Goal: Information Seeking & Learning: Compare options

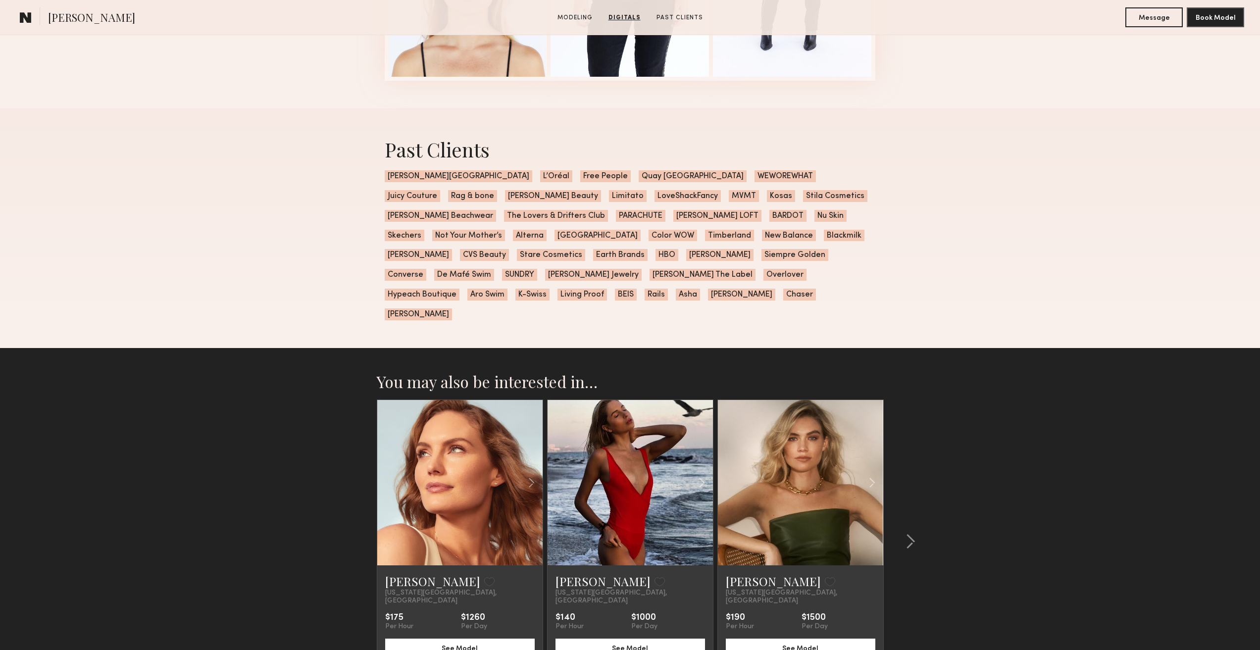
scroll to position [1667, 0]
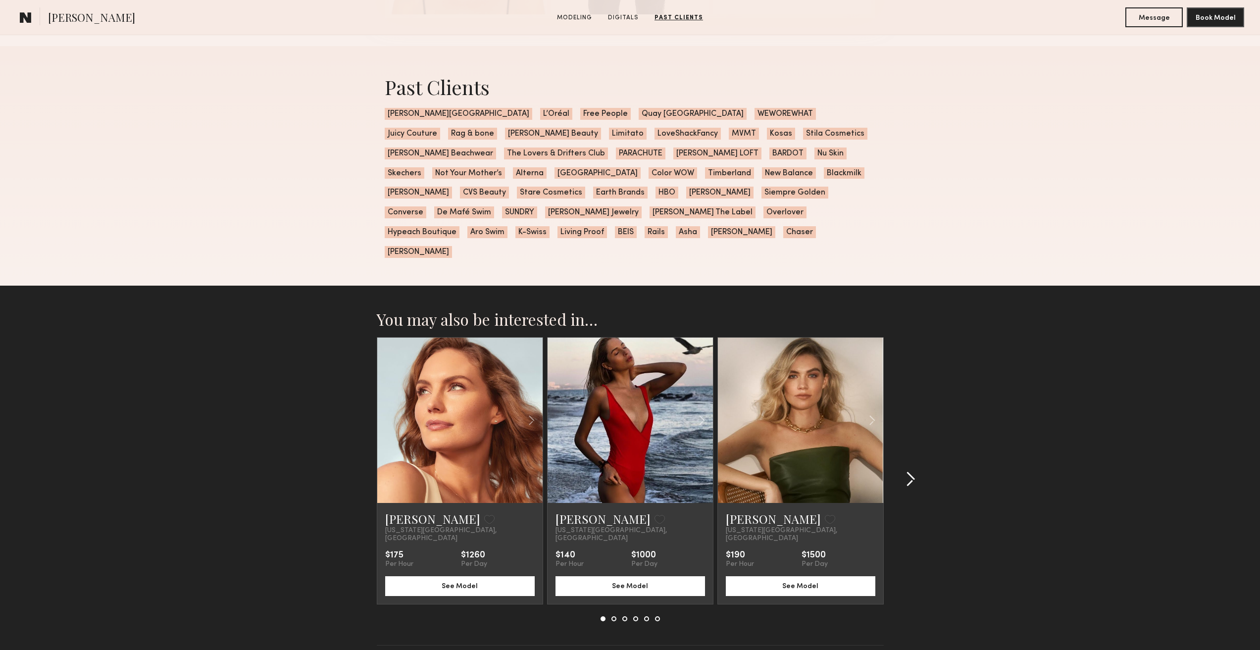
click at [911, 471] on common-icon at bounding box center [911, 479] width 10 height 16
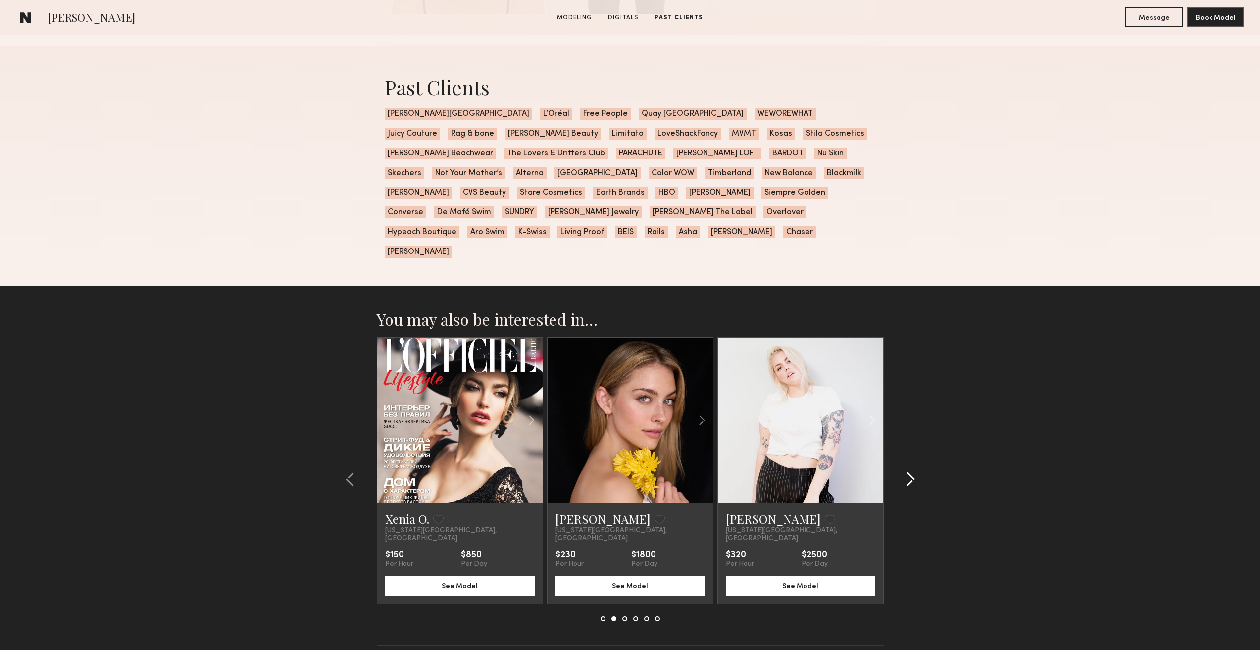
click at [911, 471] on common-icon at bounding box center [911, 479] width 10 height 16
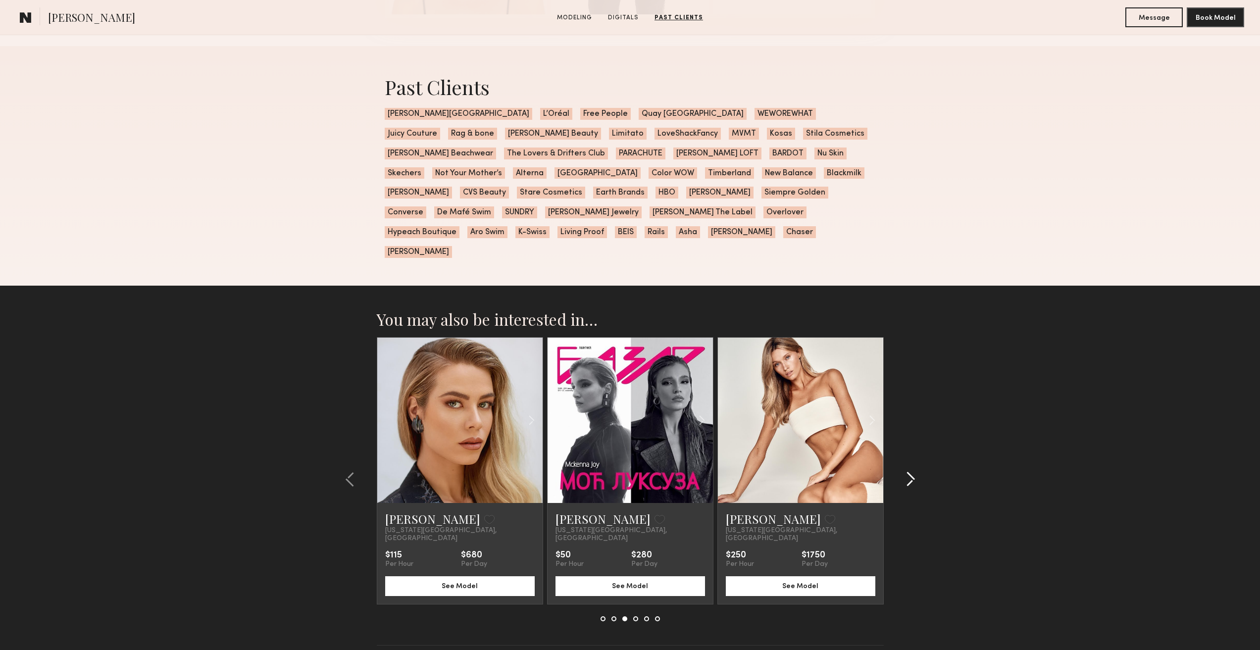
click at [911, 471] on common-icon at bounding box center [911, 479] width 10 height 16
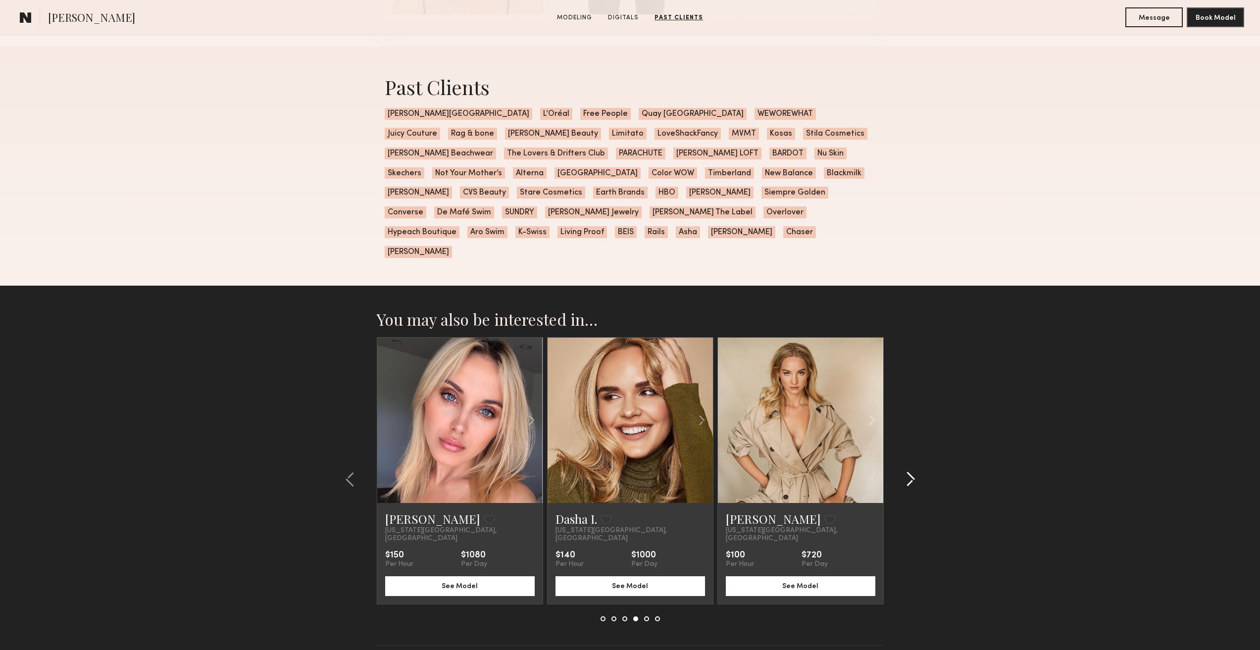
click at [911, 471] on common-icon at bounding box center [911, 479] width 10 height 16
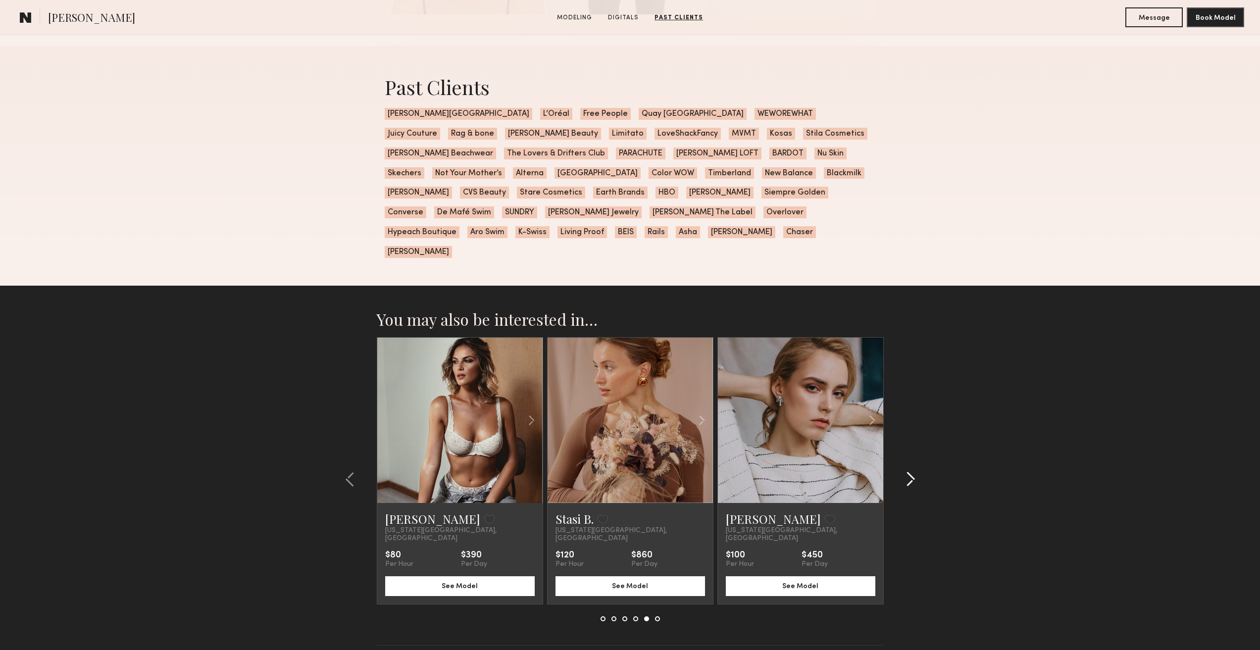
click at [911, 471] on common-icon at bounding box center [911, 479] width 10 height 16
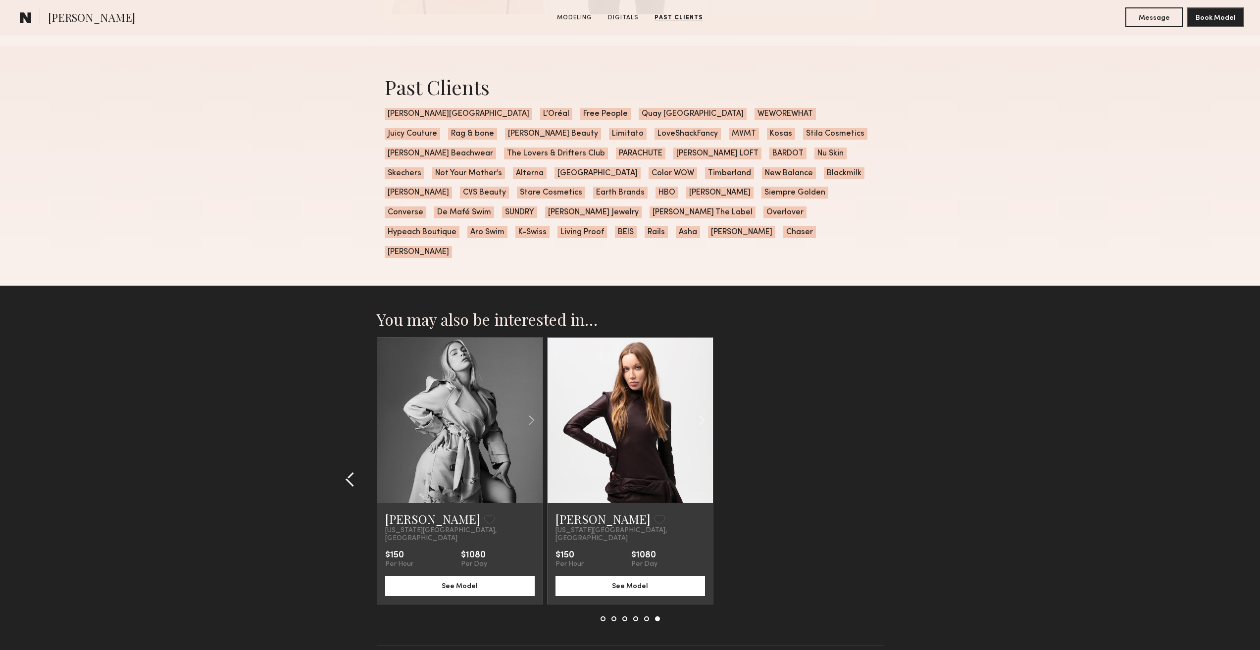
click at [350, 471] on common-icon at bounding box center [350, 479] width 10 height 16
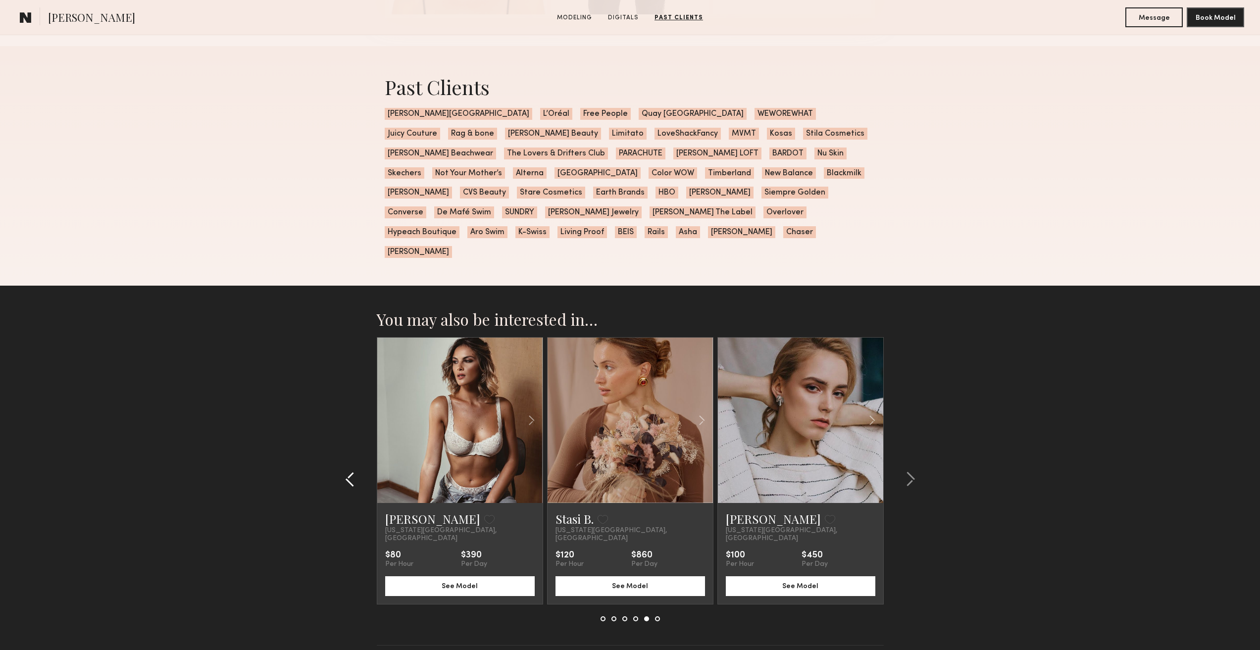
click at [350, 471] on common-icon at bounding box center [350, 479] width 10 height 16
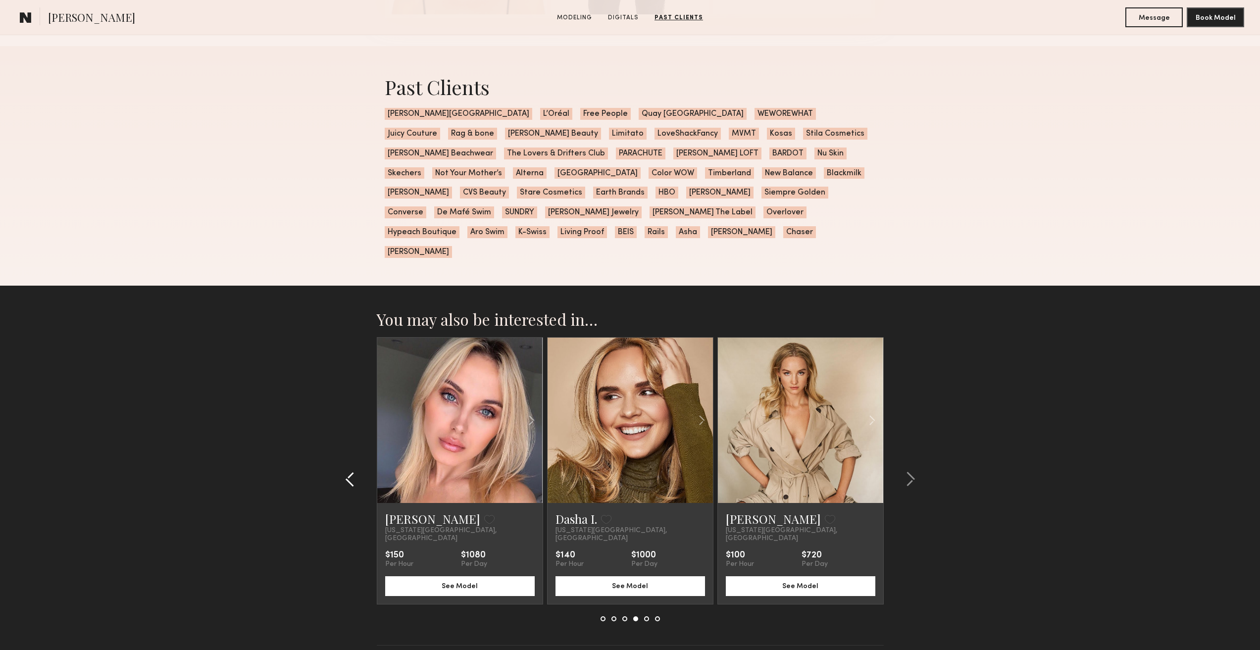
click at [350, 471] on common-icon at bounding box center [350, 479] width 10 height 16
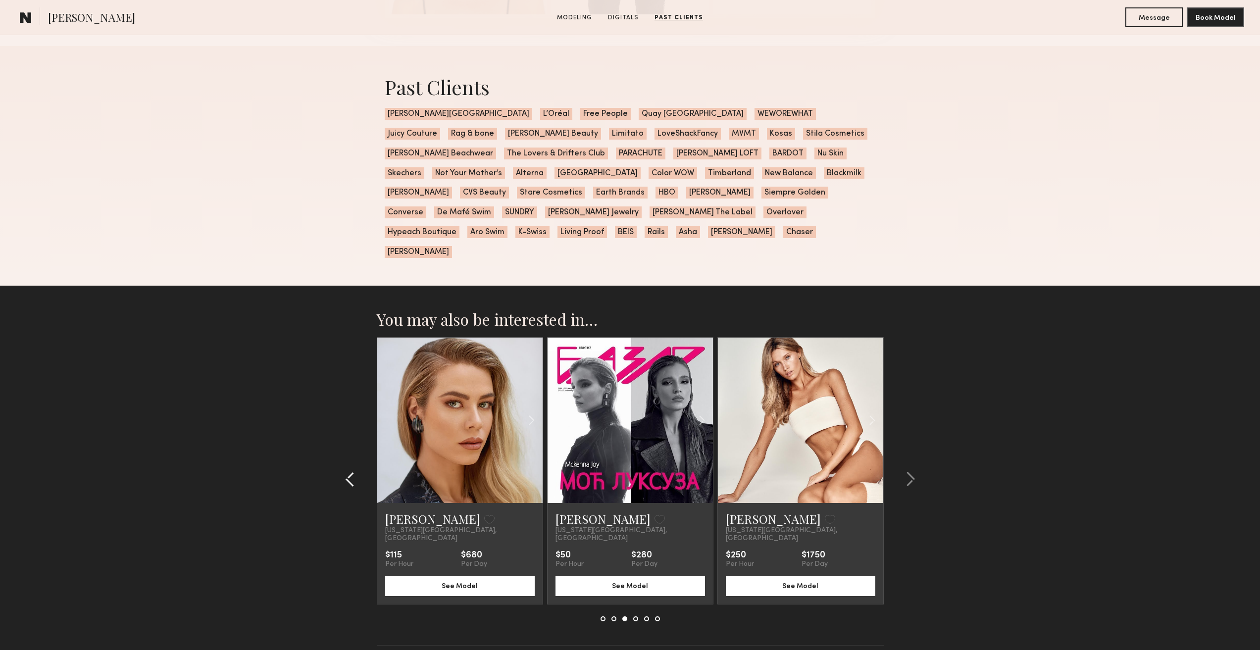
click at [350, 471] on common-icon at bounding box center [350, 479] width 10 height 16
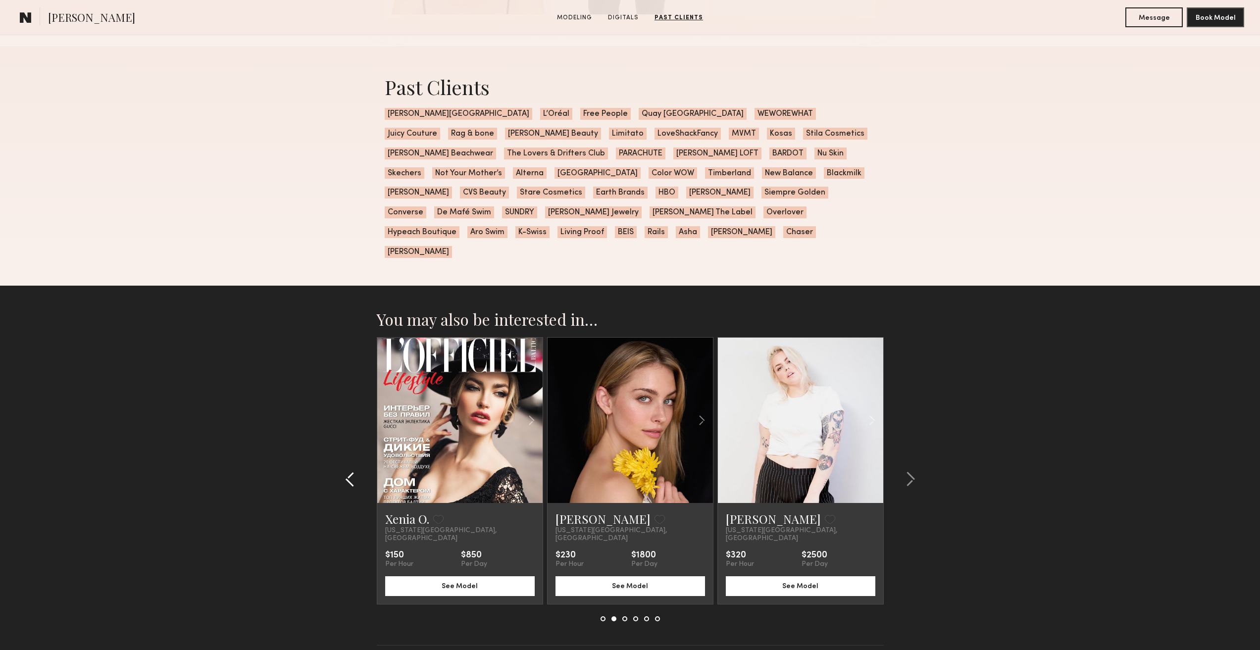
click at [350, 471] on common-icon at bounding box center [350, 479] width 10 height 16
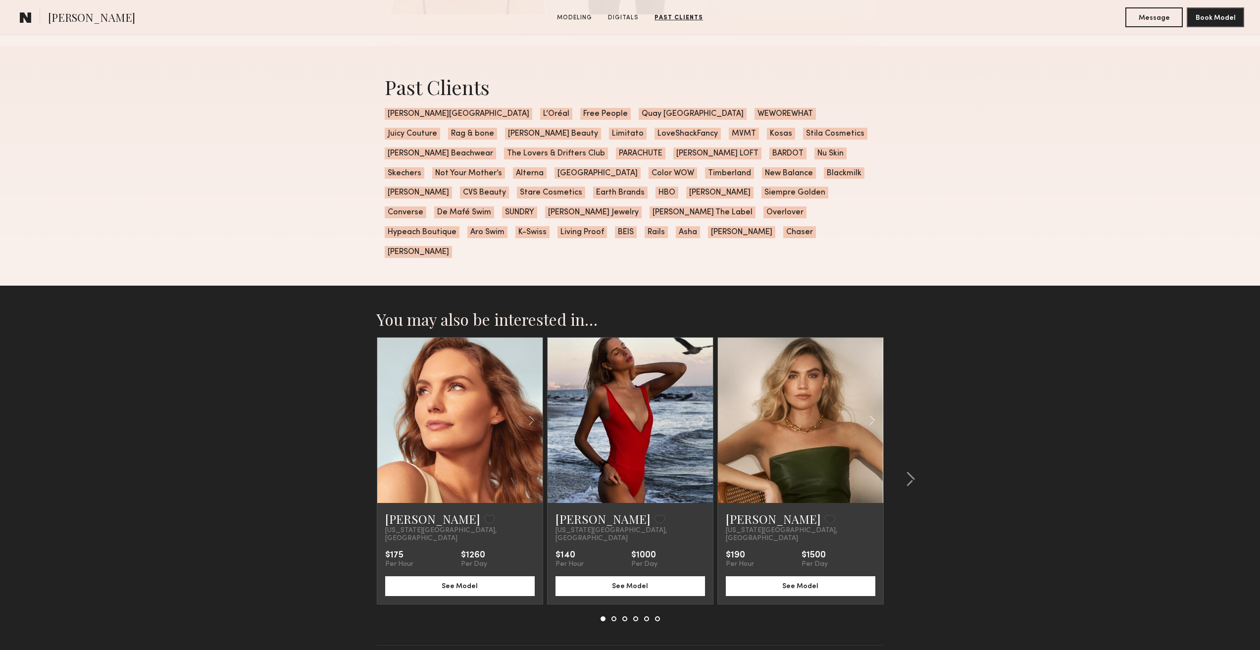
click at [350, 439] on section "You may also be interested in… Lauren G. Favorite New York City, NY $175 Per Ho…" at bounding box center [630, 490] width 1260 height 408
click at [914, 471] on common-icon at bounding box center [911, 479] width 10 height 16
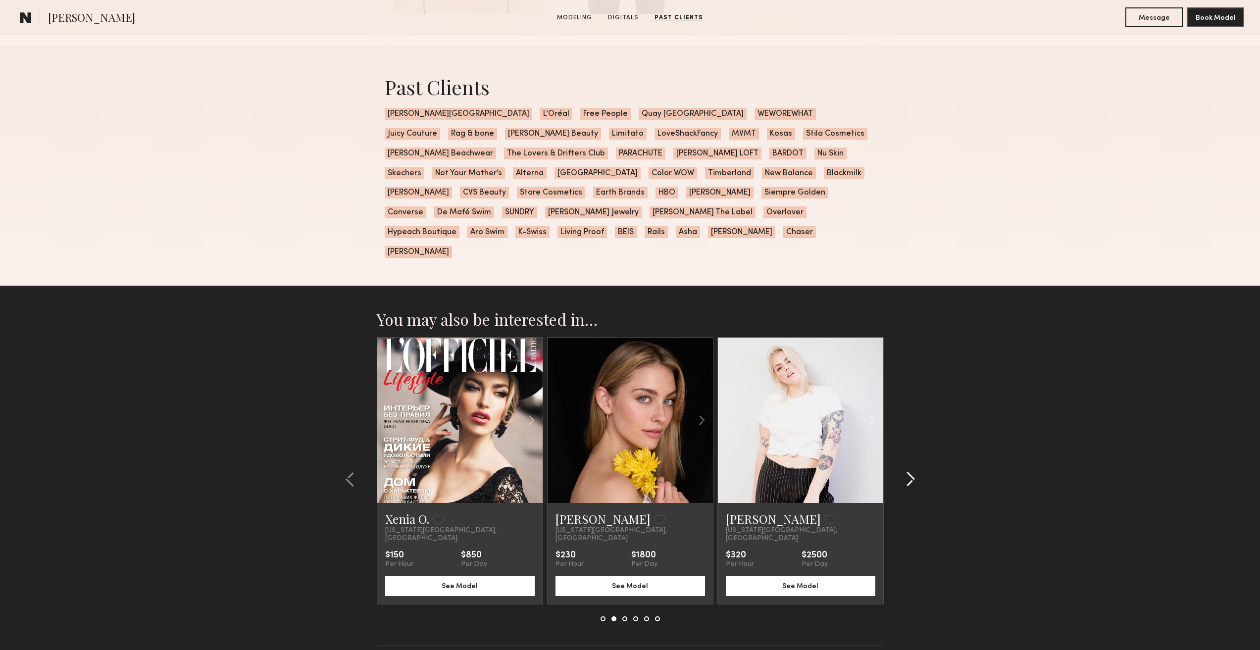
click at [909, 471] on common-icon at bounding box center [911, 479] width 10 height 16
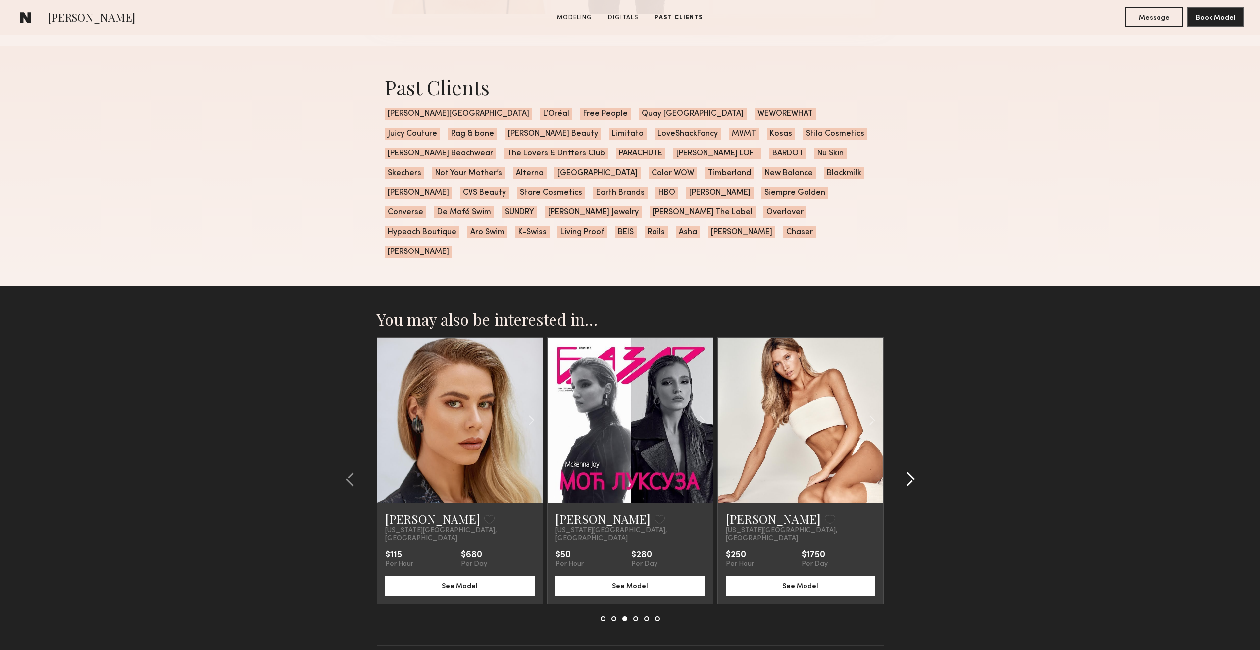
click at [909, 471] on common-icon at bounding box center [911, 479] width 10 height 16
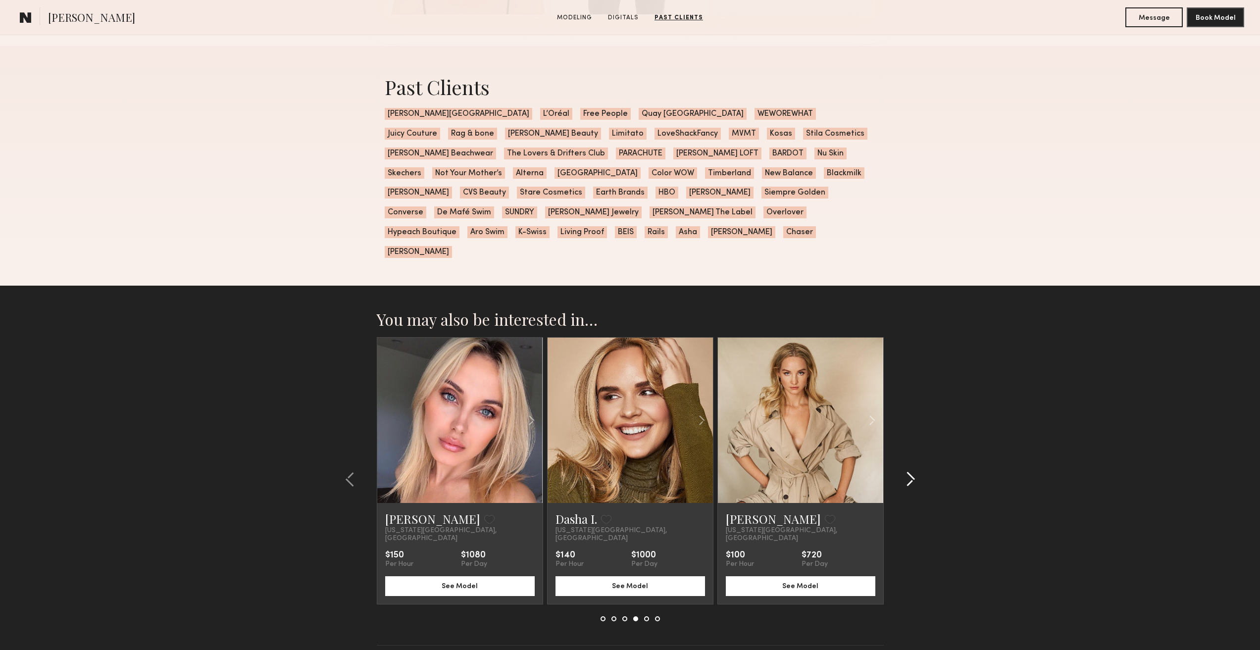
click at [909, 471] on common-icon at bounding box center [911, 479] width 10 height 16
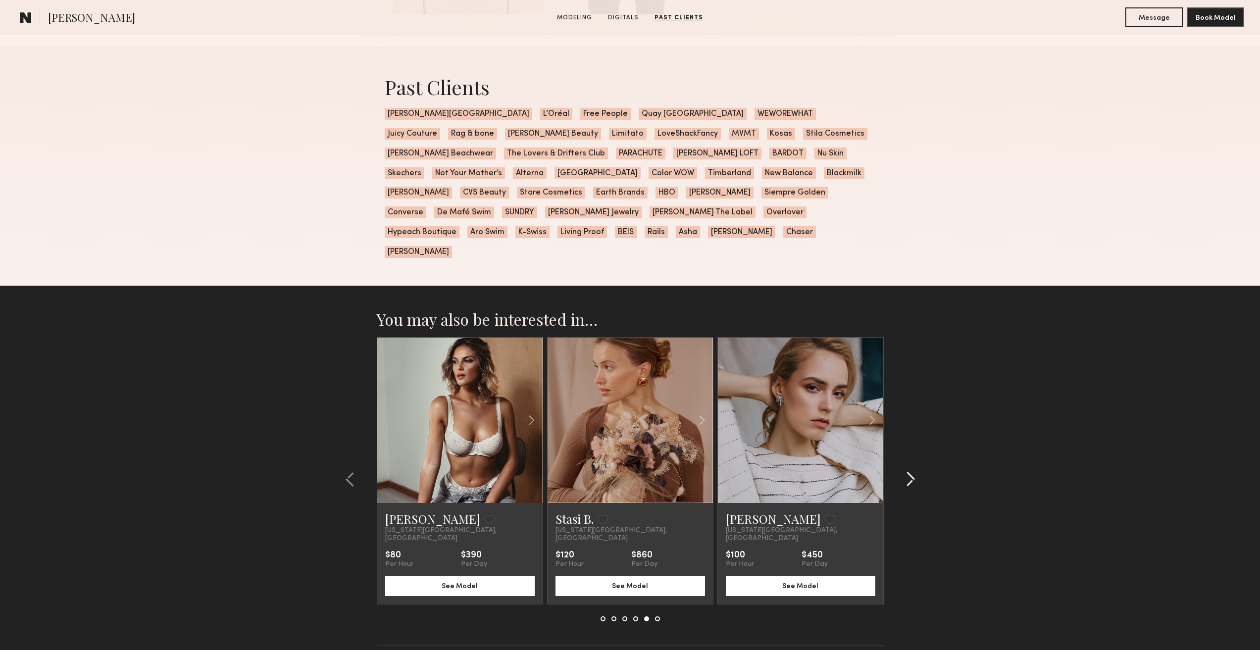
click at [909, 471] on common-icon at bounding box center [911, 479] width 10 height 16
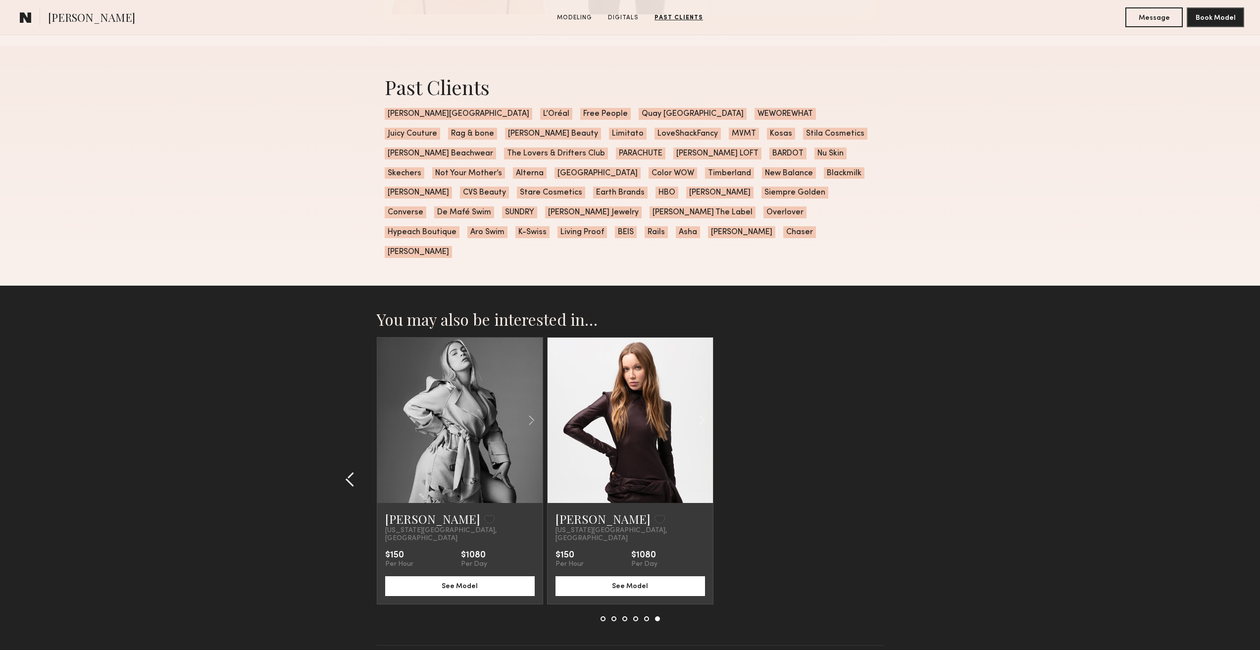
click at [357, 471] on button at bounding box center [353, 479] width 16 height 16
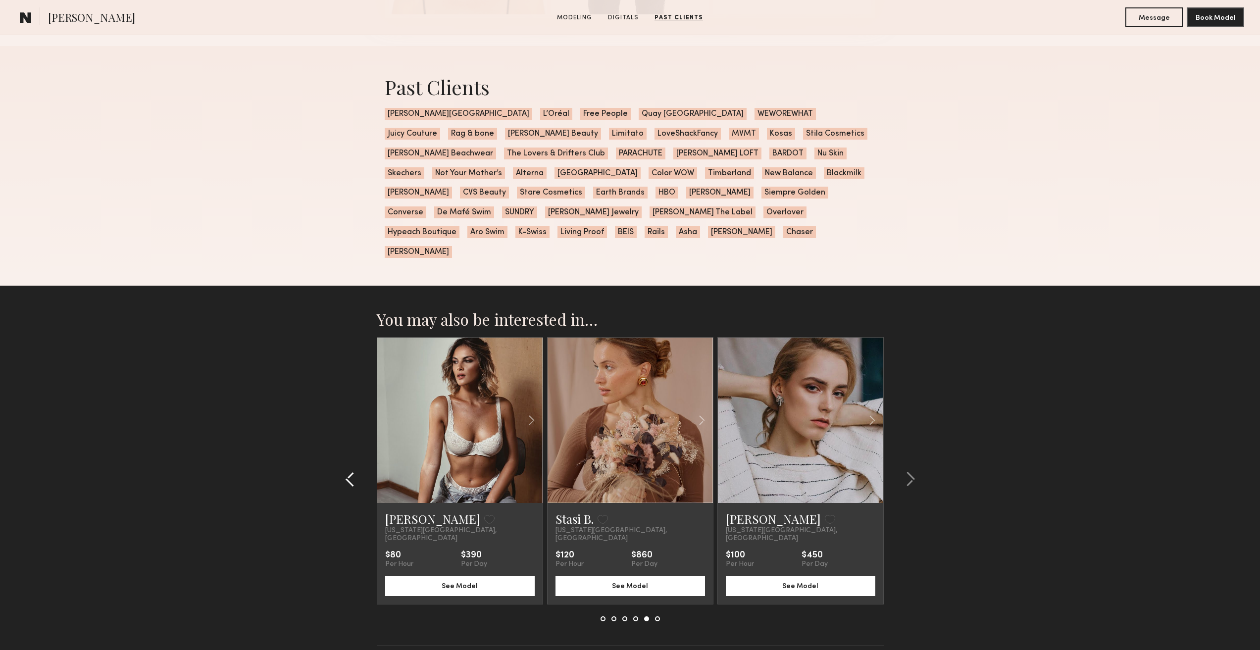
click at [357, 471] on button at bounding box center [353, 479] width 16 height 16
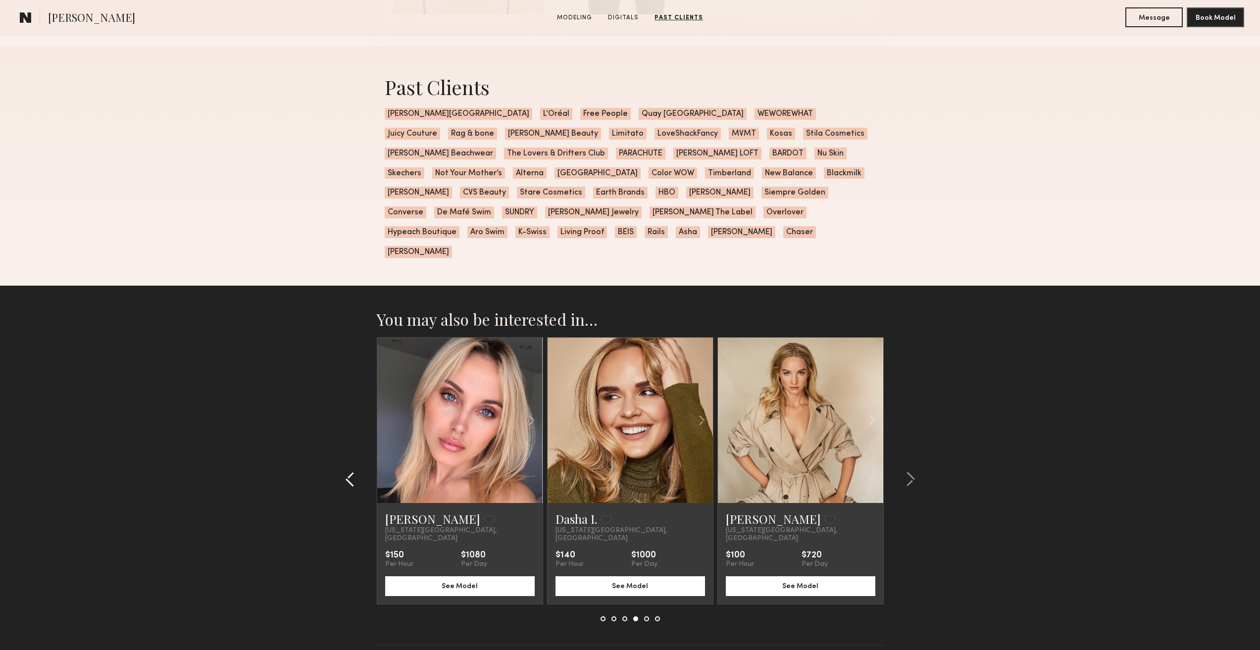
click at [345, 471] on button at bounding box center [353, 479] width 16 height 16
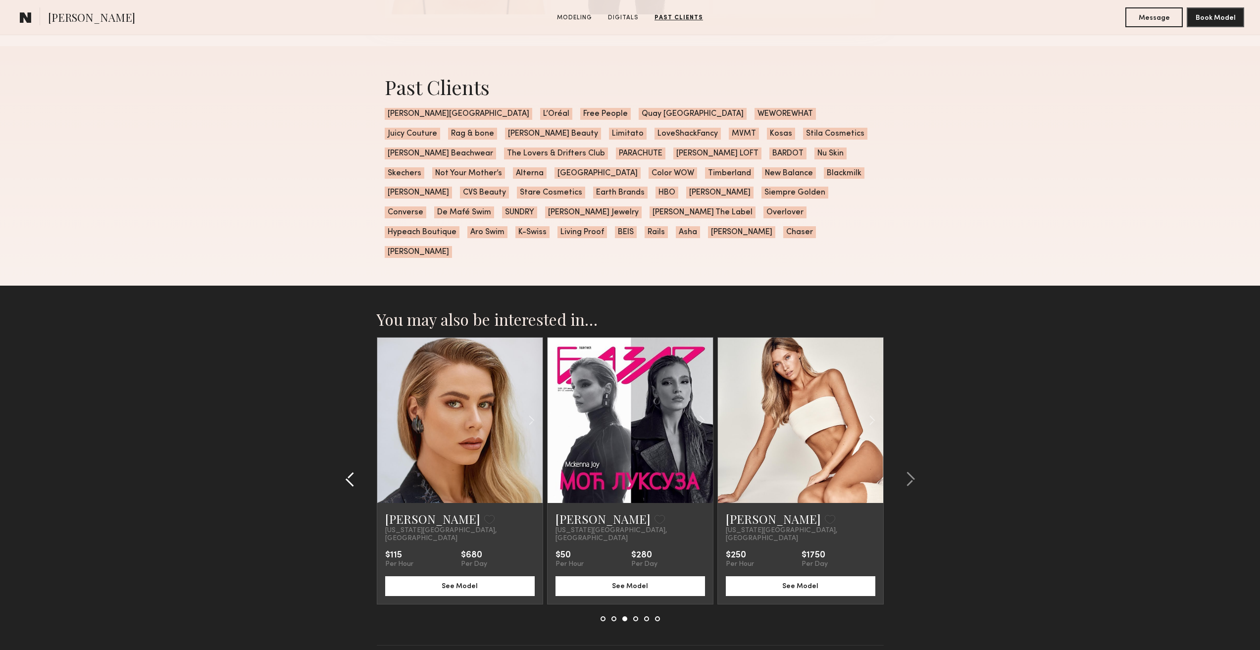
click at [344, 439] on div at bounding box center [353, 479] width 48 height 284
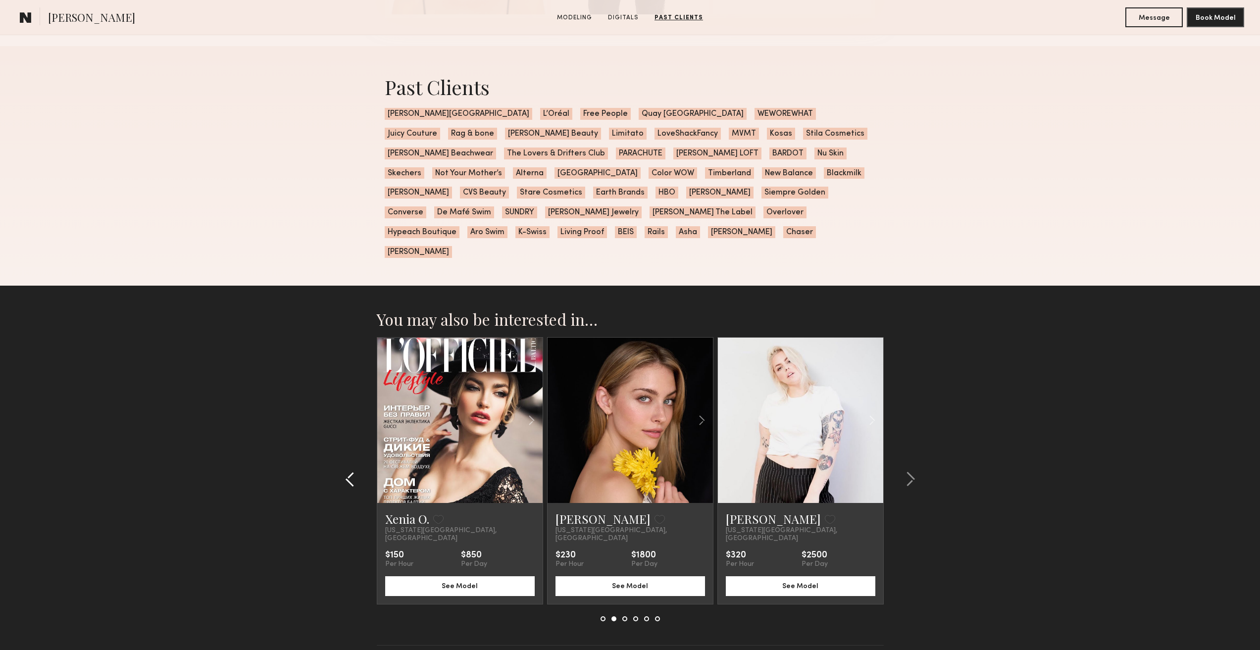
click at [344, 439] on div at bounding box center [353, 479] width 48 height 284
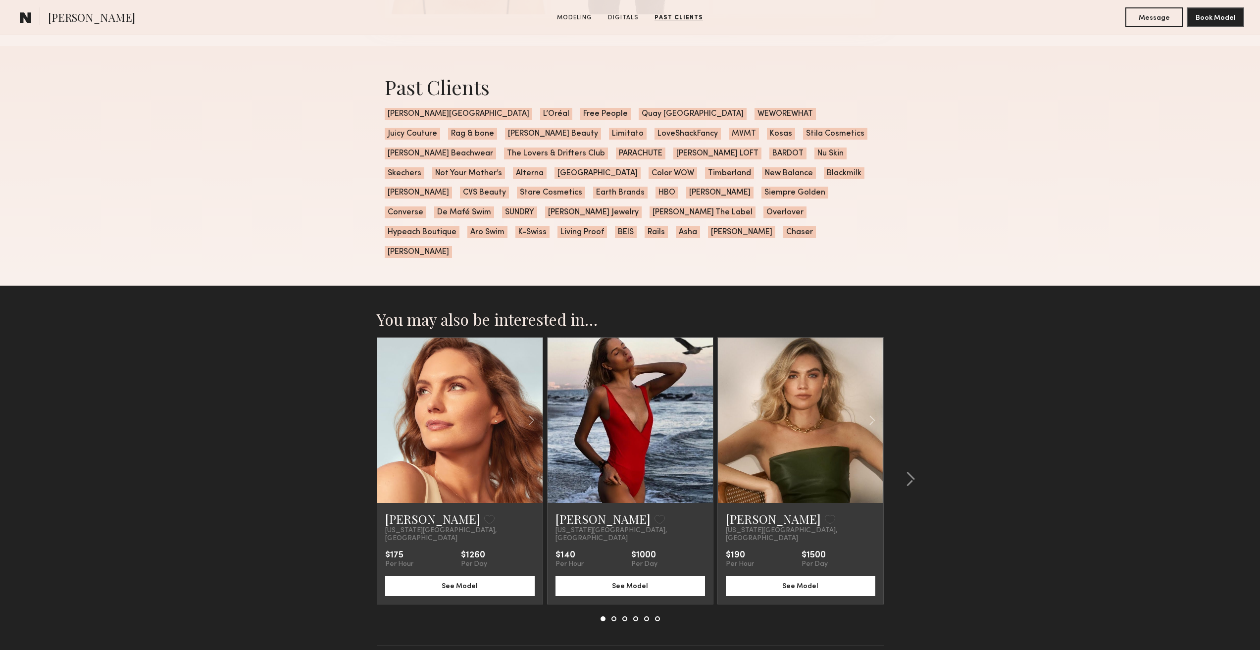
click at [344, 439] on section "You may also be interested in… Lauren G. Favorite New York City, NY $175 Per Ho…" at bounding box center [630, 490] width 1260 height 408
click at [916, 442] on div at bounding box center [908, 479] width 48 height 284
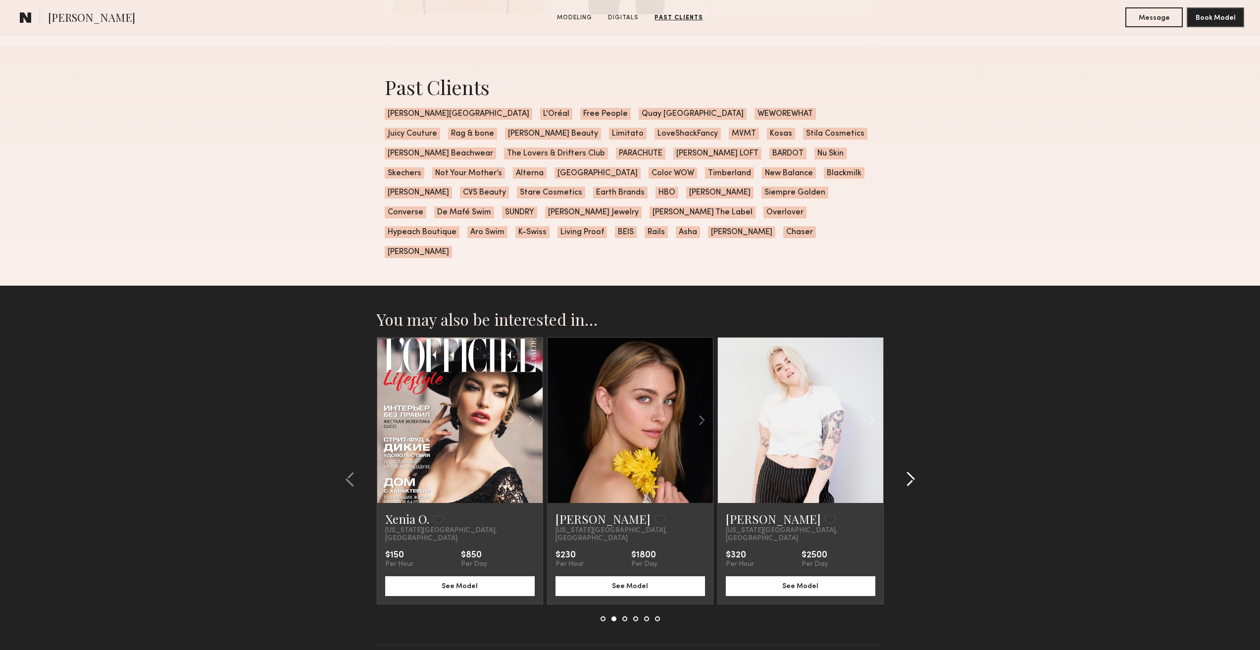
click at [916, 442] on div at bounding box center [908, 479] width 48 height 284
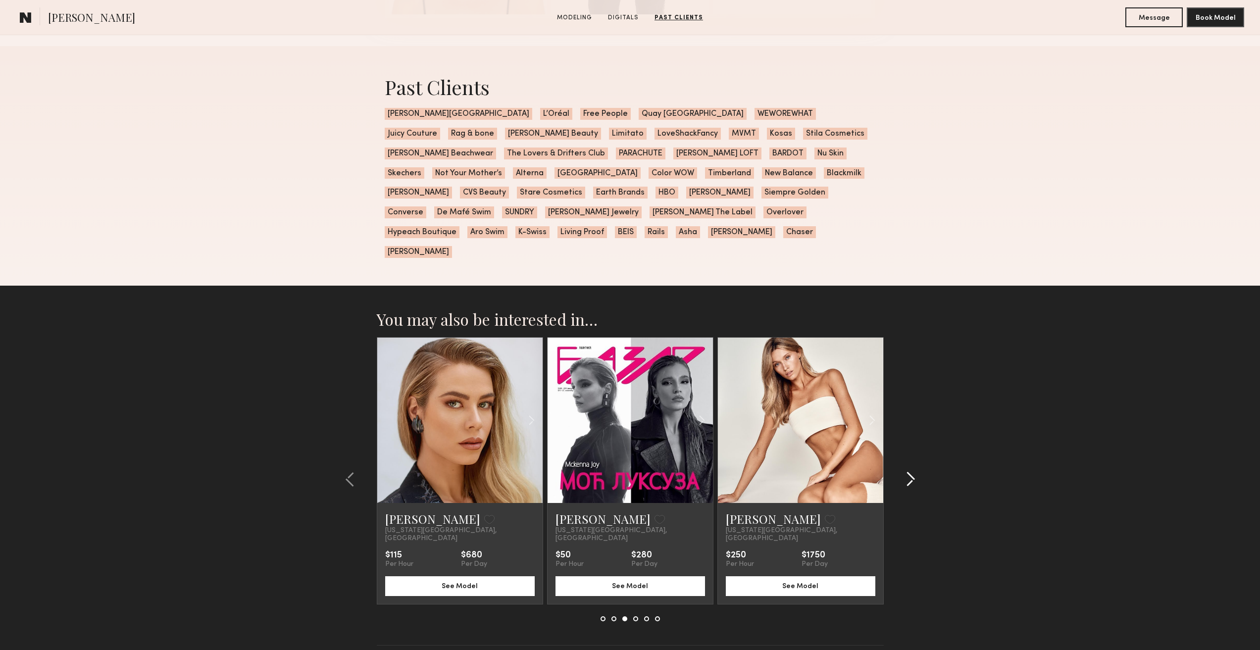
click at [916, 442] on div at bounding box center [908, 479] width 48 height 284
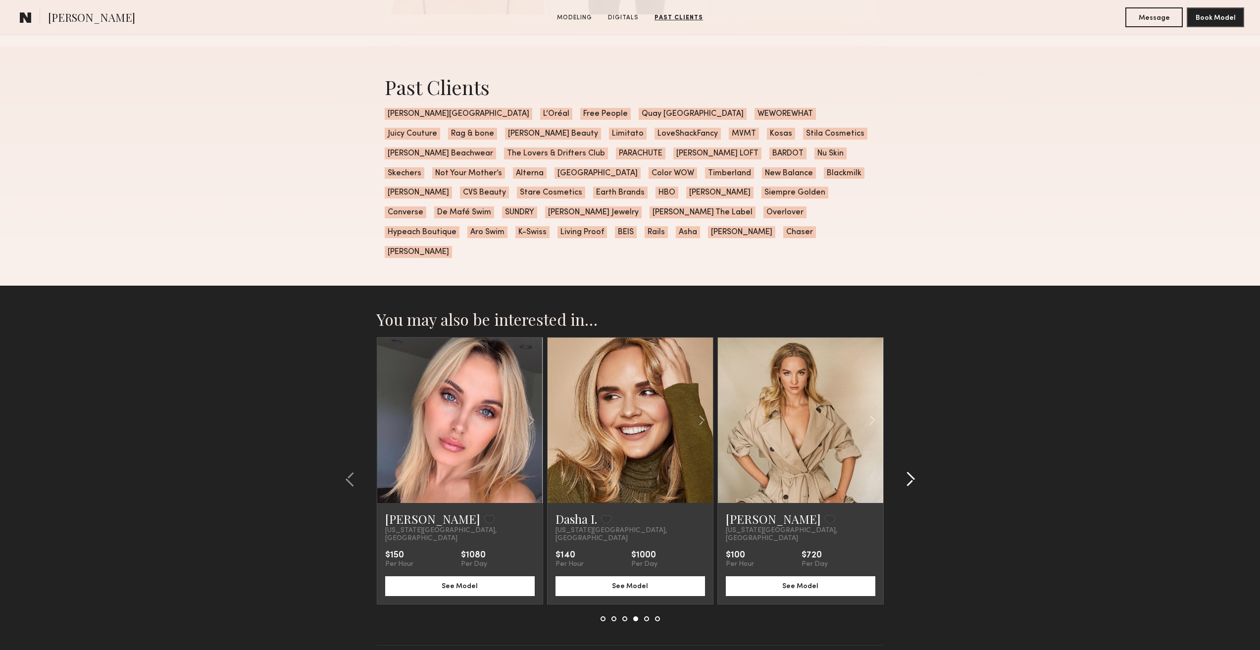
click at [916, 442] on div at bounding box center [908, 479] width 48 height 284
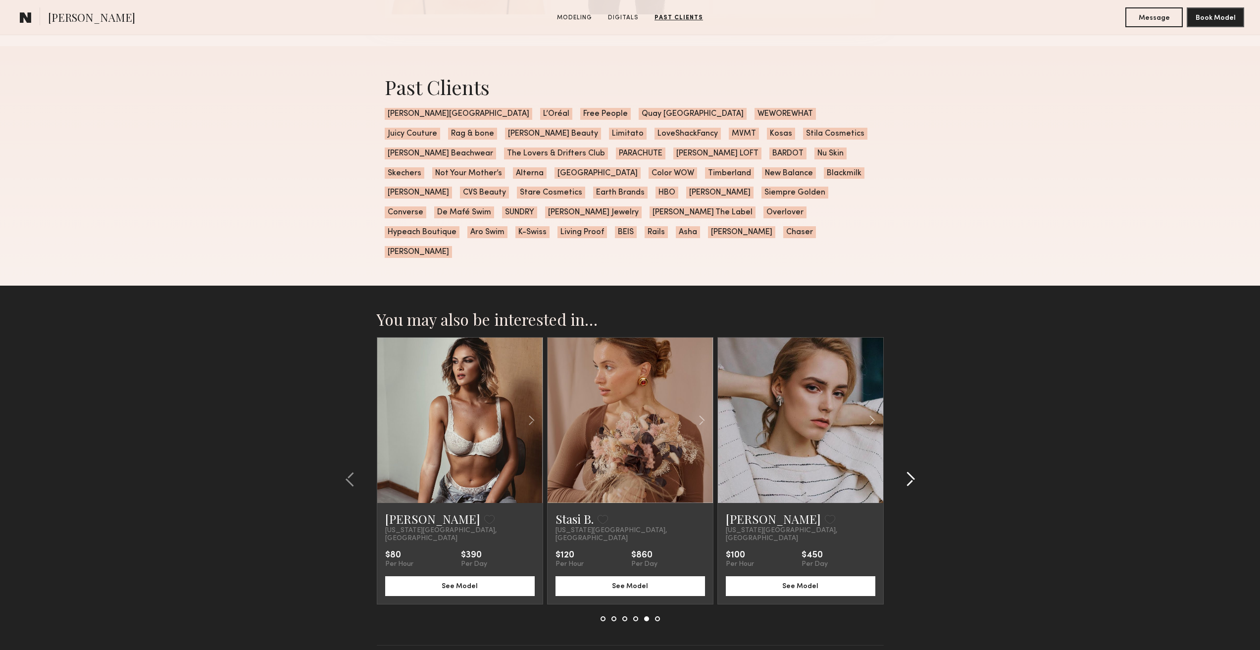
click at [912, 471] on common-icon at bounding box center [911, 479] width 10 height 16
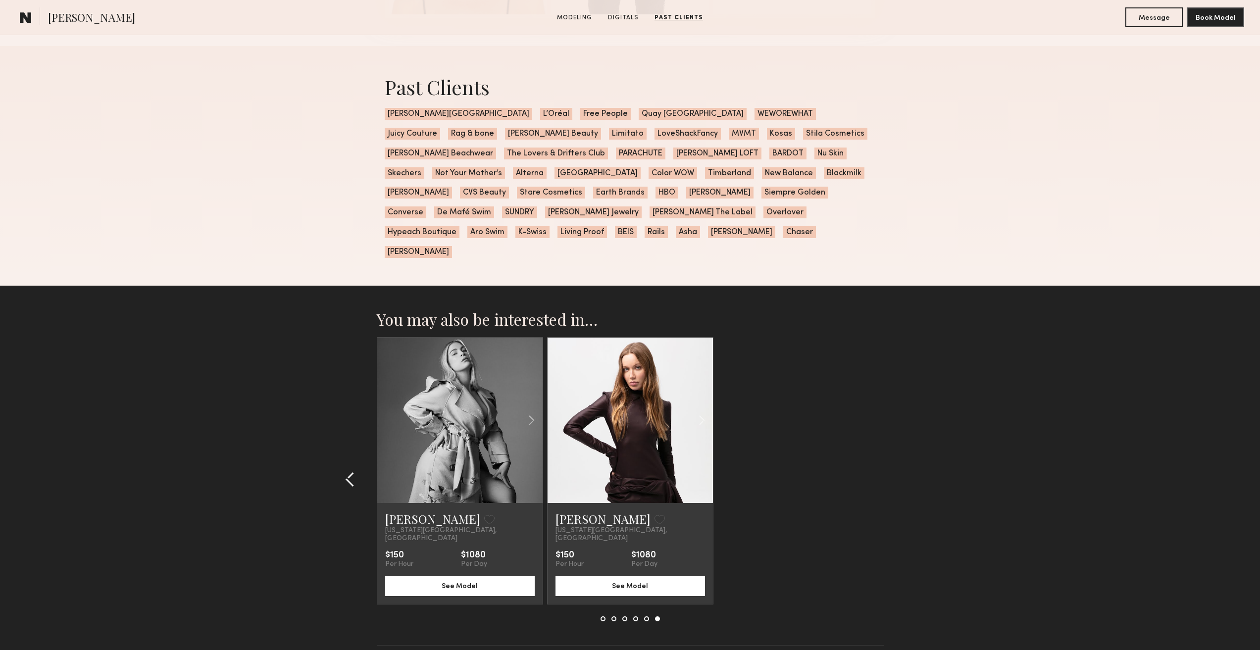
click at [354, 471] on common-icon at bounding box center [350, 479] width 10 height 16
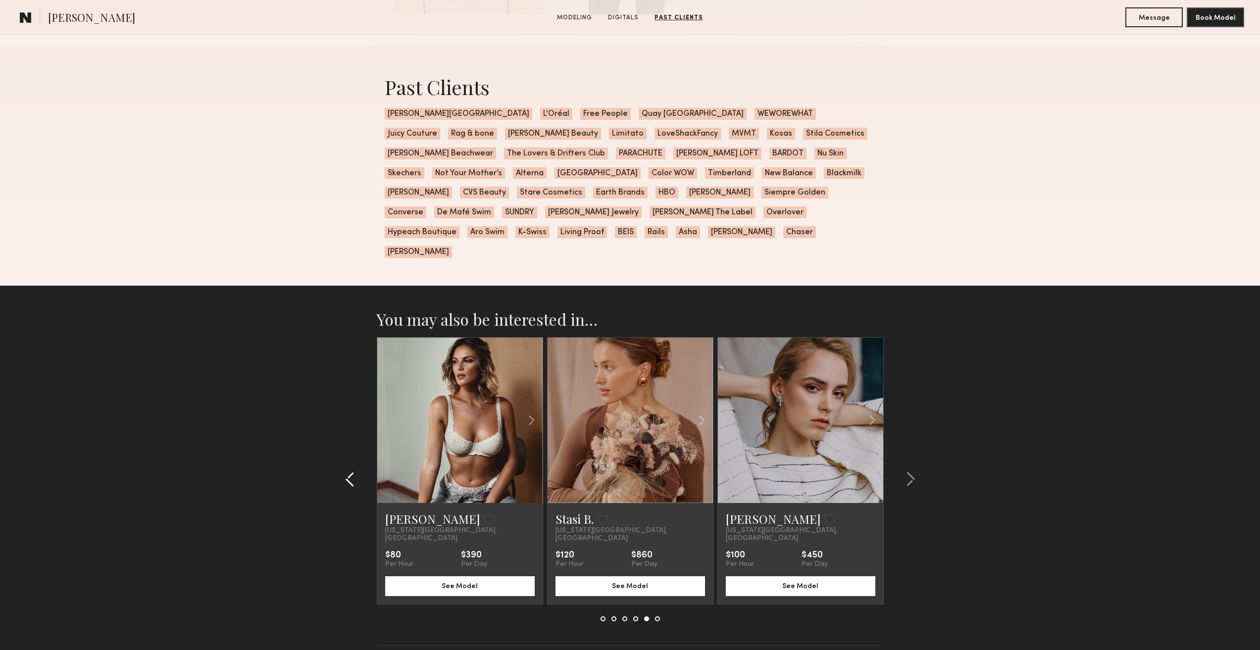
click at [355, 471] on button at bounding box center [353, 479] width 16 height 16
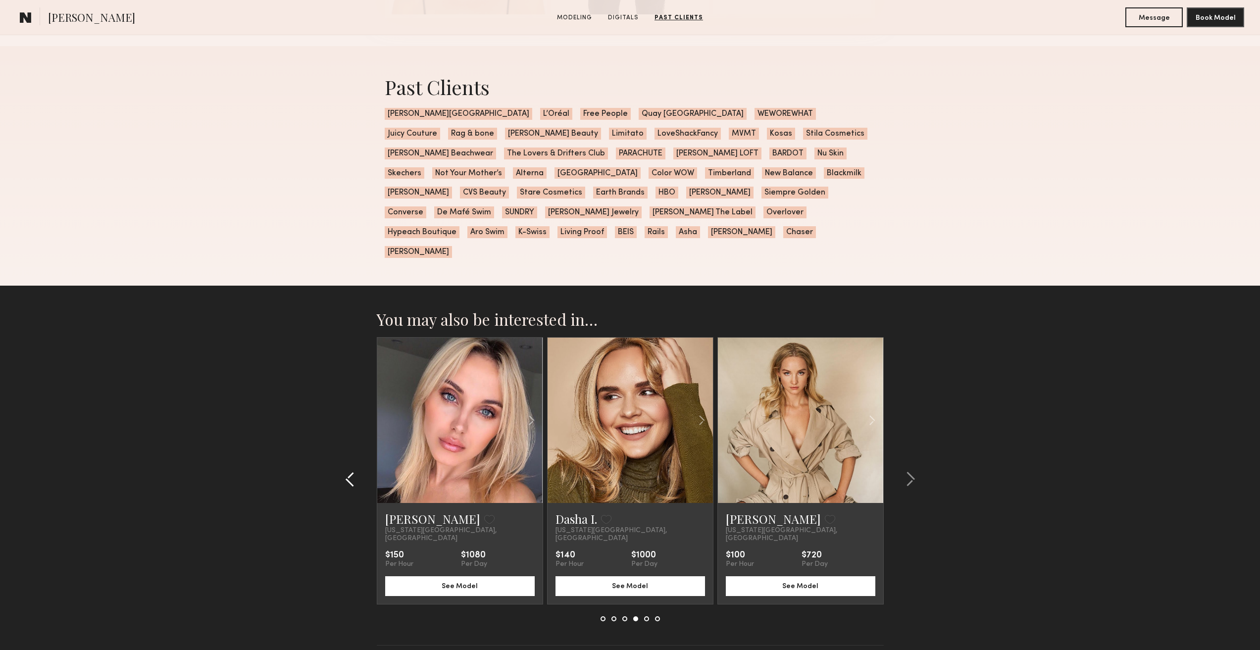
click at [345, 471] on common-icon at bounding box center [350, 479] width 10 height 16
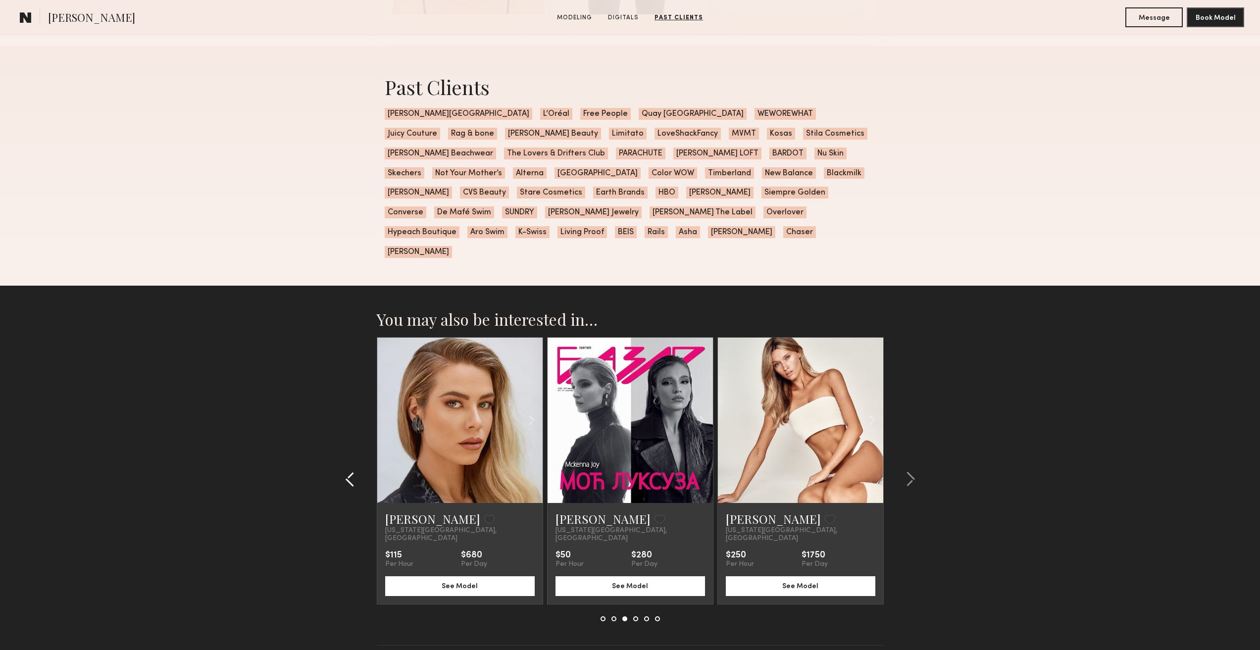
click at [346, 471] on common-icon at bounding box center [350, 479] width 10 height 16
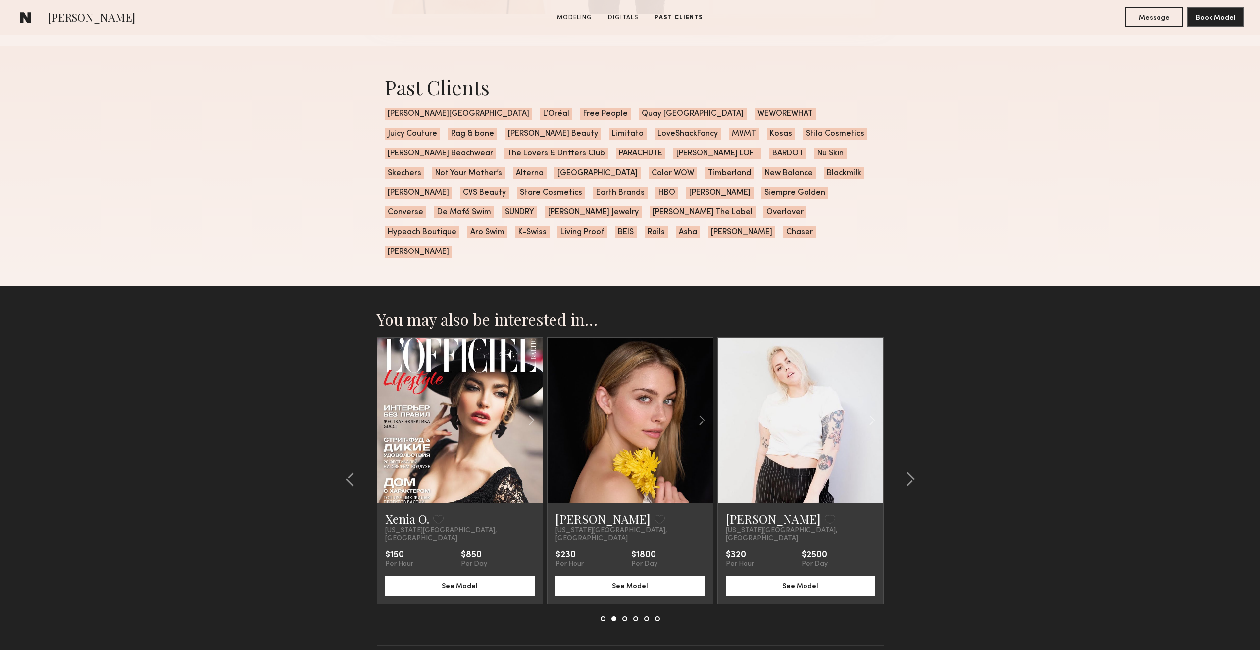
click at [648, 427] on link at bounding box center [630, 420] width 56 height 165
click at [915, 471] on common-icon at bounding box center [911, 479] width 10 height 16
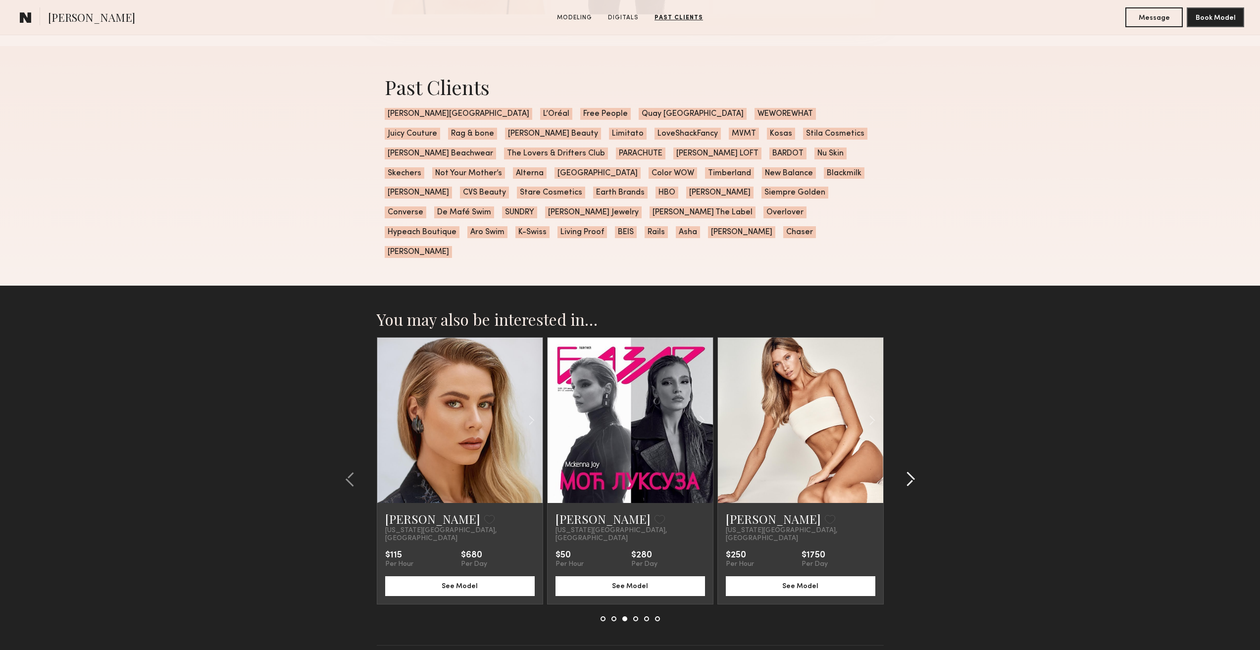
click at [914, 471] on common-icon at bounding box center [911, 479] width 10 height 16
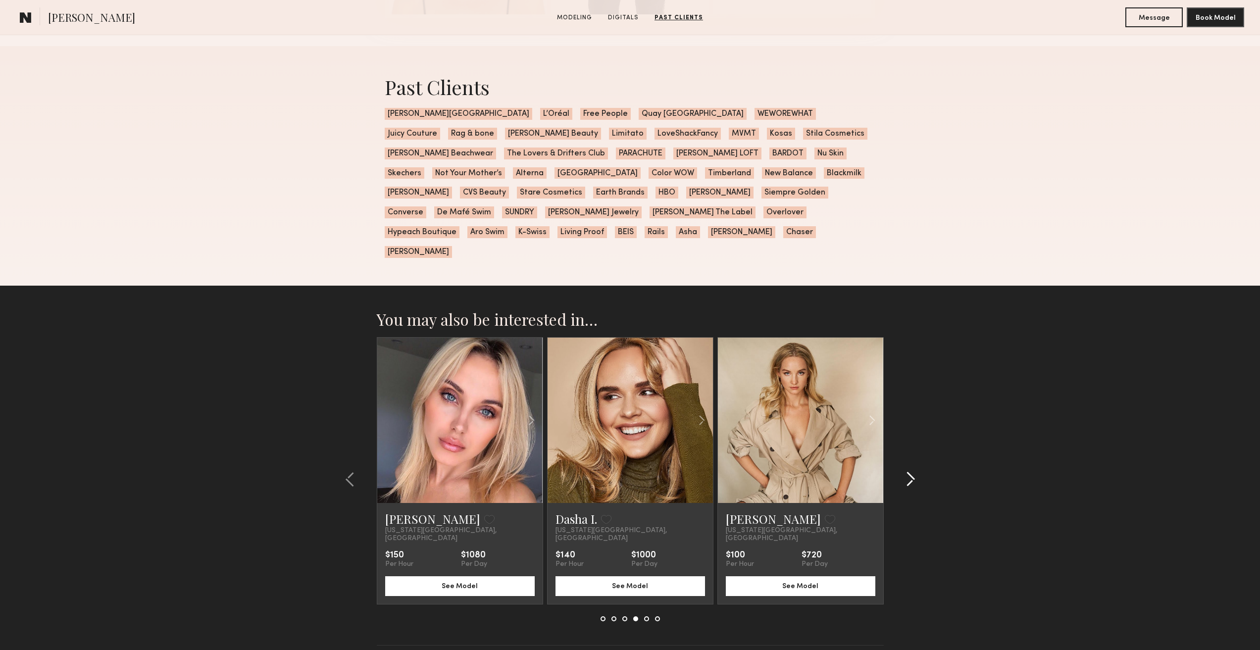
click at [914, 471] on common-icon at bounding box center [911, 479] width 10 height 16
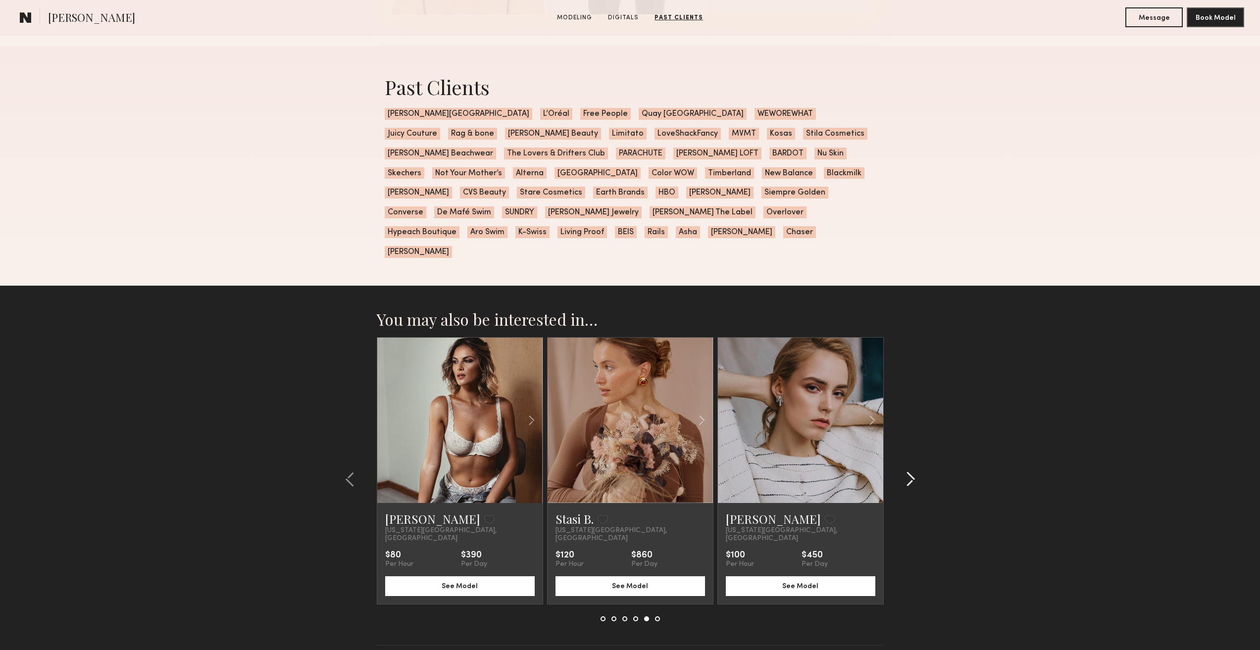
click at [914, 471] on common-icon at bounding box center [911, 479] width 10 height 16
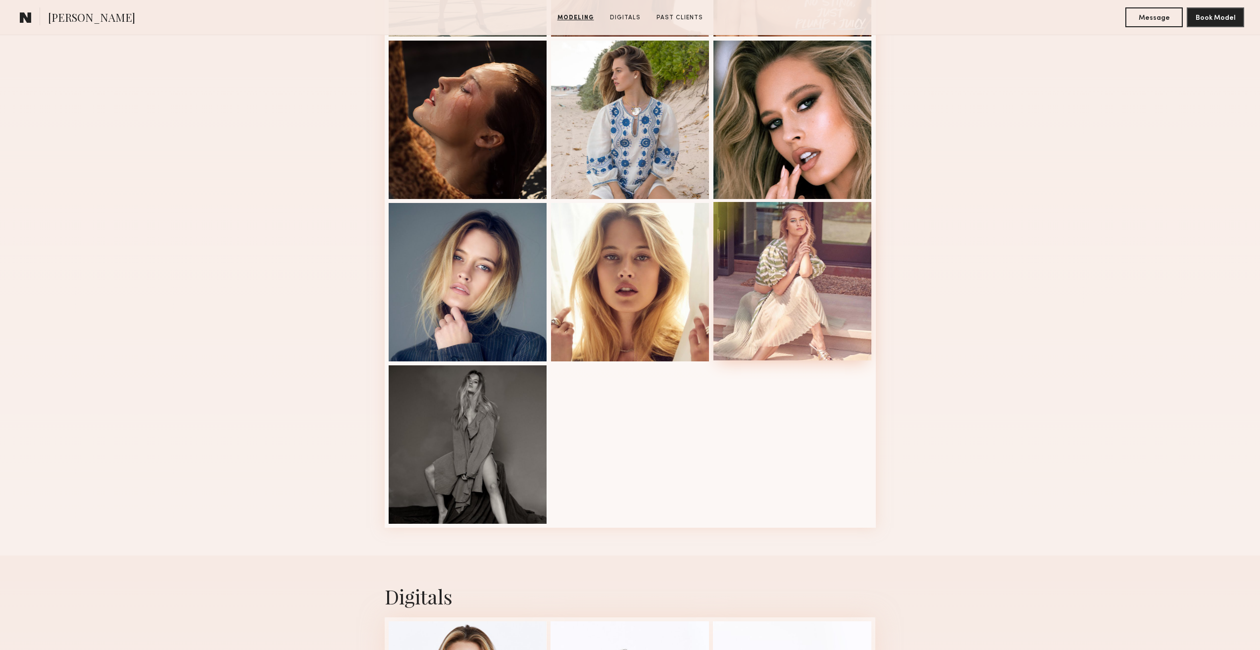
scroll to position [594, 0]
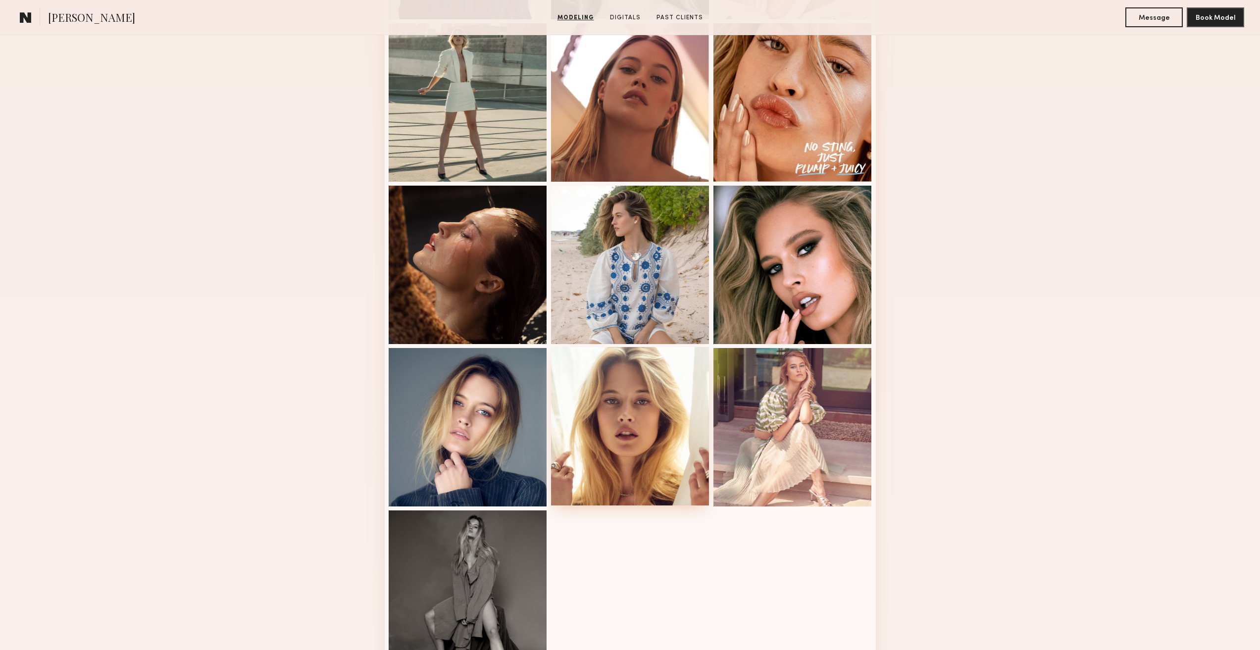
click at [677, 423] on div at bounding box center [630, 426] width 158 height 158
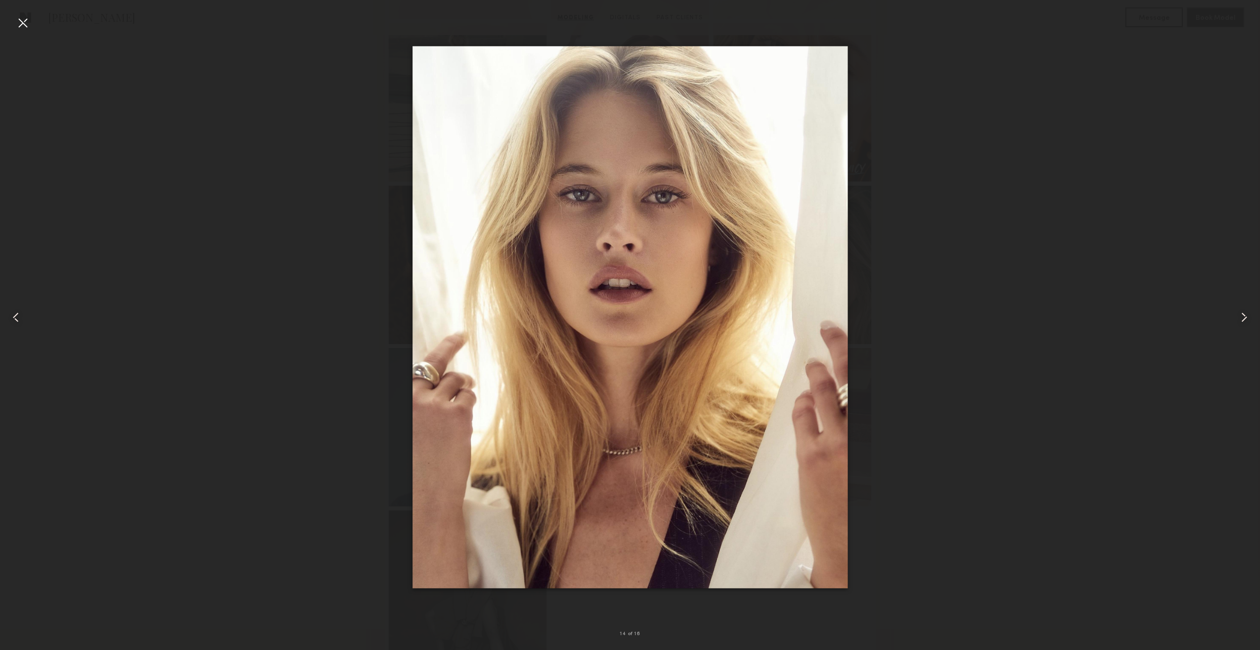
click at [21, 26] on div at bounding box center [23, 23] width 16 height 16
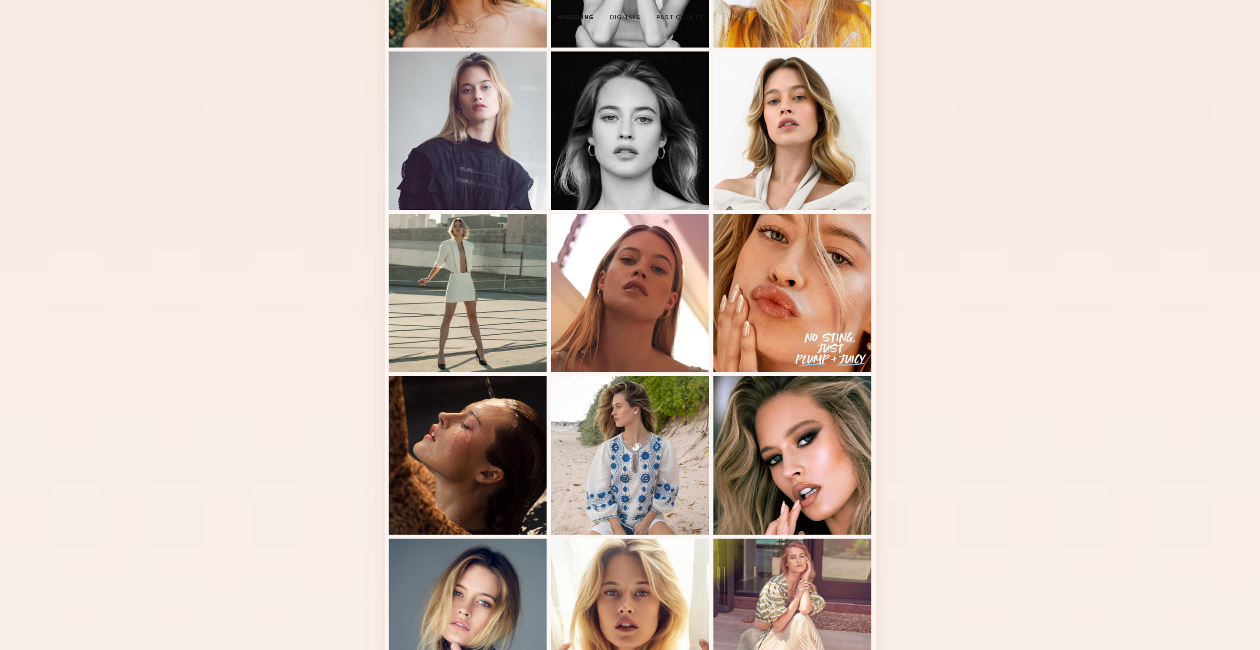
scroll to position [0, 0]
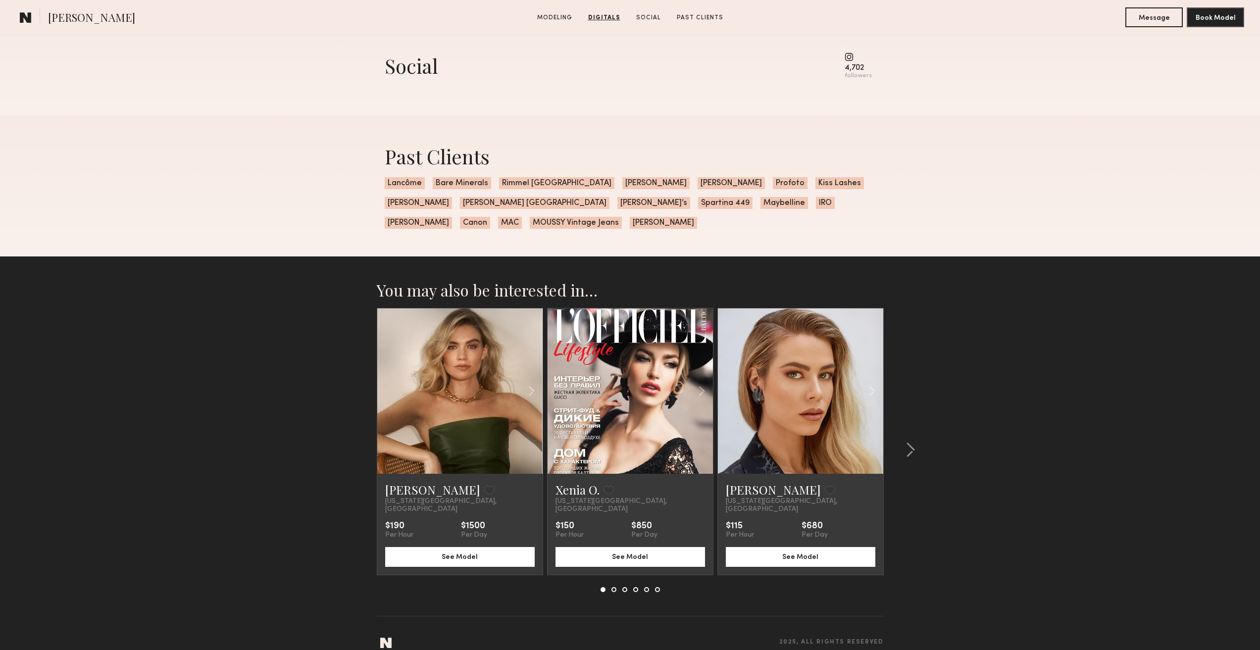
scroll to position [1402, 0]
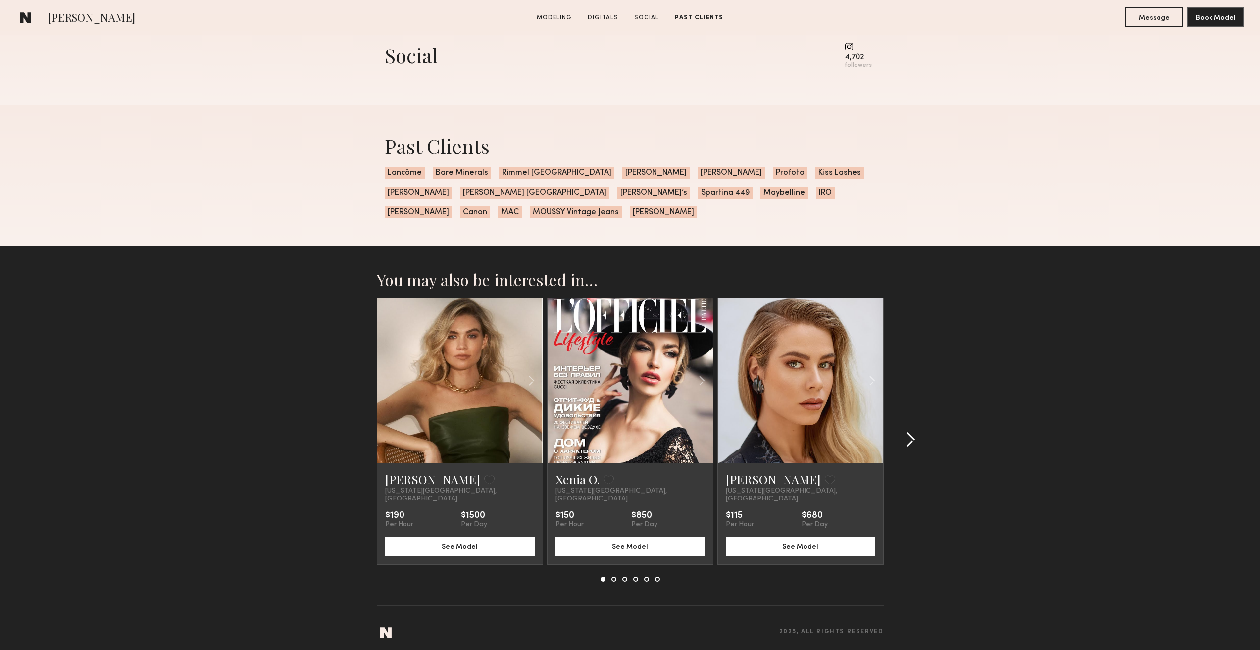
click at [906, 441] on common-icon at bounding box center [911, 440] width 10 height 16
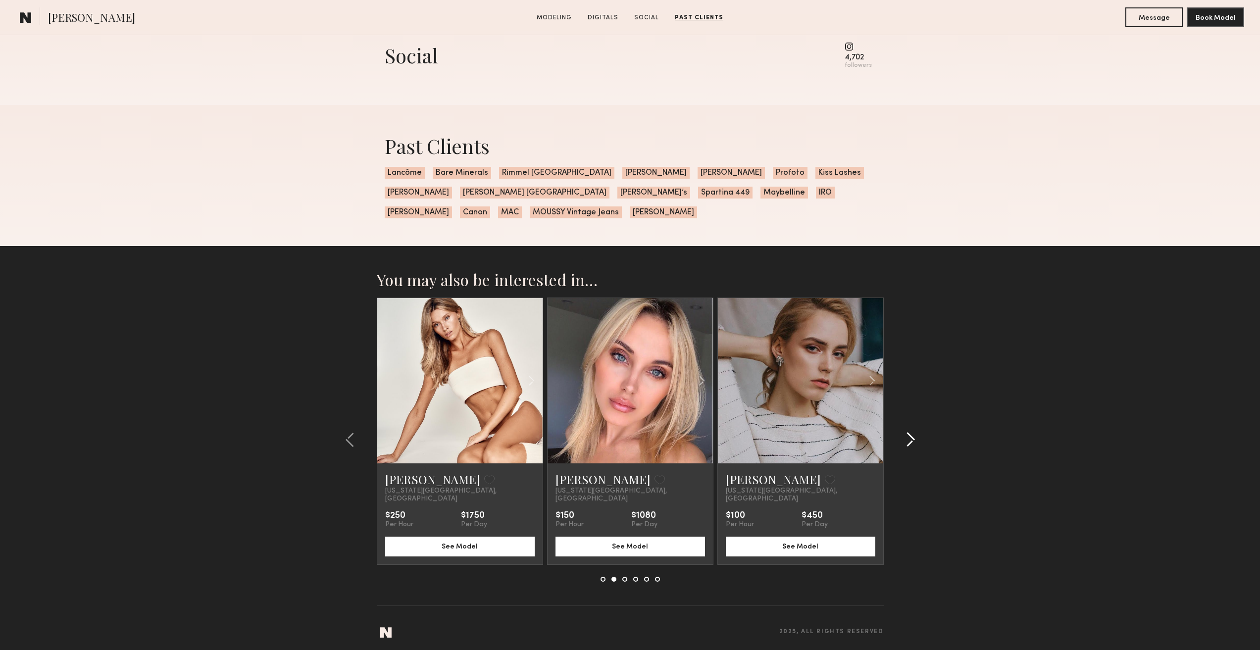
click at [906, 441] on common-icon at bounding box center [911, 440] width 10 height 16
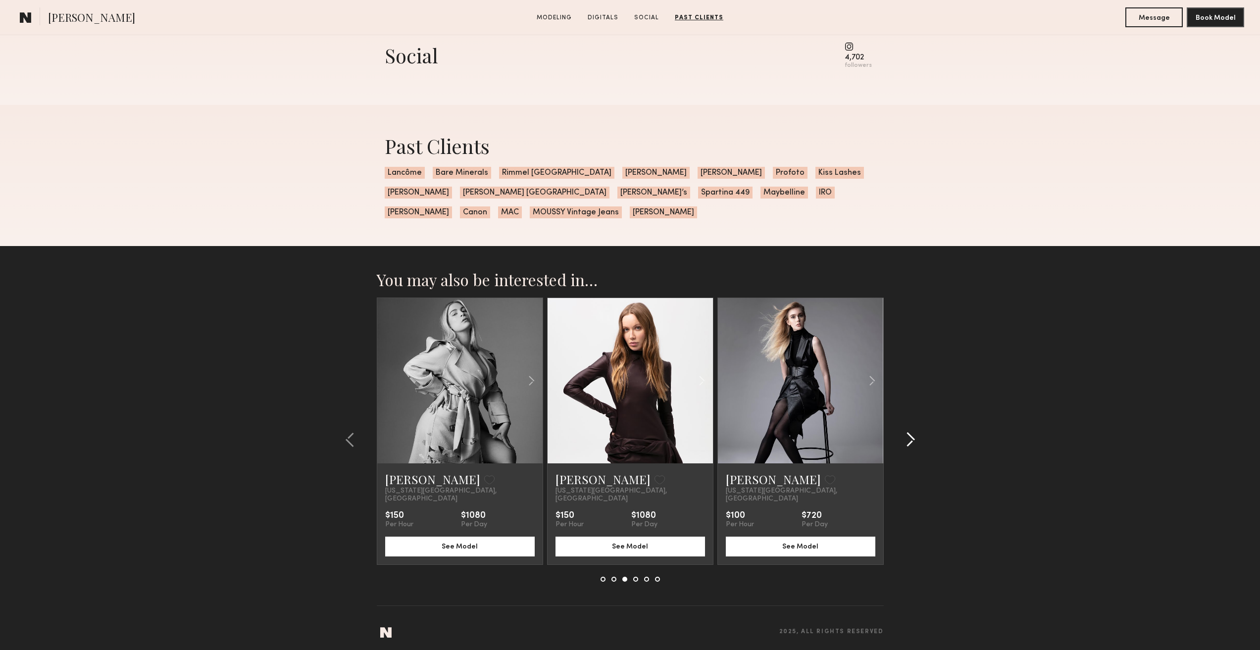
click at [906, 441] on common-icon at bounding box center [911, 440] width 10 height 16
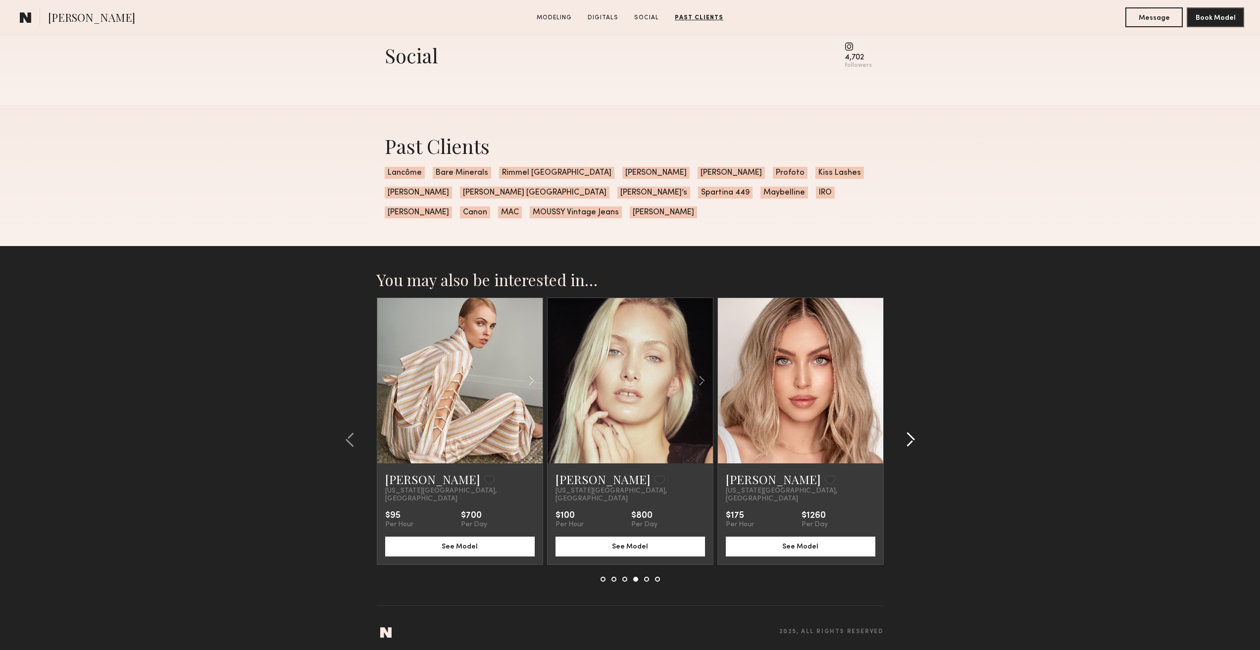
click at [915, 449] on div at bounding box center [908, 440] width 48 height 284
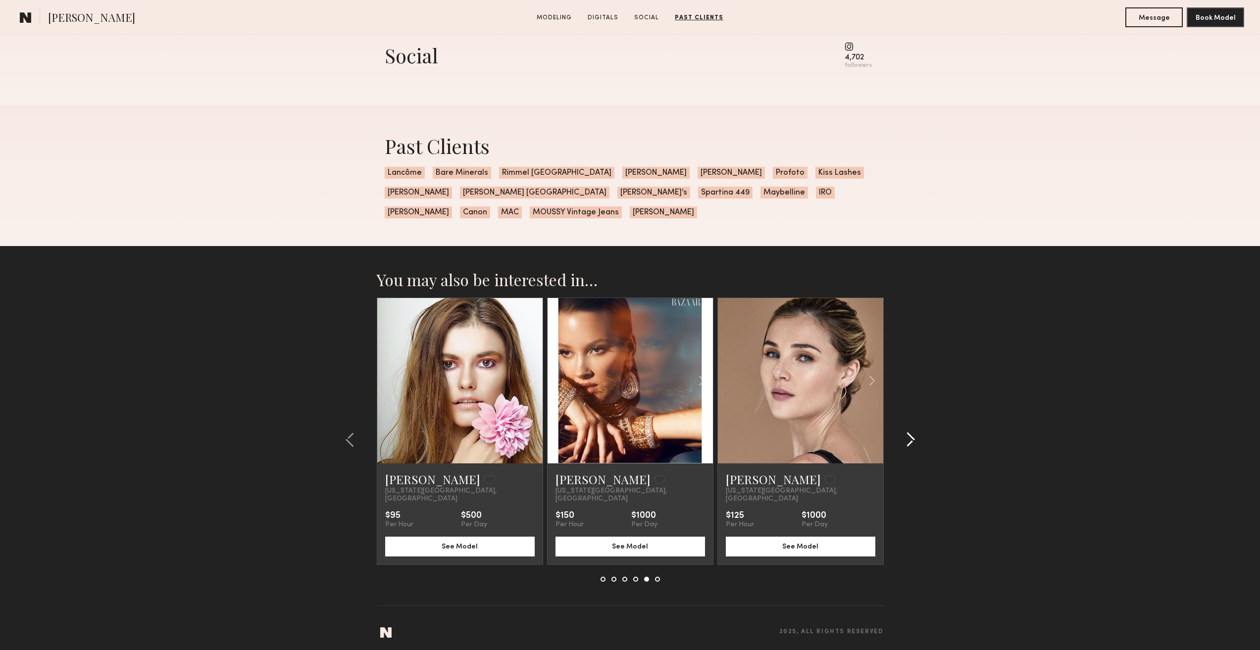
click at [915, 449] on div at bounding box center [908, 440] width 48 height 284
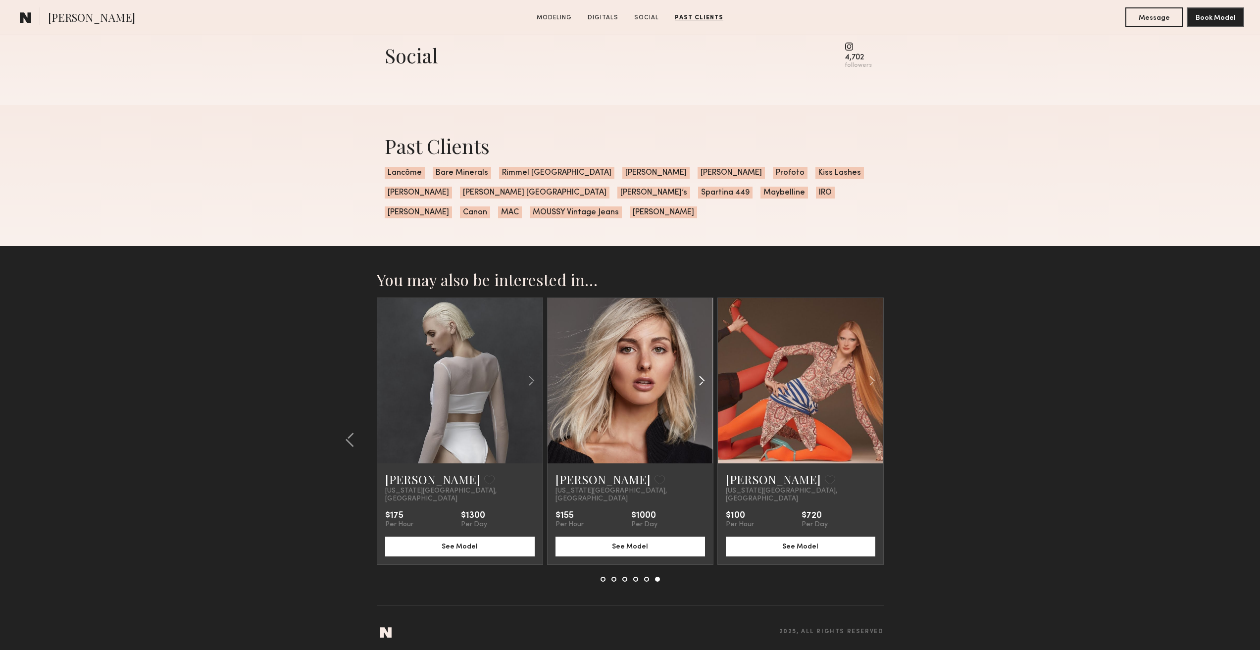
click at [705, 385] on common-icon at bounding box center [702, 380] width 14 height 19
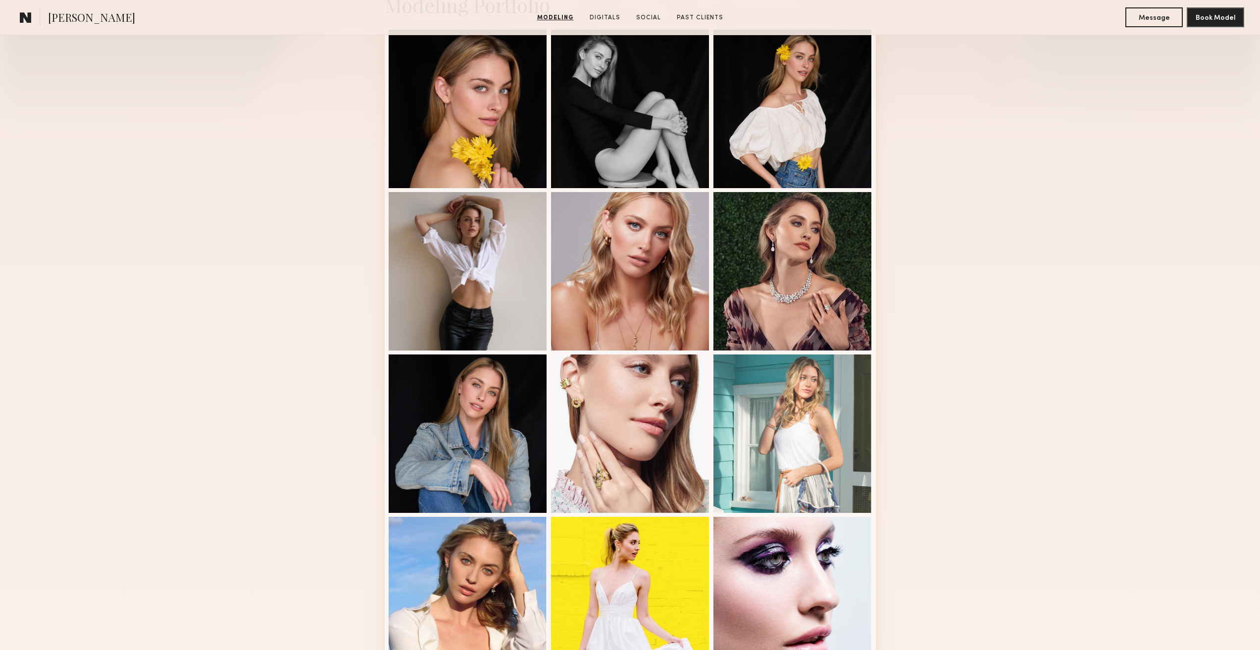
scroll to position [0, 0]
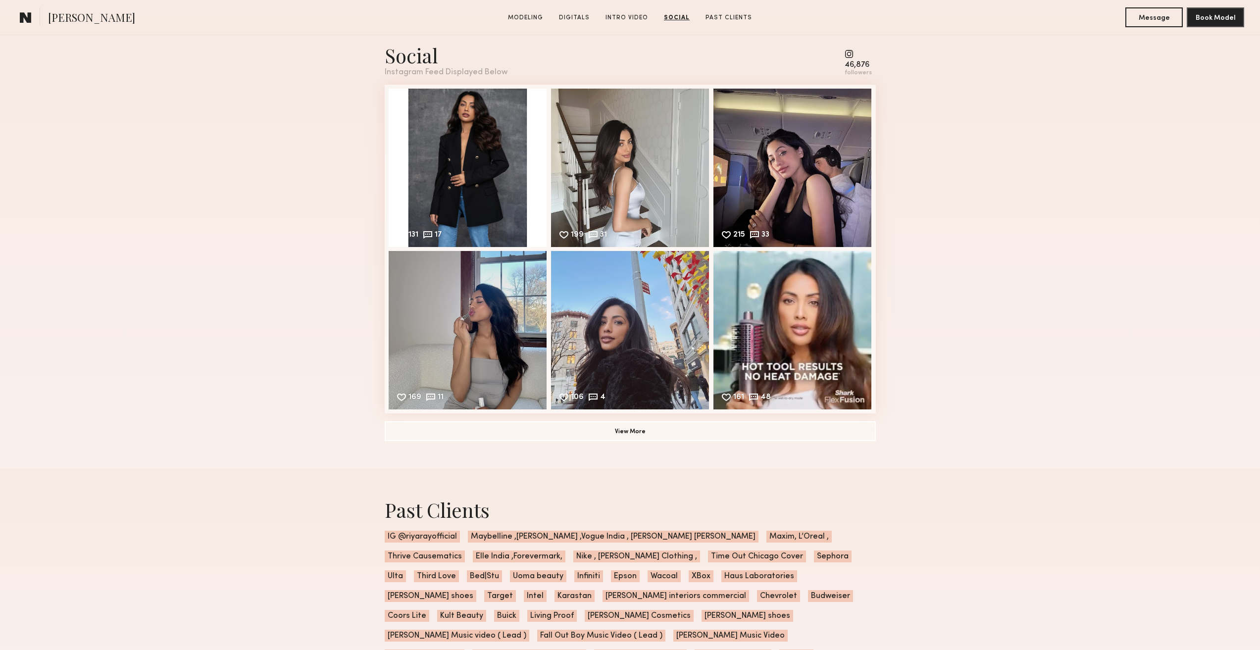
scroll to position [2476, 0]
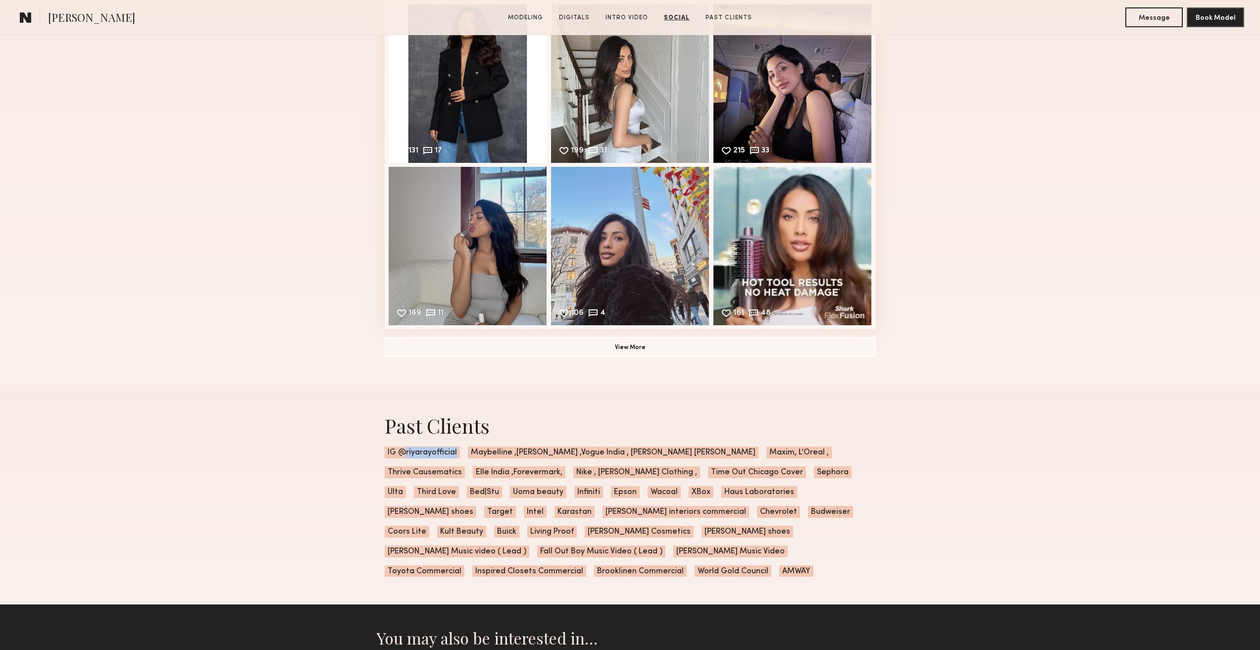
drag, startPoint x: 405, startPoint y: 456, endPoint x: 457, endPoint y: 459, distance: 52.1
click at [457, 458] on span "IG @riyarayofficial" at bounding box center [422, 453] width 75 height 12
copy span "riyarayofficial"
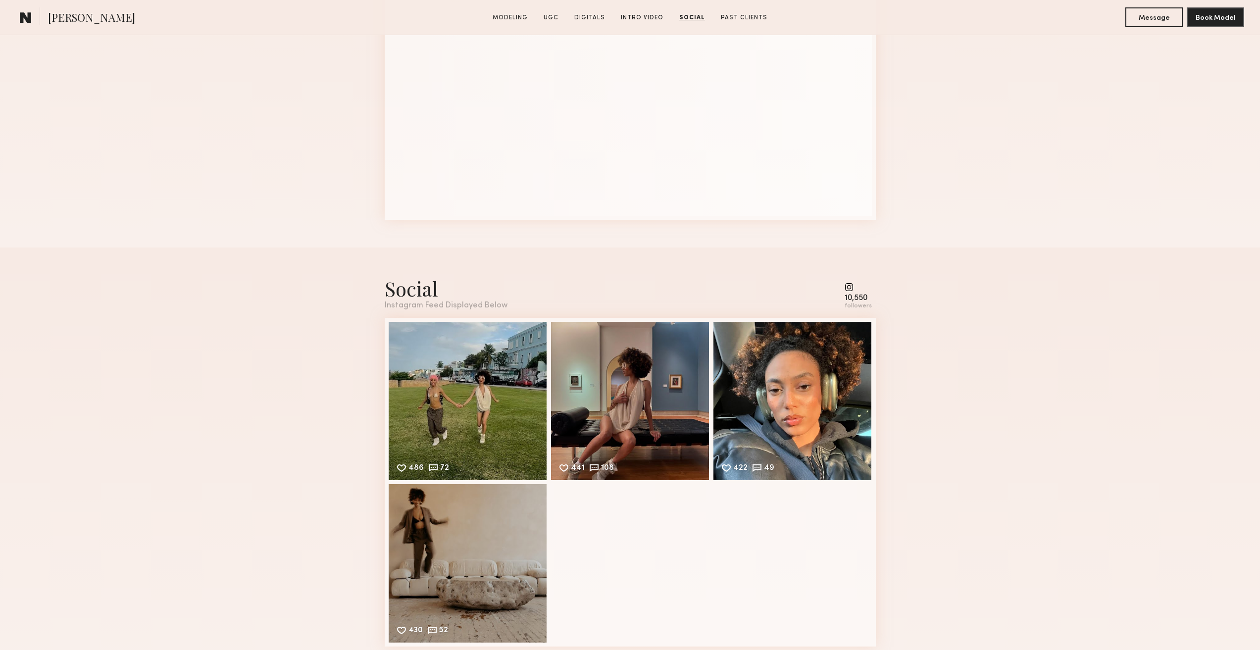
scroll to position [2674, 0]
drag, startPoint x: 1259, startPoint y: 499, endPoint x: 1267, endPoint y: 411, distance: 88.5
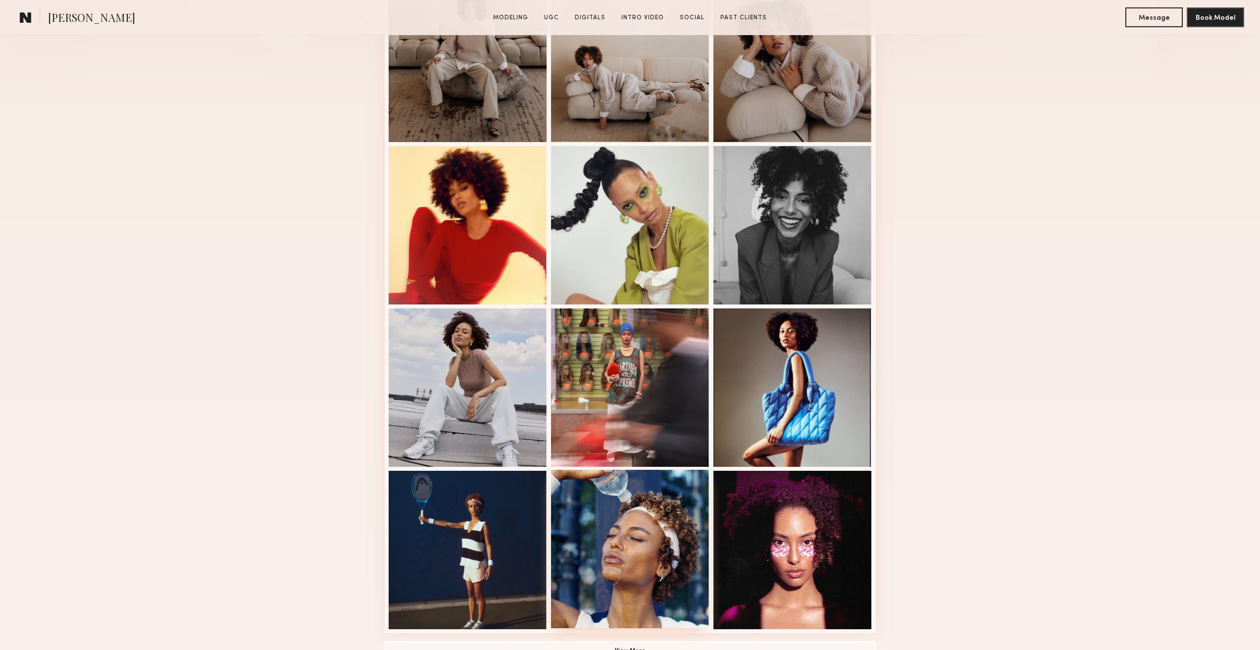
scroll to position [396, 0]
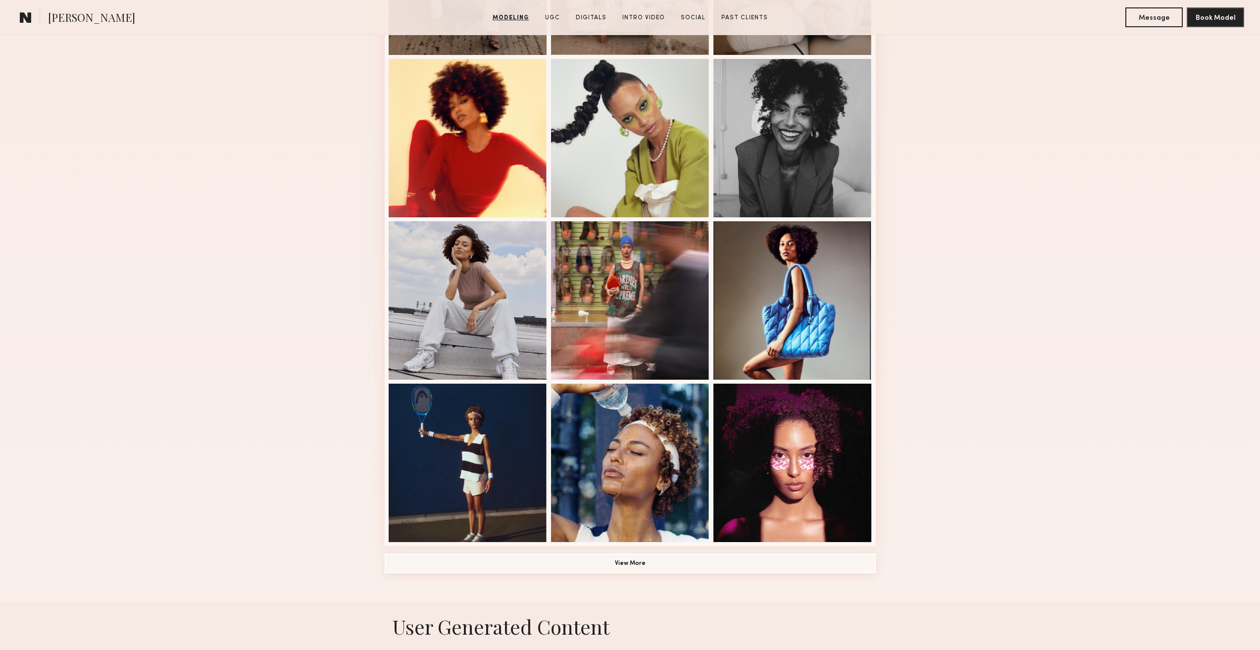
click at [671, 566] on button "View More" at bounding box center [630, 564] width 491 height 20
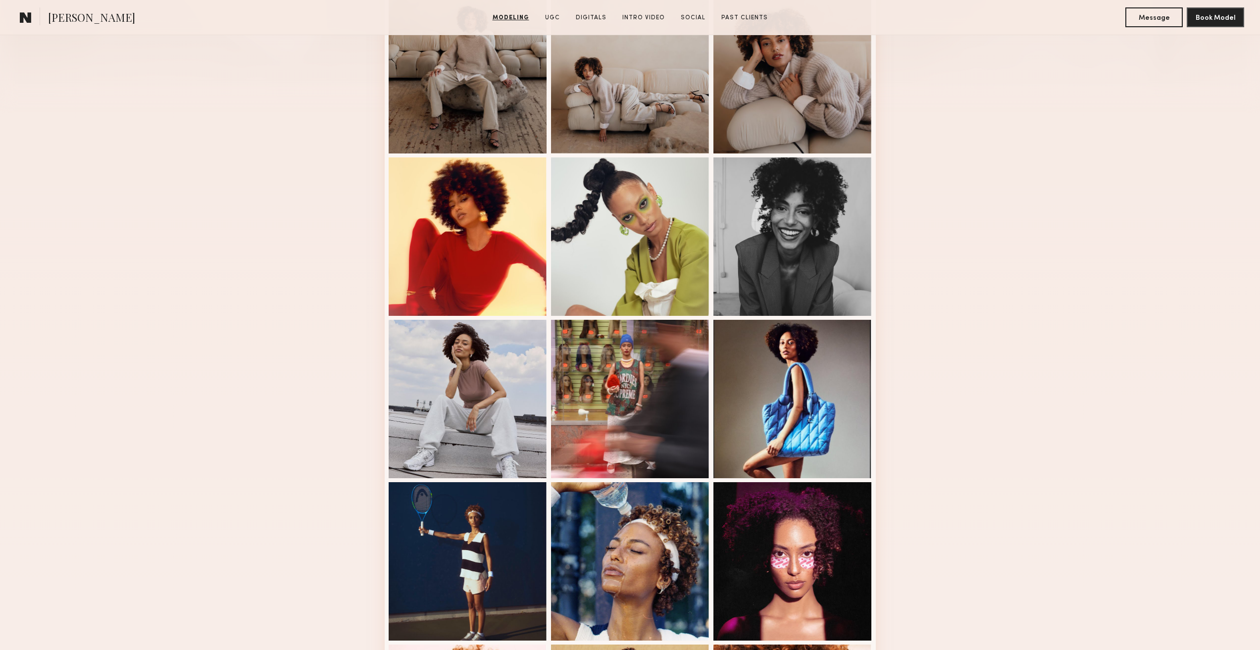
scroll to position [0, 0]
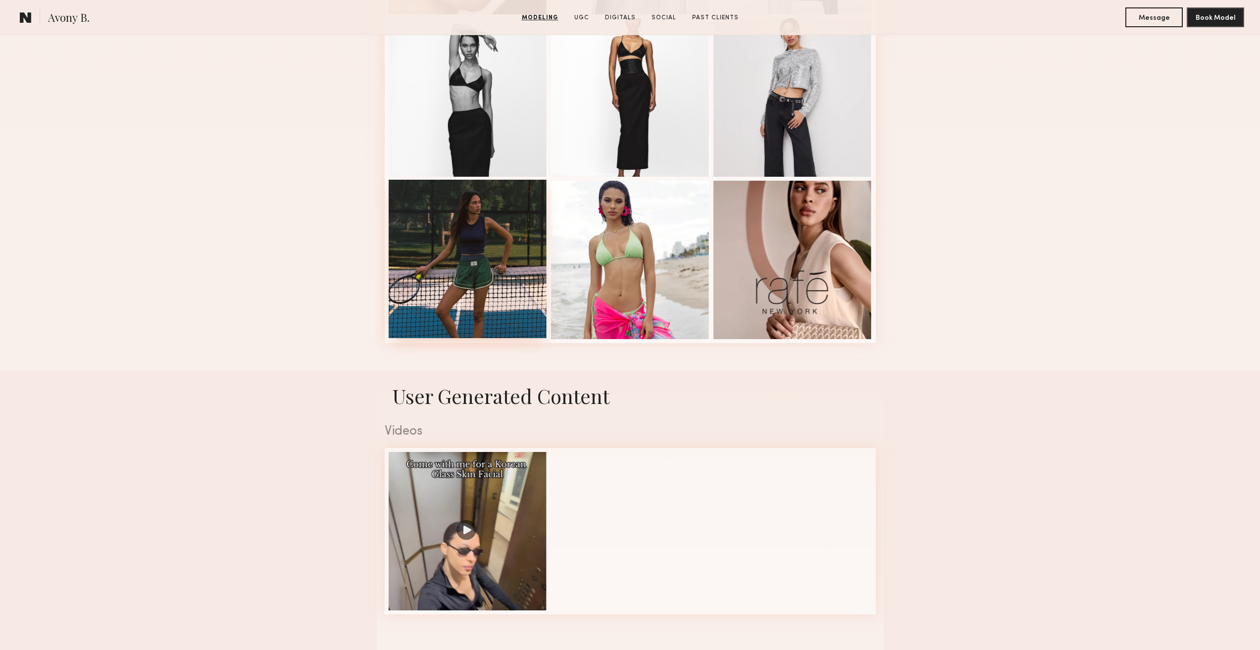
scroll to position [1089, 0]
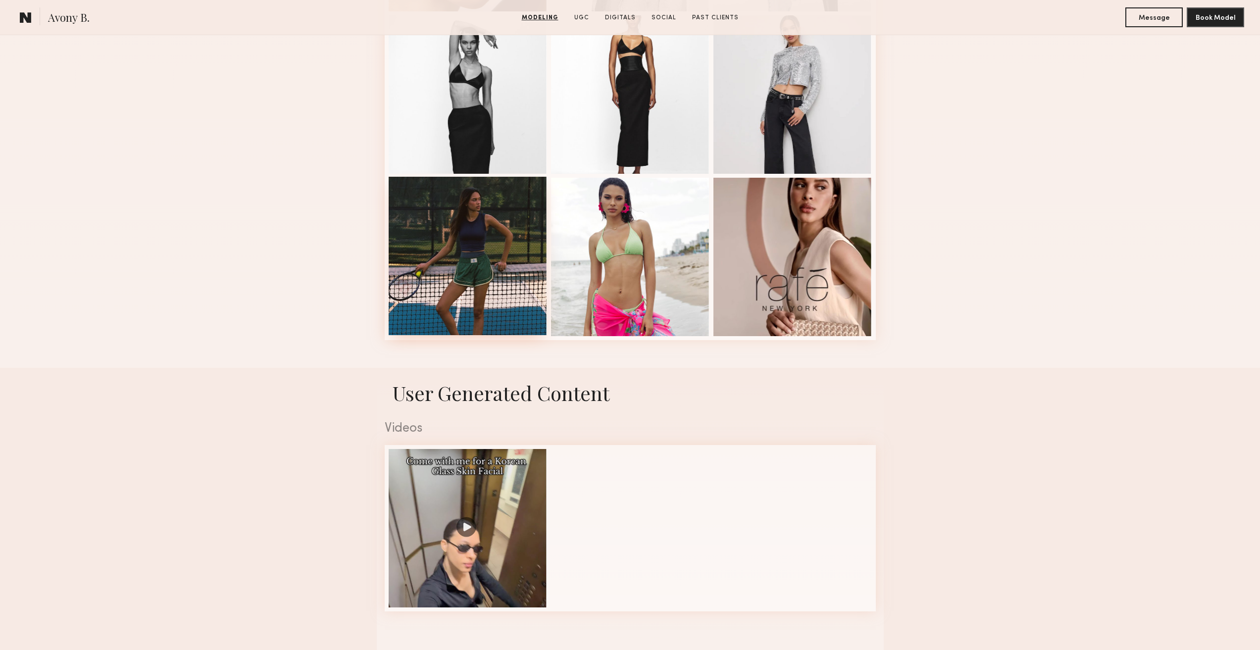
click at [488, 232] on div at bounding box center [468, 256] width 158 height 158
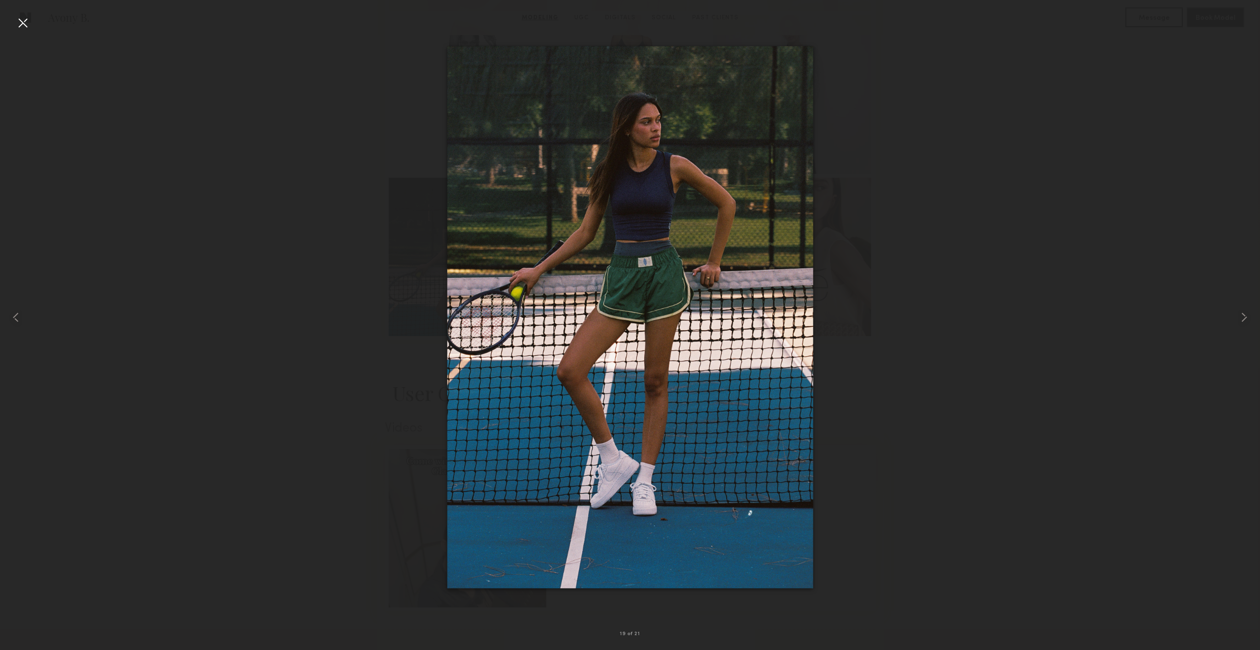
click at [1043, 355] on div at bounding box center [630, 317] width 1260 height 603
click at [30, 19] on div at bounding box center [23, 23] width 16 height 16
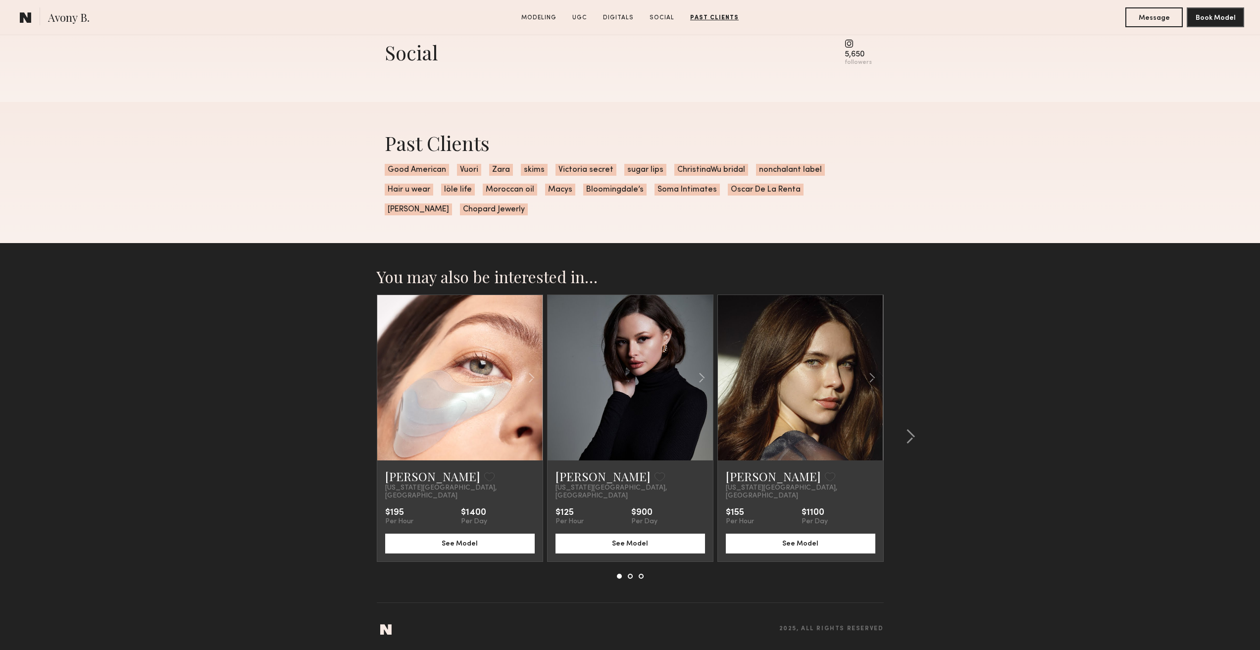
scroll to position [0, 0]
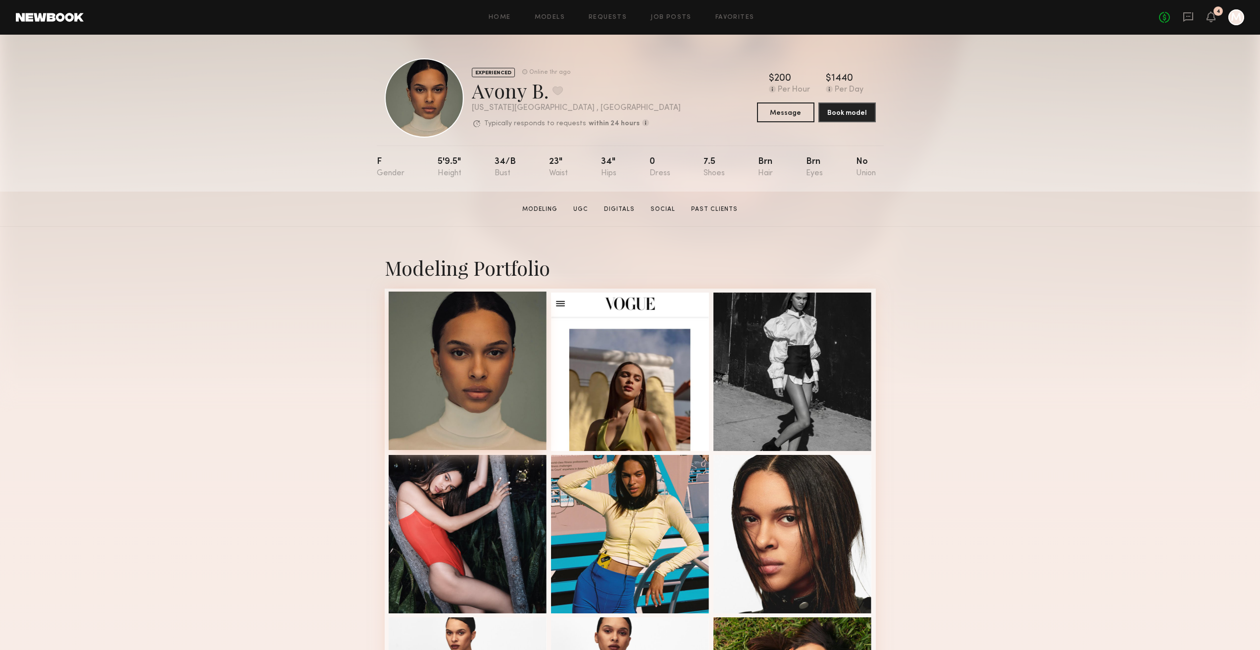
click at [502, 370] on div at bounding box center [468, 371] width 158 height 158
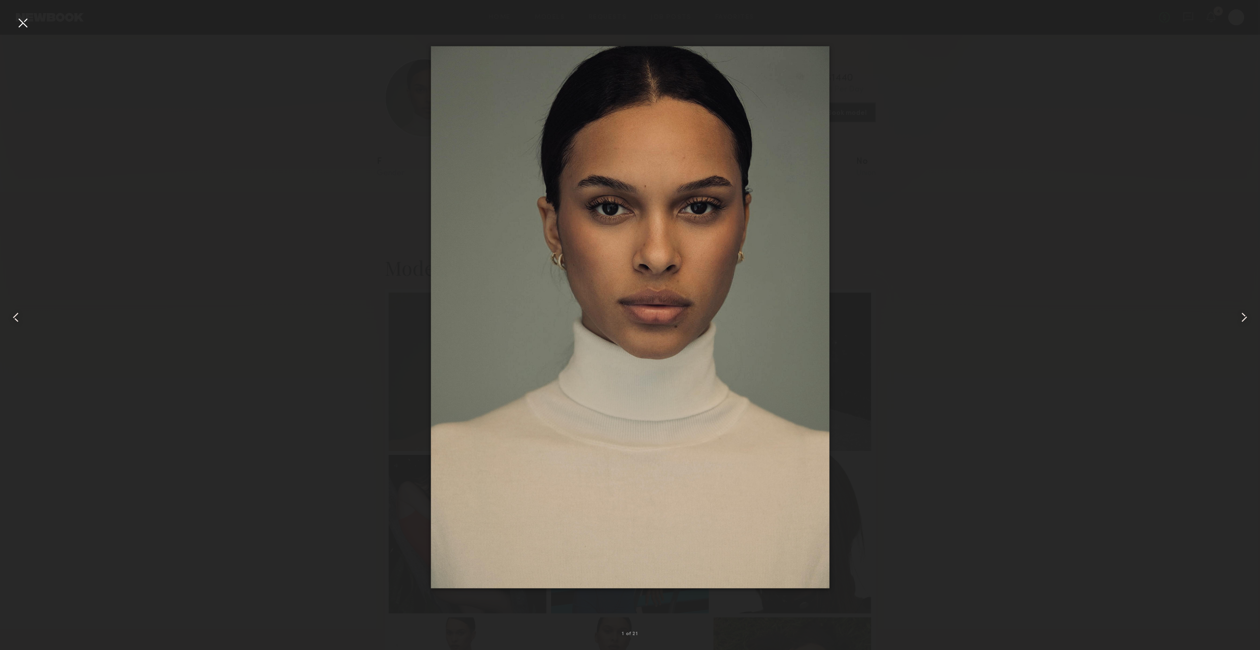
click at [23, 24] on div at bounding box center [23, 23] width 16 height 16
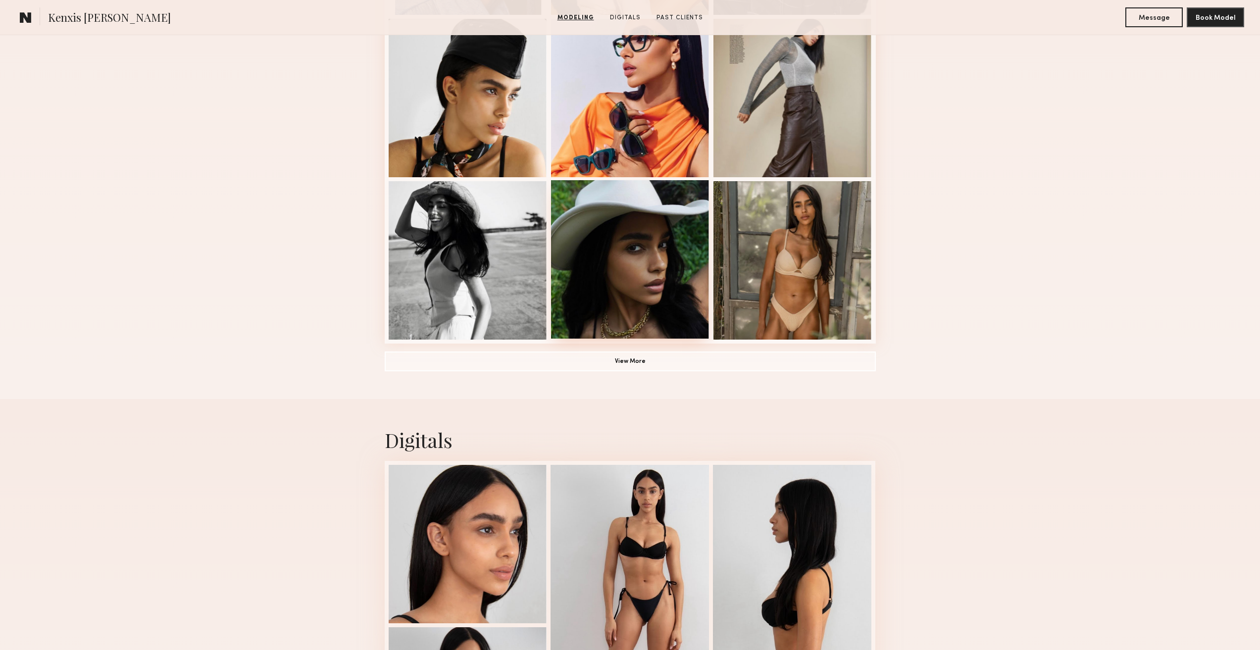
scroll to position [693, 0]
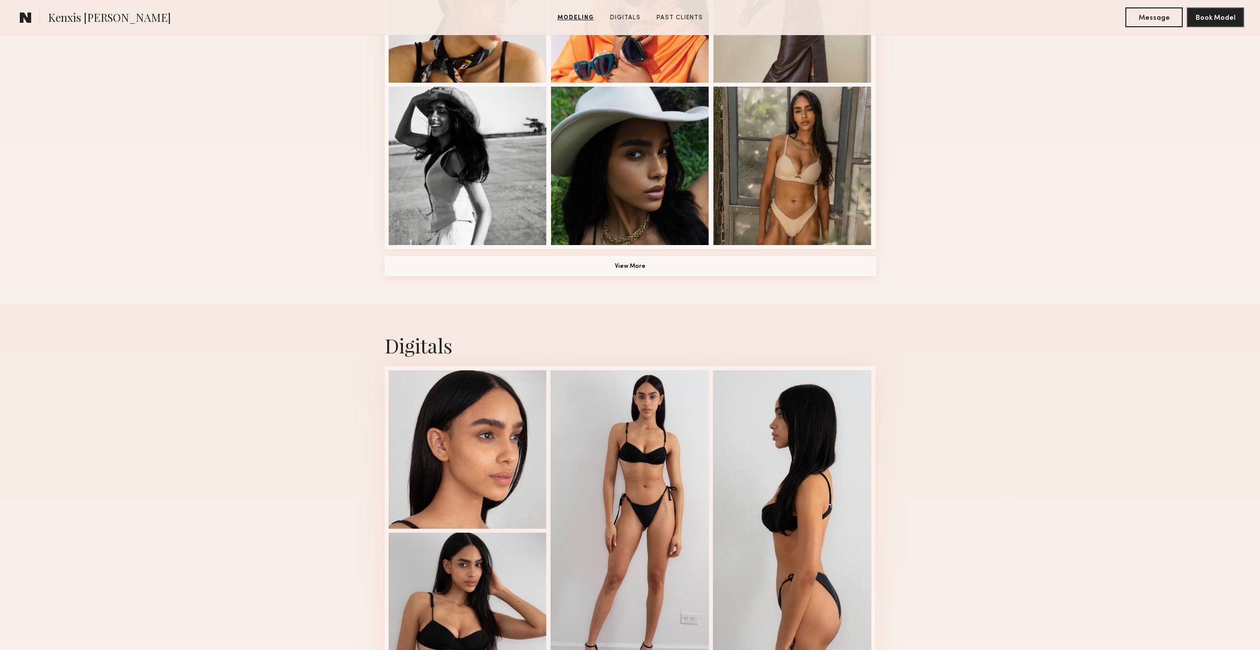
click at [671, 272] on button "View More" at bounding box center [630, 266] width 491 height 20
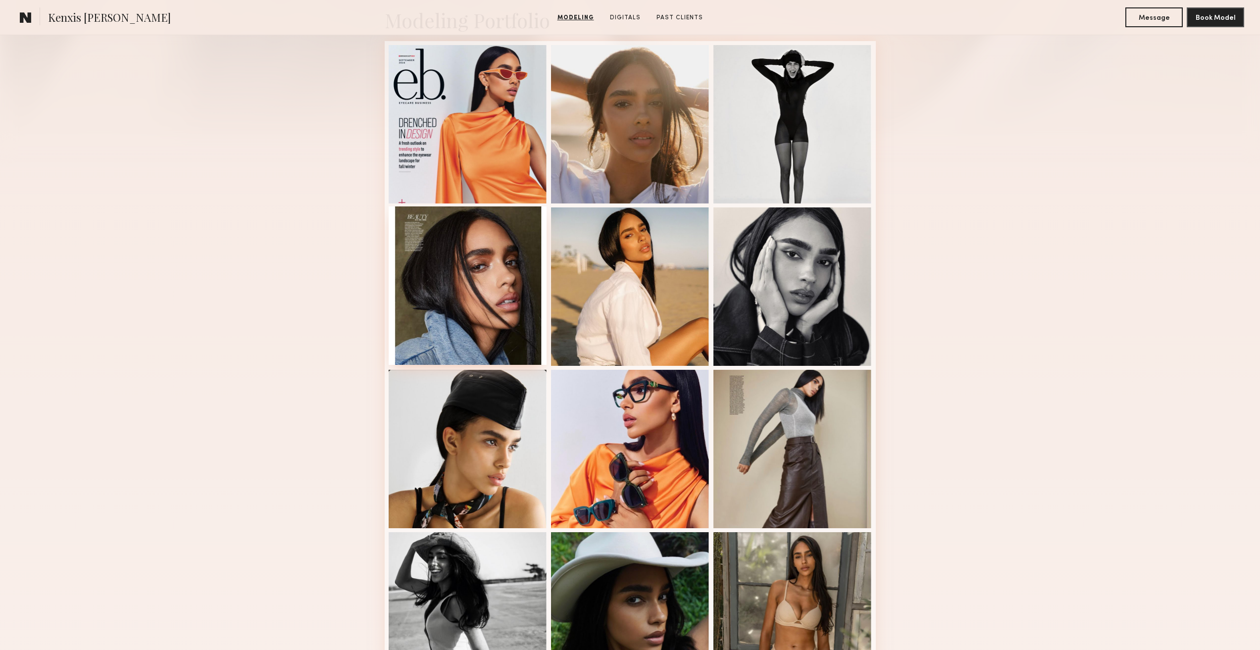
scroll to position [0, 0]
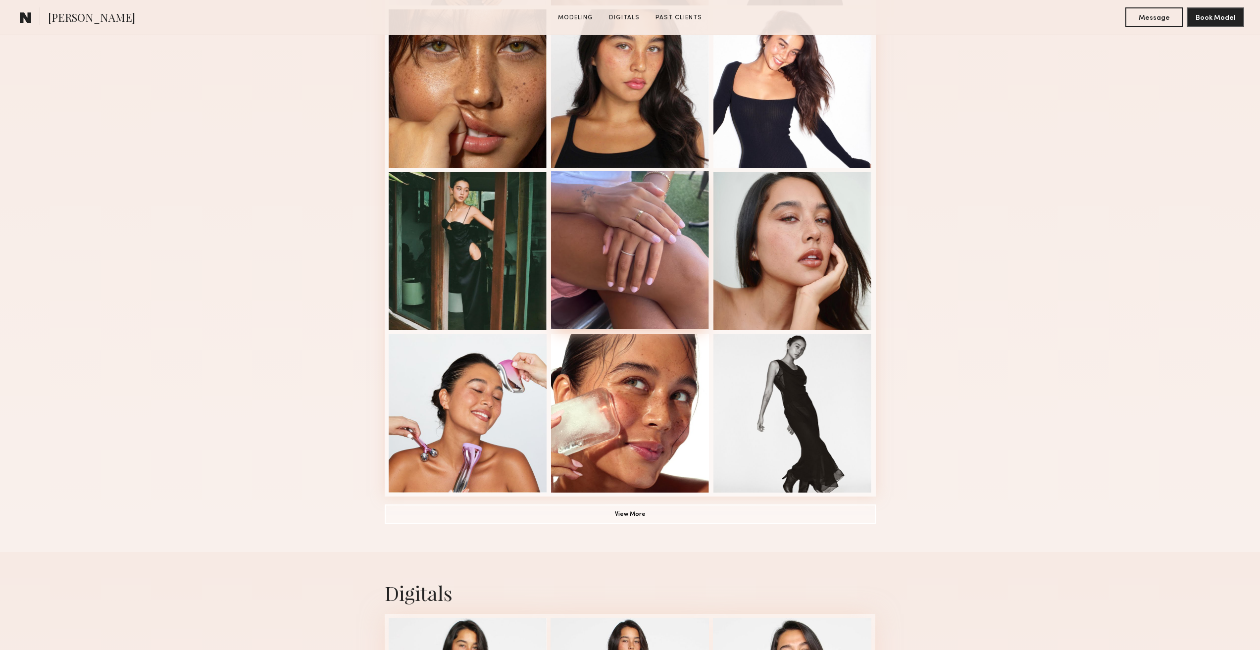
scroll to position [446, 0]
click at [638, 510] on button "View More" at bounding box center [630, 514] width 491 height 20
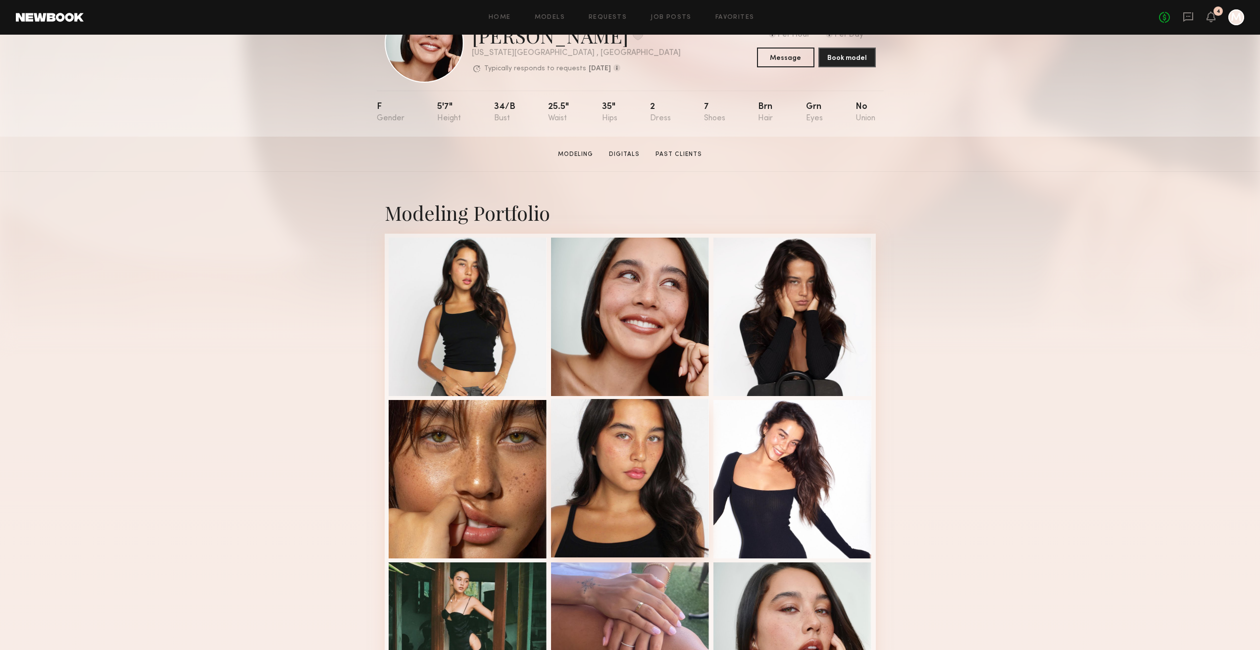
scroll to position [0, 0]
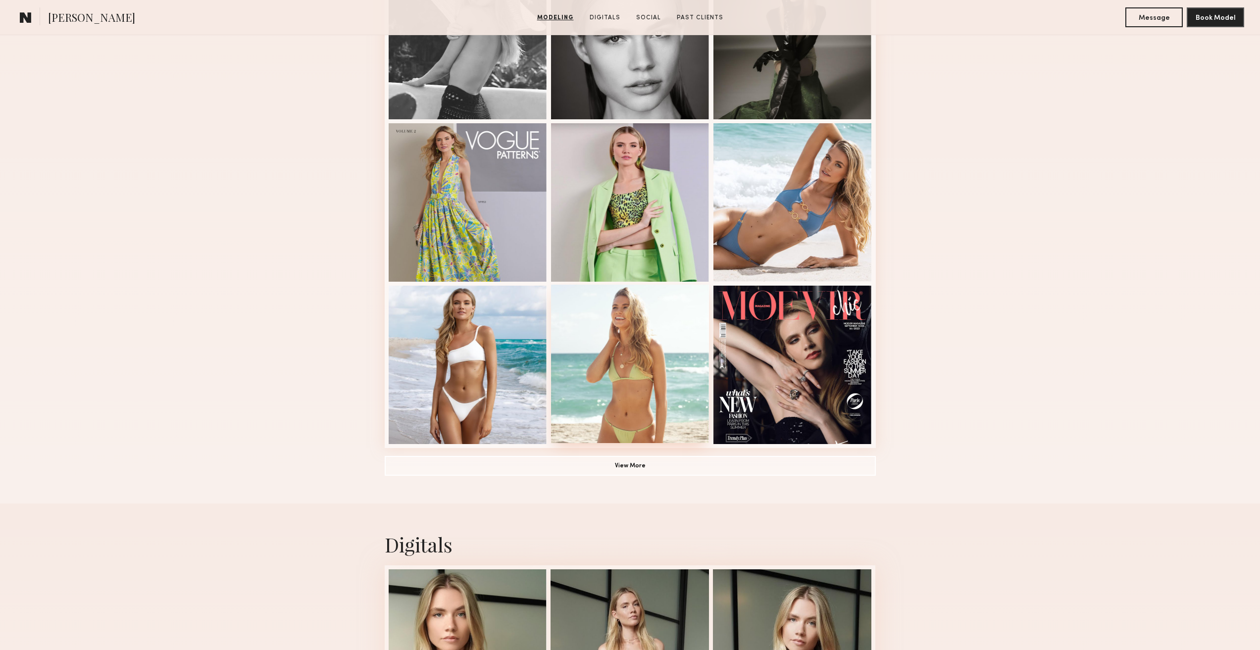
scroll to position [545, 0]
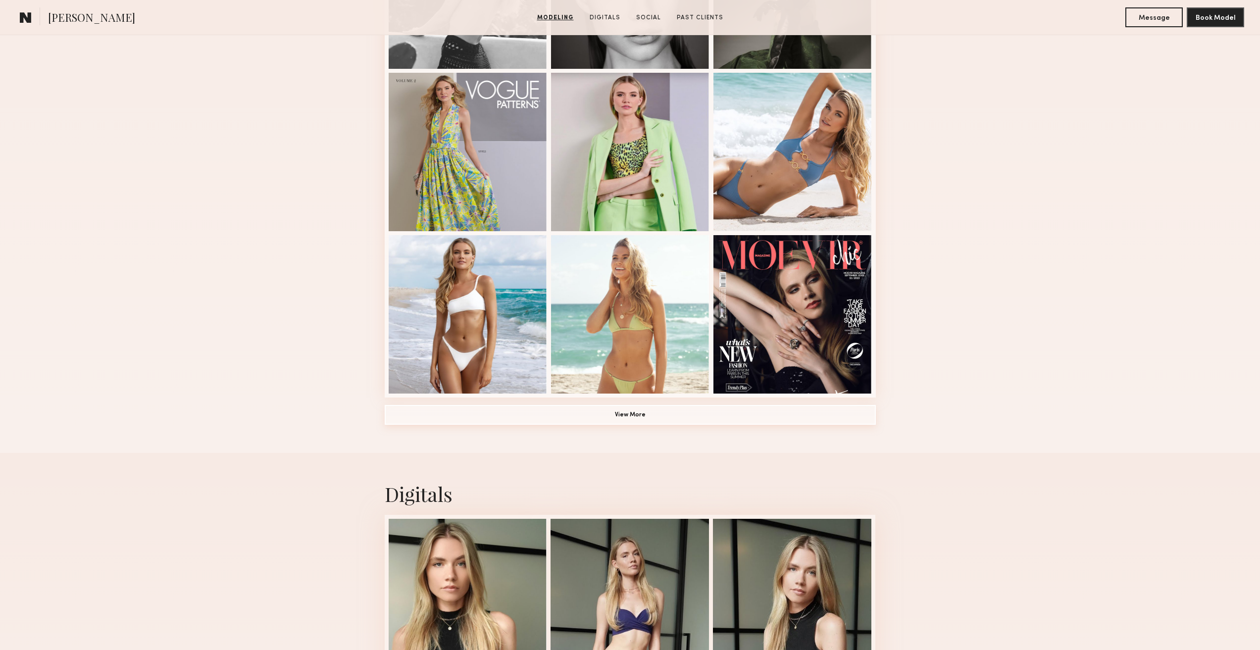
click at [627, 417] on button "View More" at bounding box center [630, 415] width 491 height 20
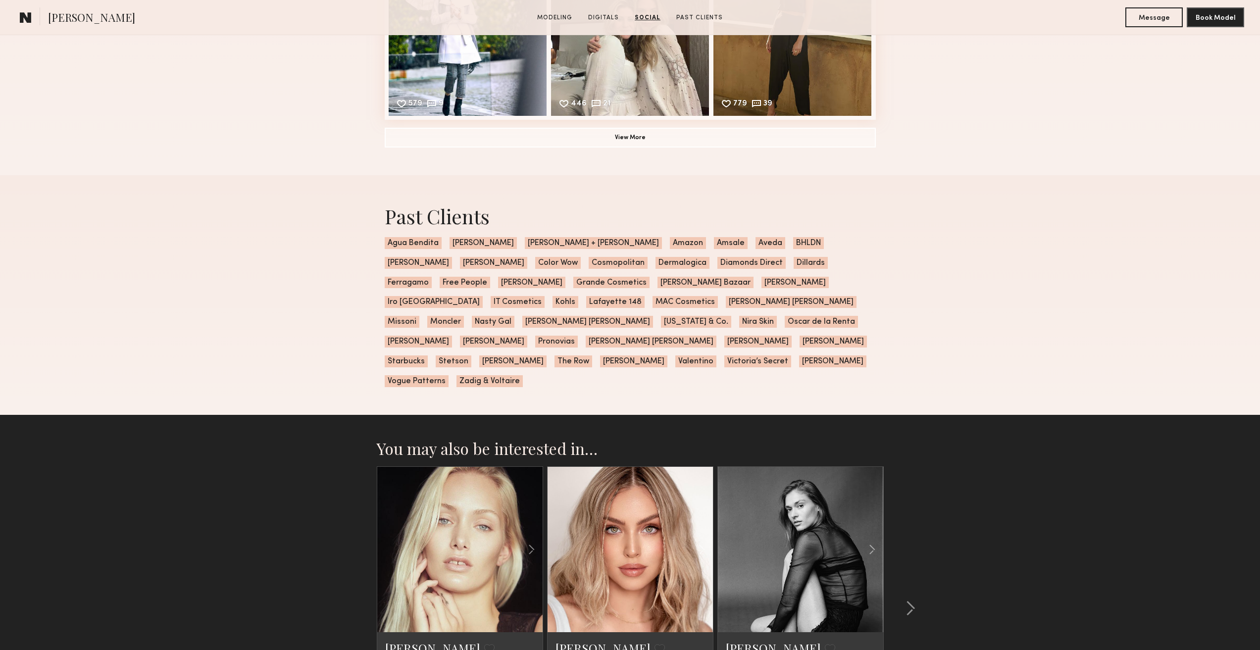
scroll to position [2448, 0]
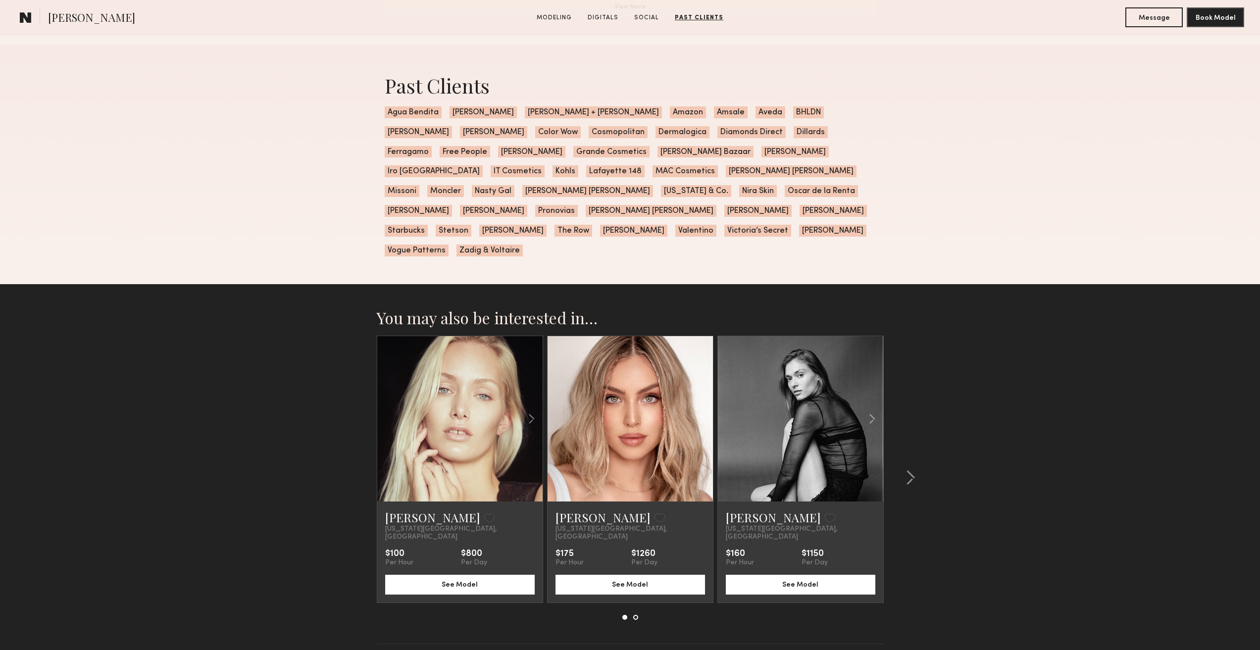
drag, startPoint x: 666, startPoint y: 373, endPoint x: 589, endPoint y: 619, distance: 257.4
drag, startPoint x: 589, startPoint y: 619, endPoint x: 544, endPoint y: 594, distance: 51.7
click at [544, 594] on nb-model-recommendations-container "You may also be interested in… Emy B. Favorite New York City, NY $100 Per Hour …" at bounding box center [630, 476] width 507 height 336
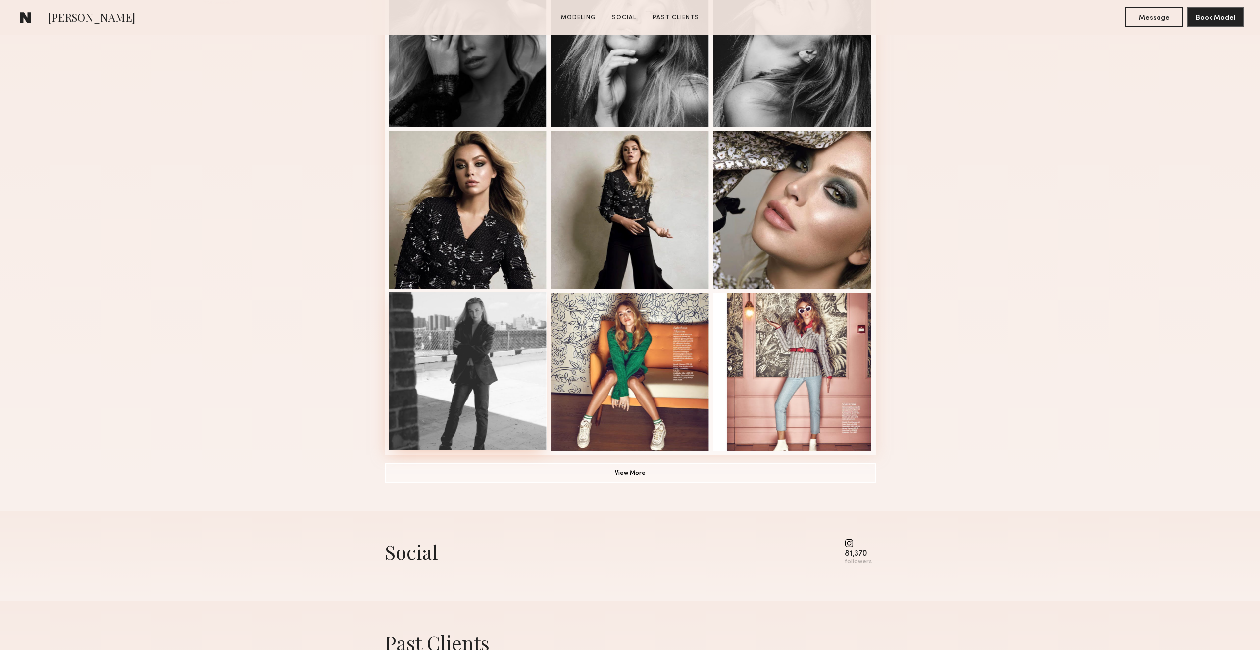
scroll to position [495, 0]
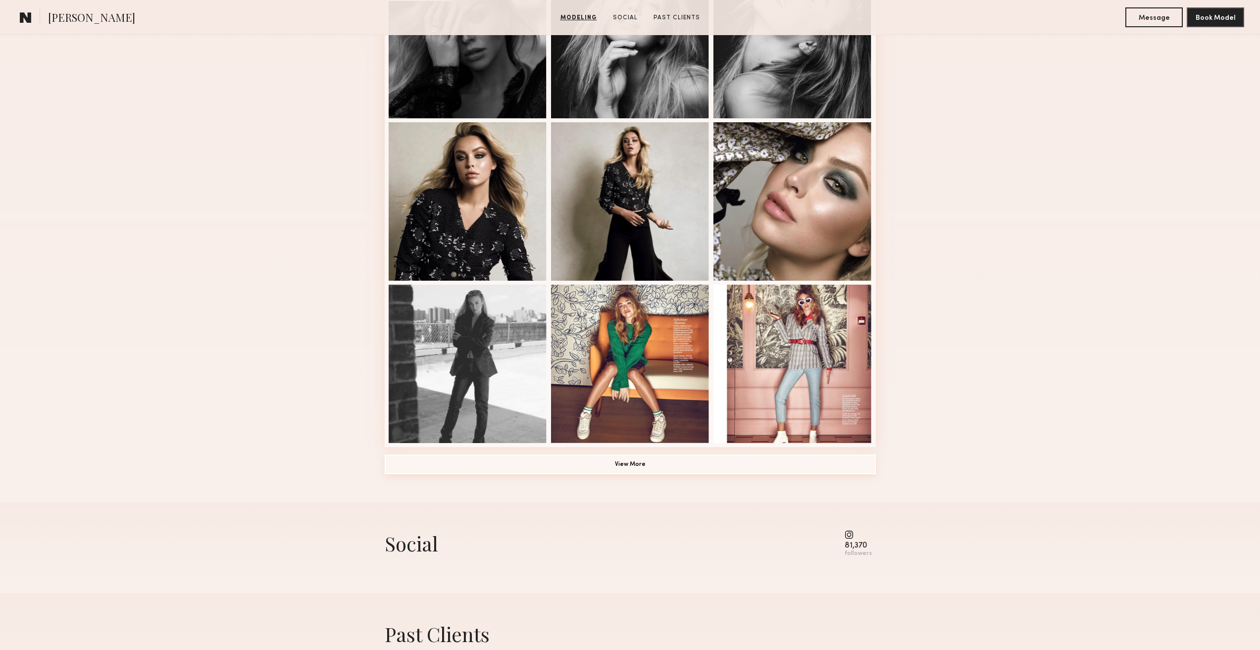
click at [609, 468] on button "View More" at bounding box center [630, 465] width 491 height 20
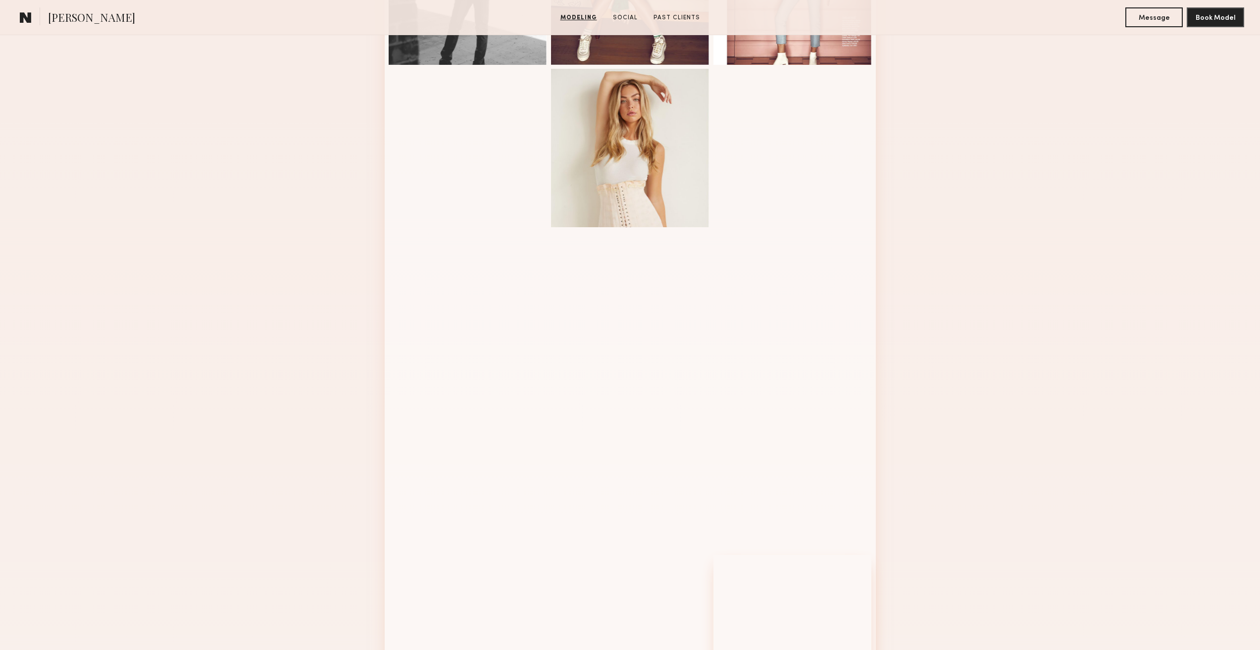
scroll to position [1089, 0]
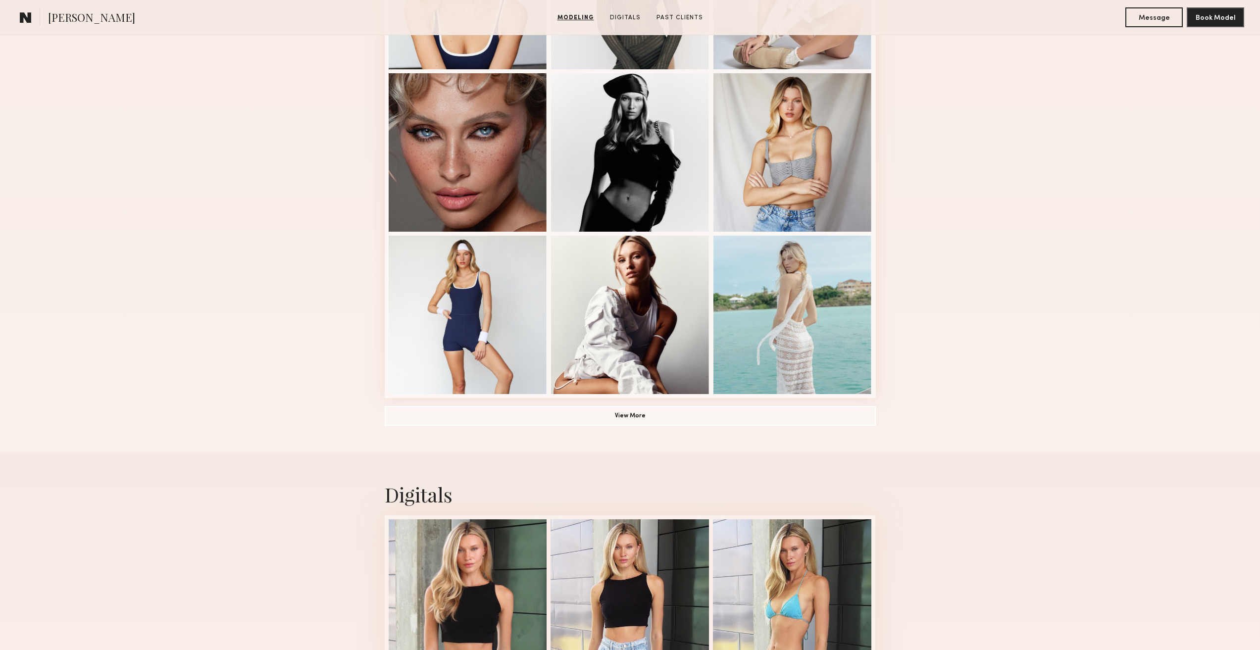
scroll to position [545, 0]
click at [665, 423] on button "View More" at bounding box center [630, 415] width 491 height 20
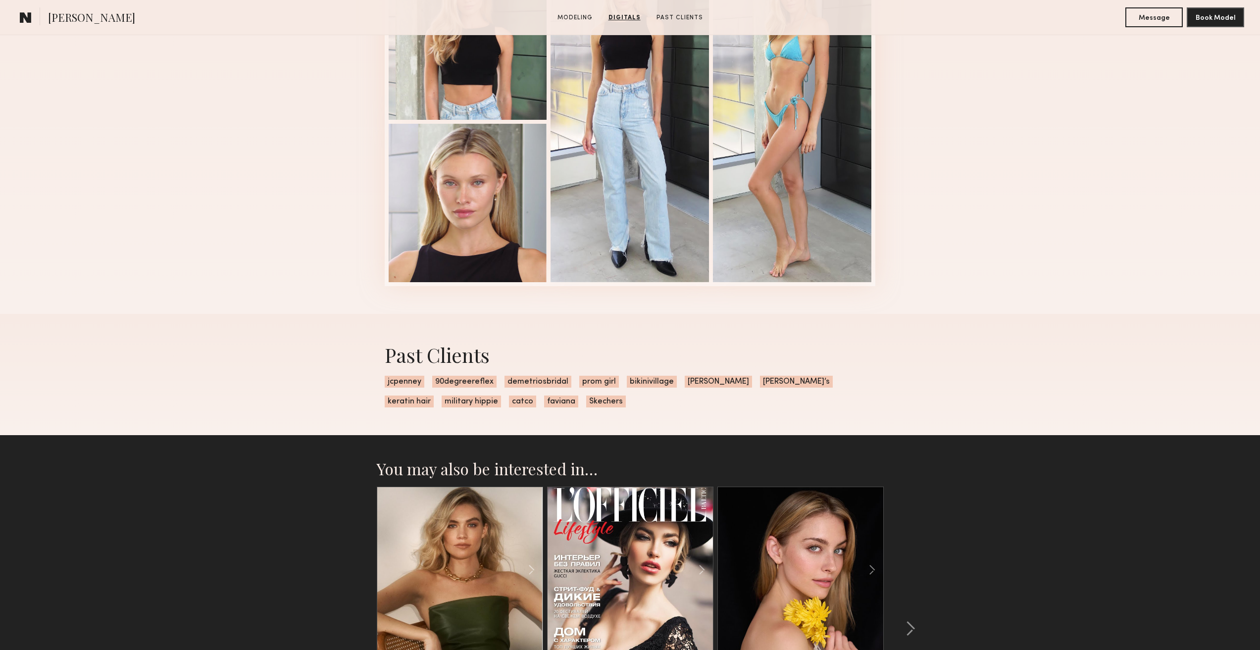
scroll to position [1588, 0]
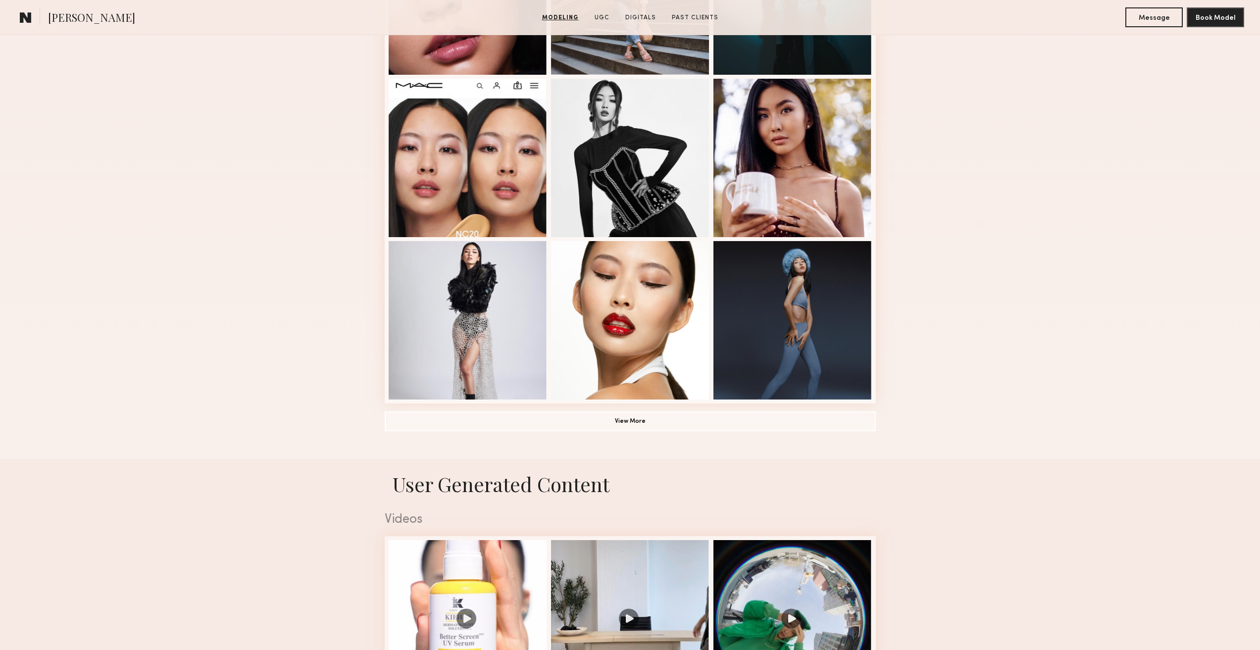
scroll to position [545, 0]
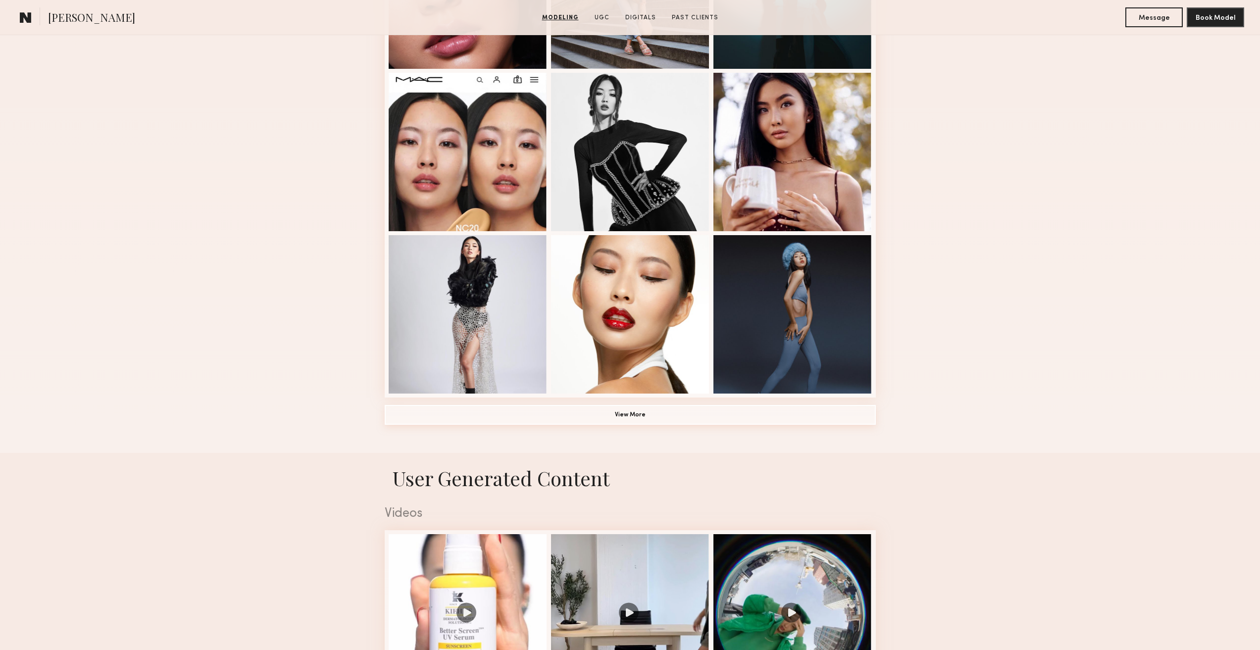
click at [600, 425] on button "View More" at bounding box center [630, 415] width 491 height 20
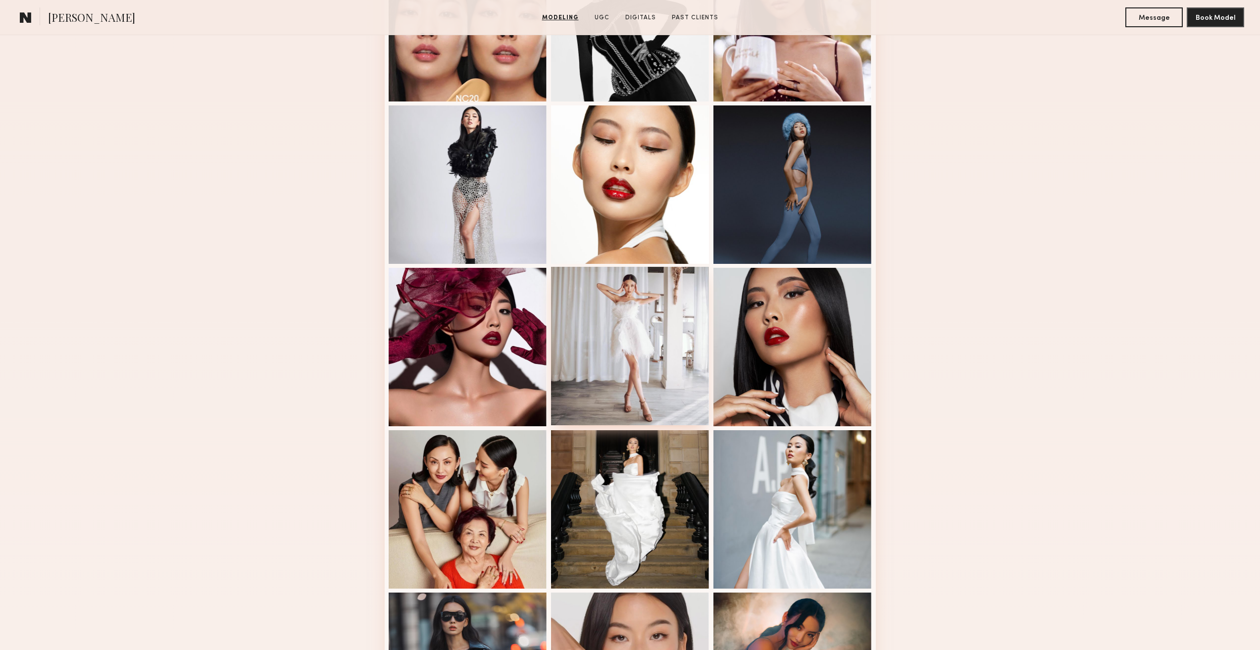
scroll to position [941, 0]
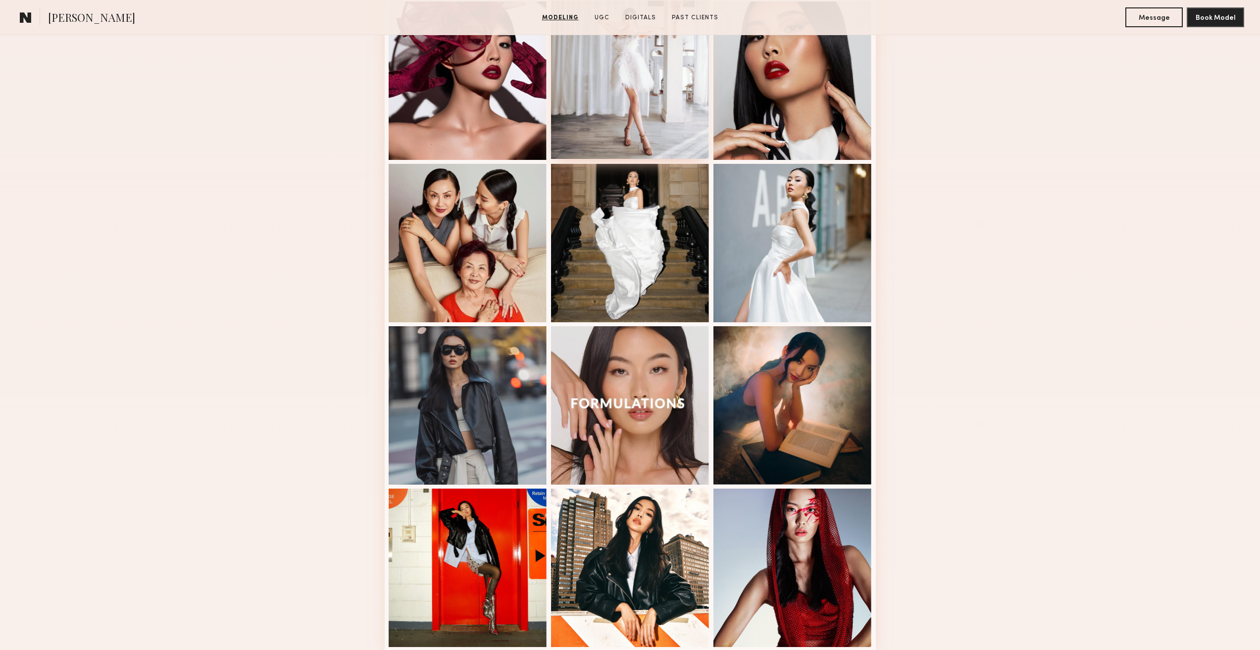
click at [635, 399] on div at bounding box center [630, 405] width 158 height 158
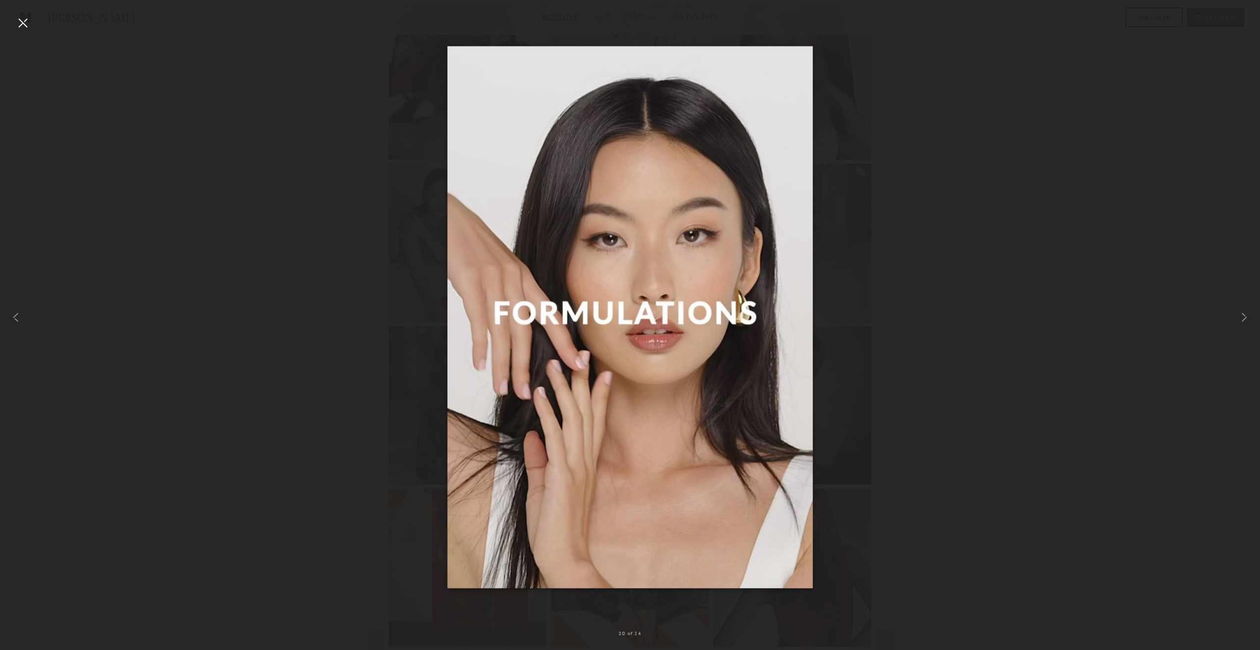
click at [26, 26] on div at bounding box center [23, 23] width 16 height 16
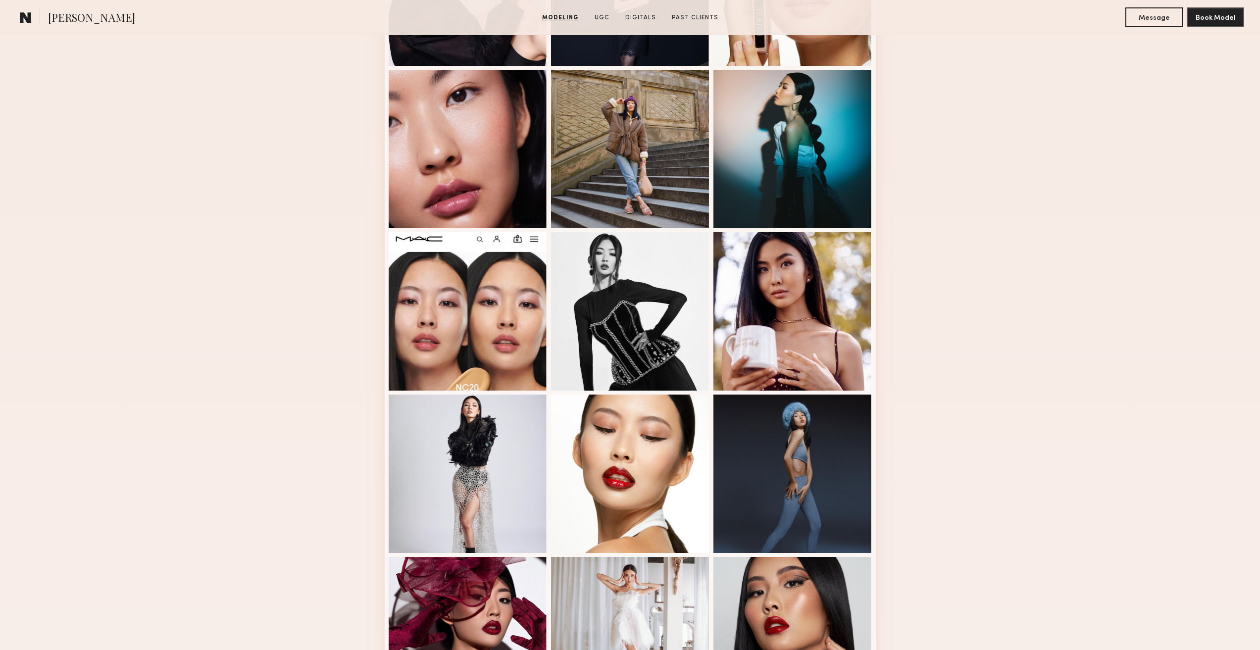
scroll to position [149, 0]
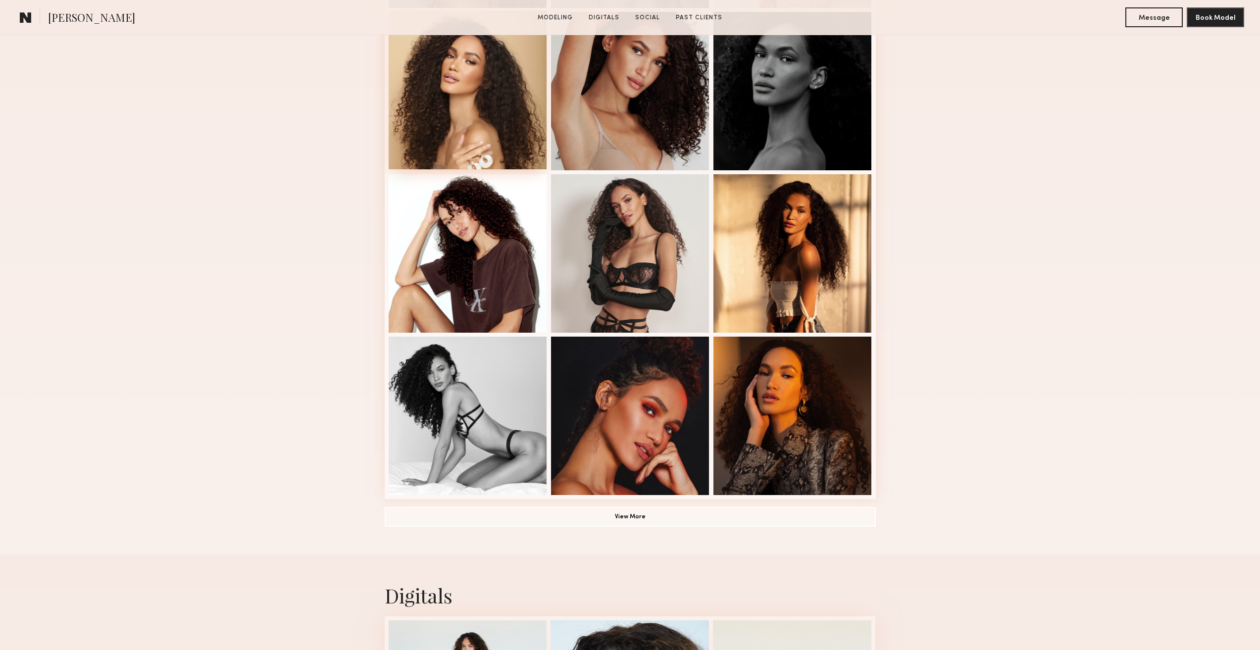
scroll to position [446, 0]
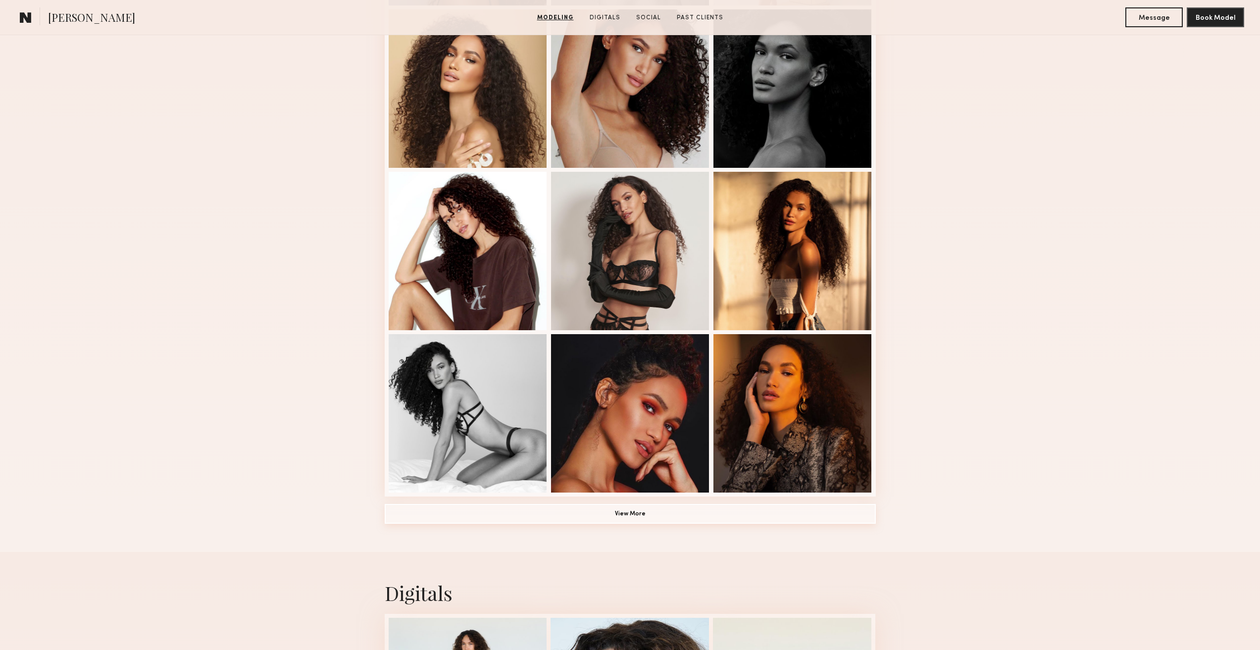
click at [643, 517] on button "View More" at bounding box center [630, 514] width 491 height 20
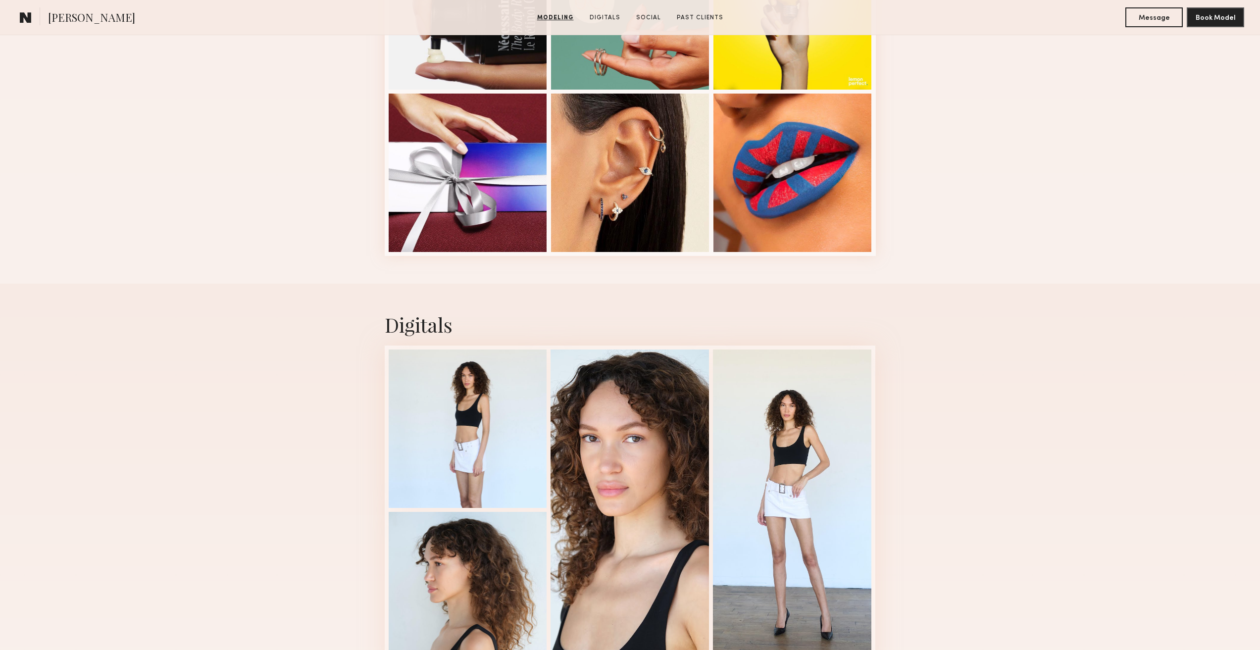
scroll to position [1337, 0]
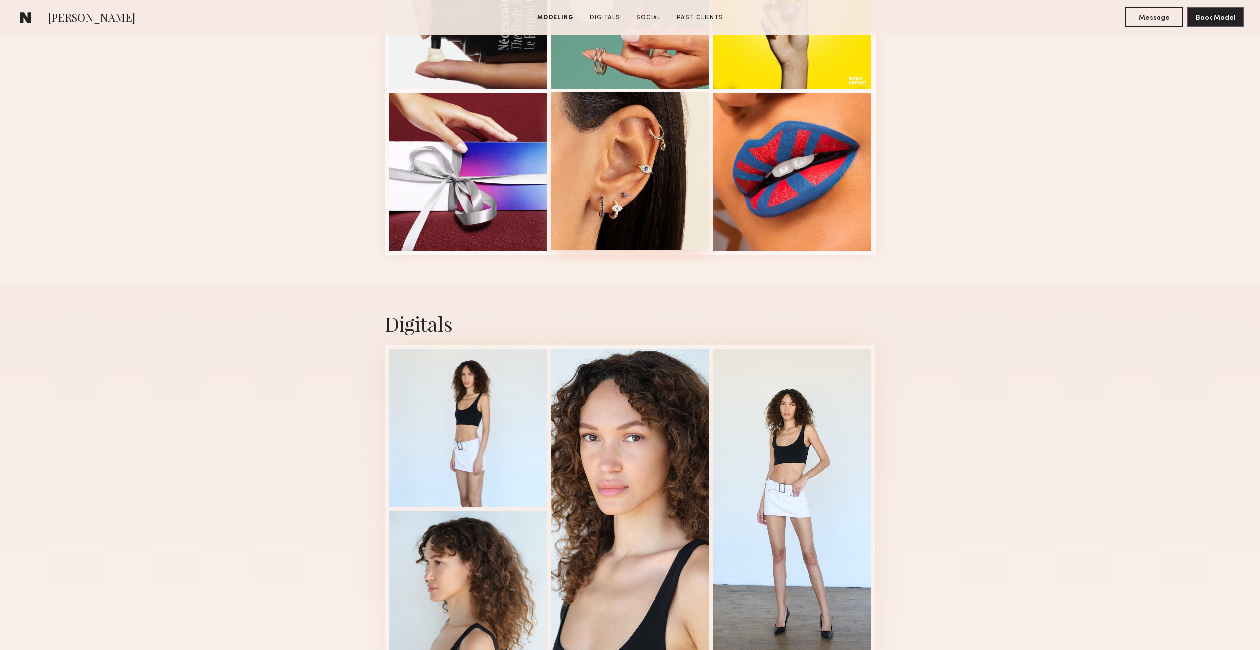
click at [636, 225] on div at bounding box center [630, 171] width 158 height 158
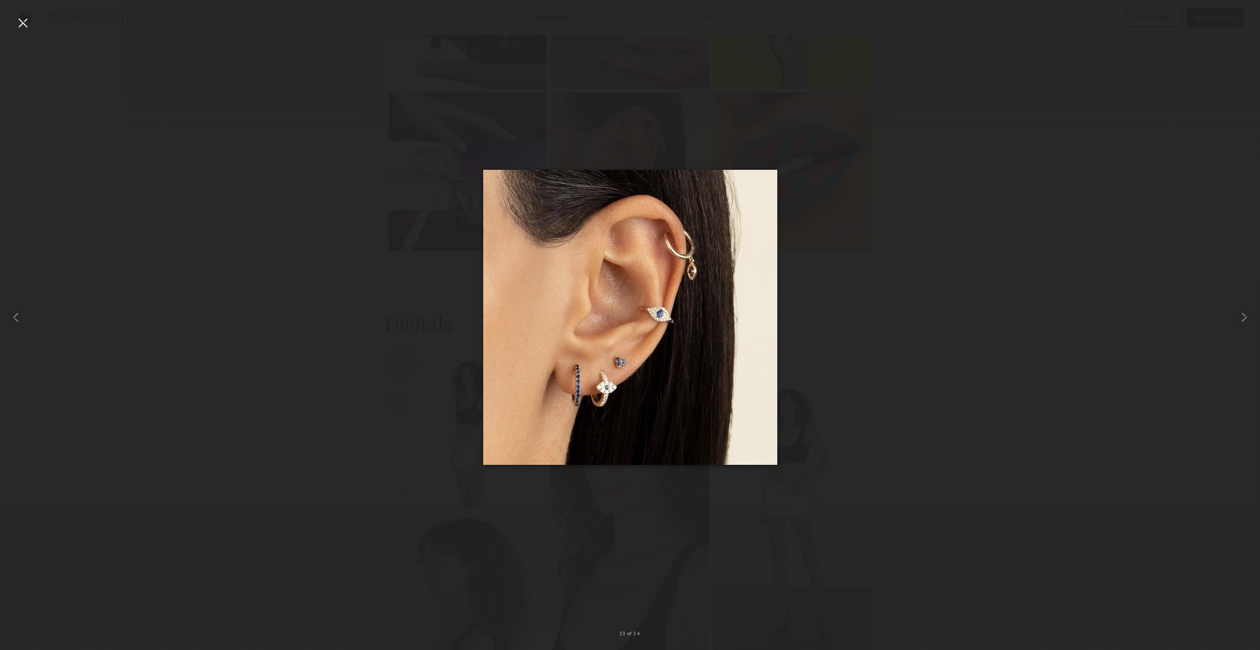
click at [17, 25] on div at bounding box center [23, 23] width 16 height 16
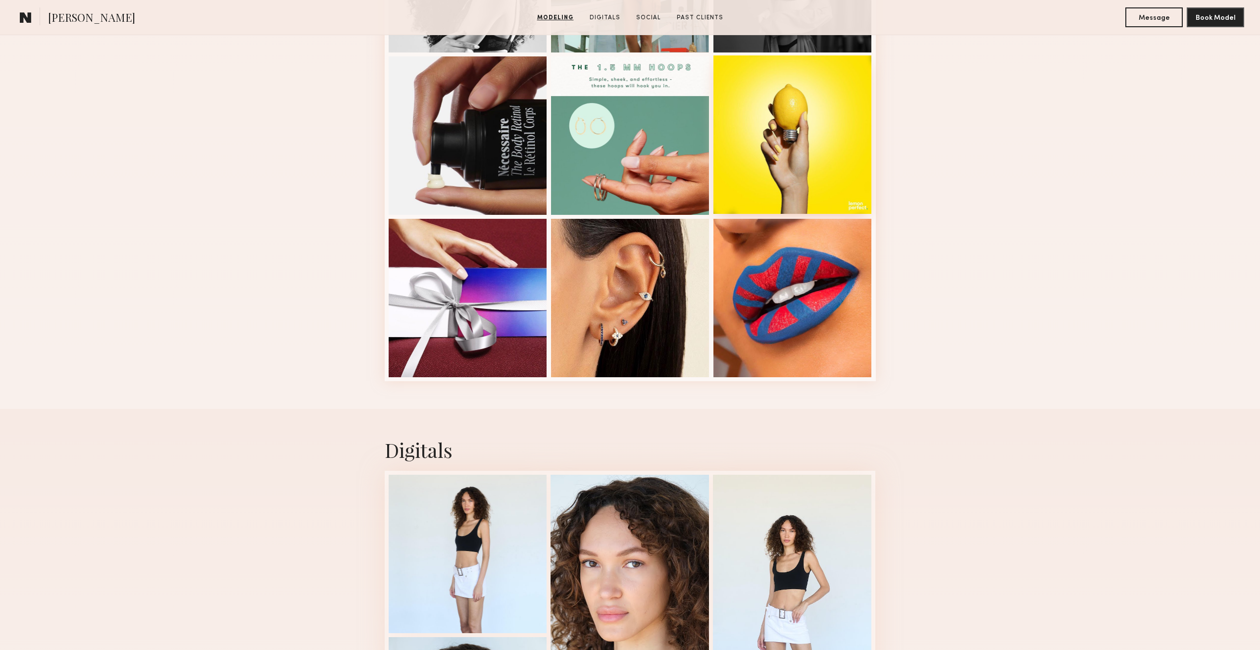
scroll to position [1089, 0]
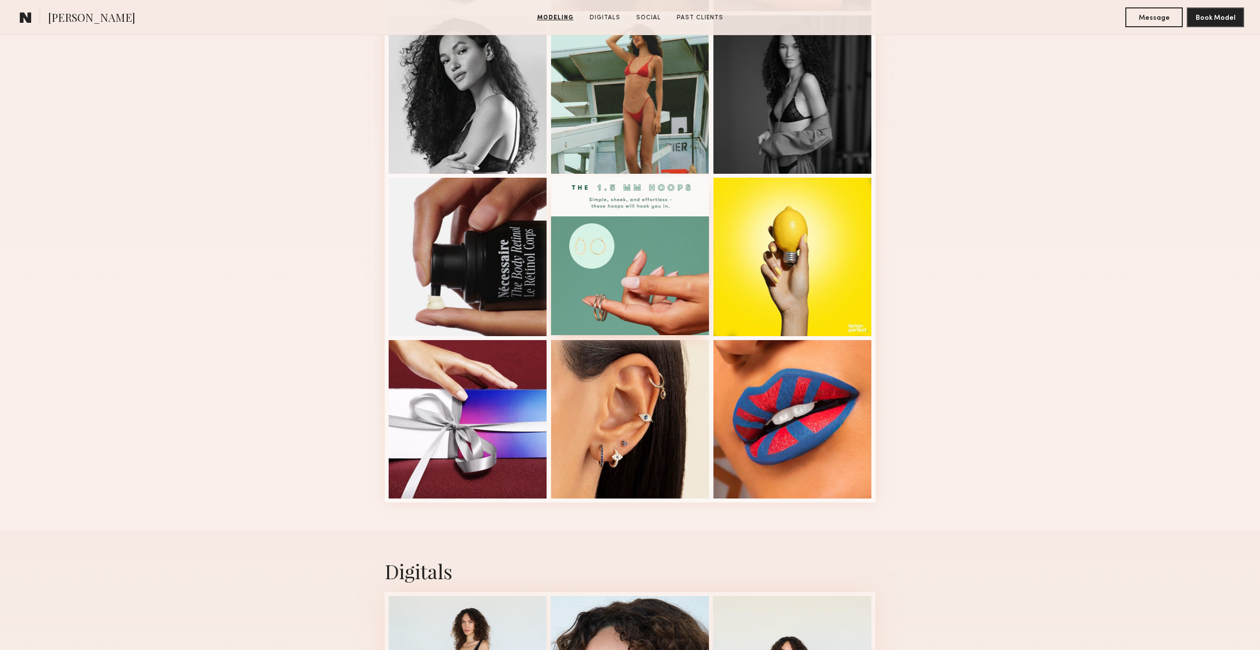
click at [636, 250] on div at bounding box center [630, 256] width 158 height 158
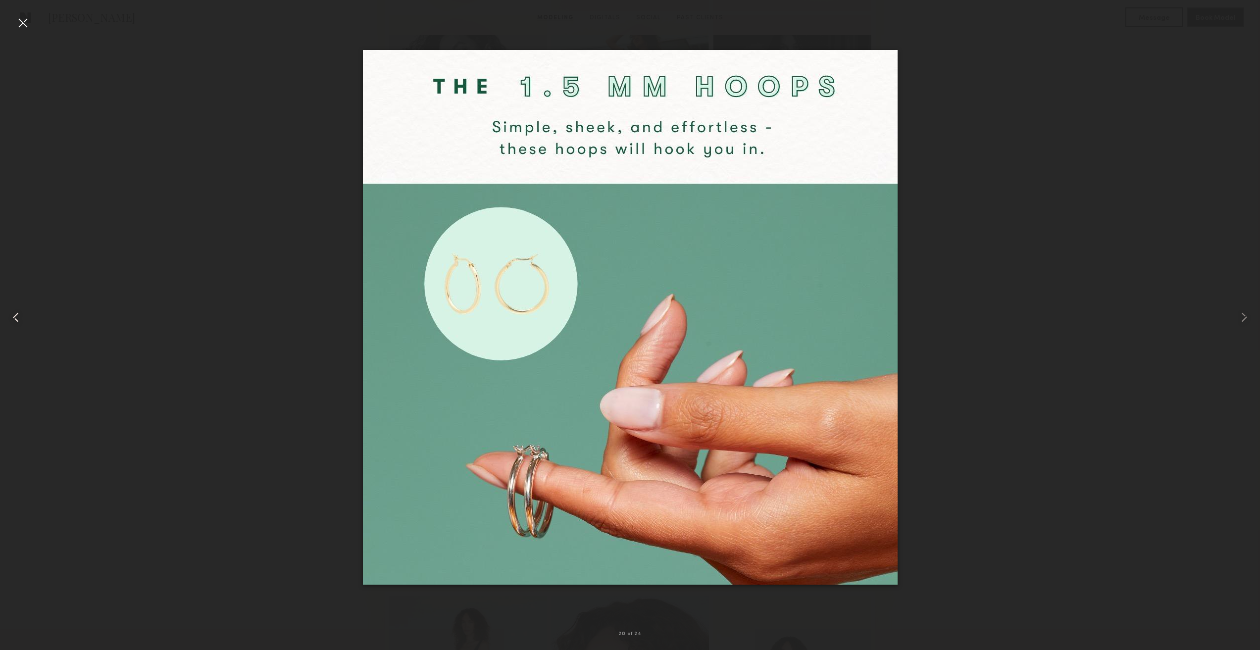
click at [35, 25] on div at bounding box center [25, 317] width 51 height 603
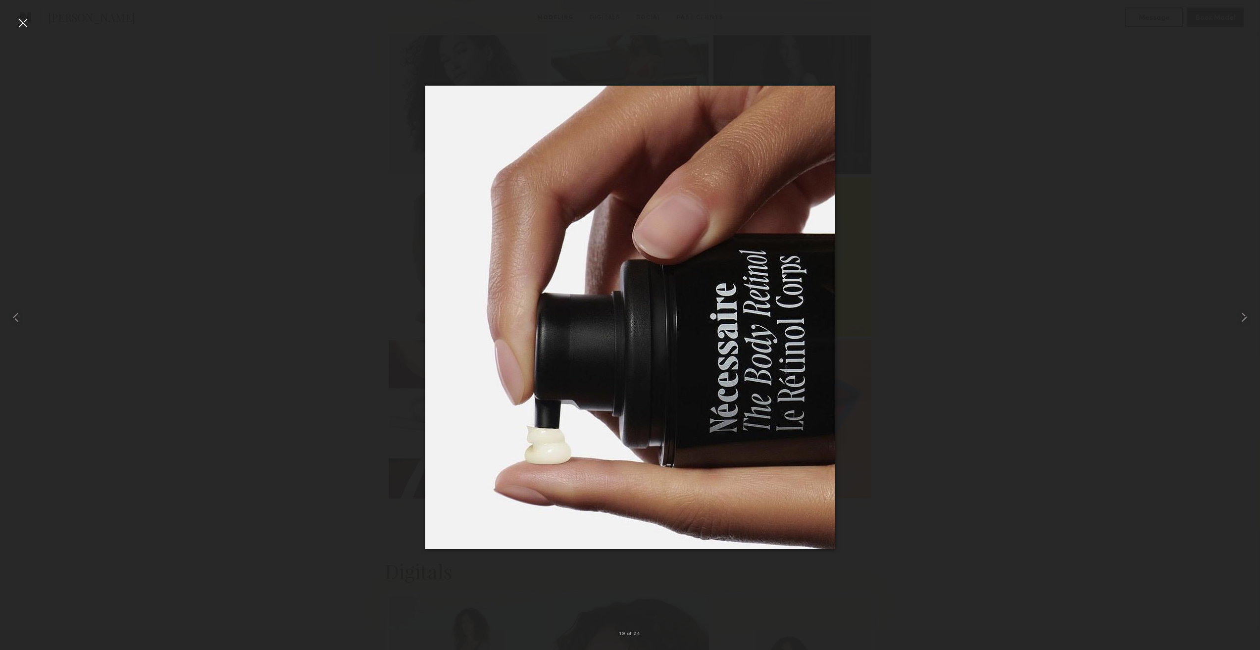
click at [20, 21] on div at bounding box center [23, 23] width 16 height 16
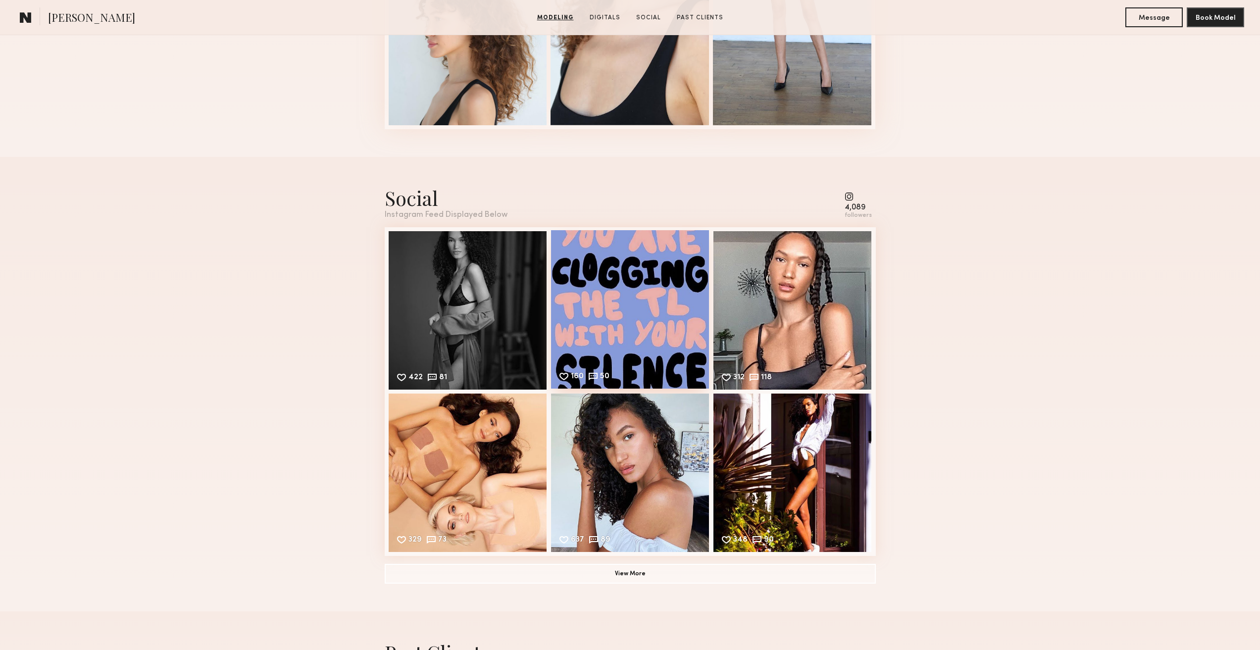
scroll to position [1882, 0]
click at [648, 583] on button "View More" at bounding box center [630, 573] width 491 height 20
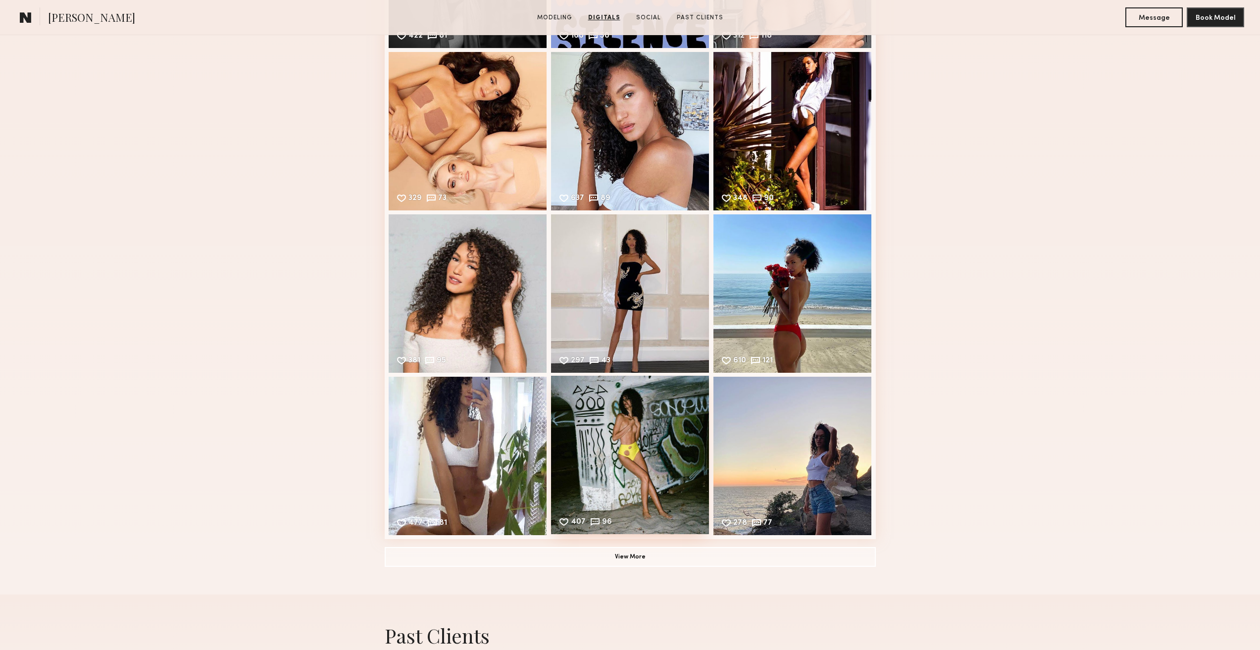
scroll to position [2228, 0]
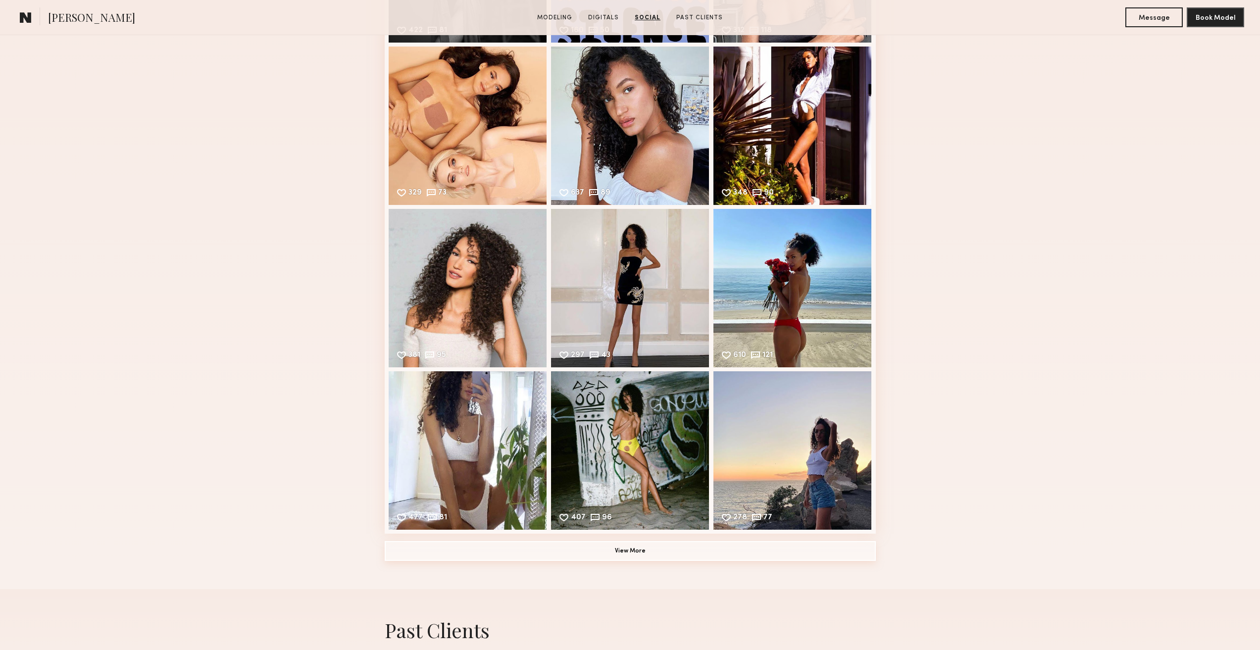
click at [632, 558] on button "View More" at bounding box center [630, 551] width 491 height 20
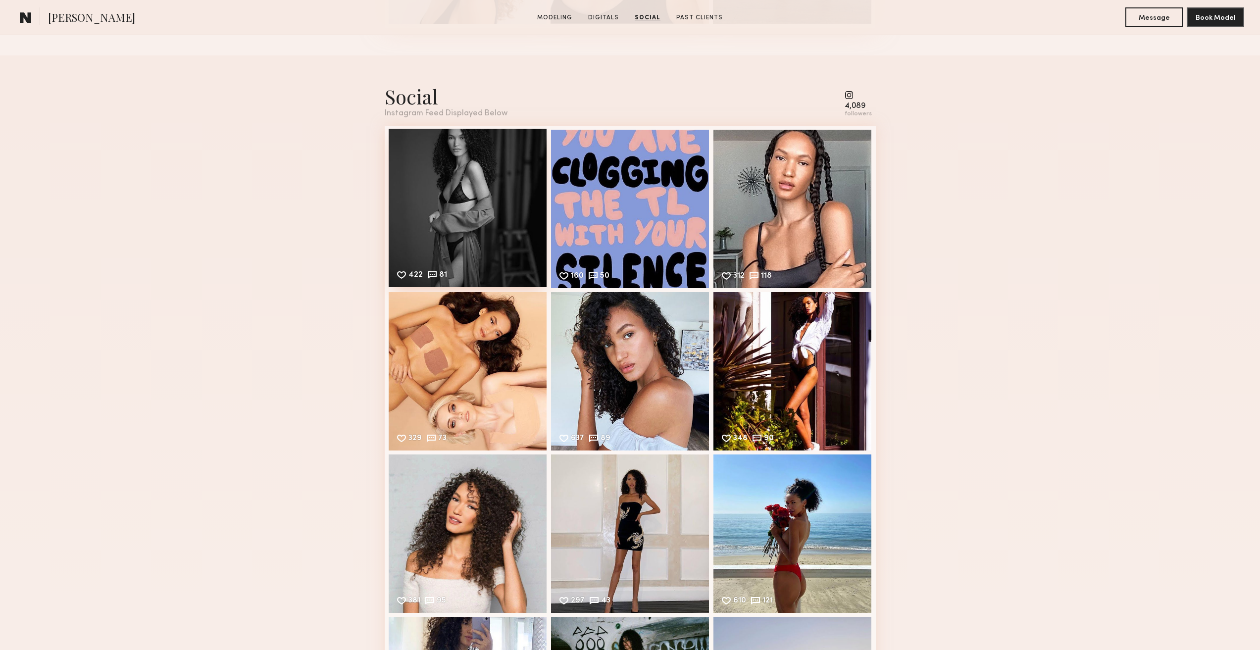
scroll to position [1882, 0]
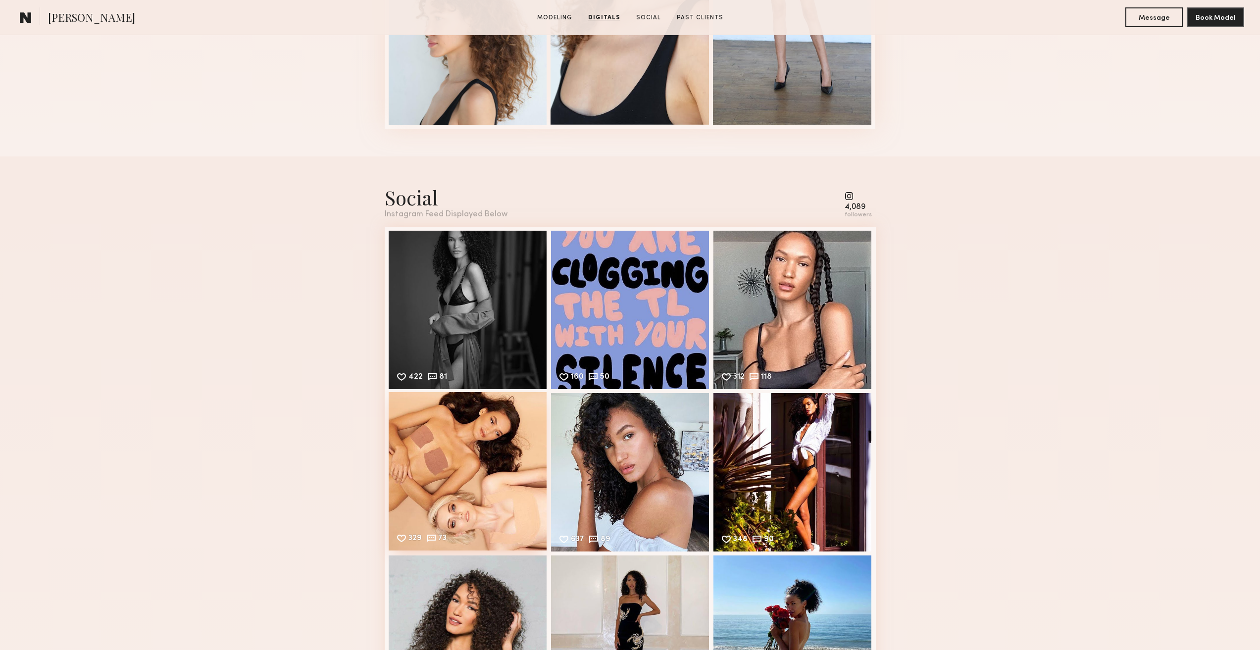
click at [470, 477] on div "329 73 Likes & comments displayed to show model’s engagement" at bounding box center [468, 471] width 158 height 158
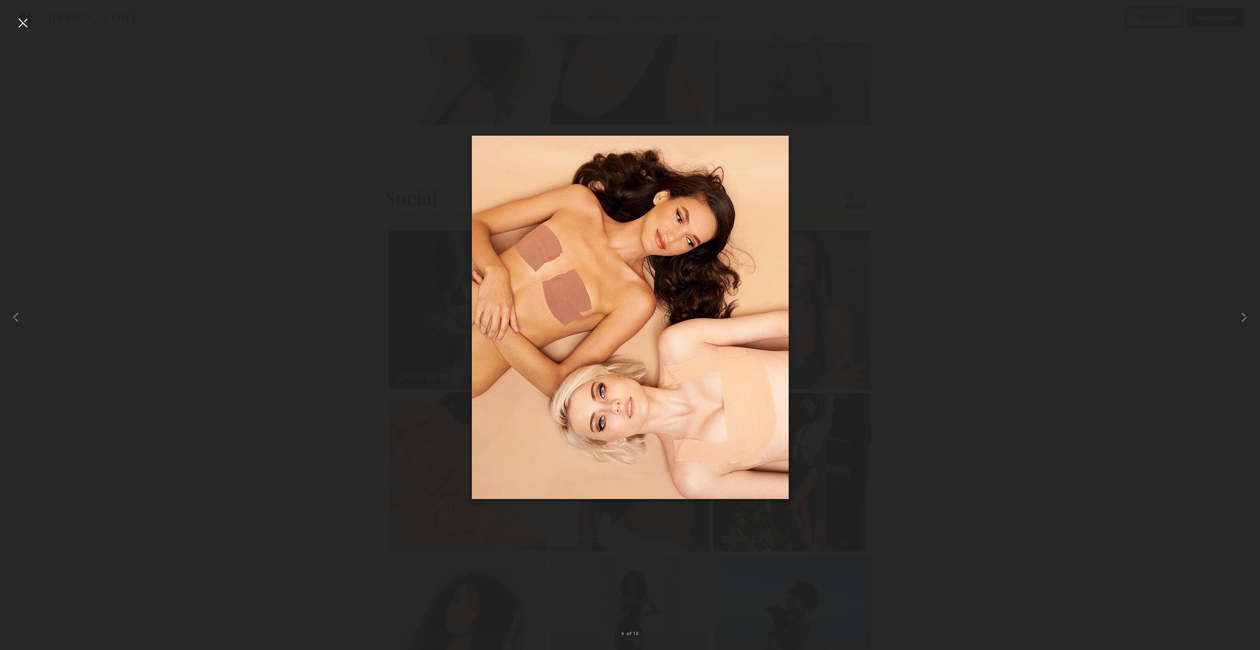
click at [470, 477] on div at bounding box center [630, 317] width 1260 height 603
click at [22, 25] on div at bounding box center [23, 23] width 16 height 16
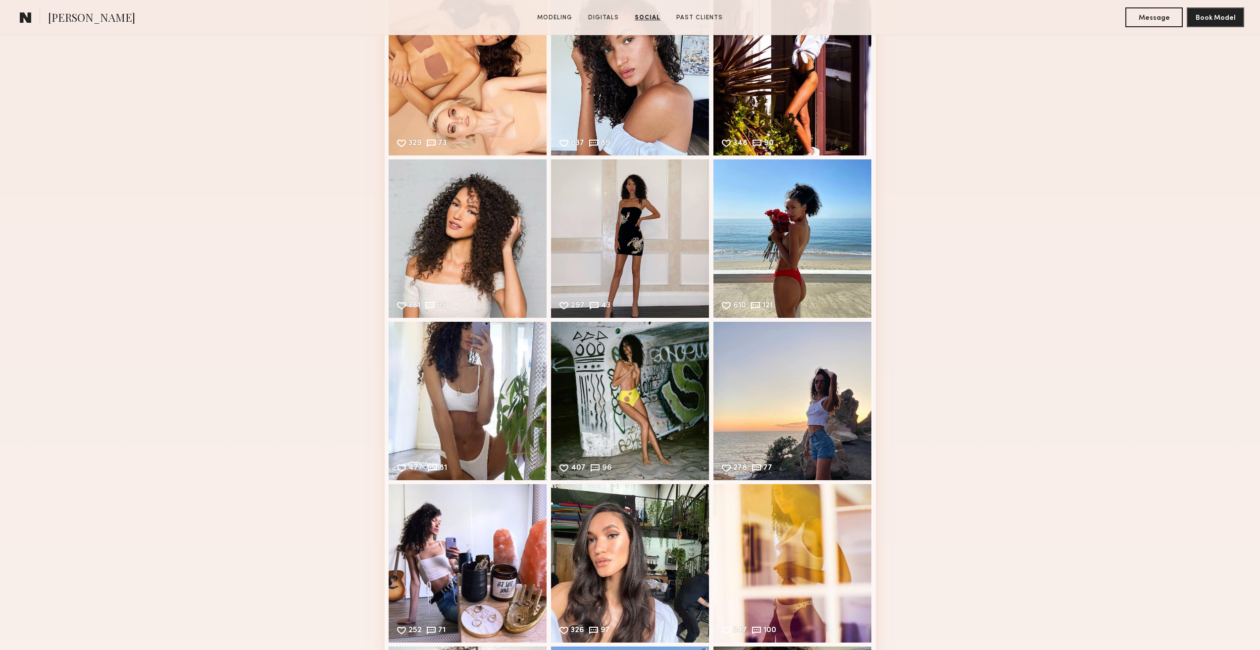
scroll to position [2723, 0]
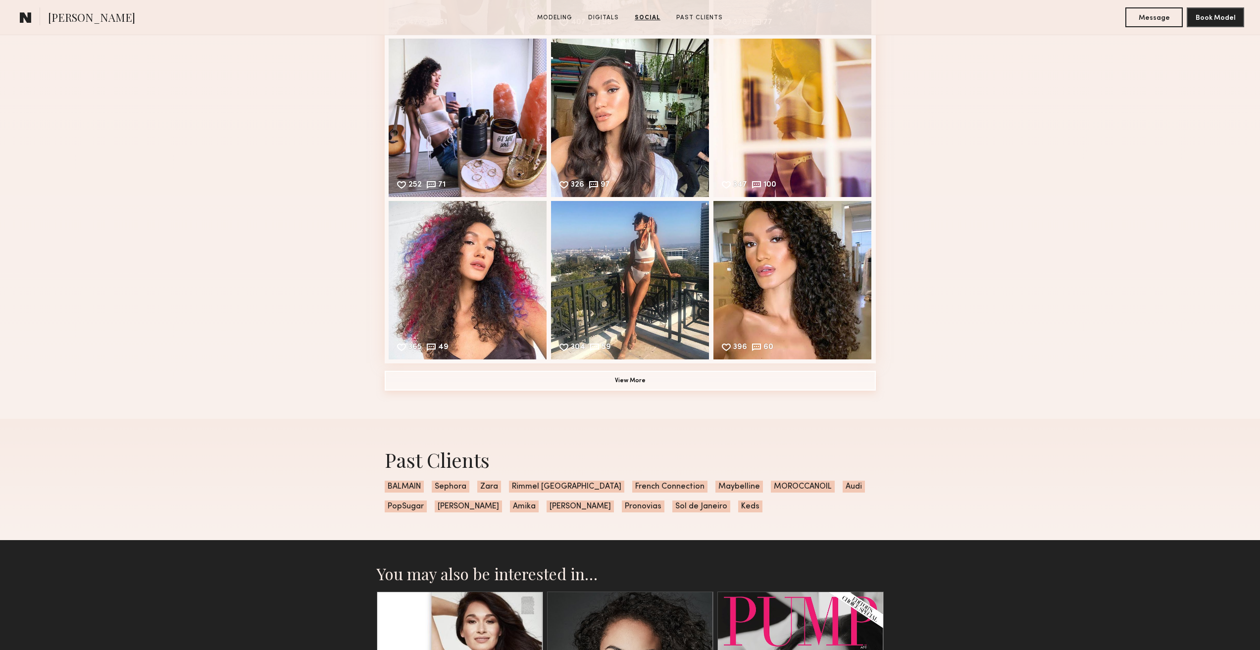
click at [564, 388] on button "View More" at bounding box center [630, 381] width 491 height 20
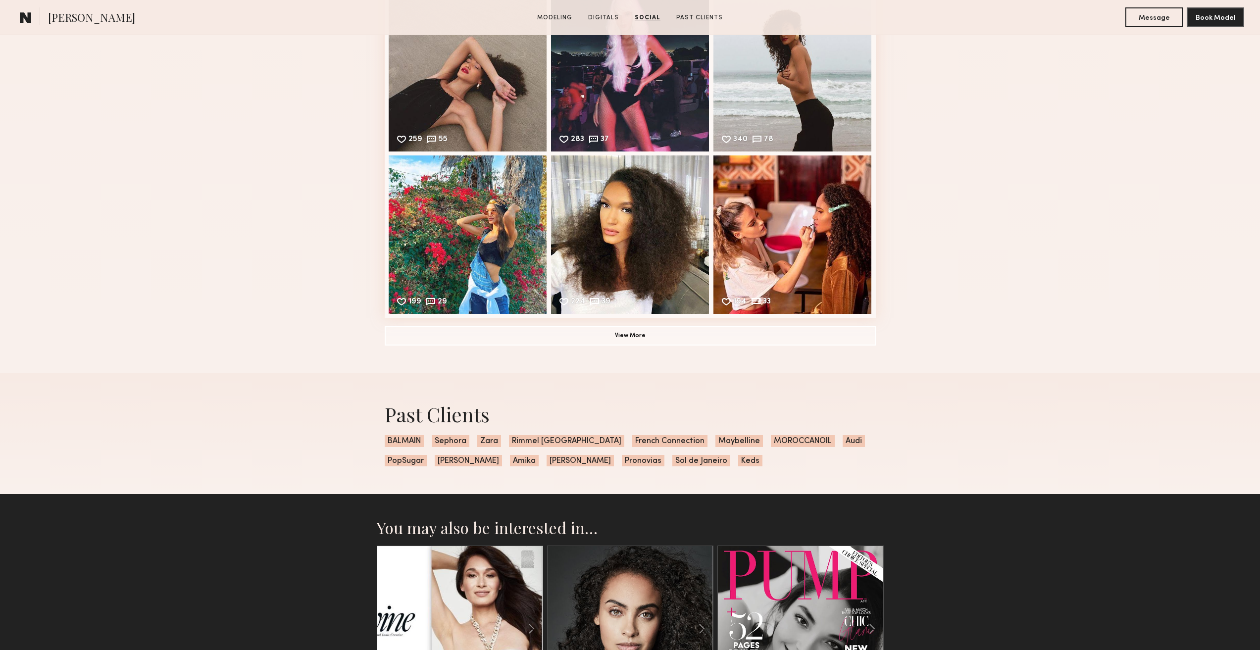
scroll to position [3119, 0]
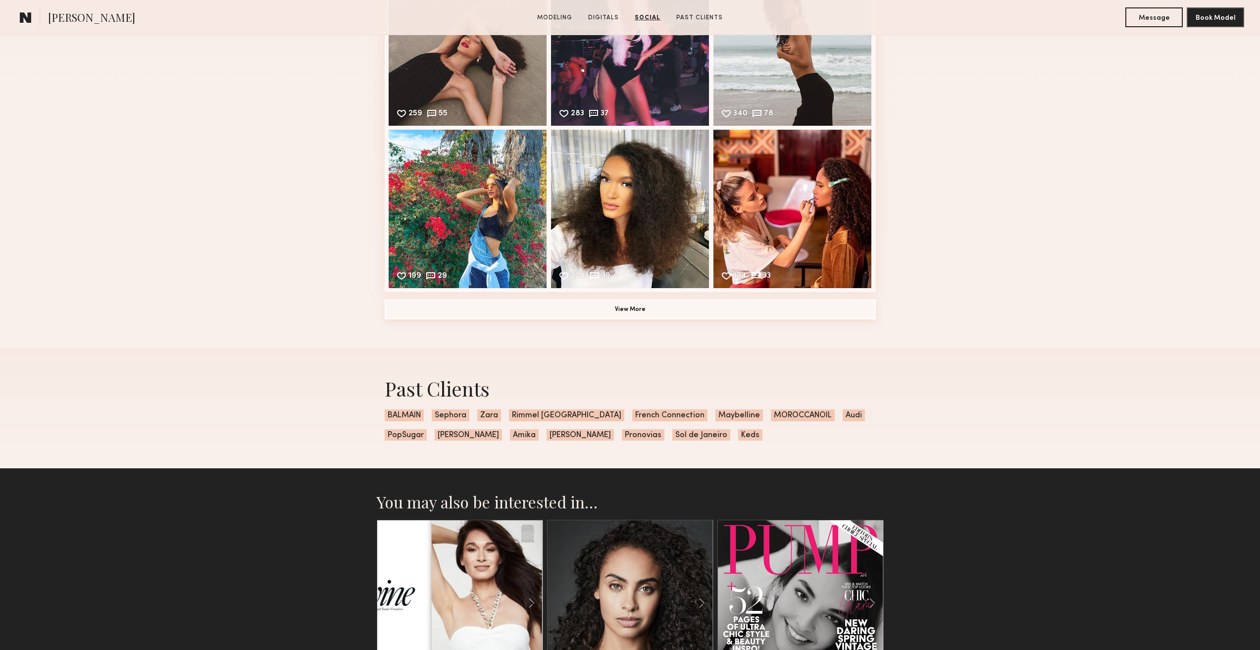
click at [658, 314] on button "View More" at bounding box center [630, 310] width 491 height 20
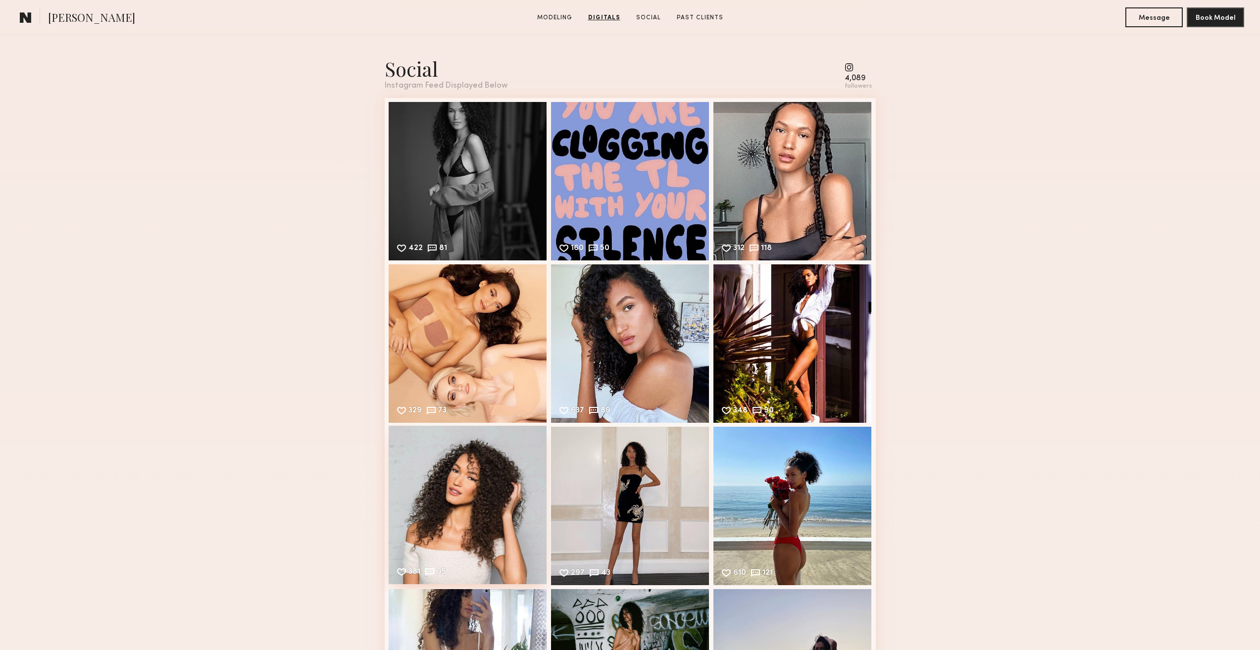
scroll to position [2030, 0]
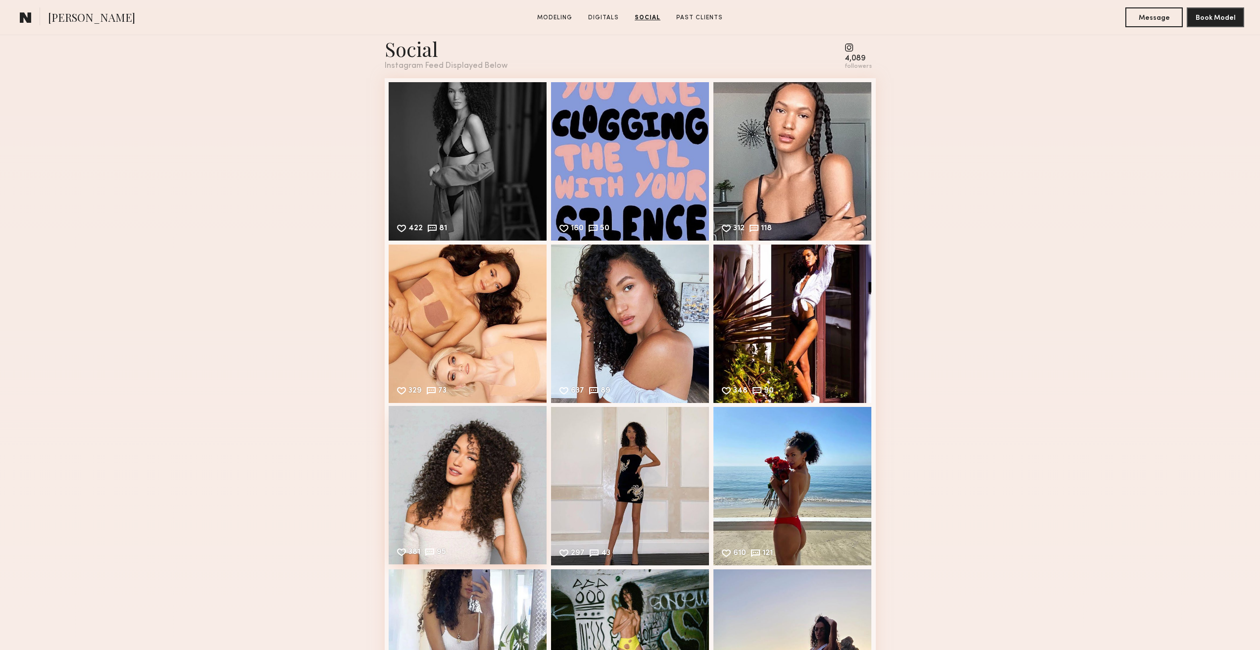
drag, startPoint x: 445, startPoint y: 469, endPoint x: 432, endPoint y: 475, distance: 14.2
click at [432, 475] on div "381 95 Likes & comments displayed to show model’s engagement" at bounding box center [468, 485] width 158 height 158
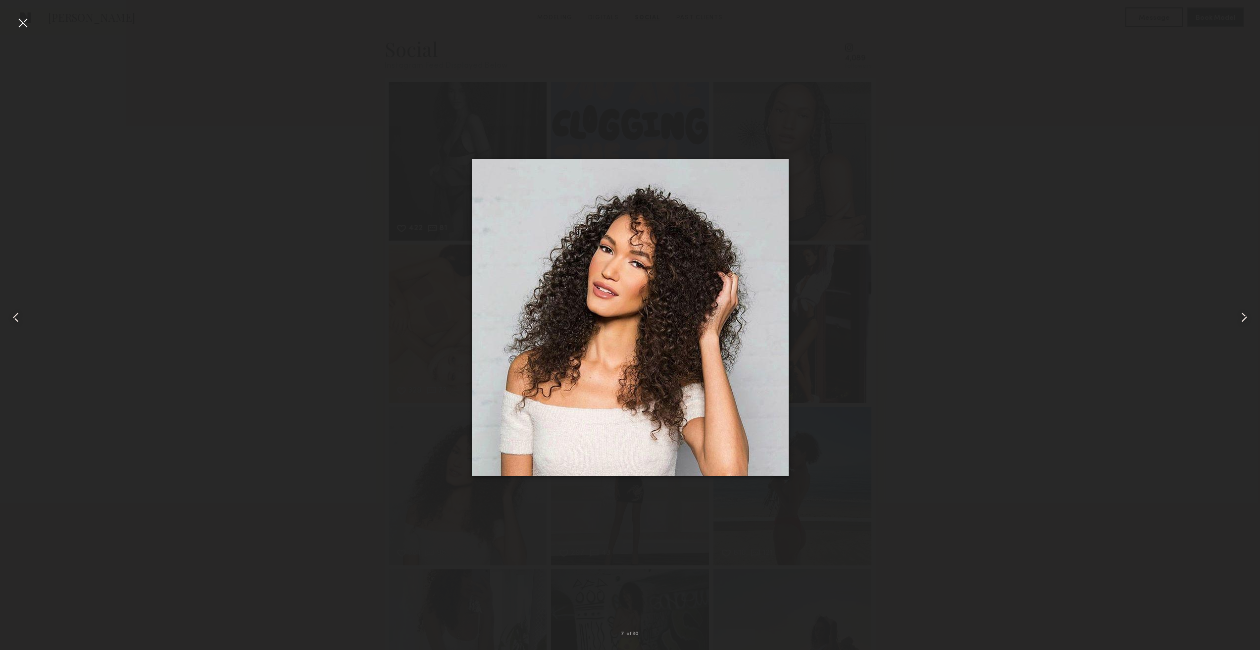
click at [1023, 253] on div at bounding box center [630, 317] width 1260 height 603
click at [29, 23] on div at bounding box center [23, 23] width 16 height 16
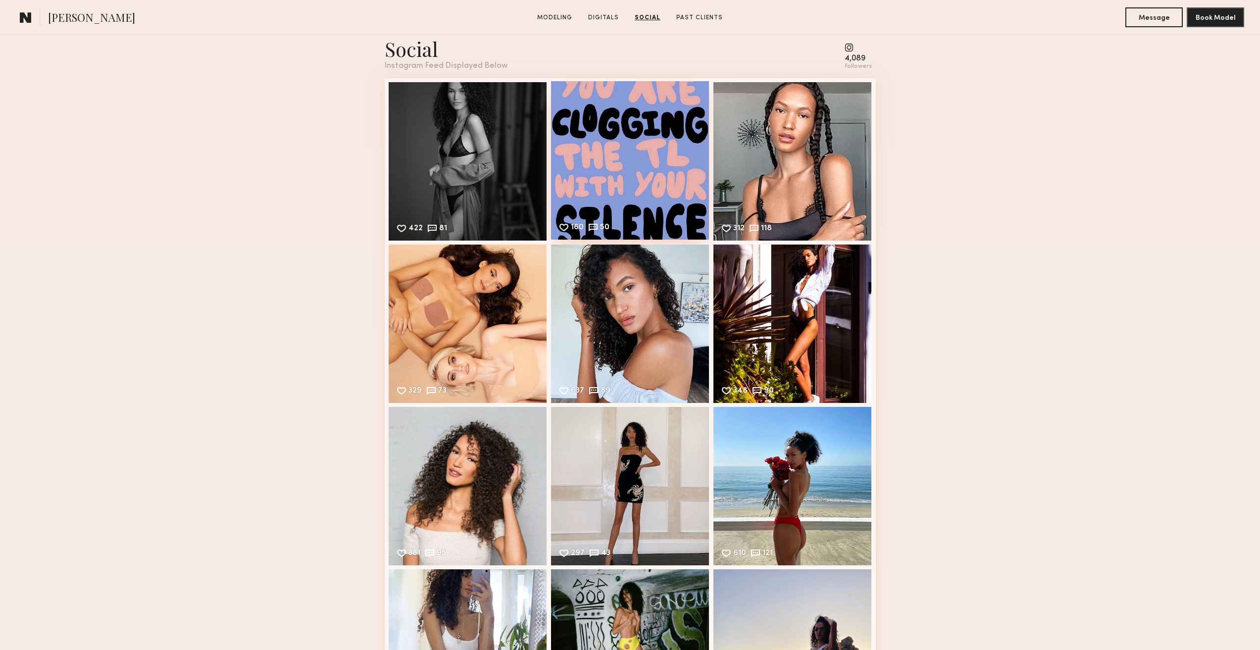
click at [679, 205] on div "160 50 Likes & comments displayed to show model’s engagement" at bounding box center [630, 160] width 158 height 158
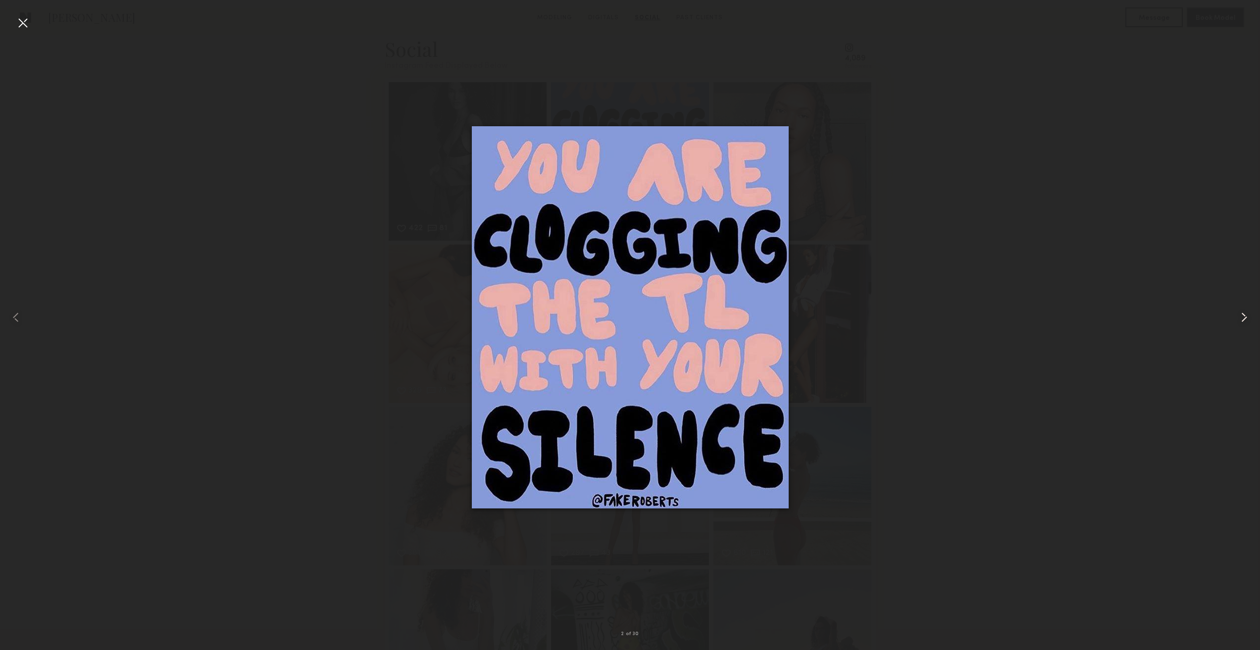
click at [1245, 314] on common-icon at bounding box center [1244, 317] width 16 height 16
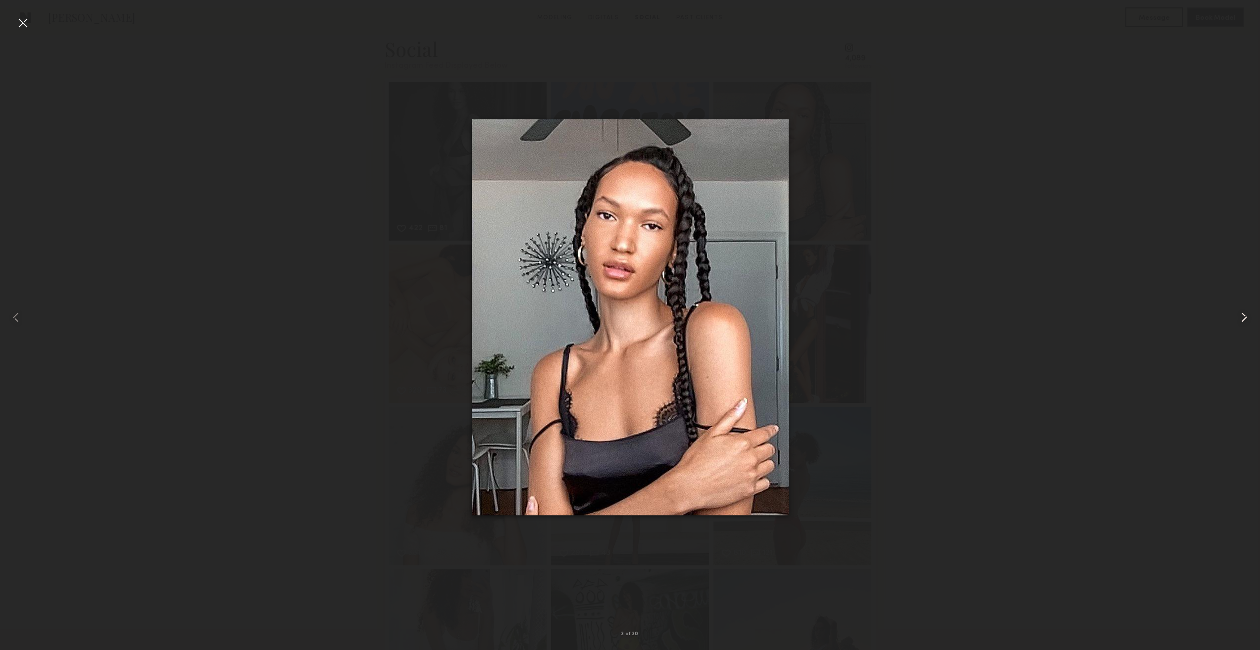
click at [1245, 314] on common-icon at bounding box center [1244, 317] width 16 height 16
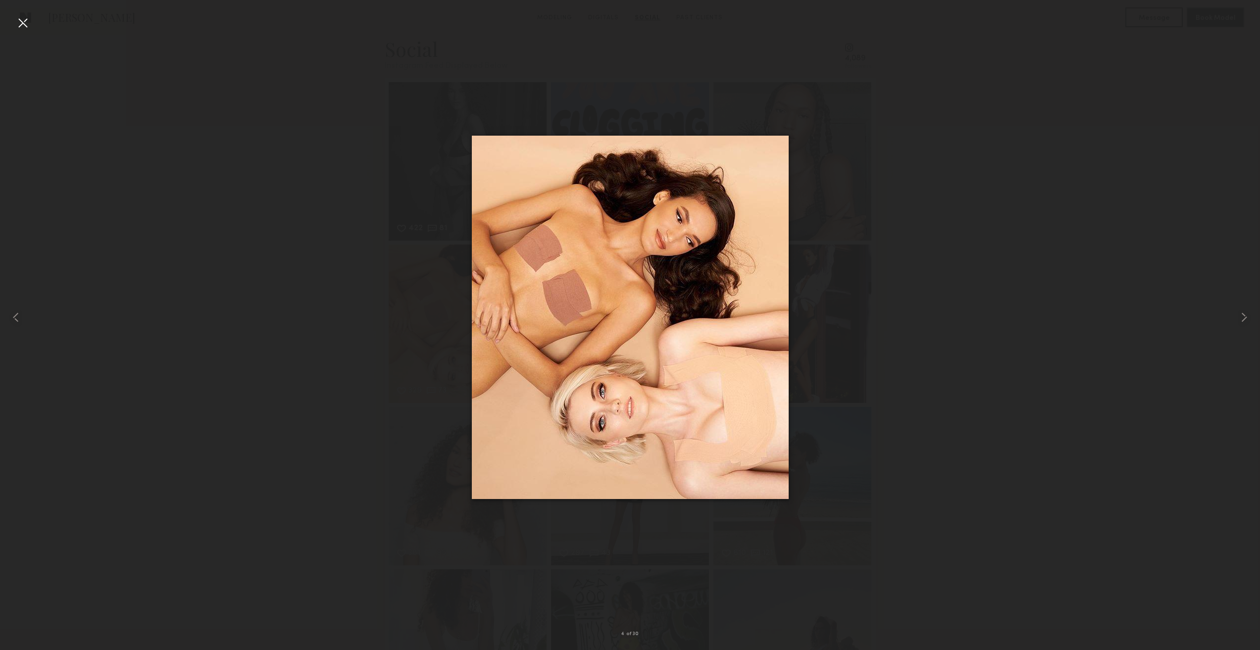
click at [968, 368] on div at bounding box center [630, 317] width 1260 height 603
click at [29, 14] on nb-gallery-light "4 of 30" at bounding box center [630, 325] width 1260 height 650
click at [23, 21] on div at bounding box center [23, 23] width 16 height 16
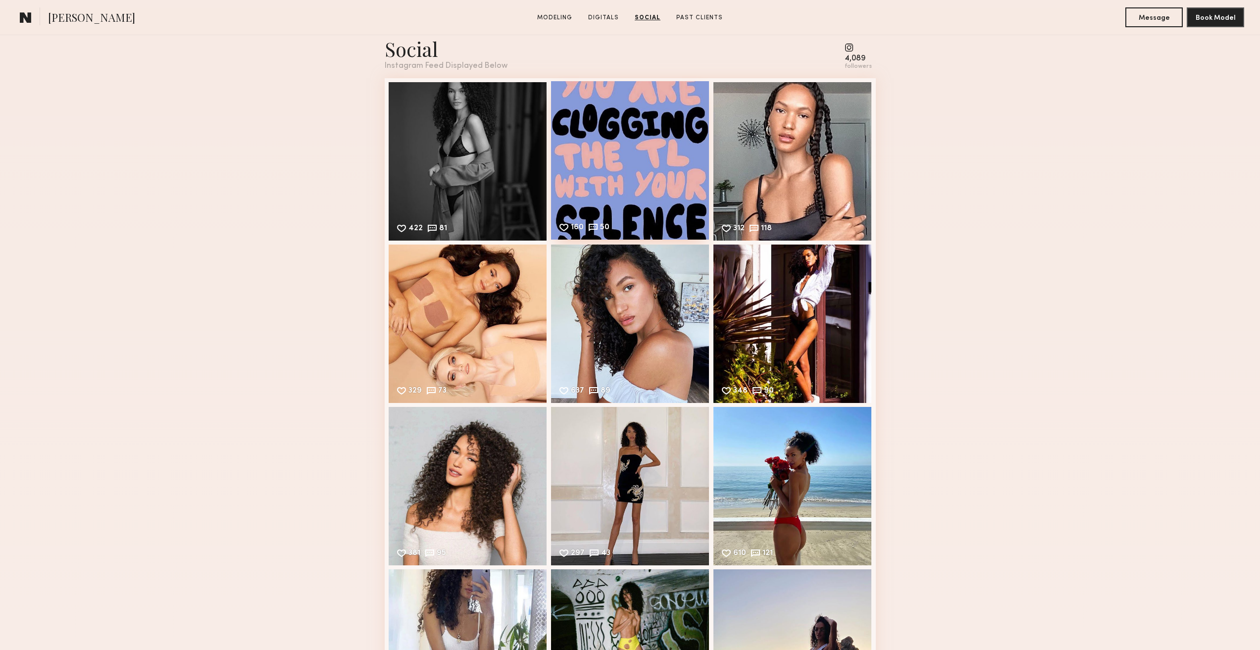
click at [643, 162] on div "160 50 Likes & comments displayed to show model’s engagement" at bounding box center [630, 160] width 158 height 158
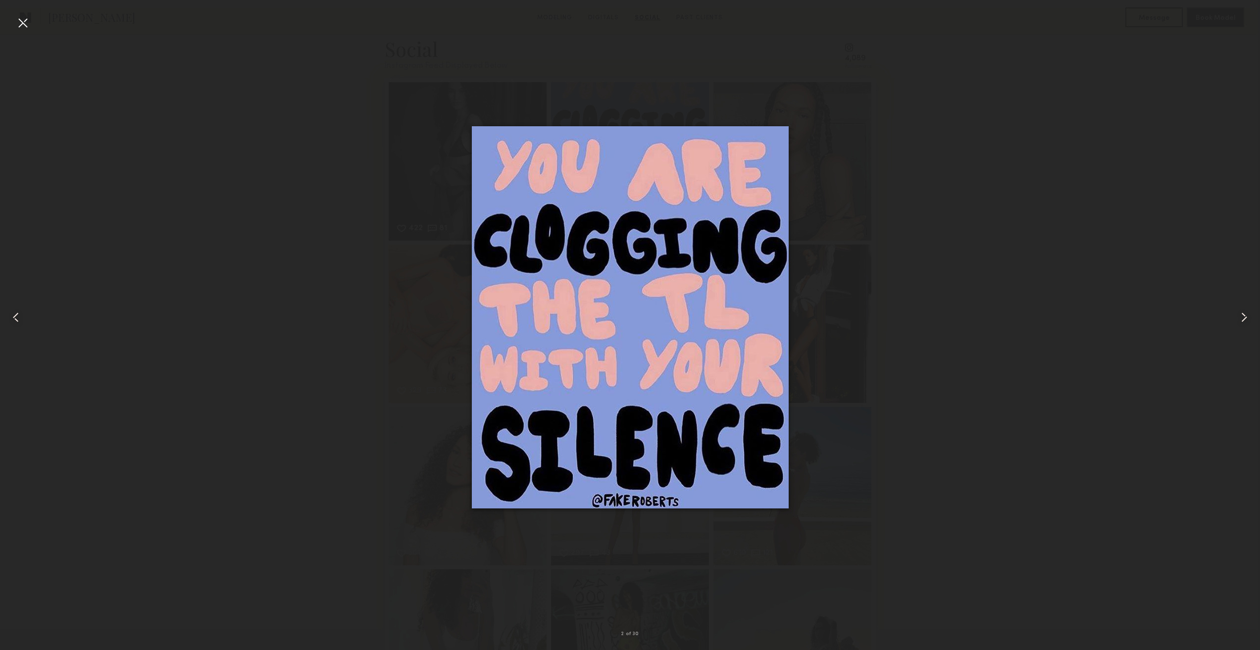
click at [26, 23] on div at bounding box center [23, 23] width 16 height 16
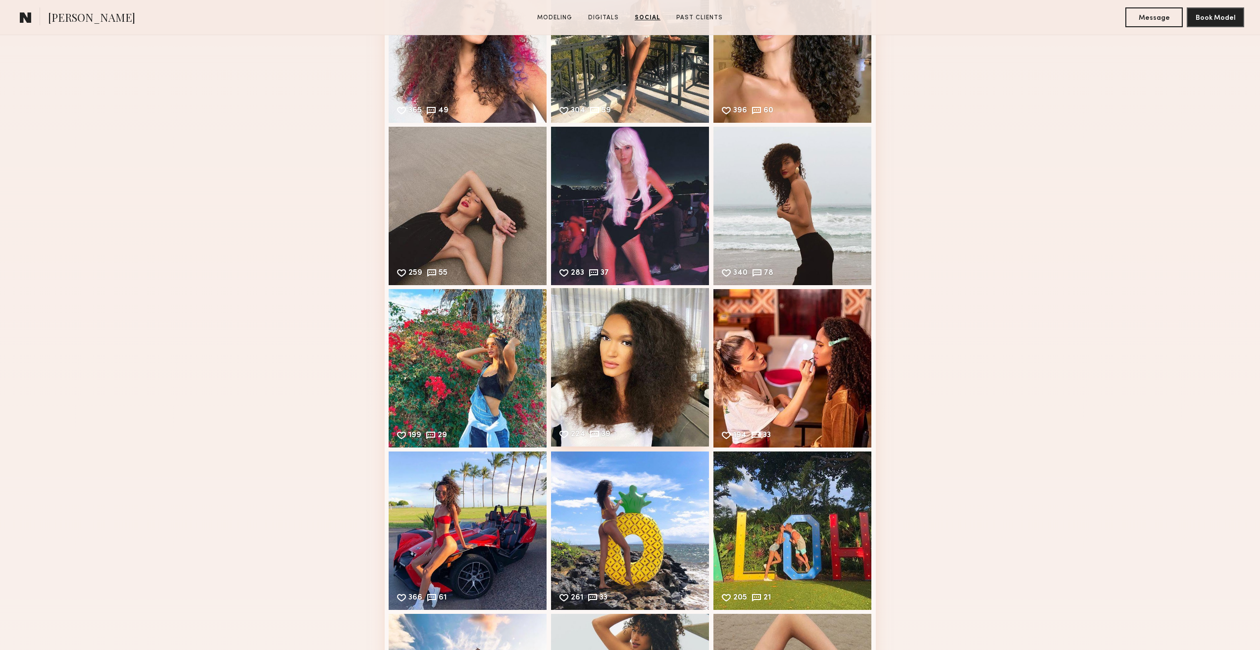
scroll to position [3020, 0]
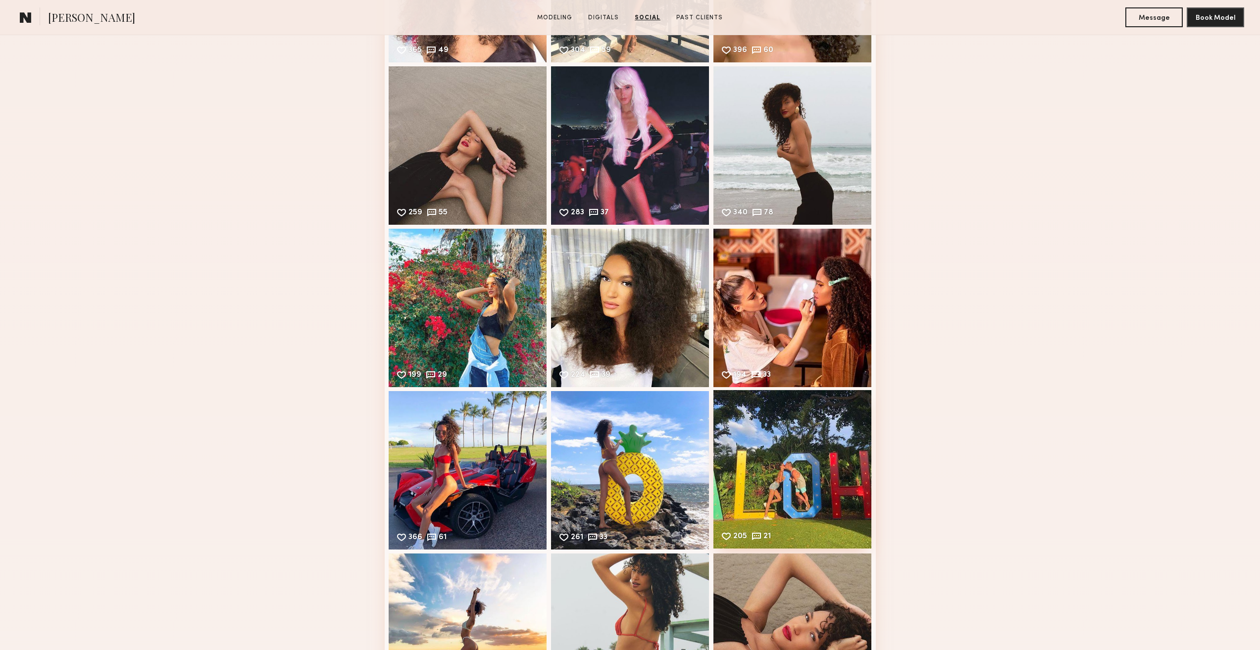
click at [804, 462] on div "205 21 Likes & comments displayed to show model’s engagement" at bounding box center [792, 469] width 158 height 158
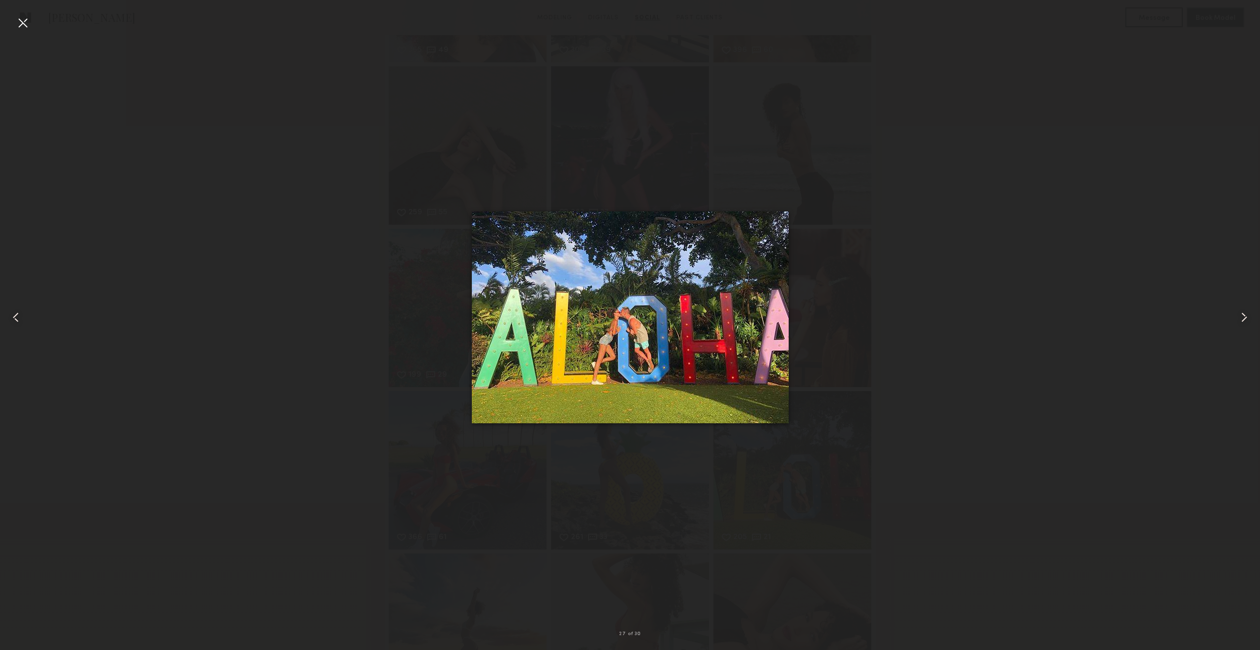
click at [25, 24] on div at bounding box center [23, 23] width 16 height 16
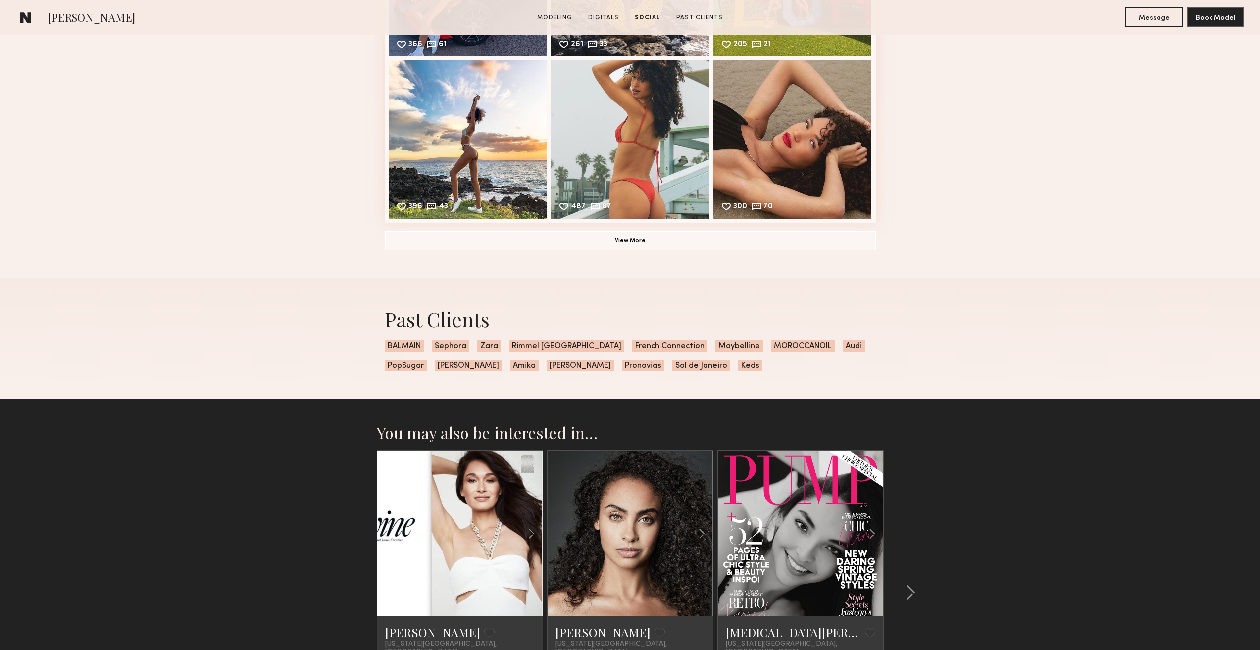
scroll to position [3515, 0]
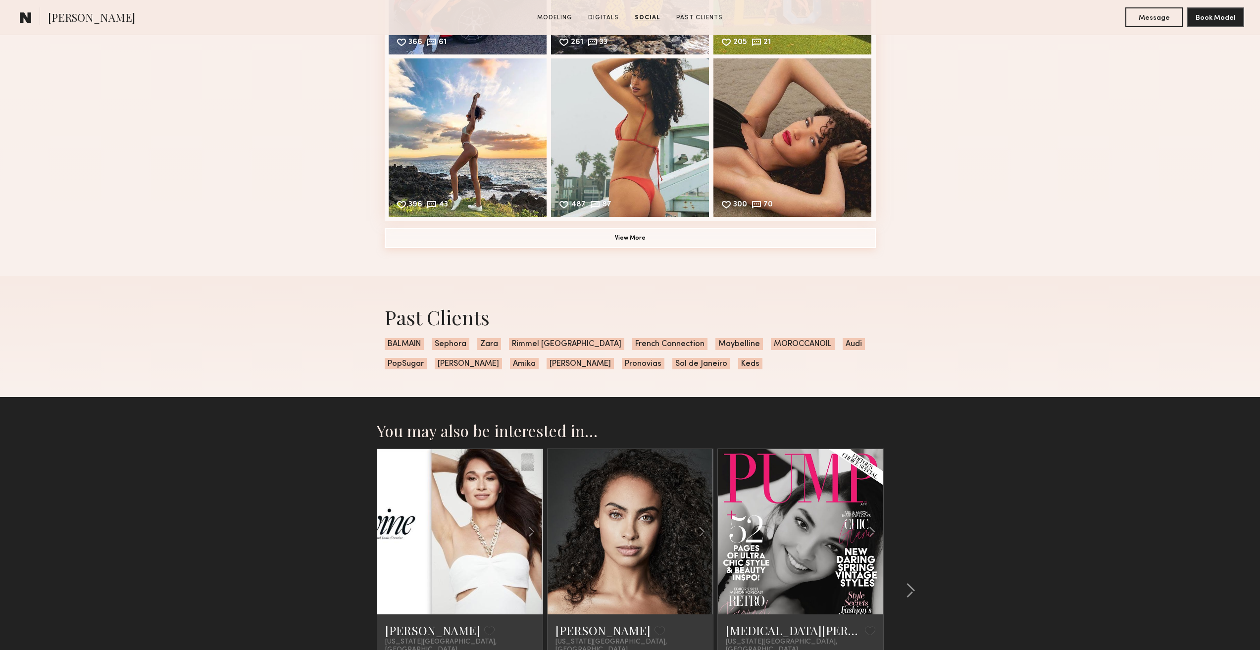
click at [578, 233] on button "View More" at bounding box center [630, 238] width 491 height 20
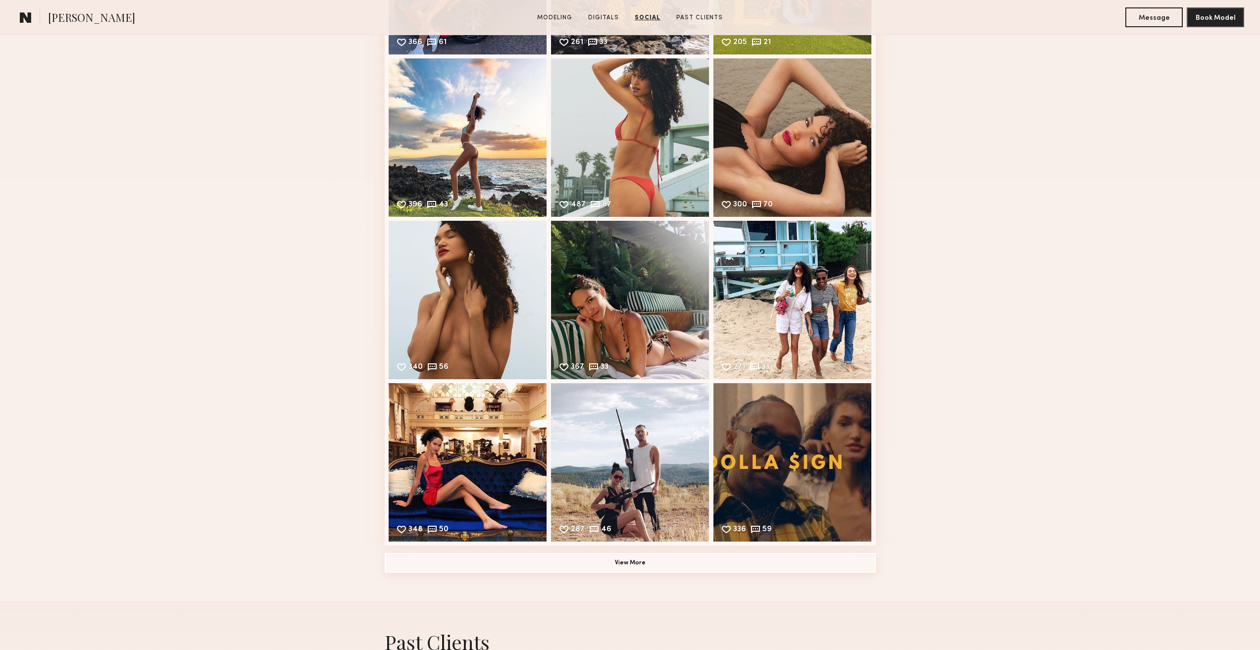
click at [637, 565] on button "View More" at bounding box center [630, 563] width 491 height 20
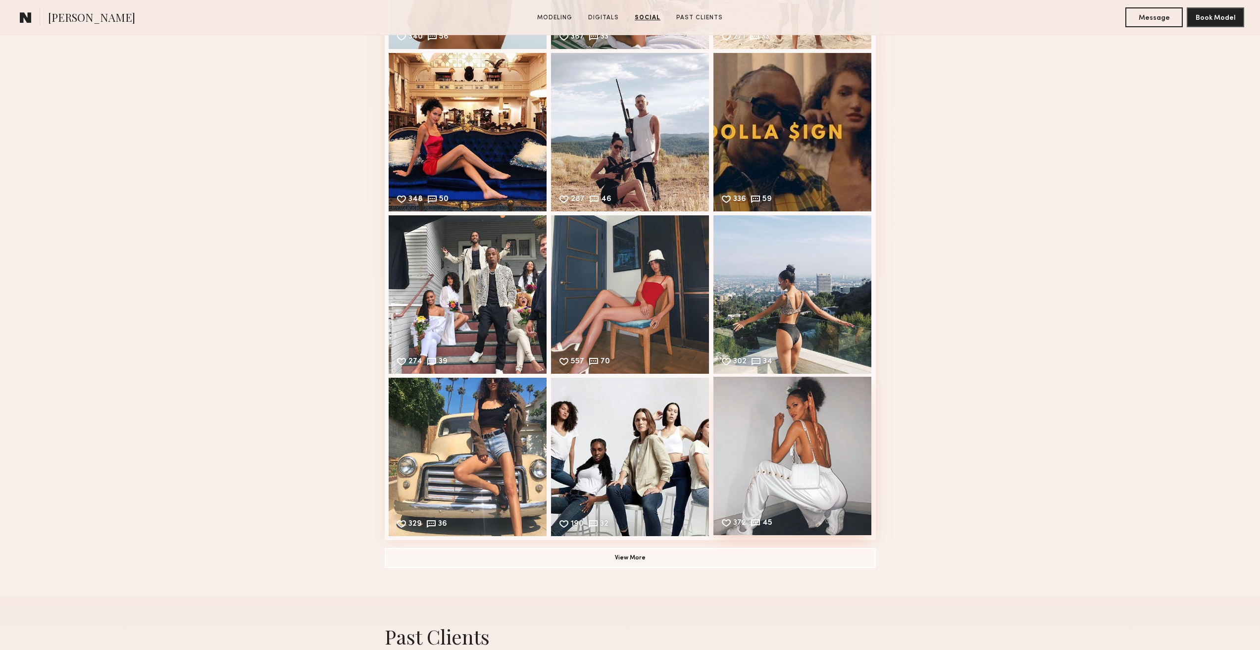
scroll to position [3862, 0]
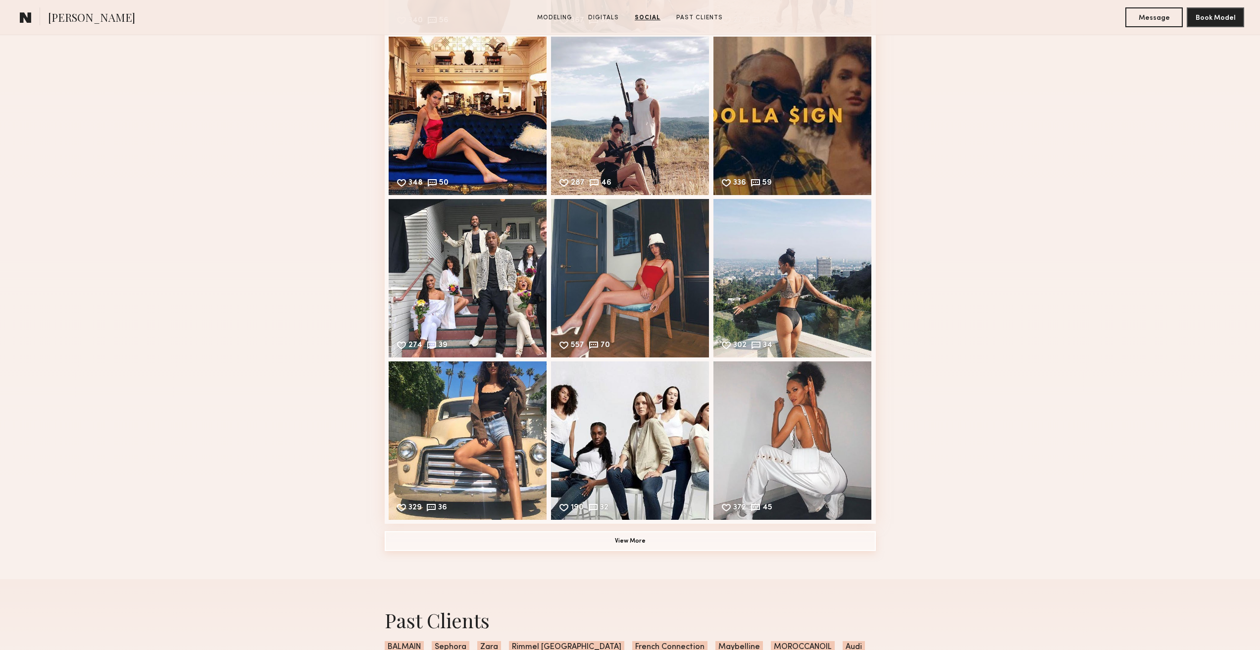
click at [658, 550] on button "View More" at bounding box center [630, 541] width 491 height 20
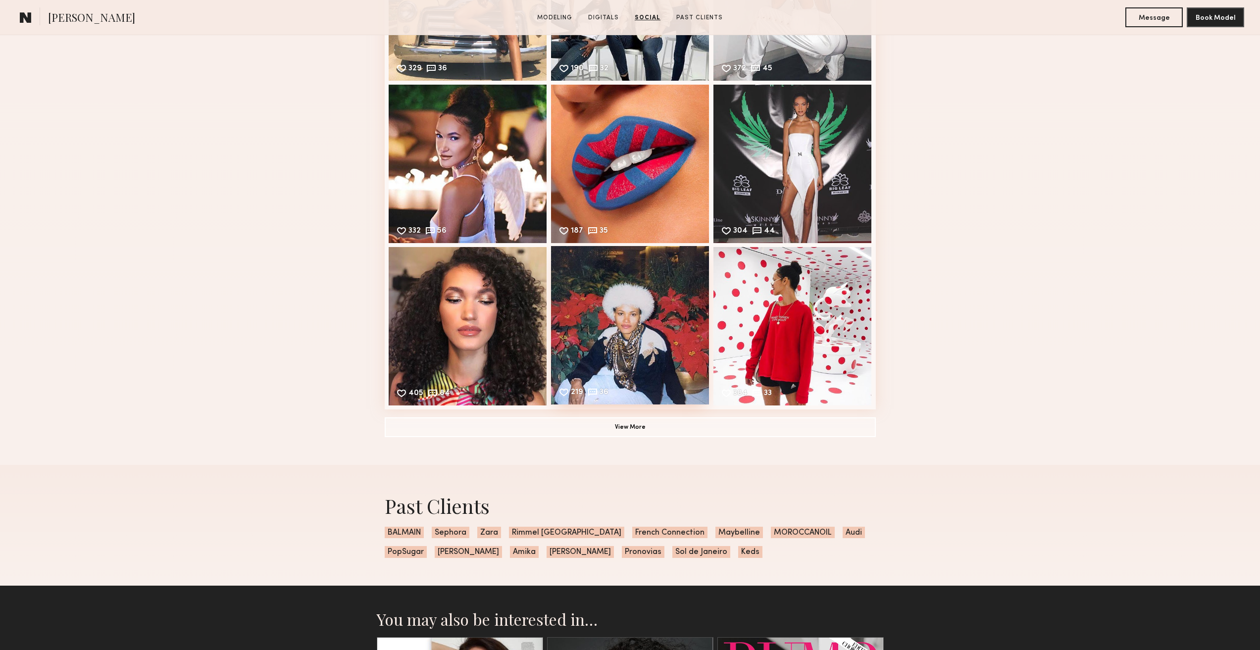
scroll to position [4308, 0]
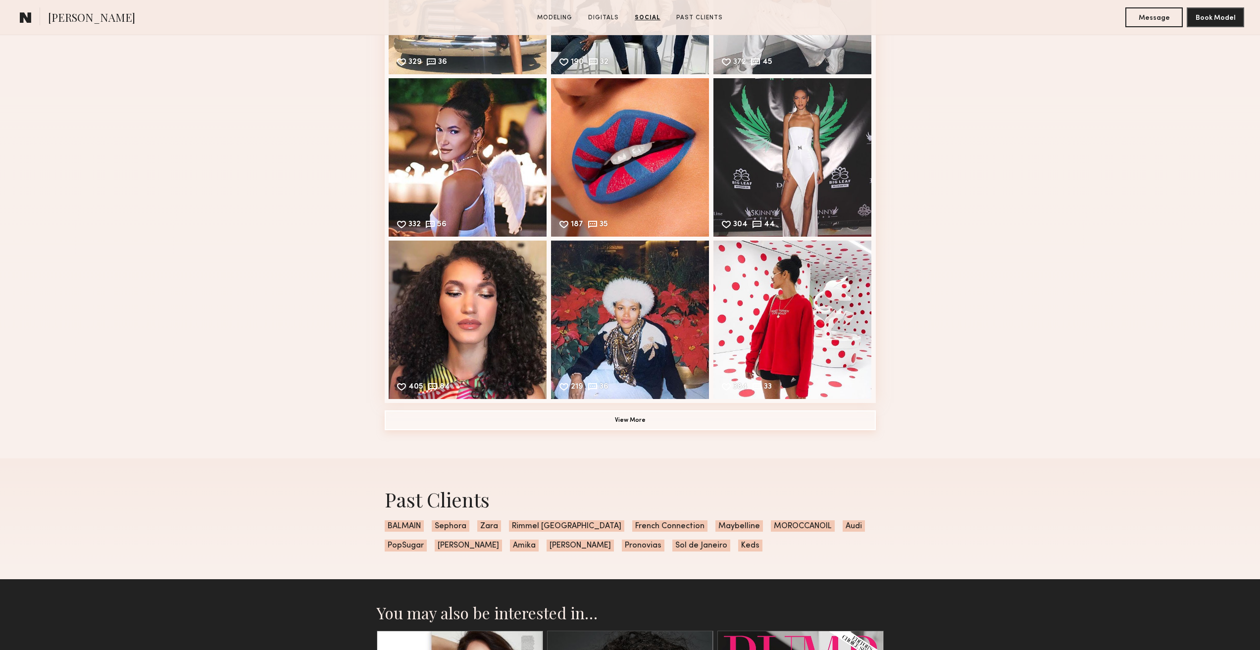
click at [643, 425] on button "View More" at bounding box center [630, 420] width 491 height 20
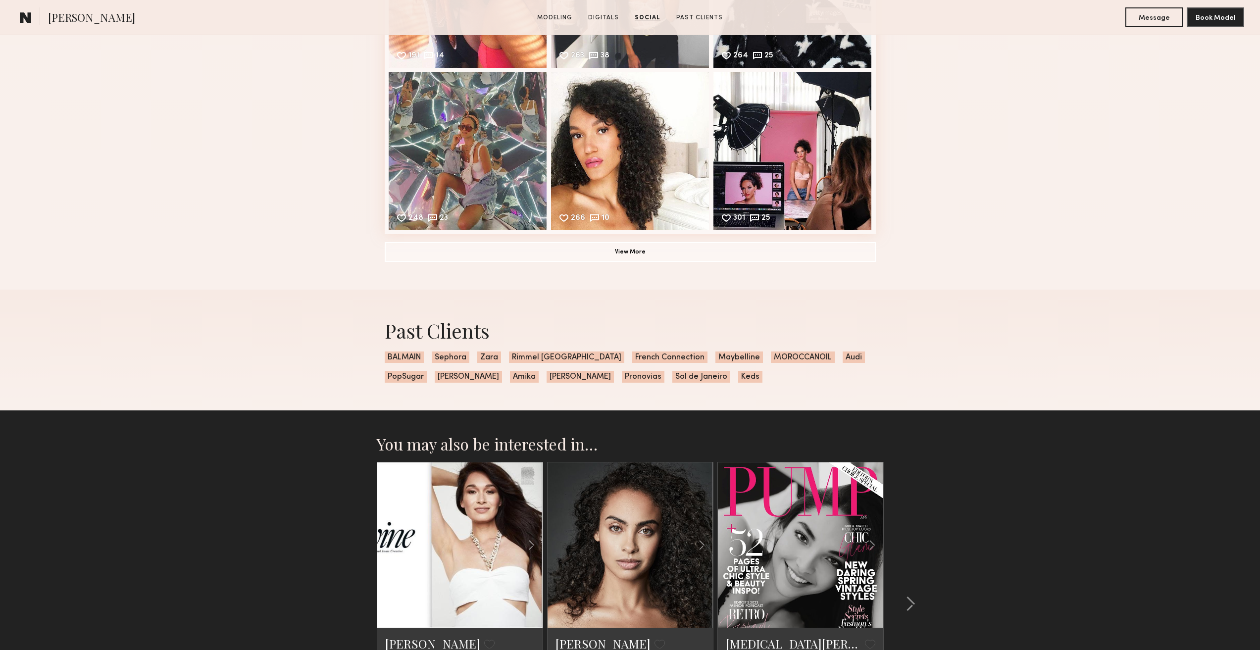
scroll to position [4803, 0]
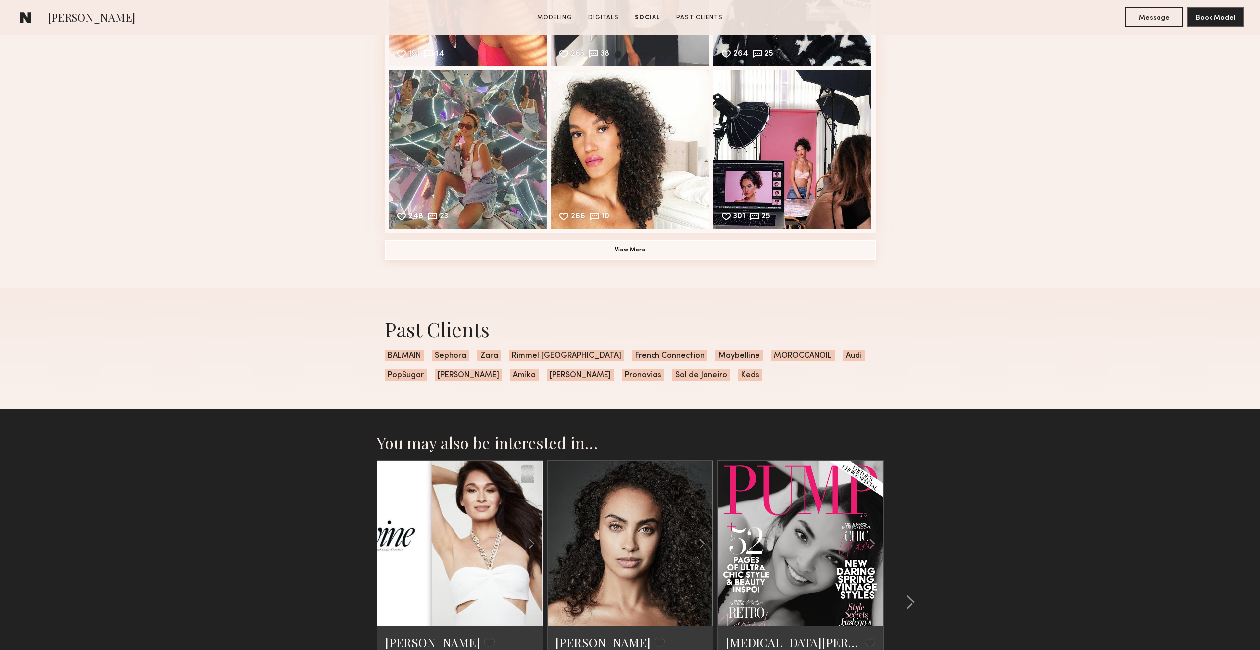
click at [598, 255] on button "View More" at bounding box center [630, 250] width 491 height 20
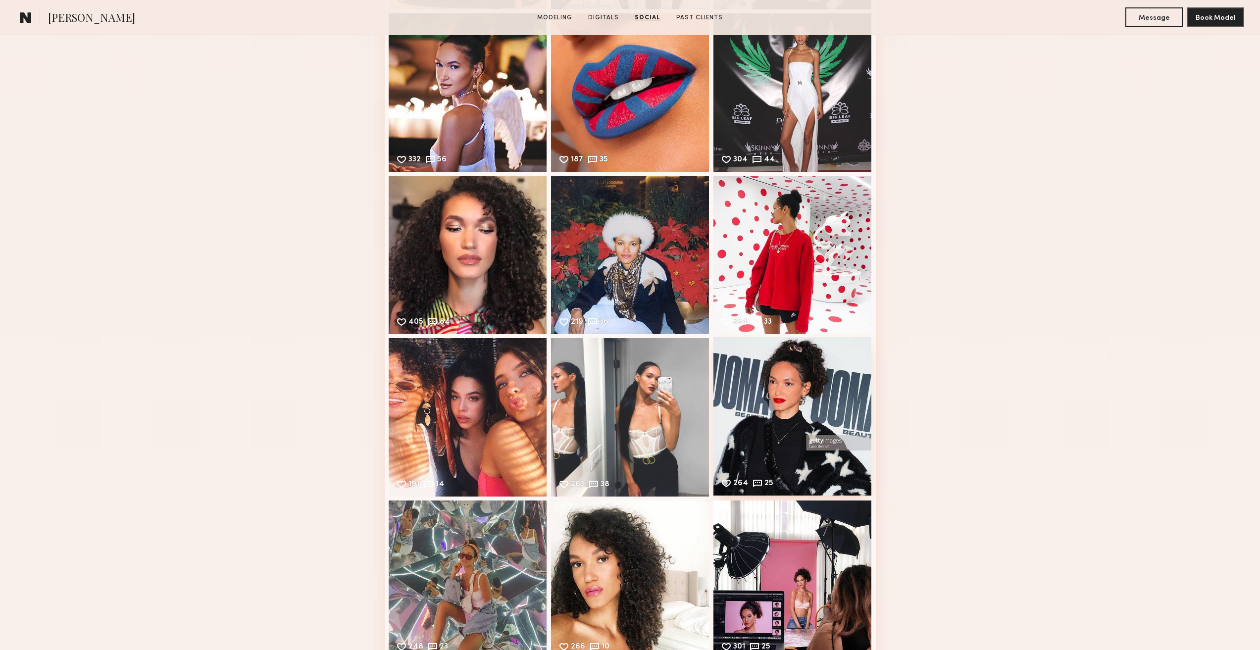
scroll to position [4357, 0]
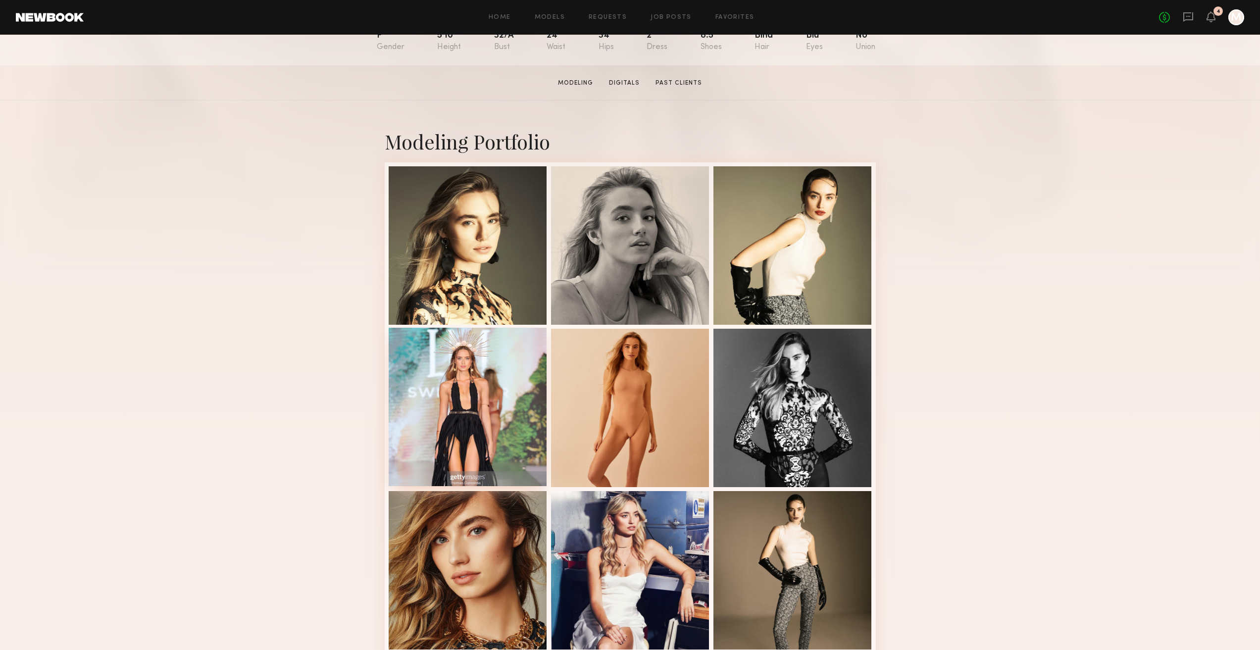
scroll to position [149, 0]
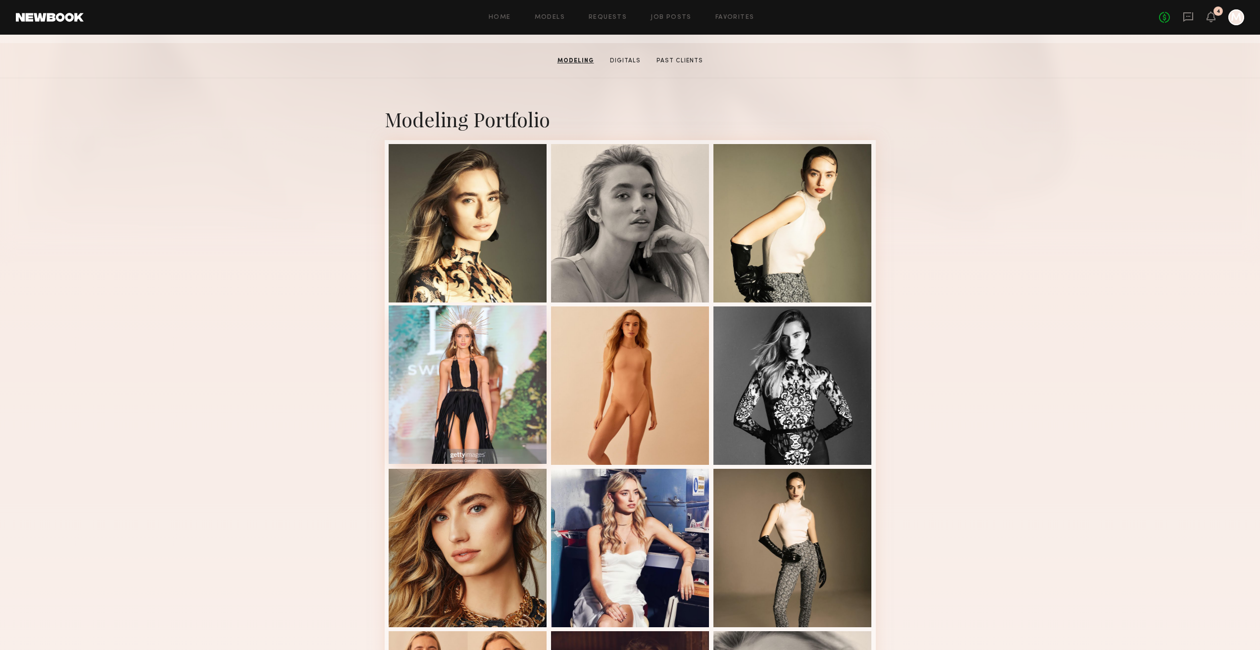
click at [445, 408] on div at bounding box center [468, 384] width 158 height 158
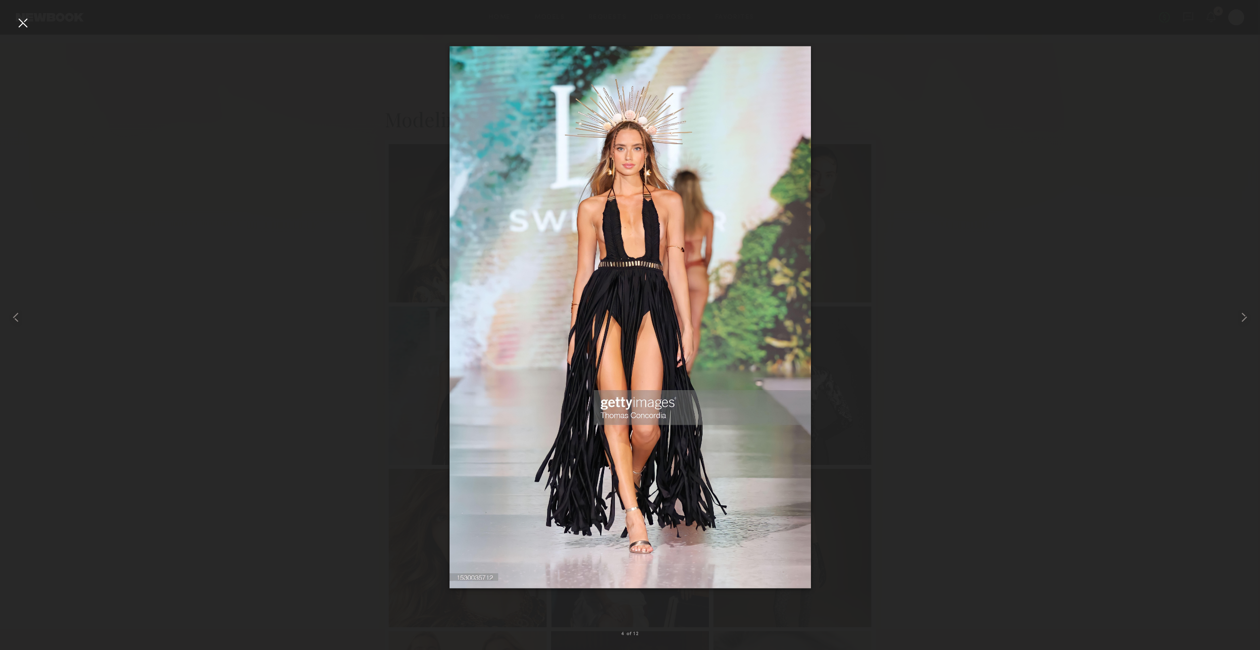
click at [29, 27] on div at bounding box center [23, 23] width 16 height 16
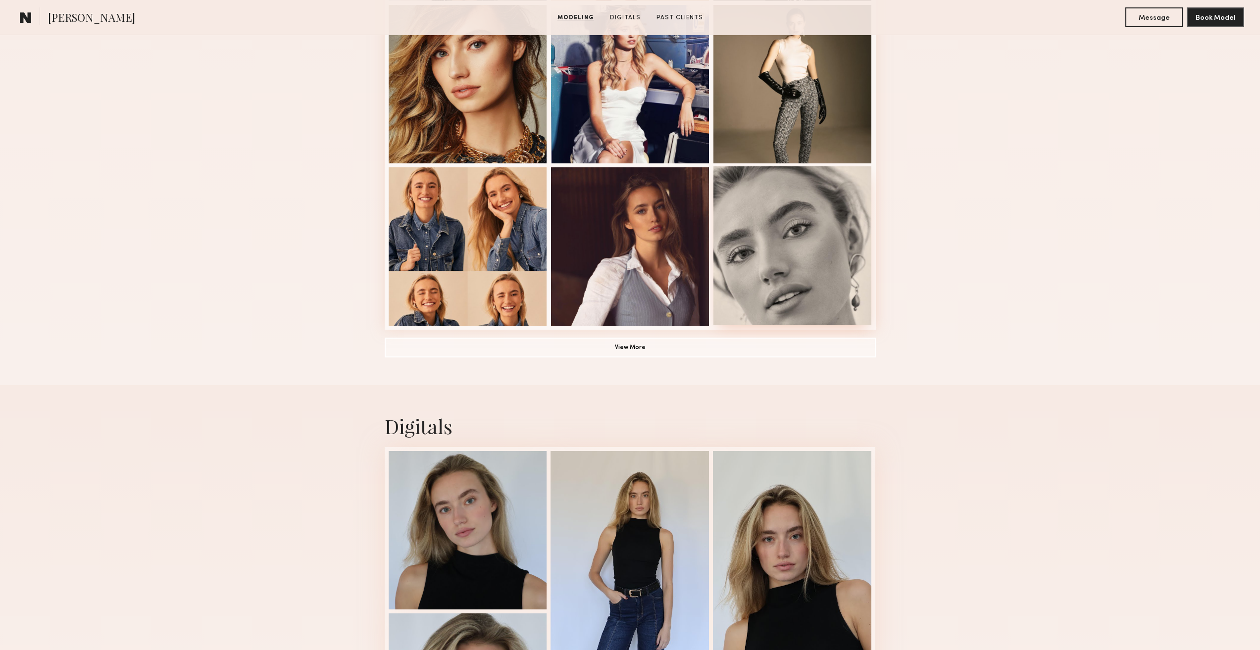
scroll to position [644, 0]
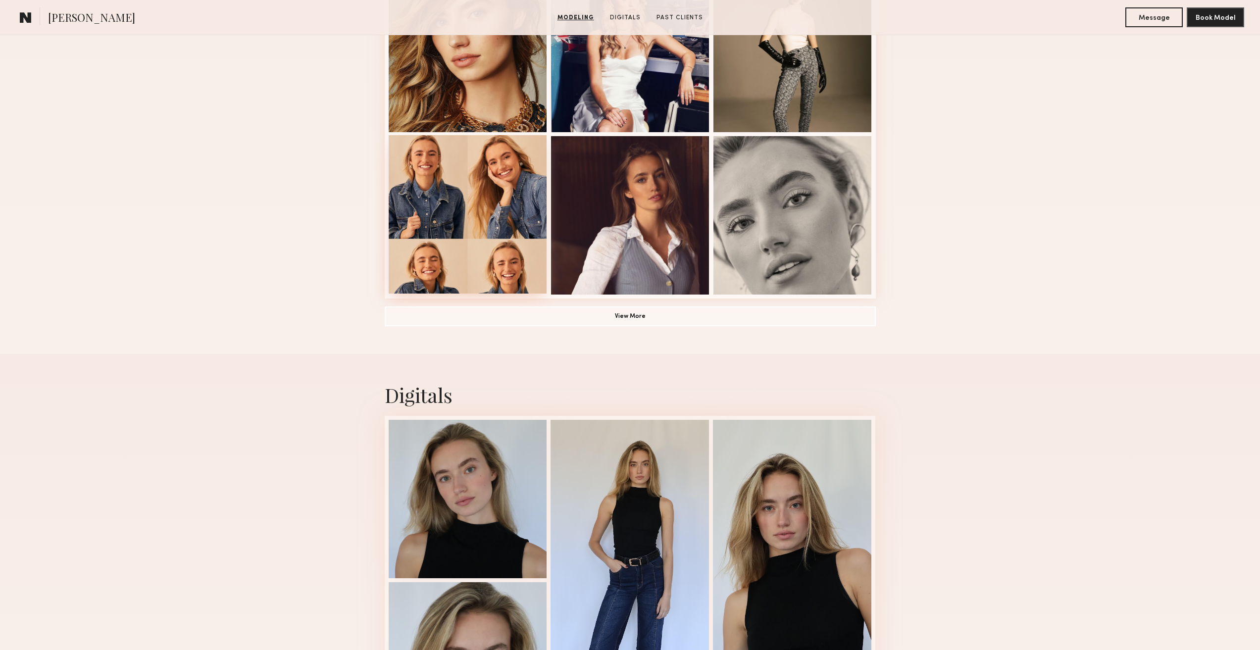
click at [491, 238] on div at bounding box center [468, 214] width 158 height 158
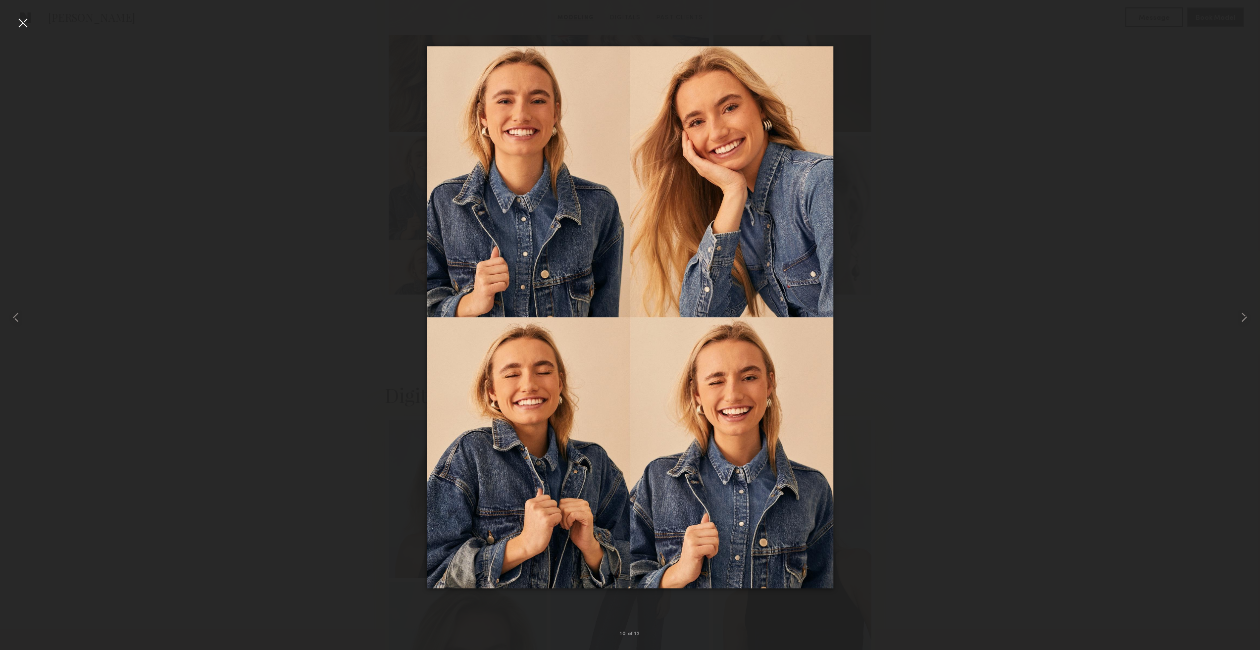
click at [22, 23] on div at bounding box center [23, 23] width 16 height 16
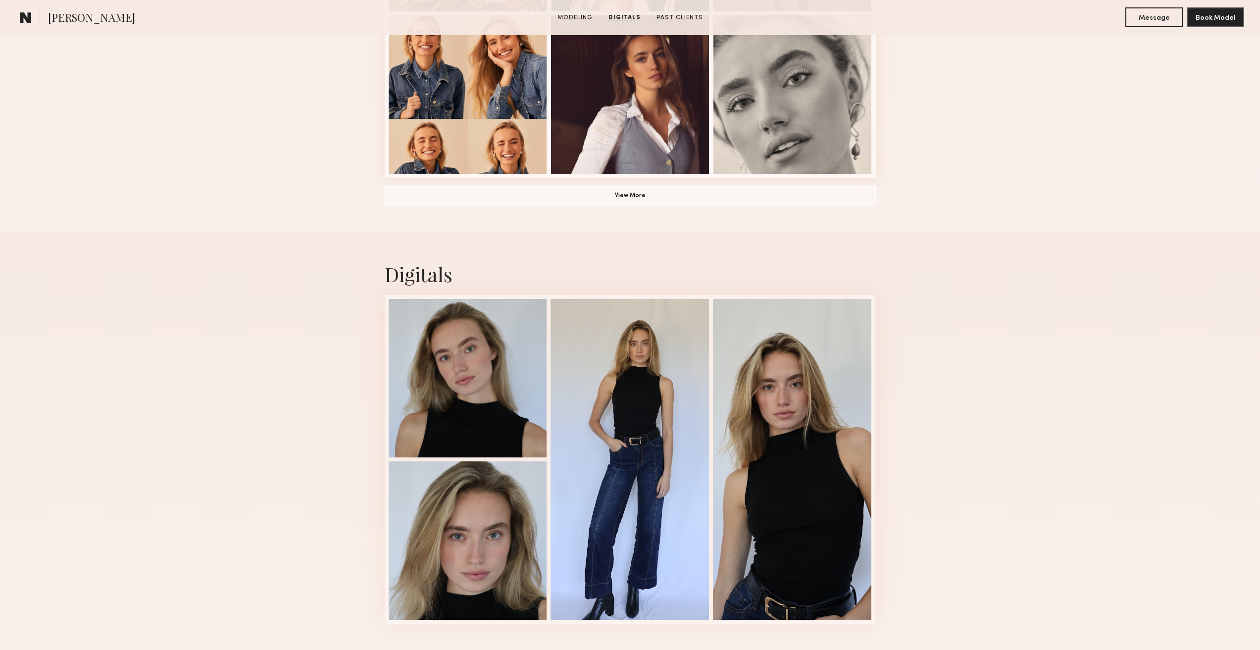
scroll to position [594, 0]
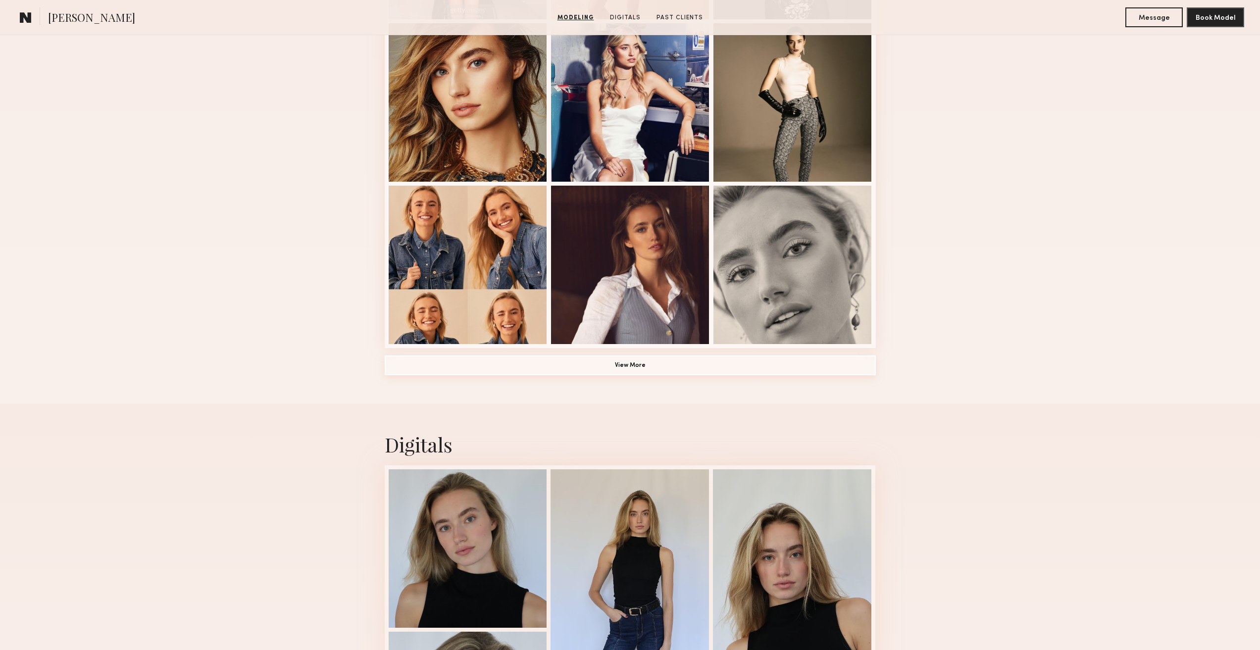
click at [688, 365] on button "View More" at bounding box center [630, 366] width 491 height 20
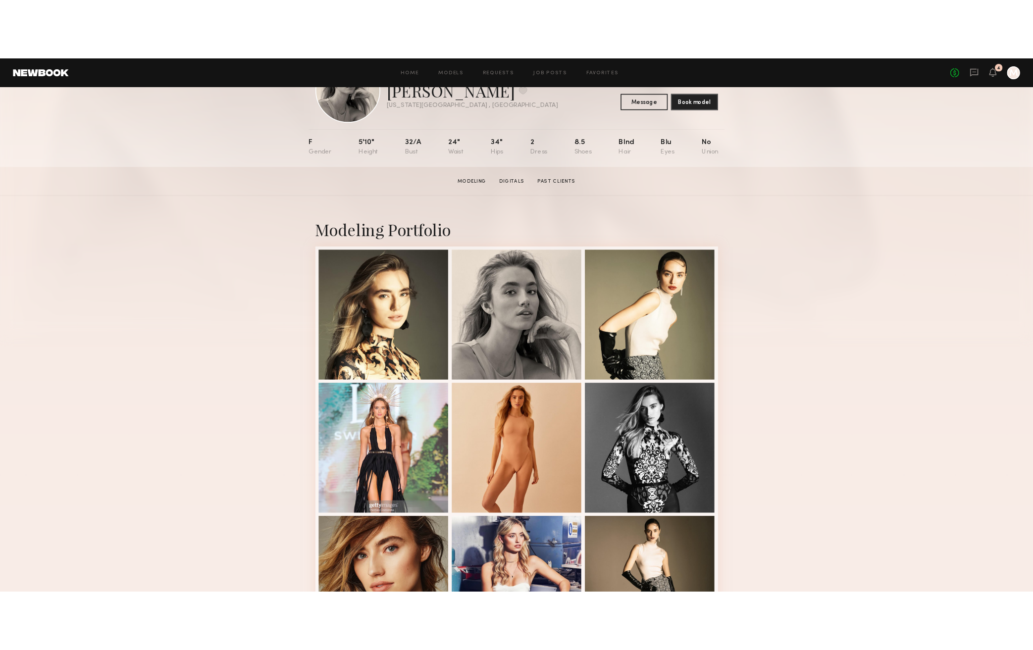
scroll to position [99, 0]
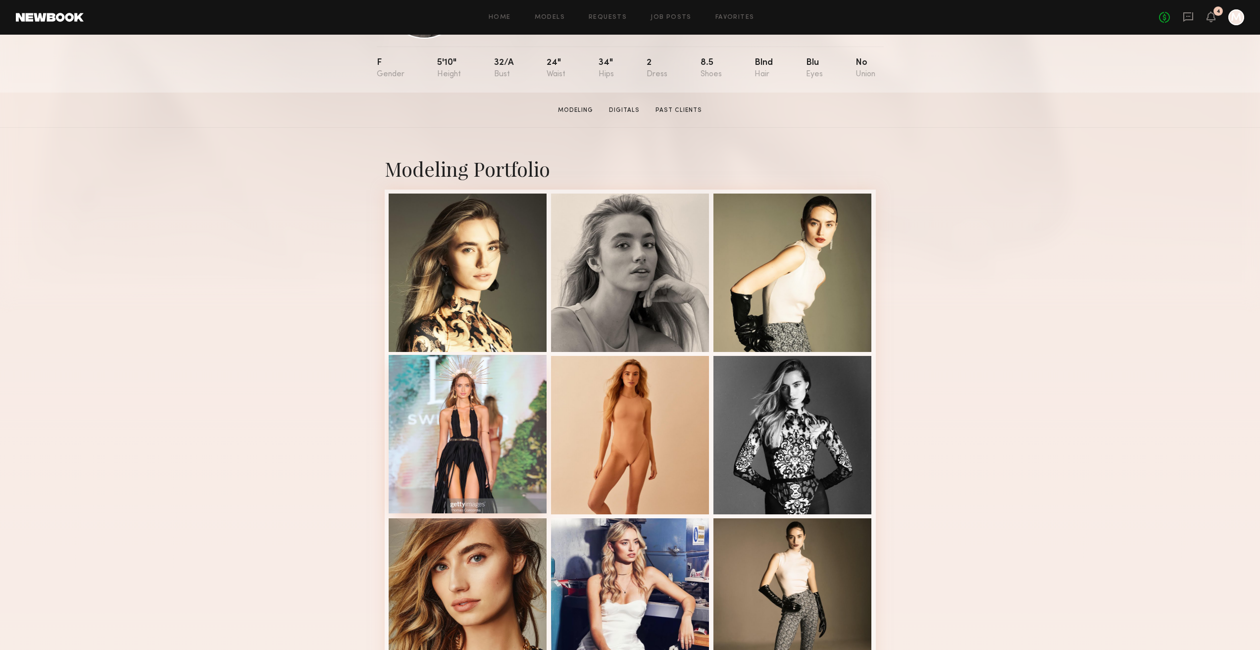
click at [450, 415] on div at bounding box center [468, 434] width 158 height 158
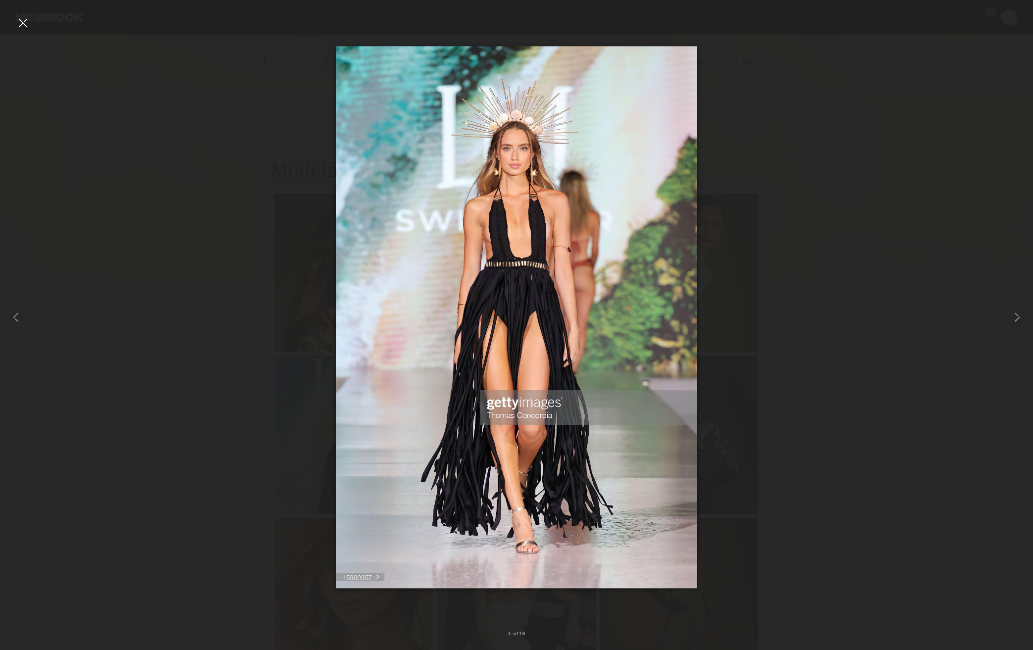
click at [22, 23] on div at bounding box center [23, 23] width 16 height 16
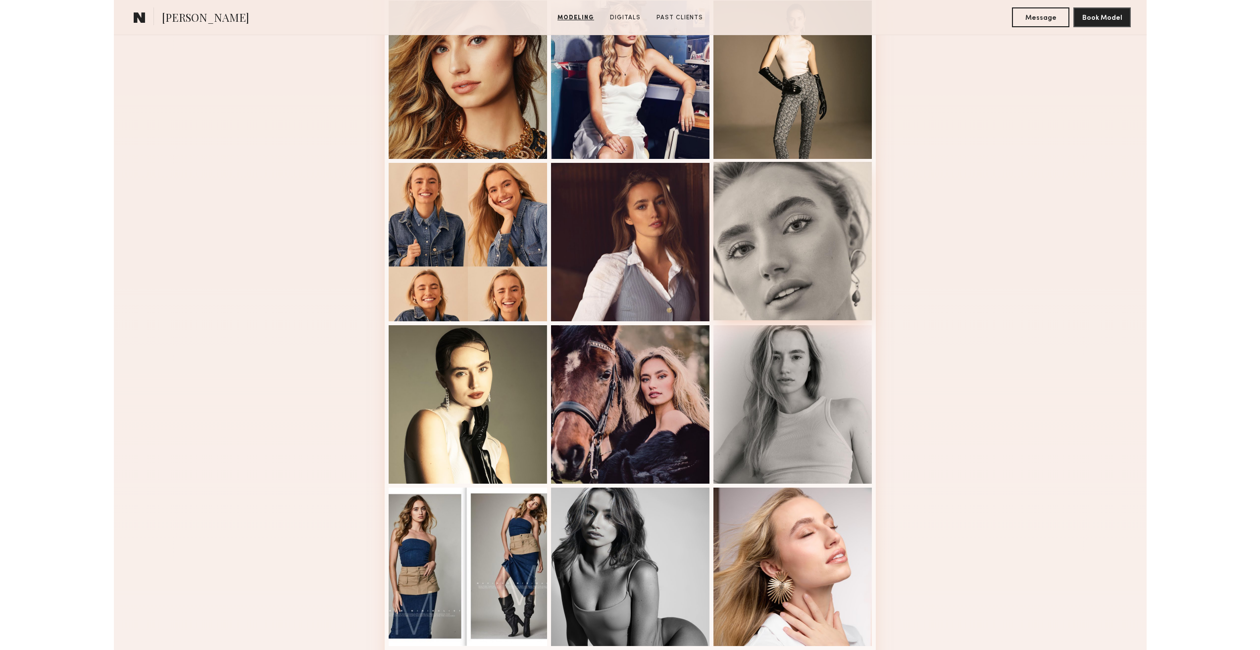
scroll to position [693, 0]
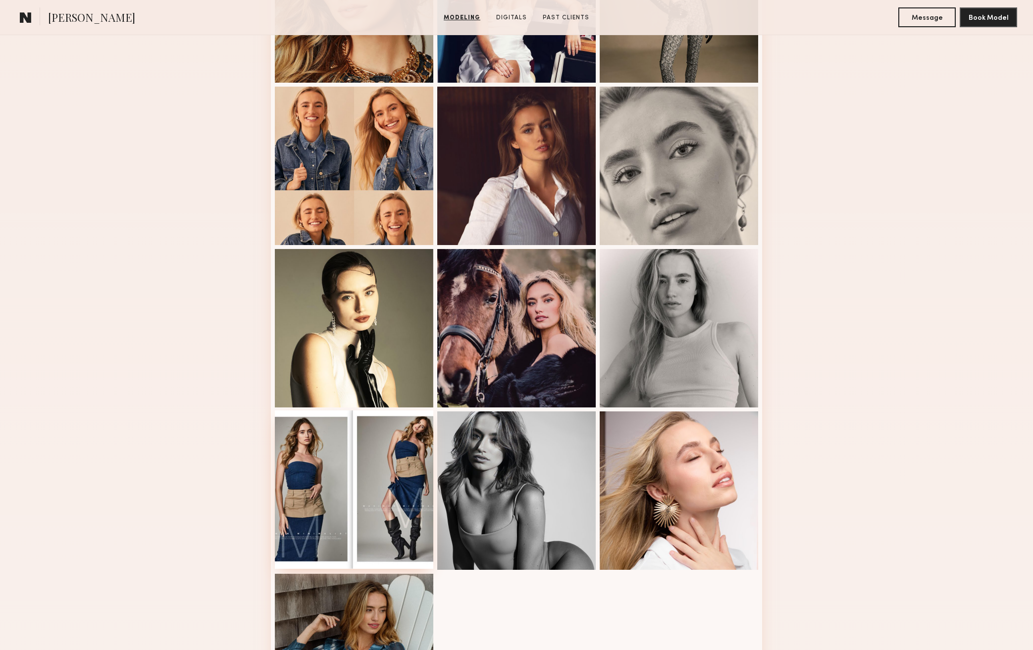
click at [309, 512] on div at bounding box center [354, 489] width 158 height 158
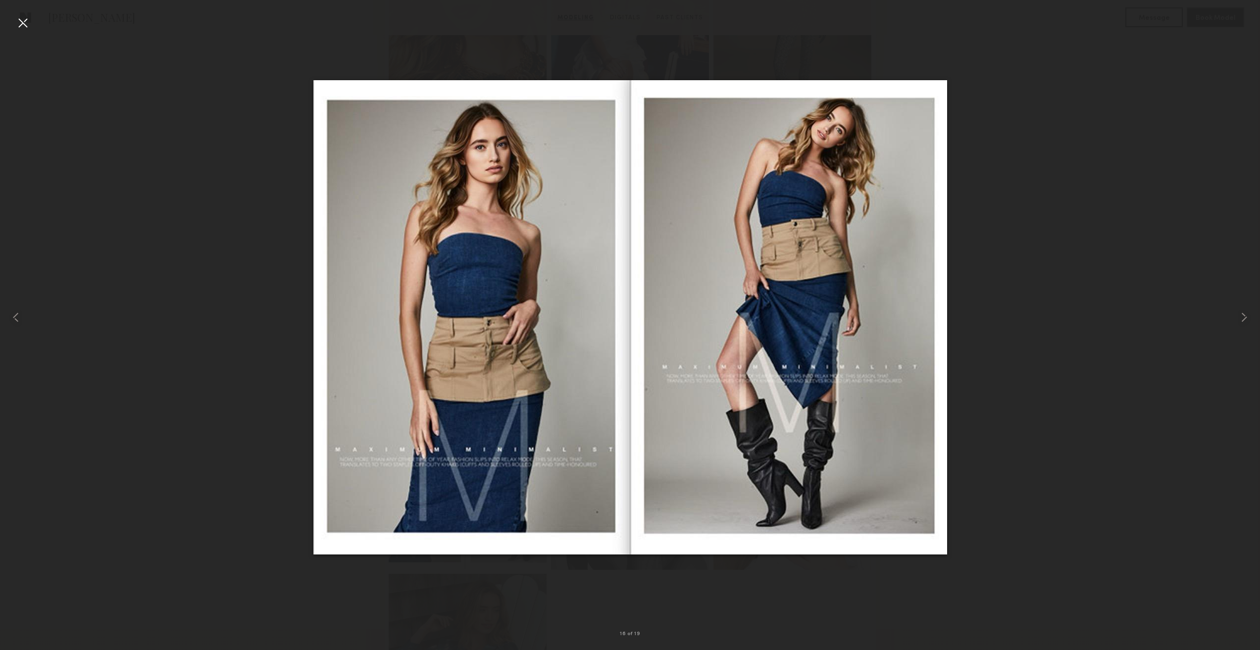
click at [16, 25] on div at bounding box center [23, 23] width 16 height 16
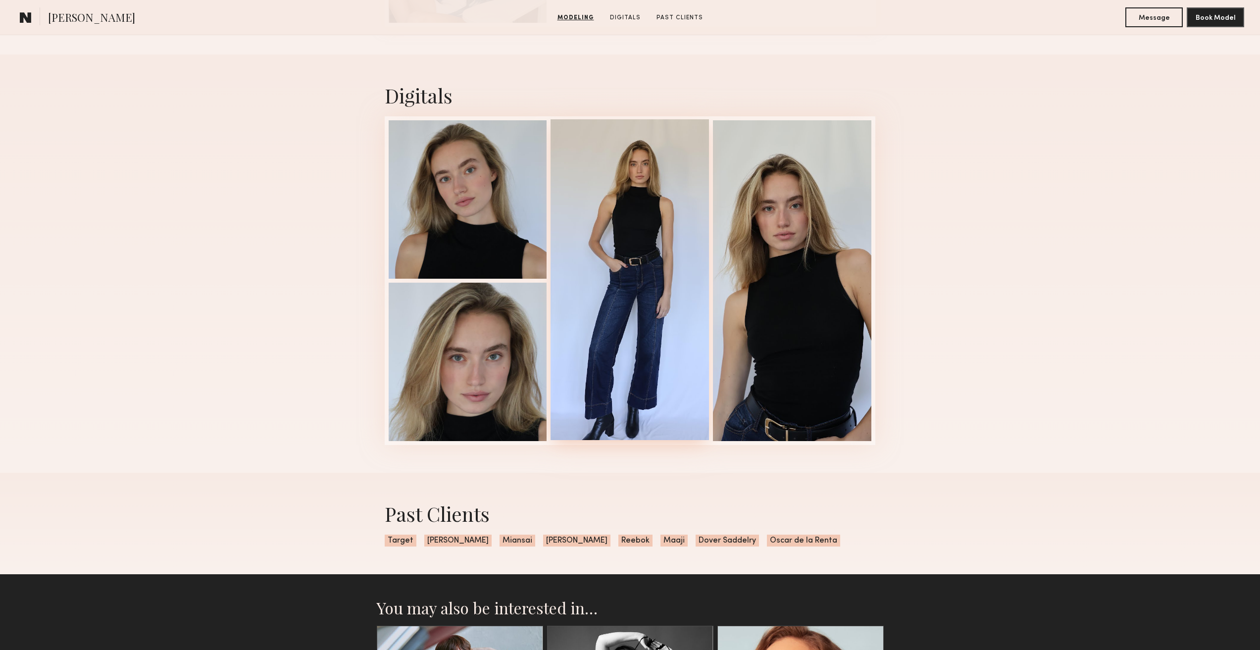
scroll to position [1436, 0]
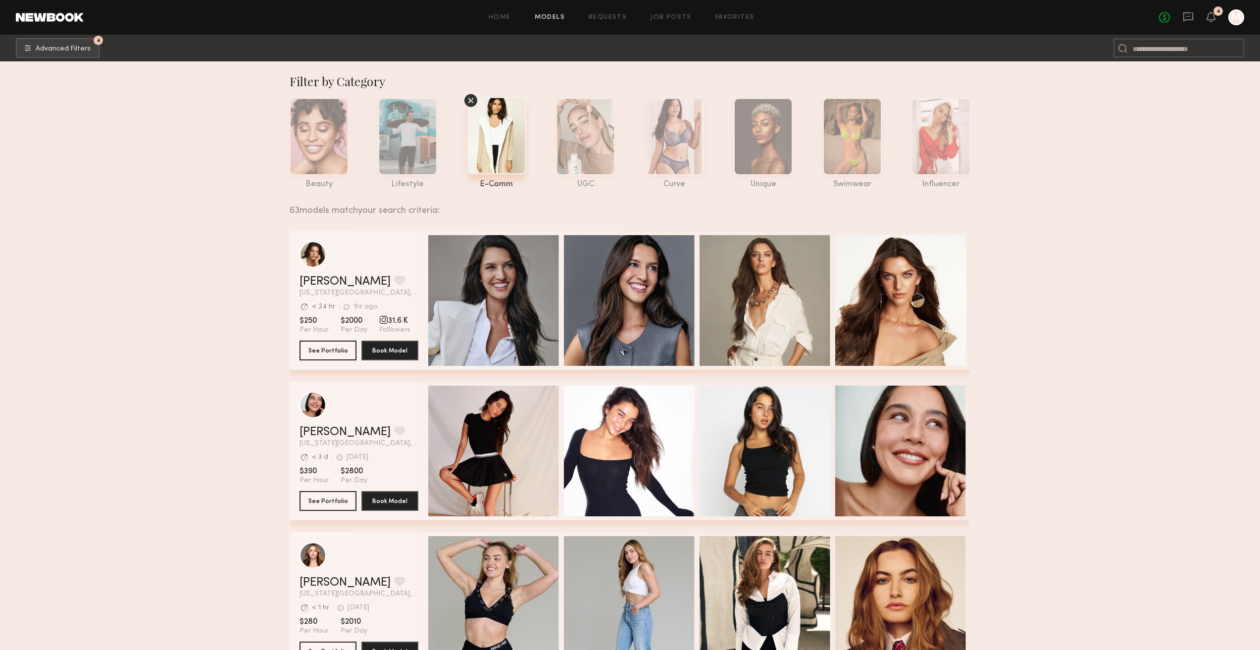
click at [372, 325] on section "$250 Per Hour $2000 Per Day 31.6 K Followers" at bounding box center [359, 325] width 119 height 19
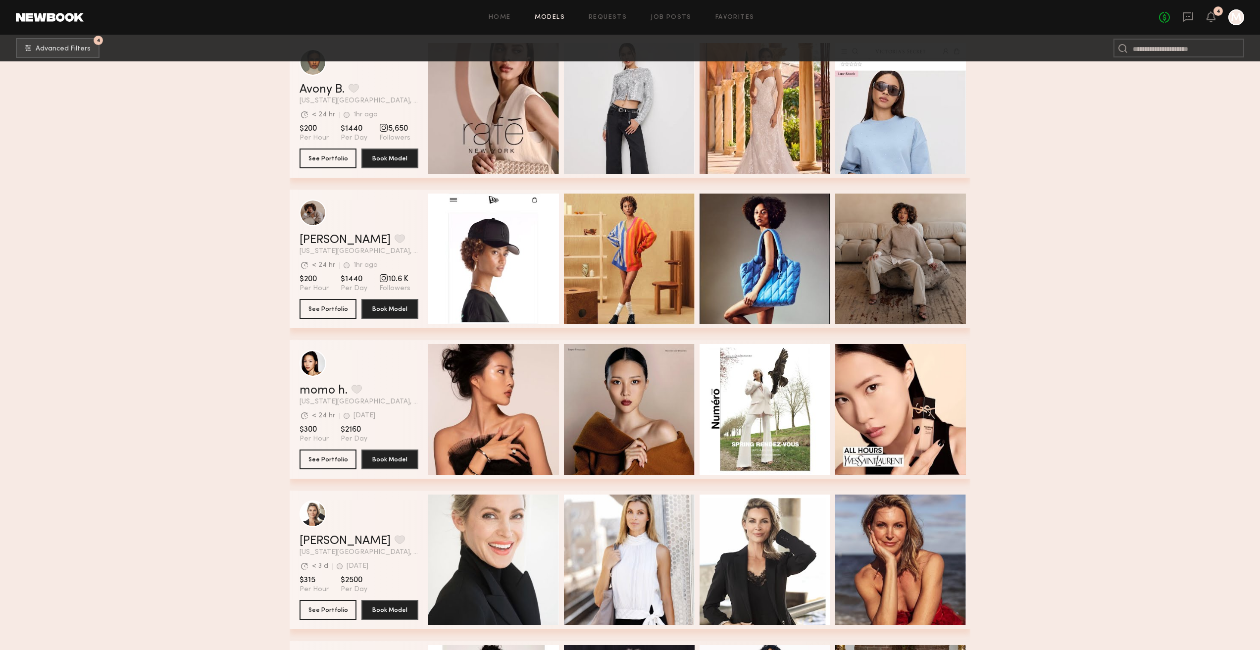
scroll to position [0, 3]
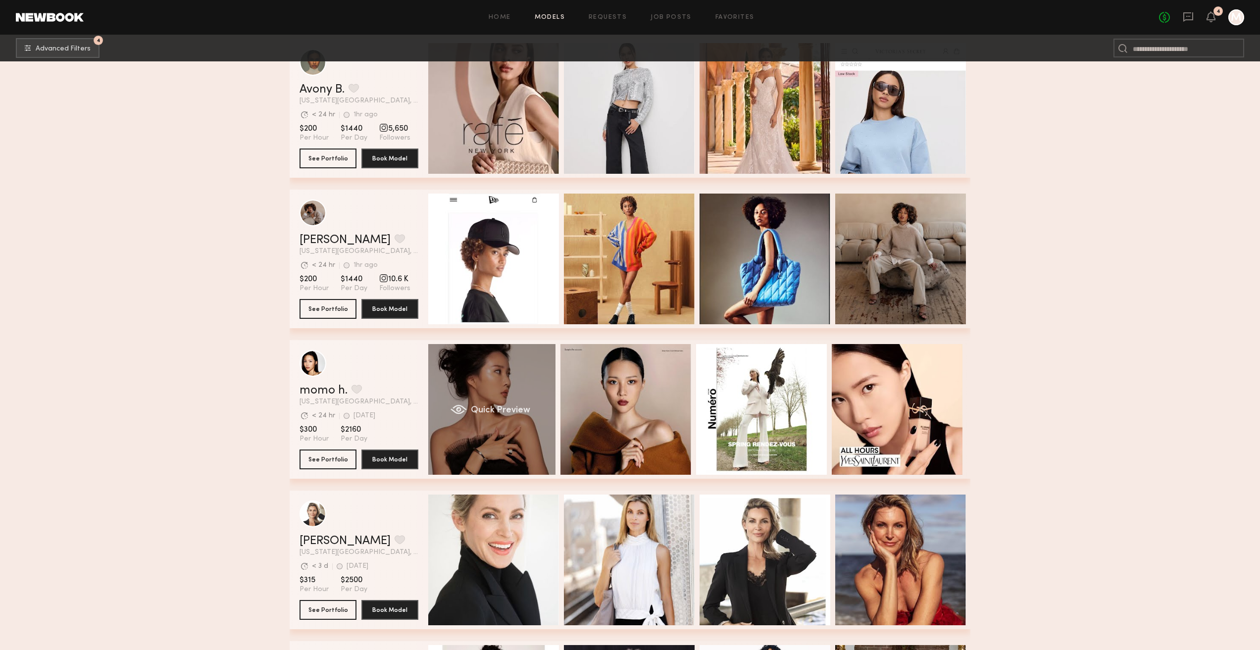
drag, startPoint x: 792, startPoint y: 441, endPoint x: 474, endPoint y: 432, distance: 318.0
click at [474, 432] on div "momo h. Favorite New York City, NY Avg. request response time < 24 hr 3d ago La…" at bounding box center [630, 409] width 681 height 139
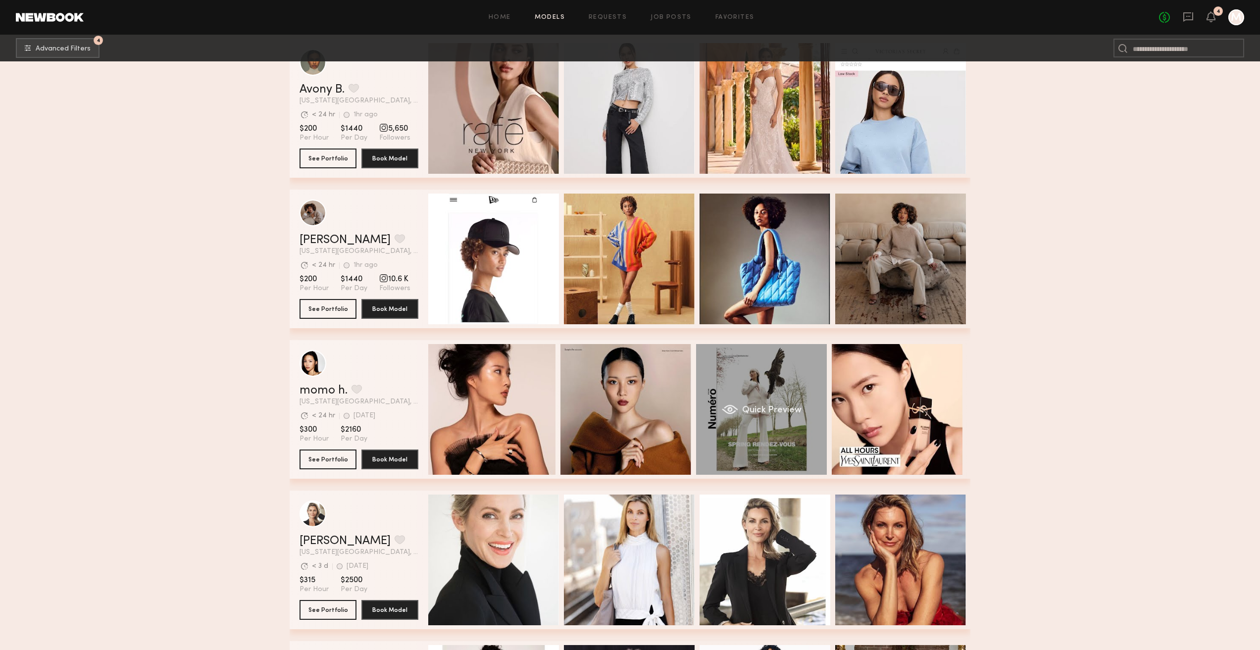
drag, startPoint x: 934, startPoint y: 433, endPoint x: 709, endPoint y: 431, distance: 225.3
click at [710, 431] on div "momo h. Favorite New York City, NY Avg. request response time < 24 hr 3d ago La…" at bounding box center [630, 409] width 681 height 139
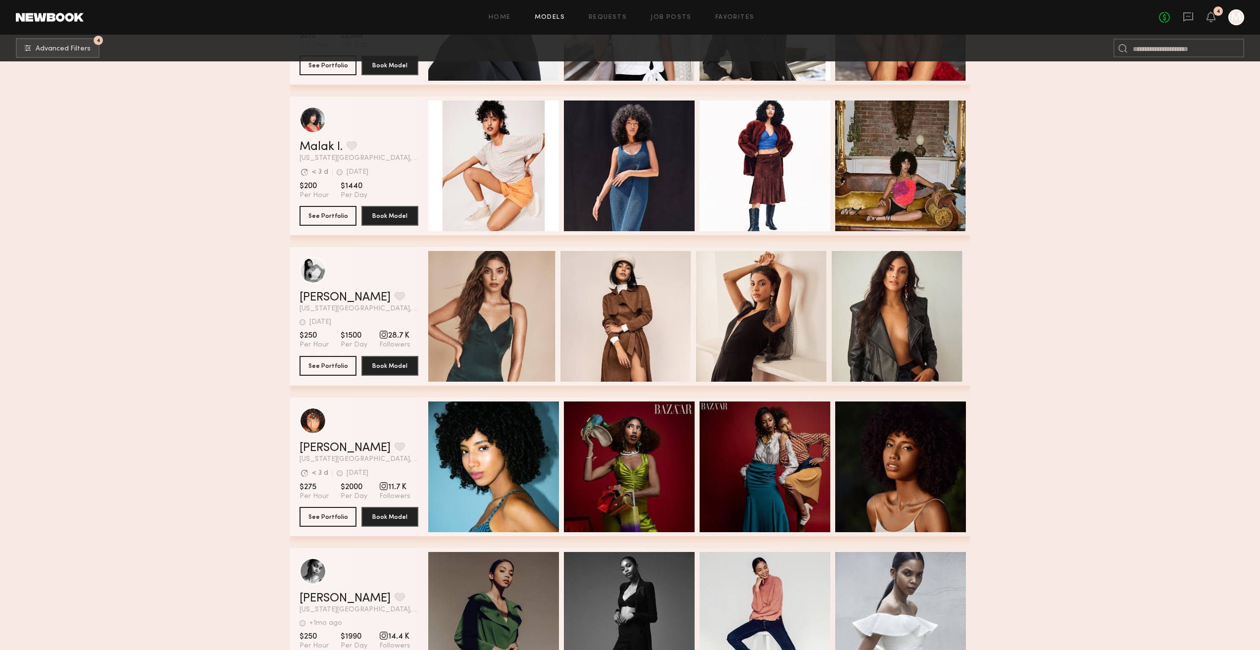
drag, startPoint x: 604, startPoint y: 319, endPoint x: 398, endPoint y: 320, distance: 206.0
click at [399, 319] on div "Nancy M. Favorite New York City, NY 3d ago Last Online View Portfolio 3d ago La…" at bounding box center [630, 316] width 681 height 139
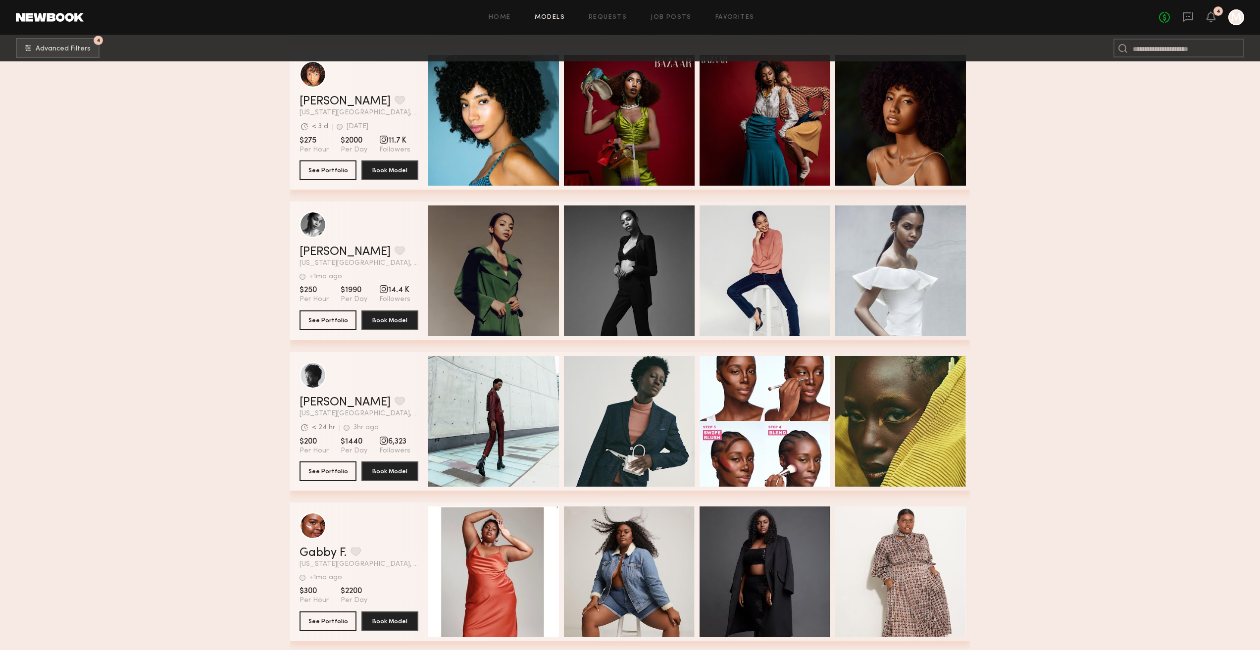
scroll to position [1386, 0]
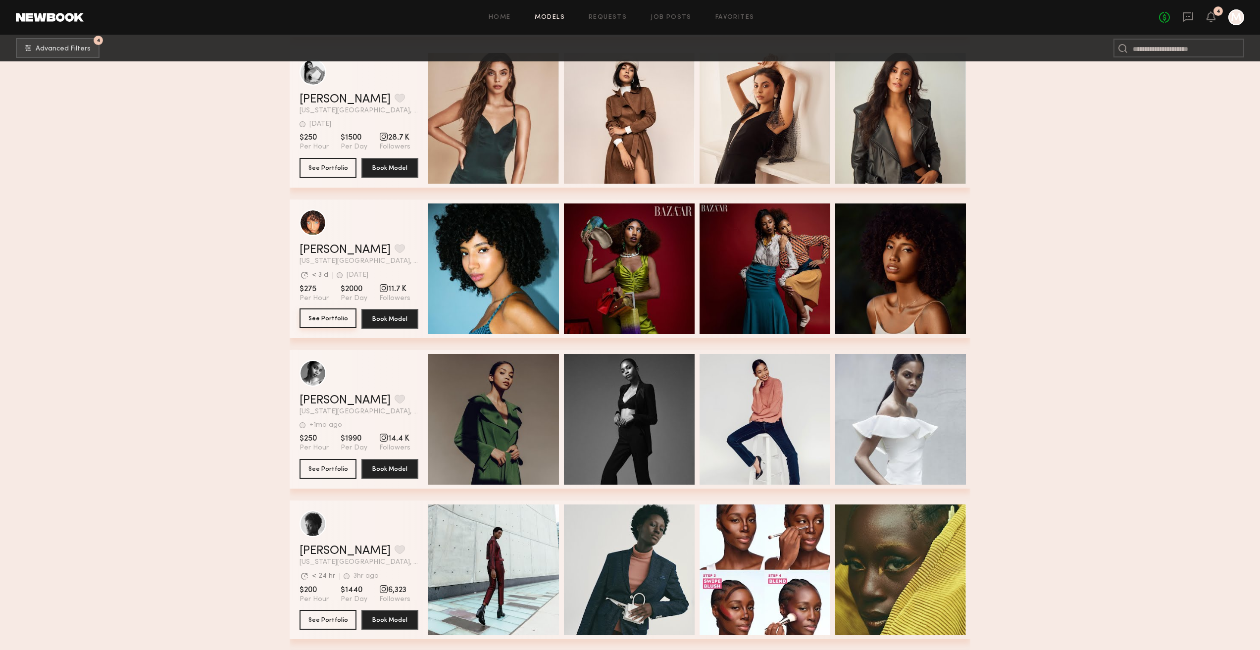
drag, startPoint x: 332, startPoint y: 252, endPoint x: 312, endPoint y: 317, distance: 68.3
click at [312, 317] on button "See Portfolio" at bounding box center [328, 318] width 57 height 20
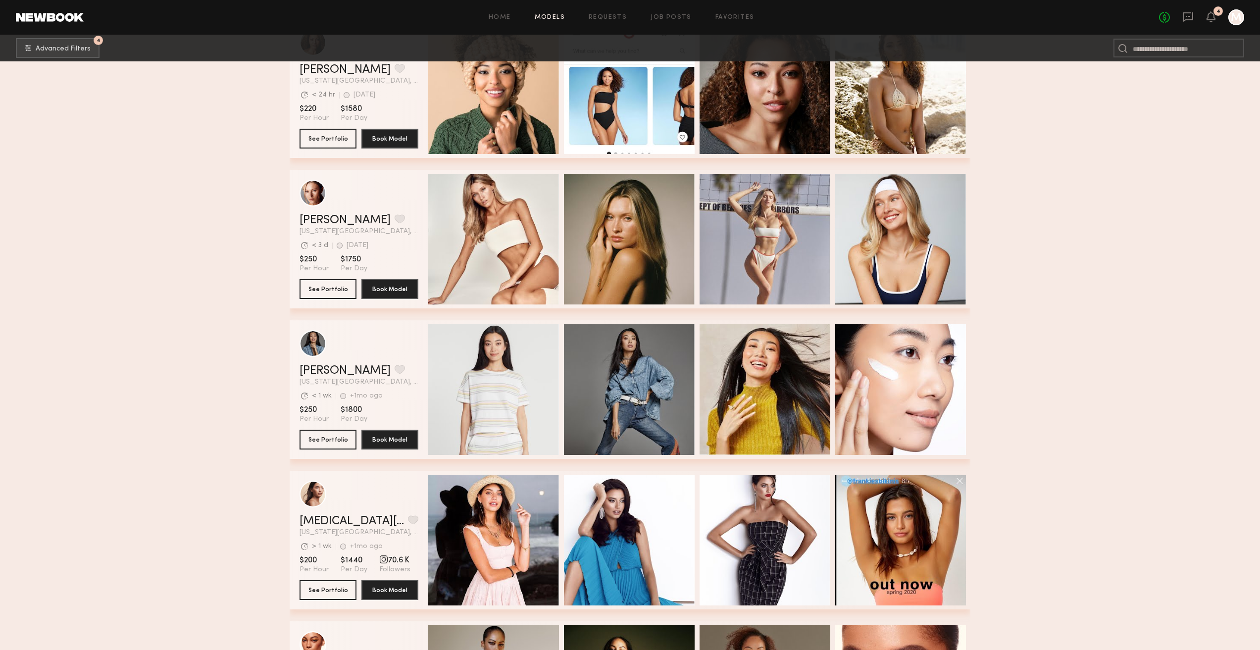
scroll to position [0, 3]
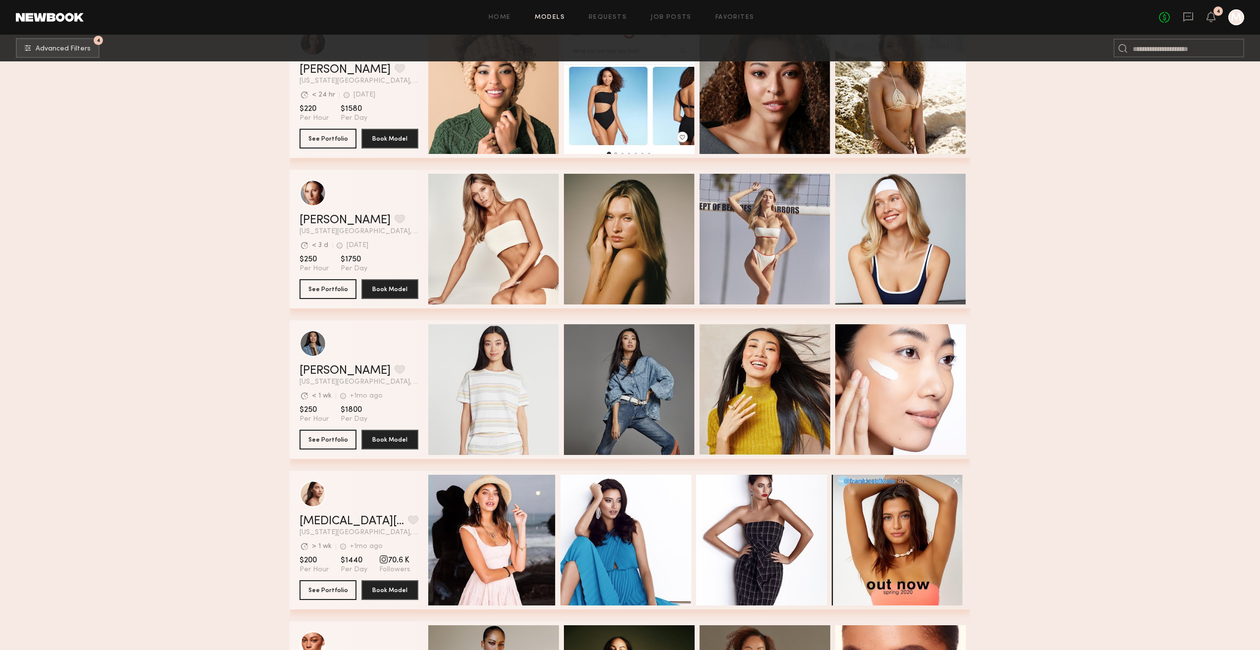
drag, startPoint x: 787, startPoint y: 548, endPoint x: 462, endPoint y: 551, distance: 324.3
click at [462, 551] on div "Azlin E. Favorite New York City, NY Avg. request response time > 1 wk +1mo ago …" at bounding box center [630, 540] width 681 height 139
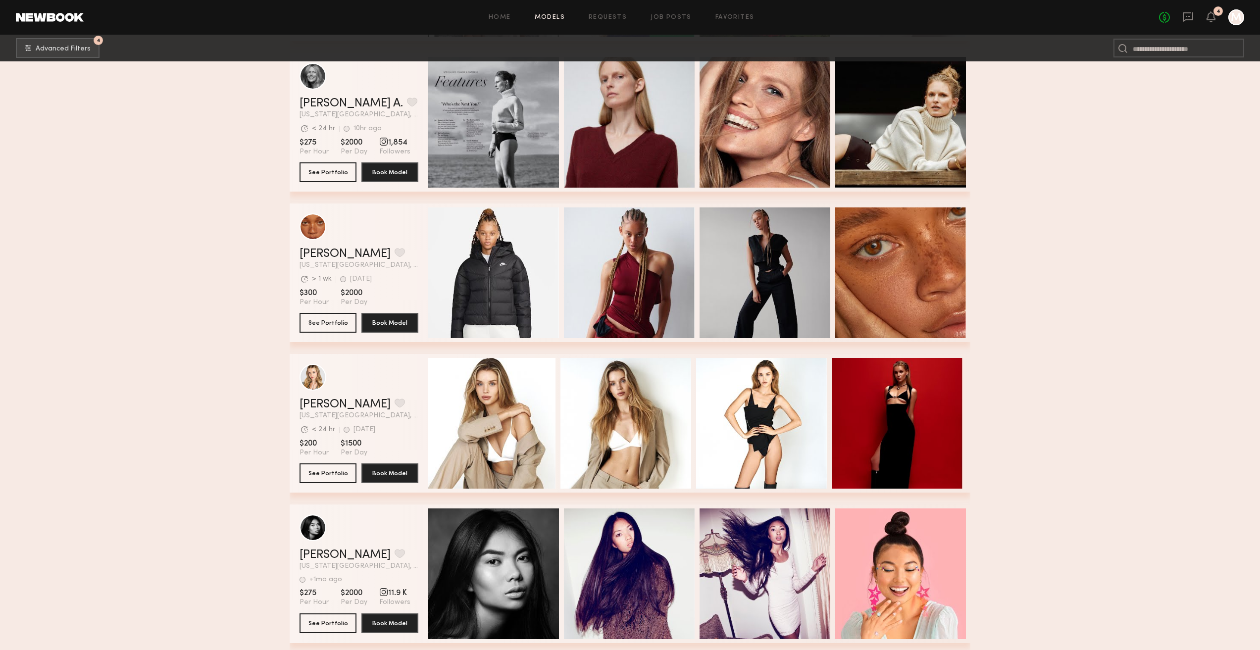
drag, startPoint x: 745, startPoint y: 454, endPoint x: 555, endPoint y: 454, distance: 190.6
click at [555, 454] on div "Anastasia F. Favorite New York City, NY Avg. request response time < 24 hr 5d a…" at bounding box center [630, 423] width 681 height 139
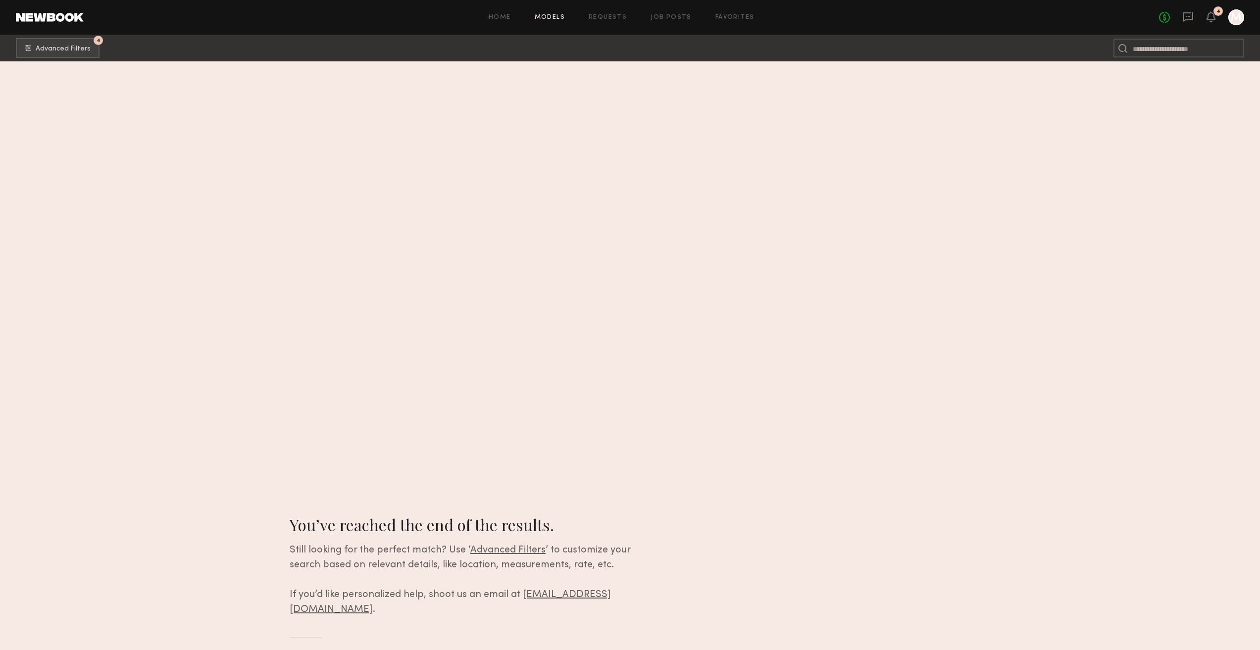
scroll to position [0, 0]
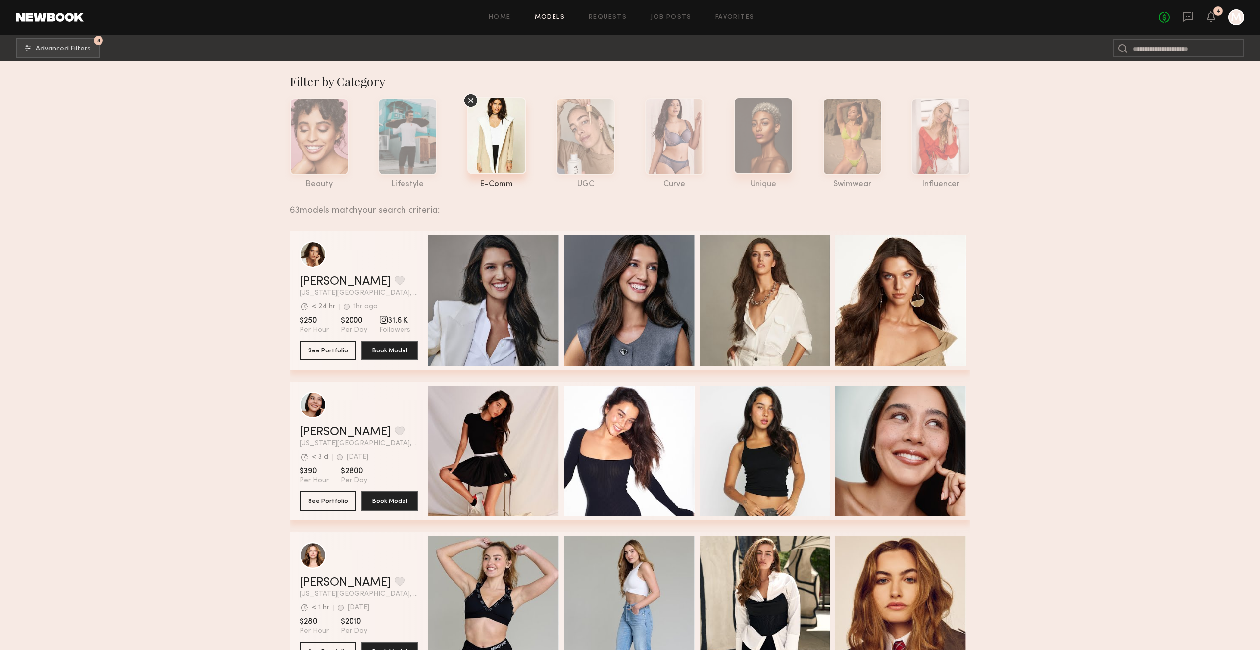
click at [753, 151] on div at bounding box center [763, 135] width 59 height 77
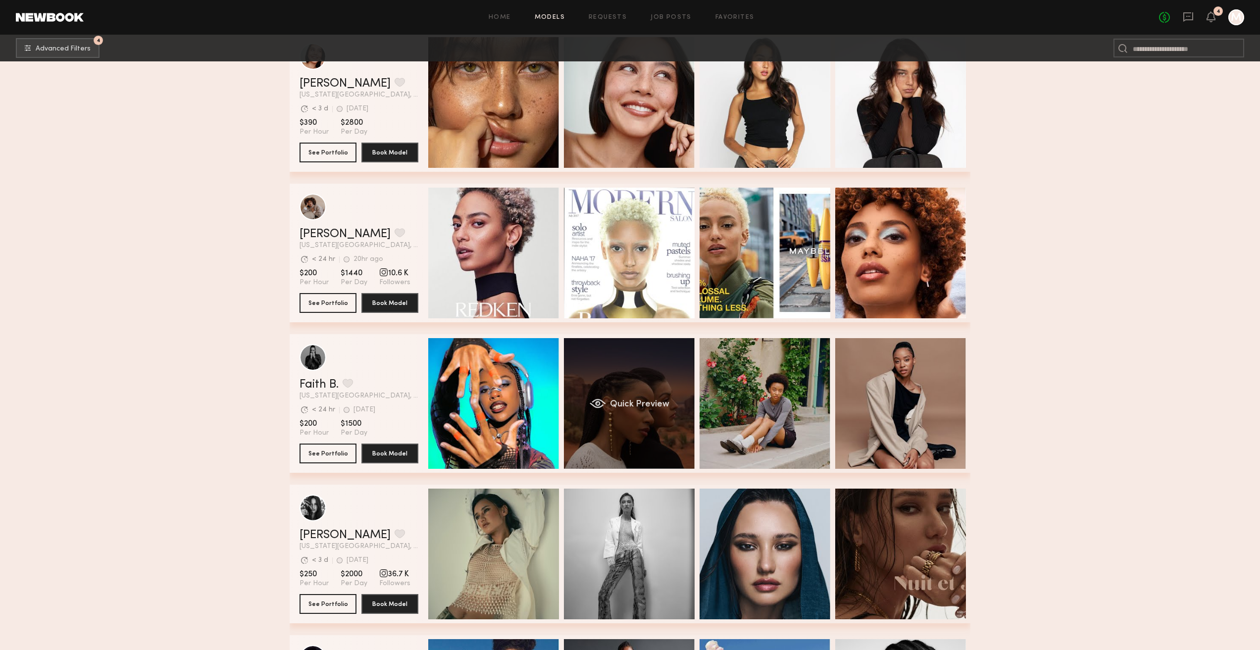
scroll to position [0, 3]
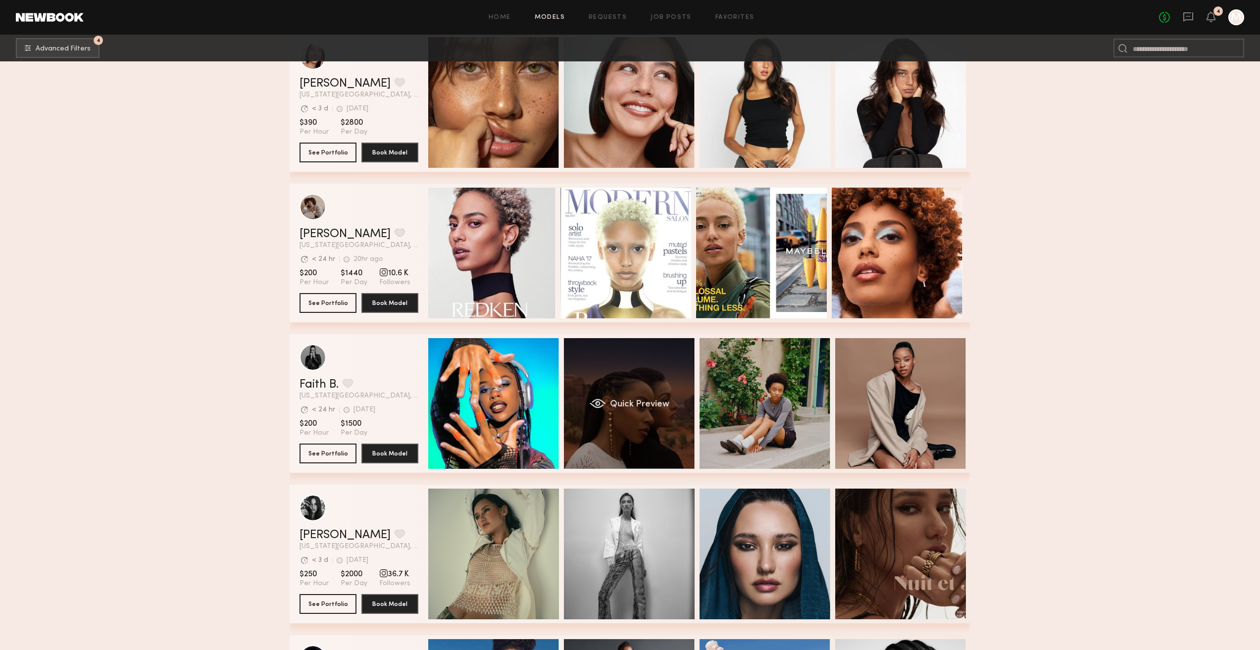
drag, startPoint x: 851, startPoint y: 325, endPoint x: 594, endPoint y: 373, distance: 260.9
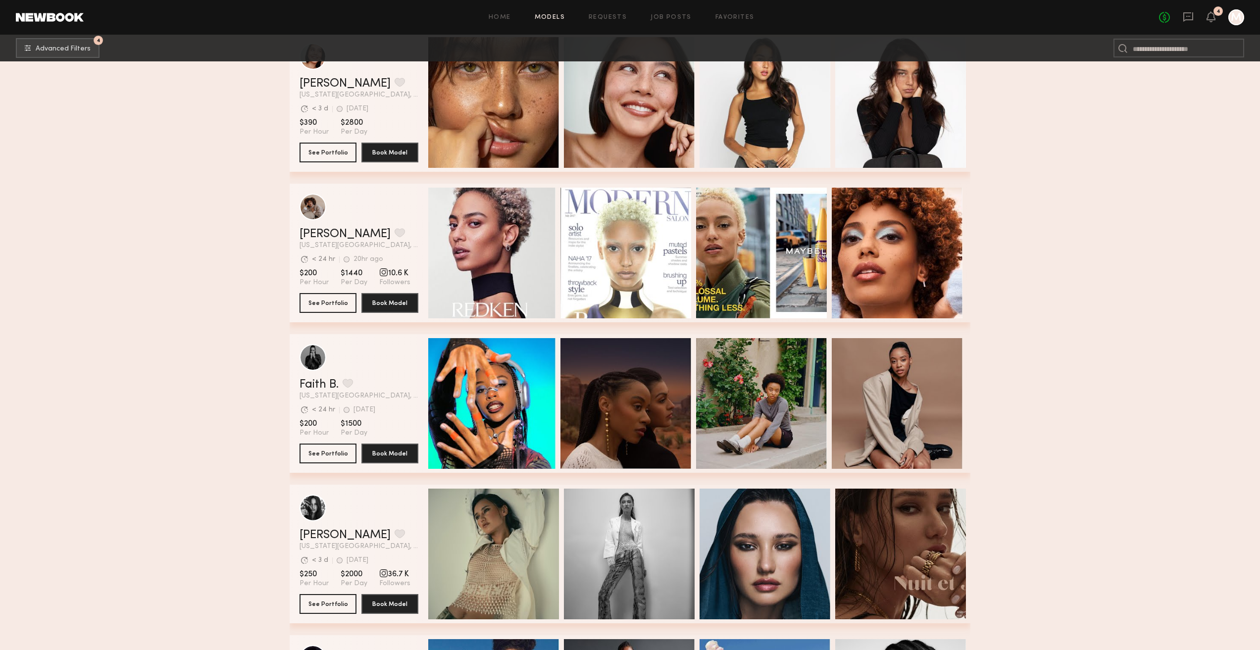
drag, startPoint x: 861, startPoint y: 412, endPoint x: 574, endPoint y: 439, distance: 287.4
click at [574, 439] on div "Faith B. Favorite New York City, NY Avg. request response time < 24 hr 4d ago L…" at bounding box center [630, 403] width 681 height 139
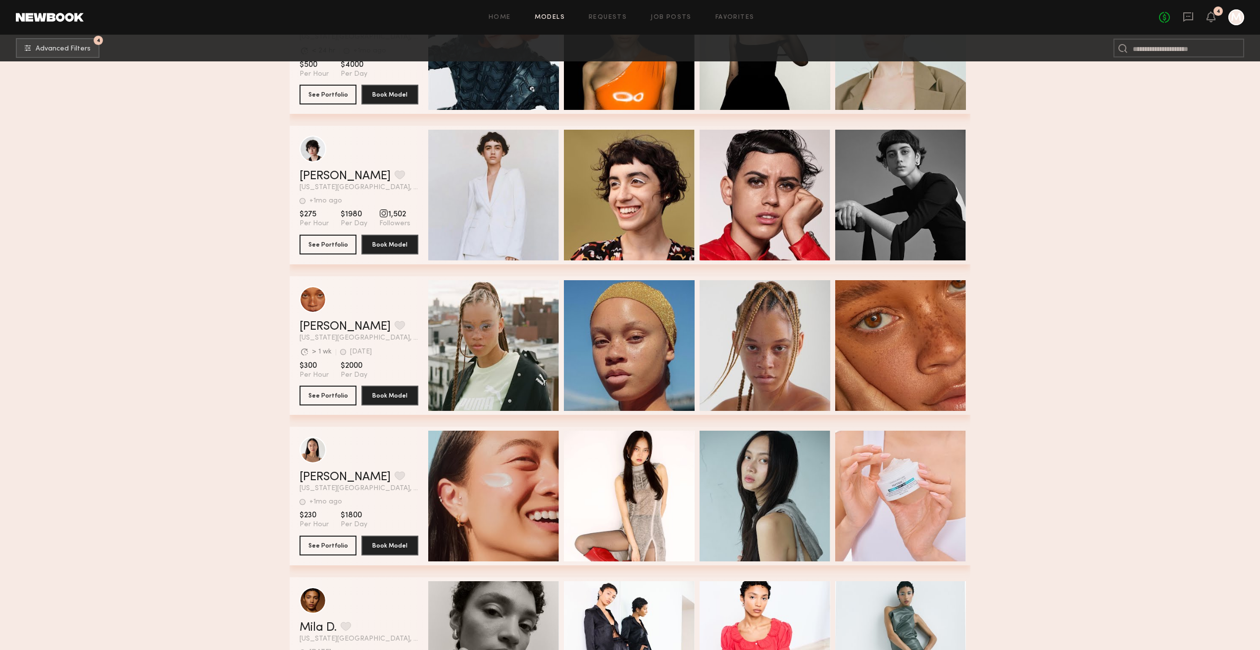
scroll to position [0, 0]
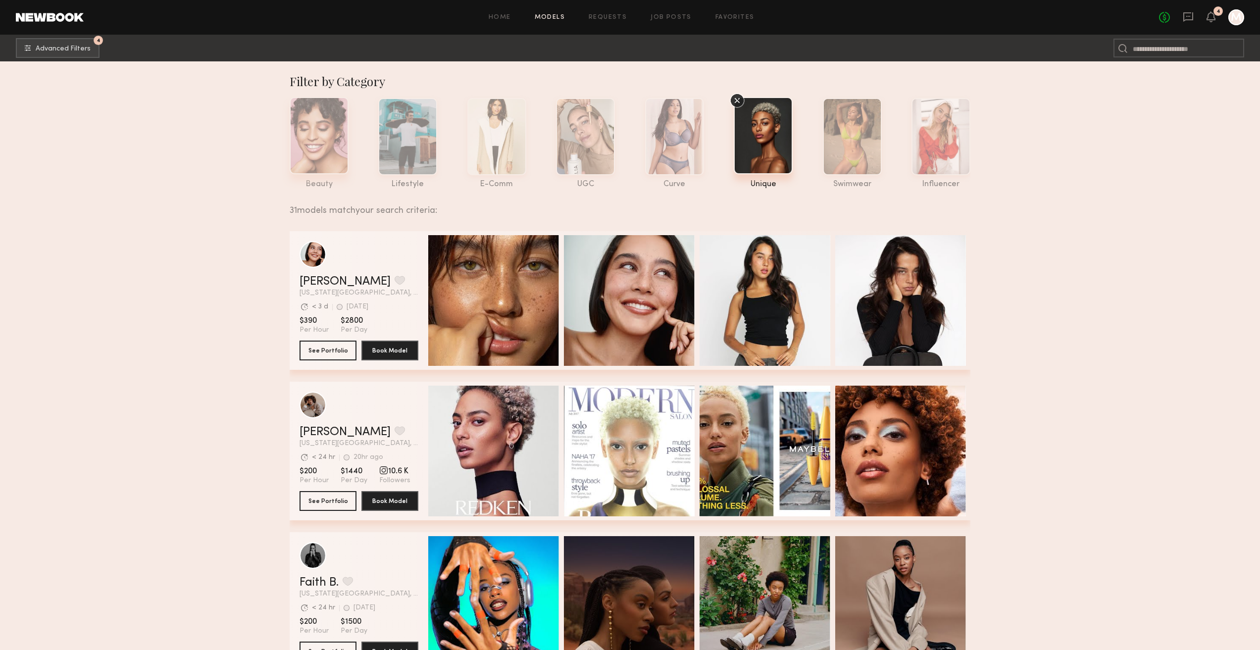
click at [311, 153] on div at bounding box center [319, 135] width 59 height 77
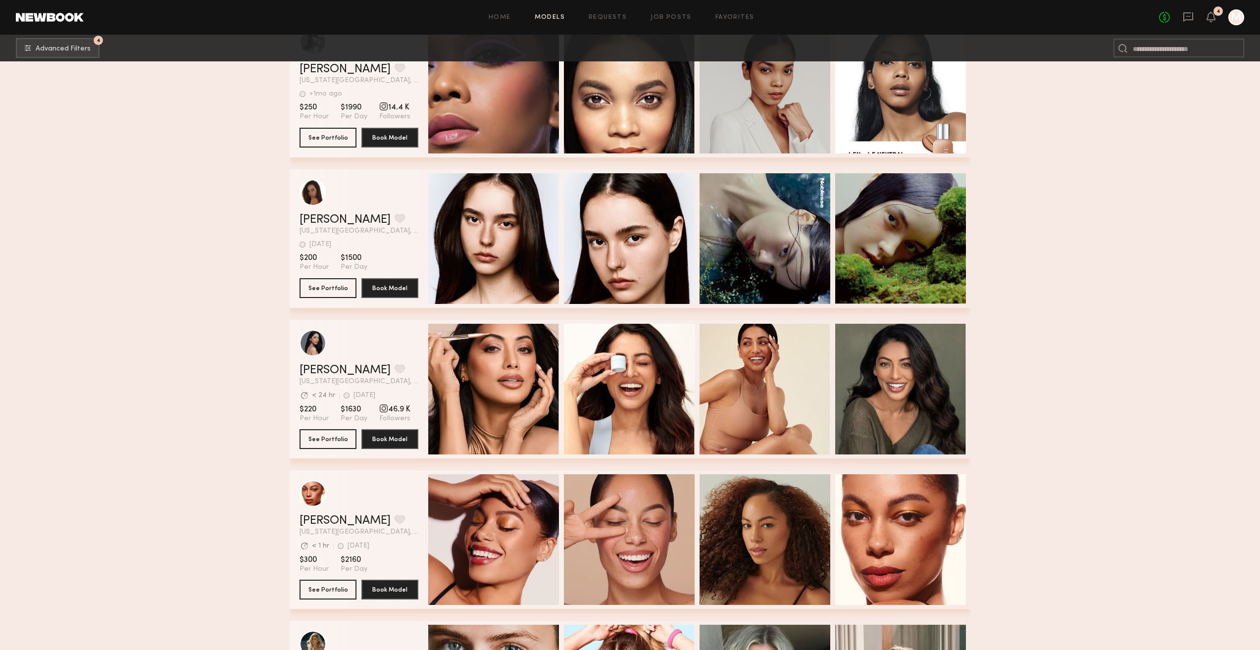
scroll to position [5326, 0]
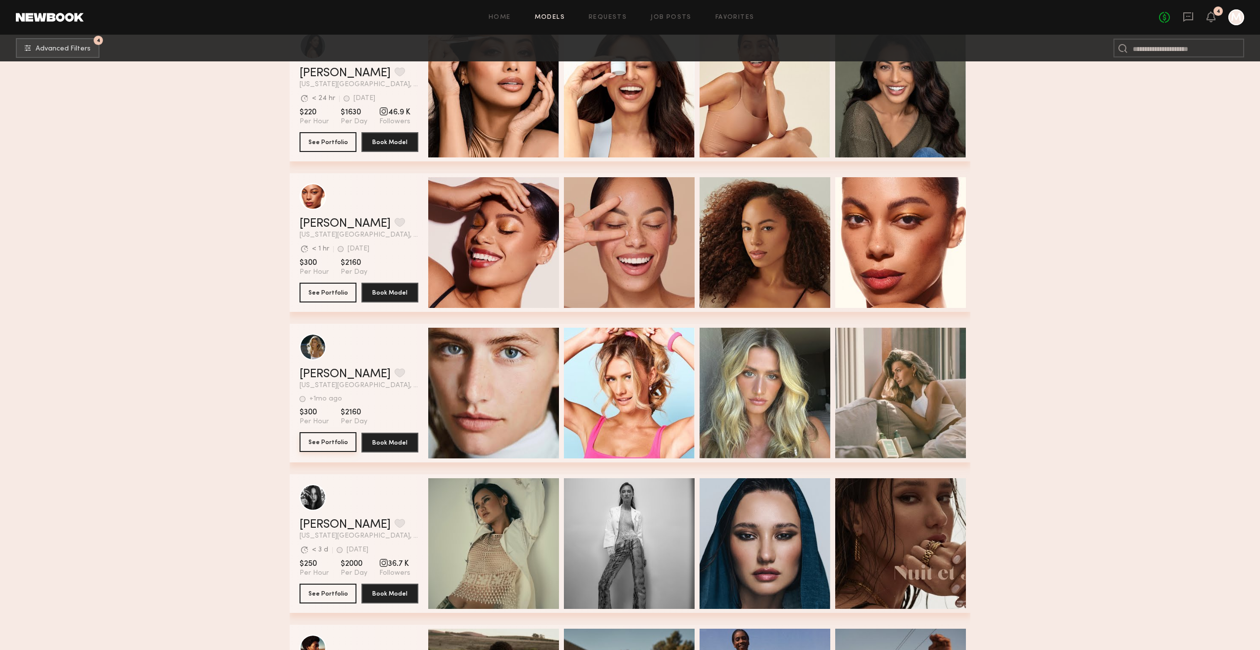
click at [326, 443] on button "See Portfolio" at bounding box center [328, 442] width 57 height 20
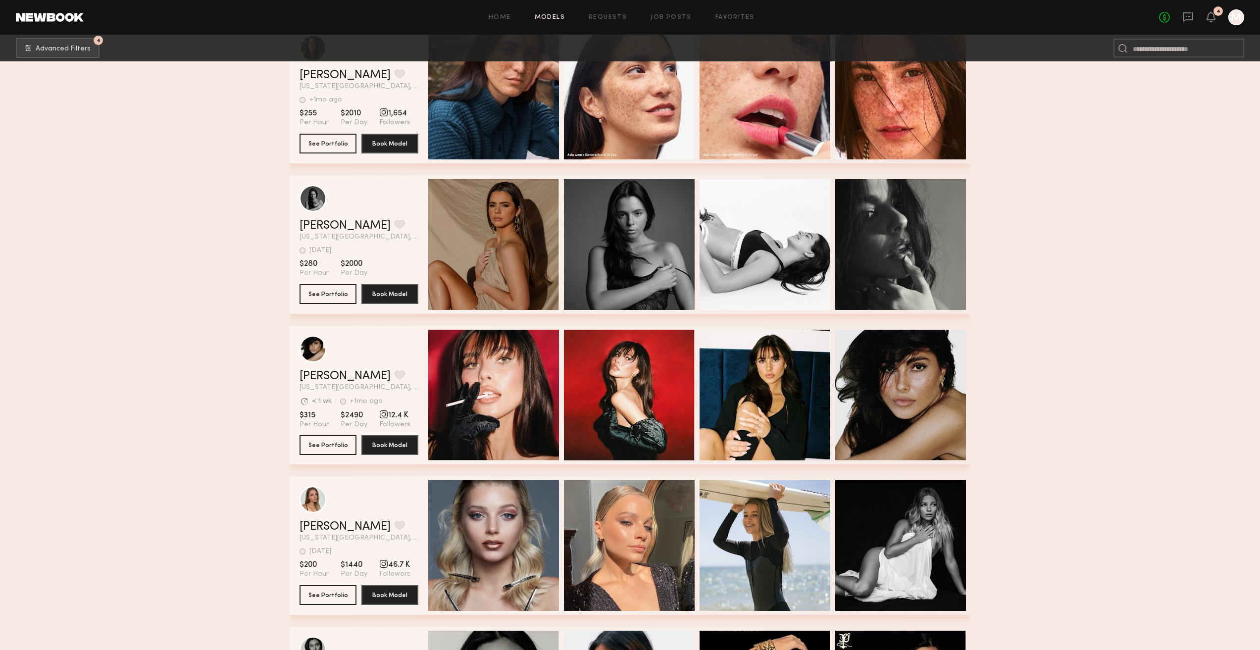
scroll to position [0, 3]
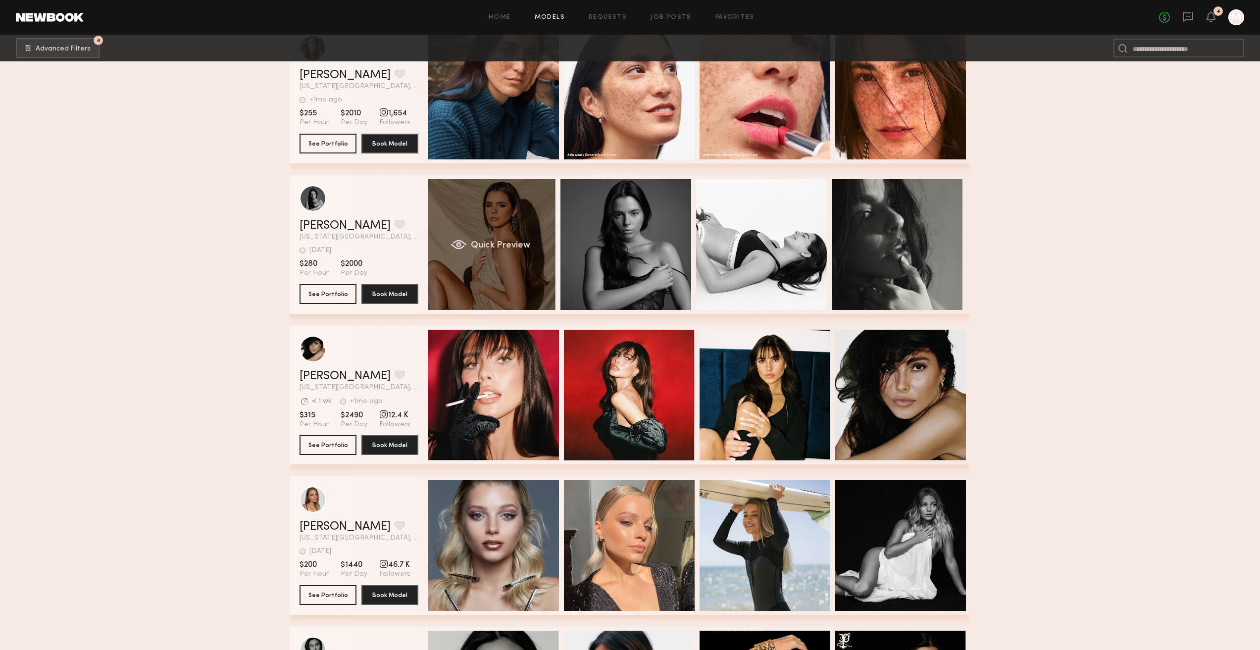
drag, startPoint x: 811, startPoint y: 278, endPoint x: 536, endPoint y: 301, distance: 275.7
click at [549, 296] on div "Lillian B. Favorite New York City, NY 1wk ago Last Online View Portfolio 1wk ag…" at bounding box center [630, 244] width 681 height 139
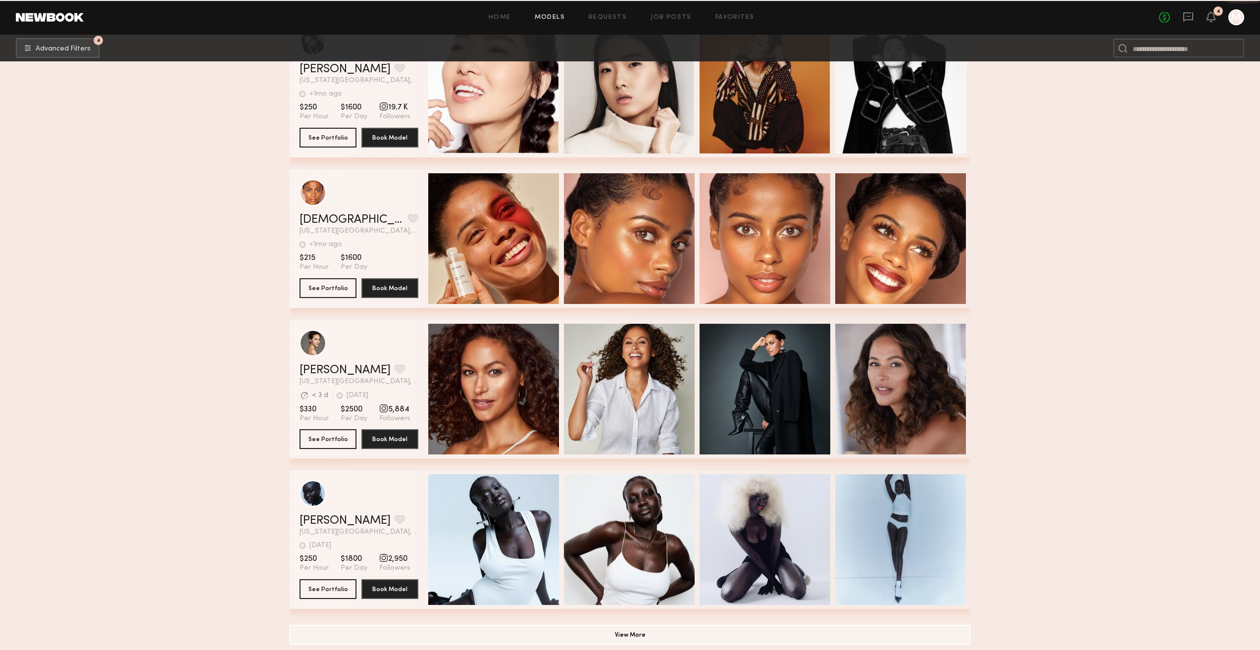
scroll to position [10458, 0]
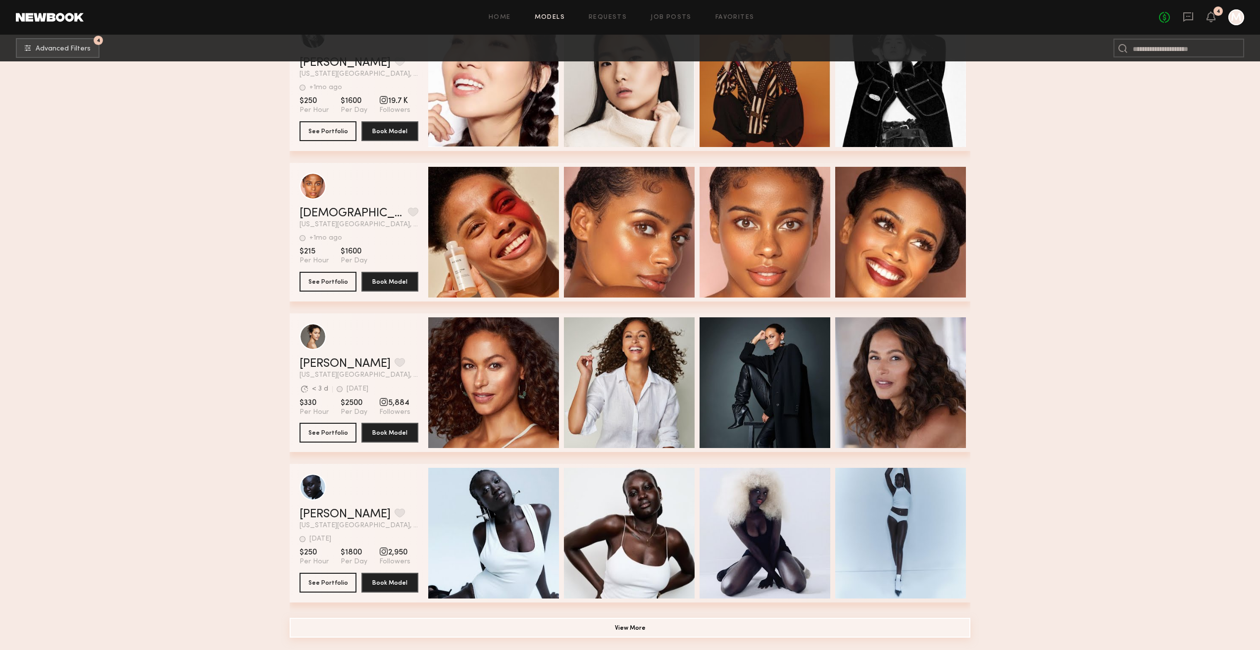
click at [617, 635] on button "View More" at bounding box center [630, 628] width 681 height 20
click at [628, 626] on button "View More" at bounding box center [630, 628] width 681 height 20
click at [630, 634] on button "View More" at bounding box center [630, 628] width 681 height 20
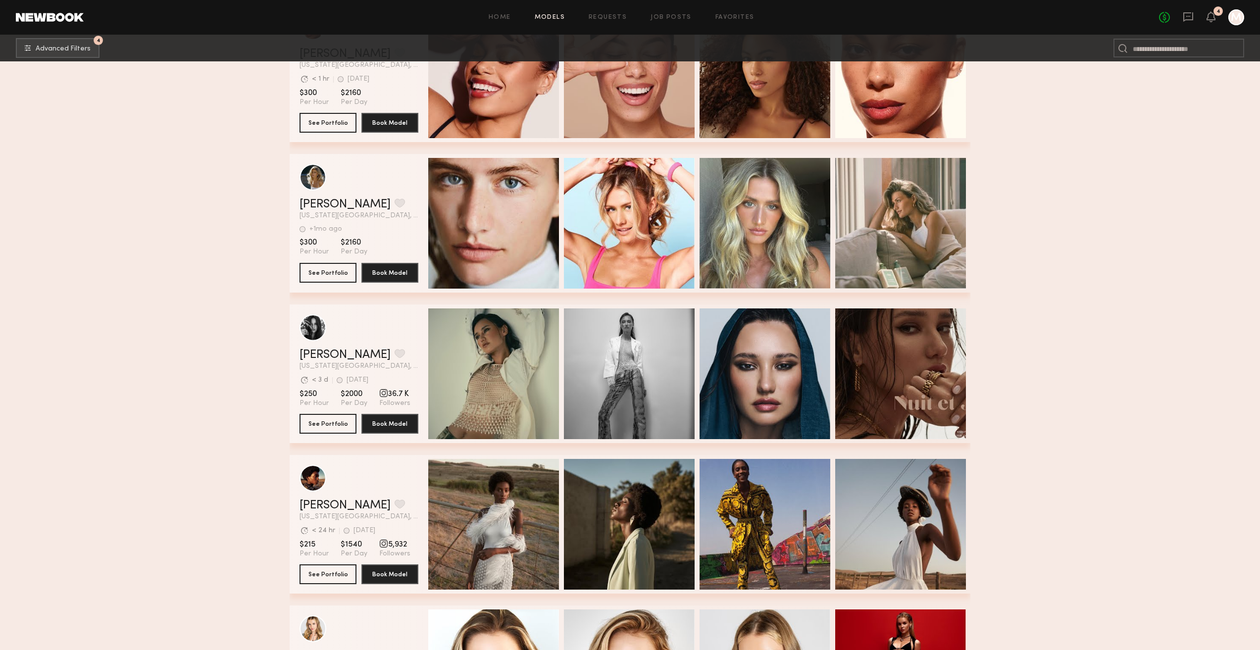
scroll to position [5645, 0]
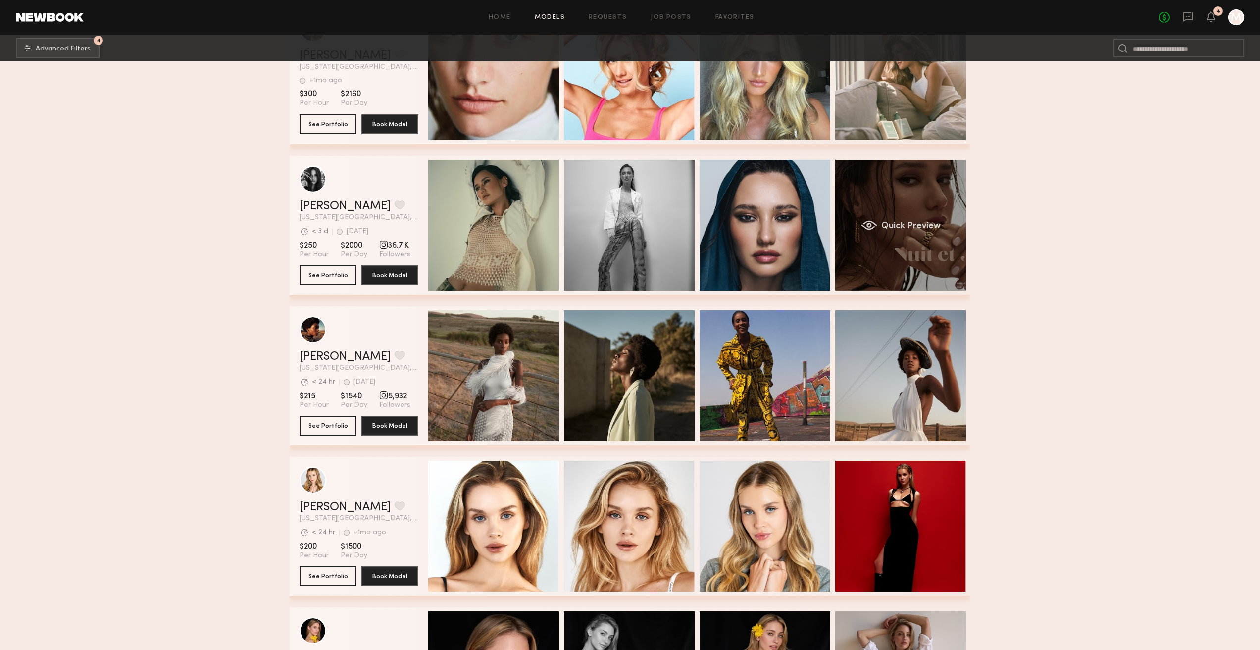
click at [877, 168] on div "Quick Preview" at bounding box center [900, 225] width 131 height 131
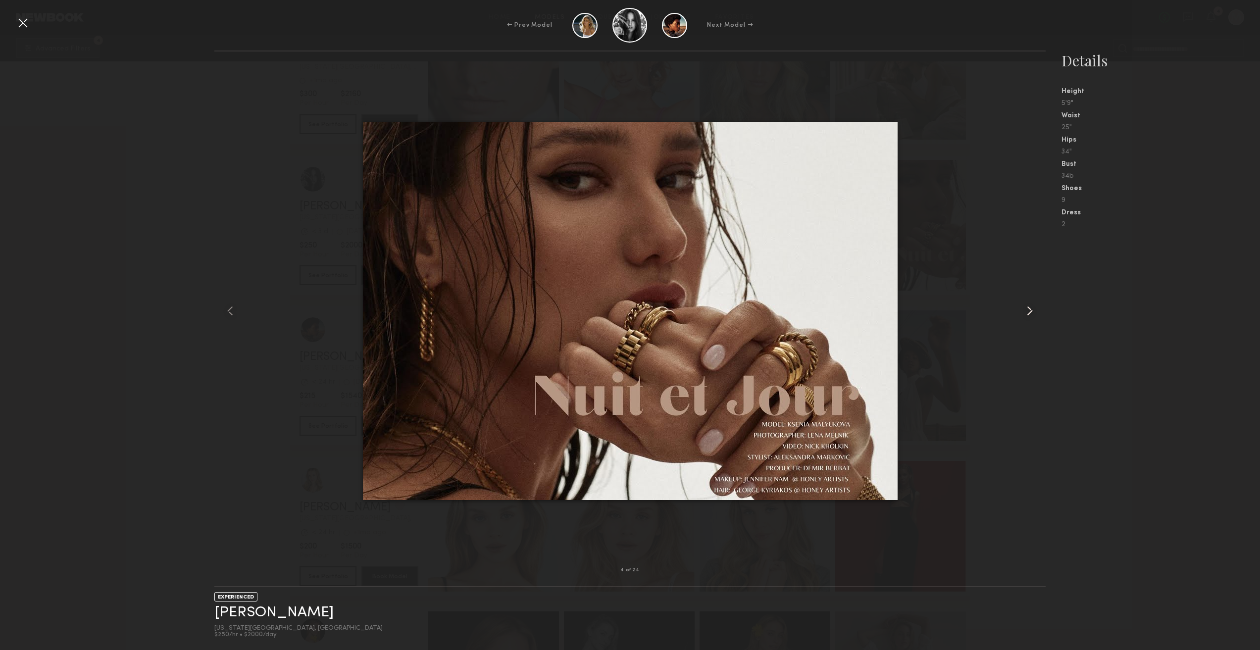
click at [1036, 307] on common-icon at bounding box center [1030, 311] width 16 height 16
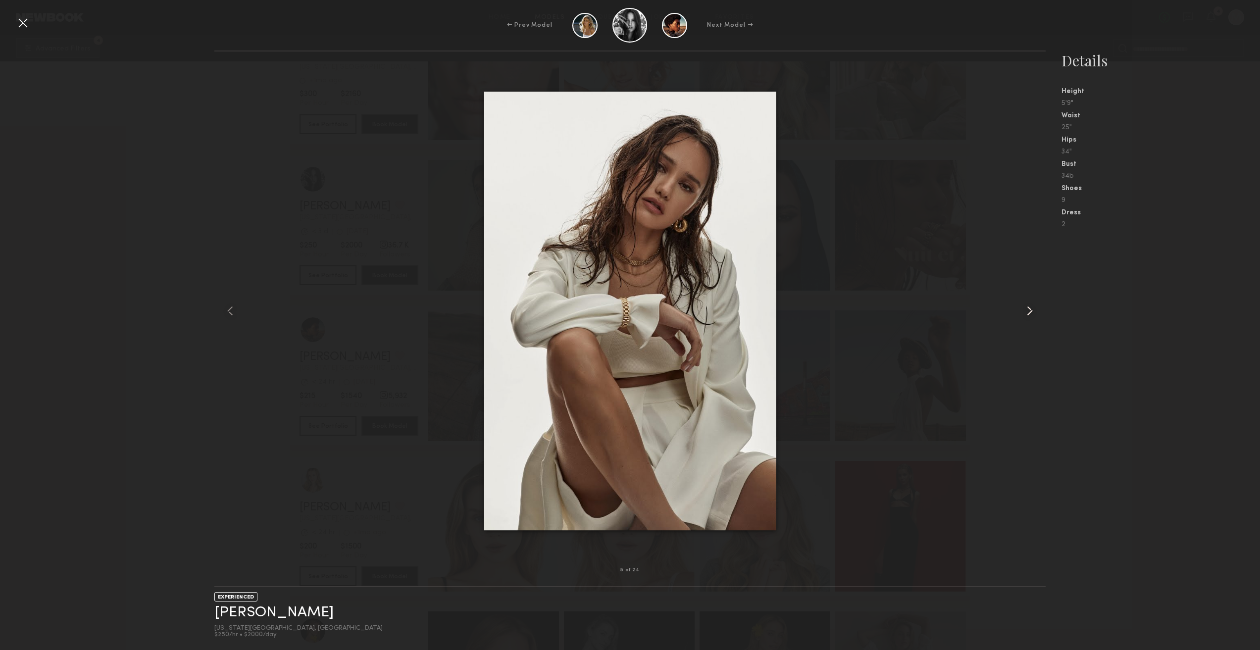
click at [1036, 307] on common-icon at bounding box center [1030, 311] width 16 height 16
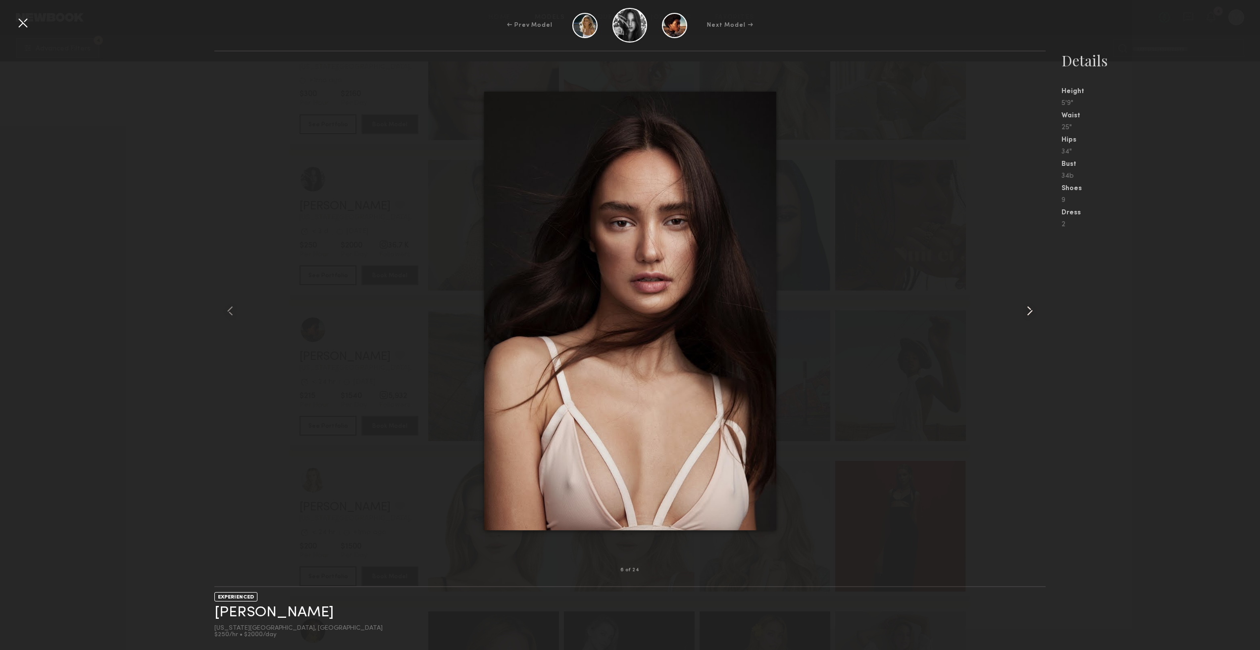
click at [1036, 307] on common-icon at bounding box center [1030, 311] width 16 height 16
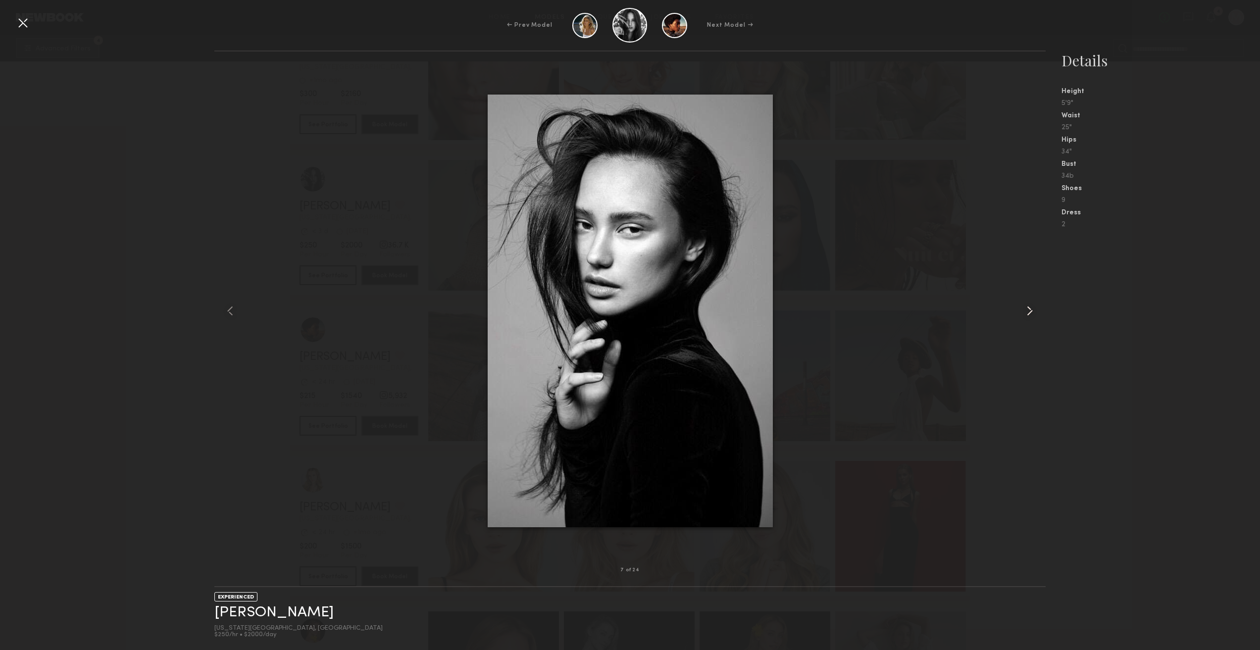
click at [1036, 307] on common-icon at bounding box center [1030, 311] width 16 height 16
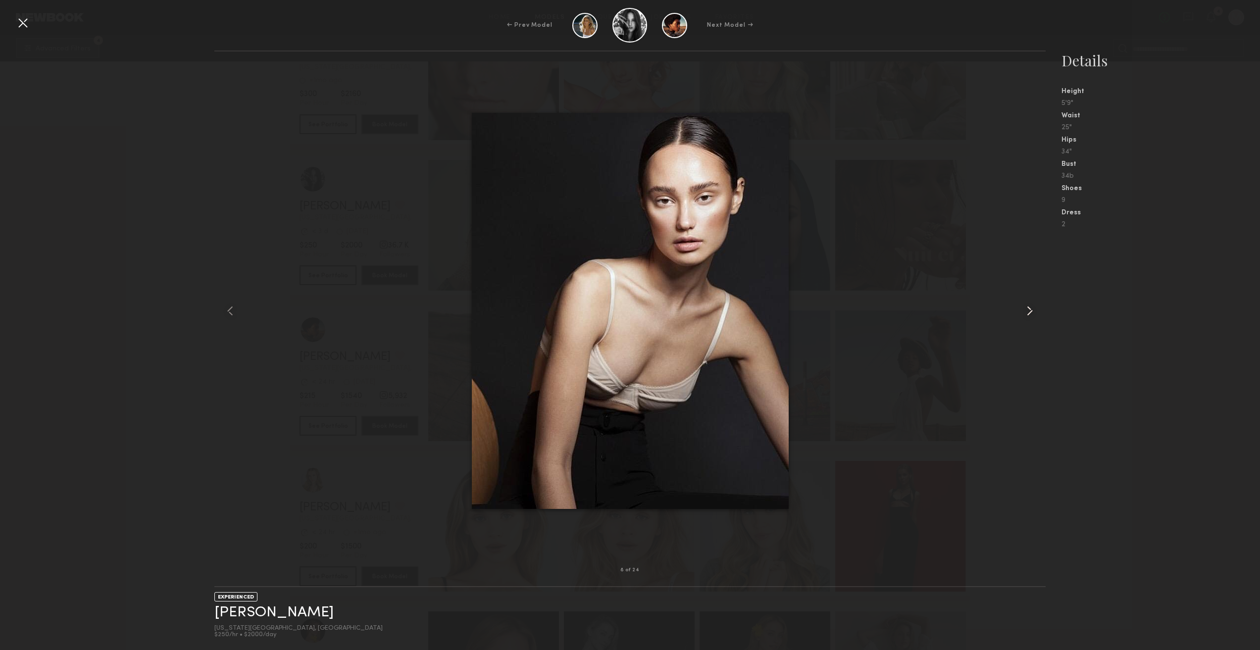
click at [1036, 307] on common-icon at bounding box center [1030, 311] width 16 height 16
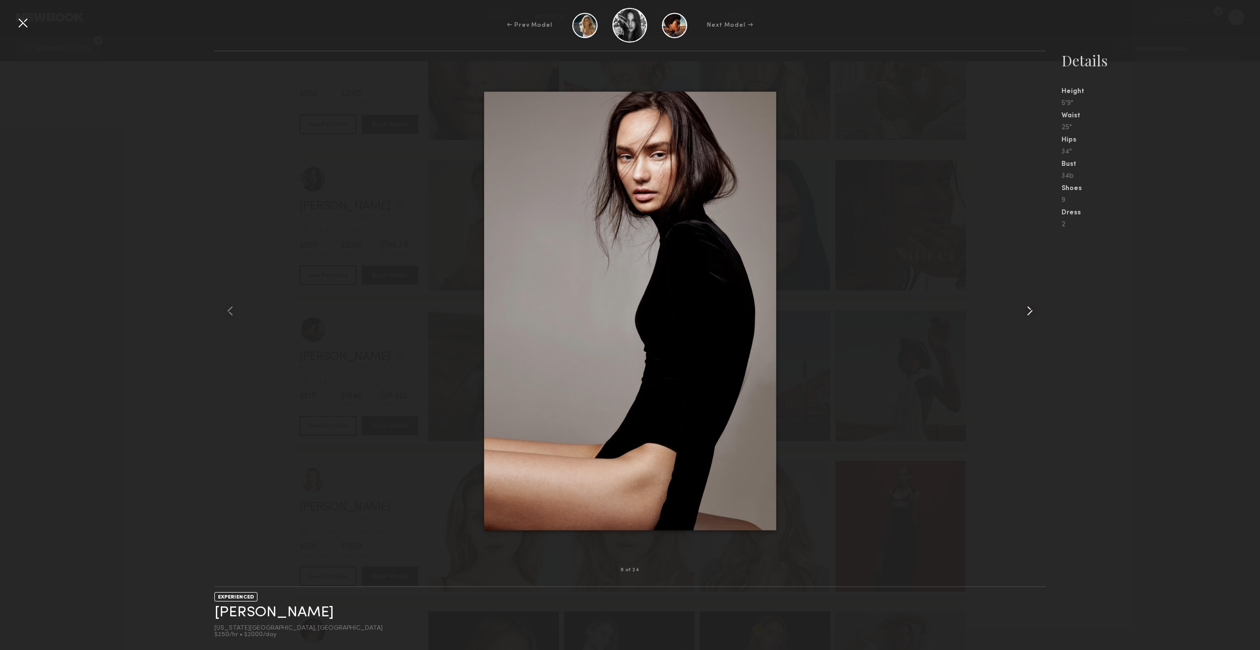
click at [1036, 307] on common-icon at bounding box center [1030, 311] width 16 height 16
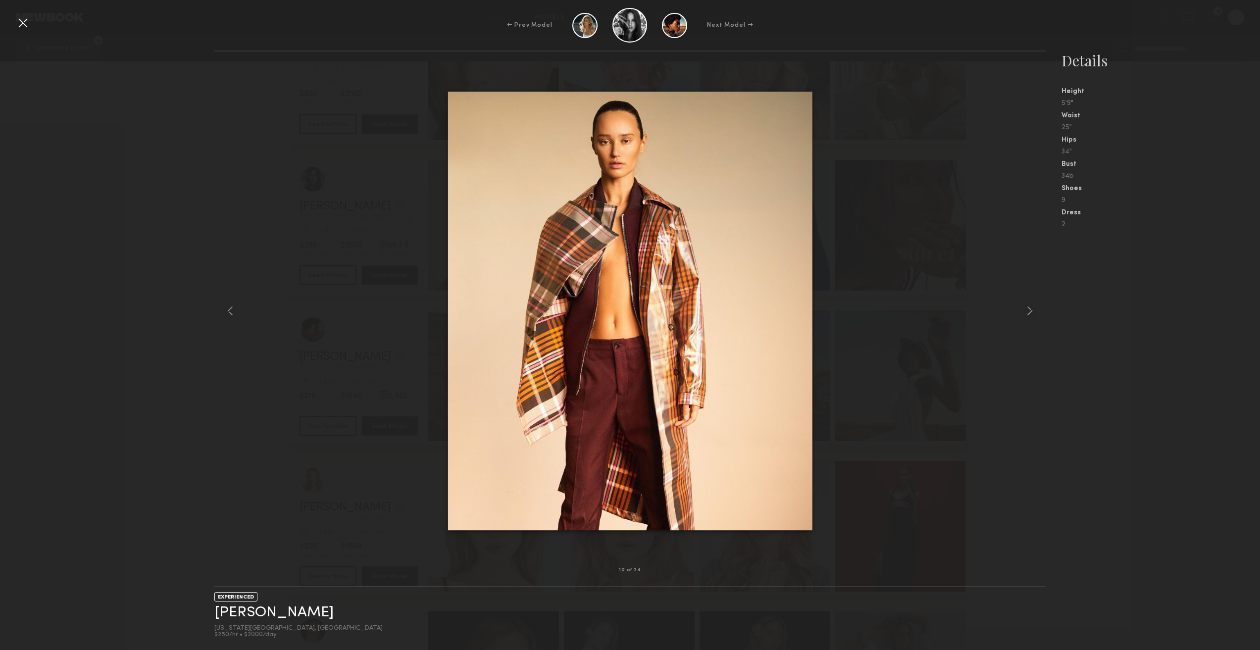
click at [1207, 350] on nb-gallery-model-stats "Details Height 5'9" Waist 25" Hips 34" Bust 34b Shoes 9 Dress 2" at bounding box center [1153, 351] width 214 height 600
click at [731, 26] on div "Next Model →" at bounding box center [730, 25] width 46 height 9
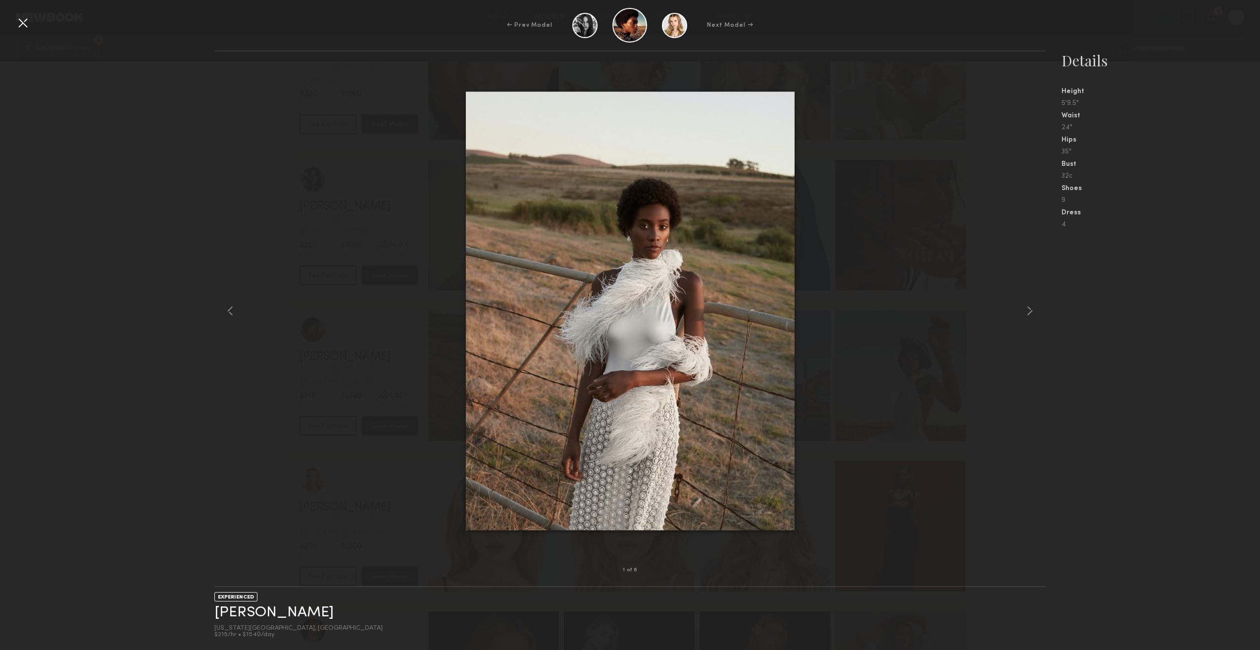
click at [731, 26] on div "Next Model →" at bounding box center [730, 25] width 46 height 9
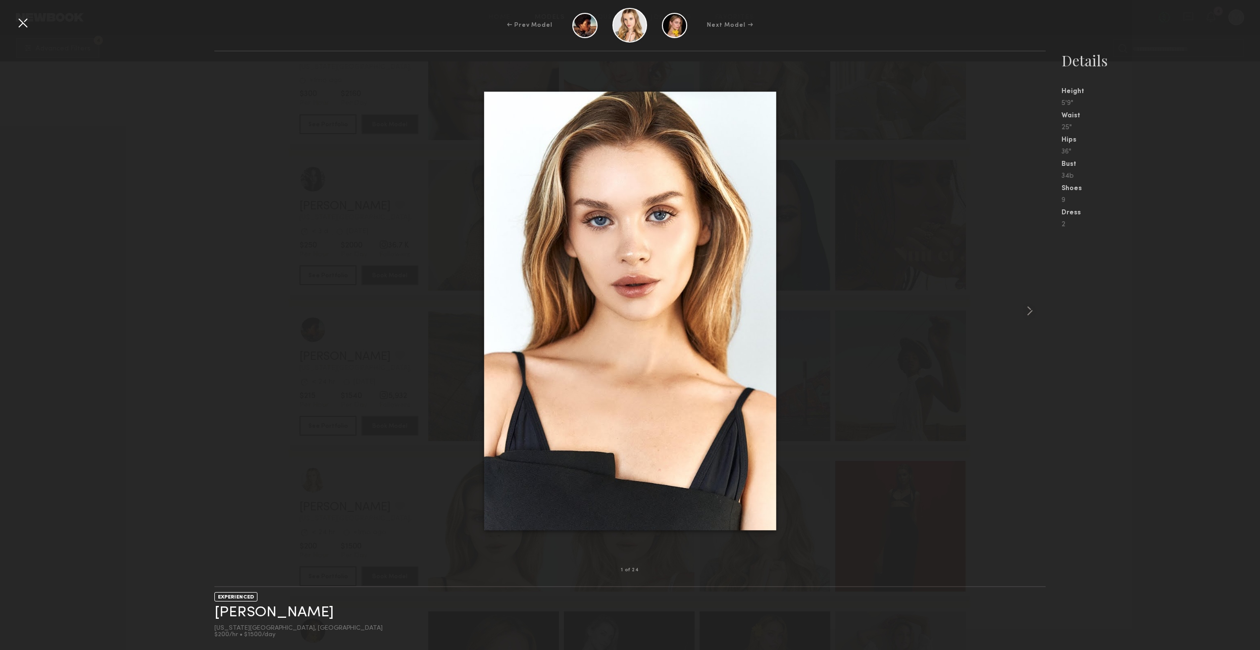
click at [731, 26] on div "Next Model →" at bounding box center [730, 25] width 46 height 9
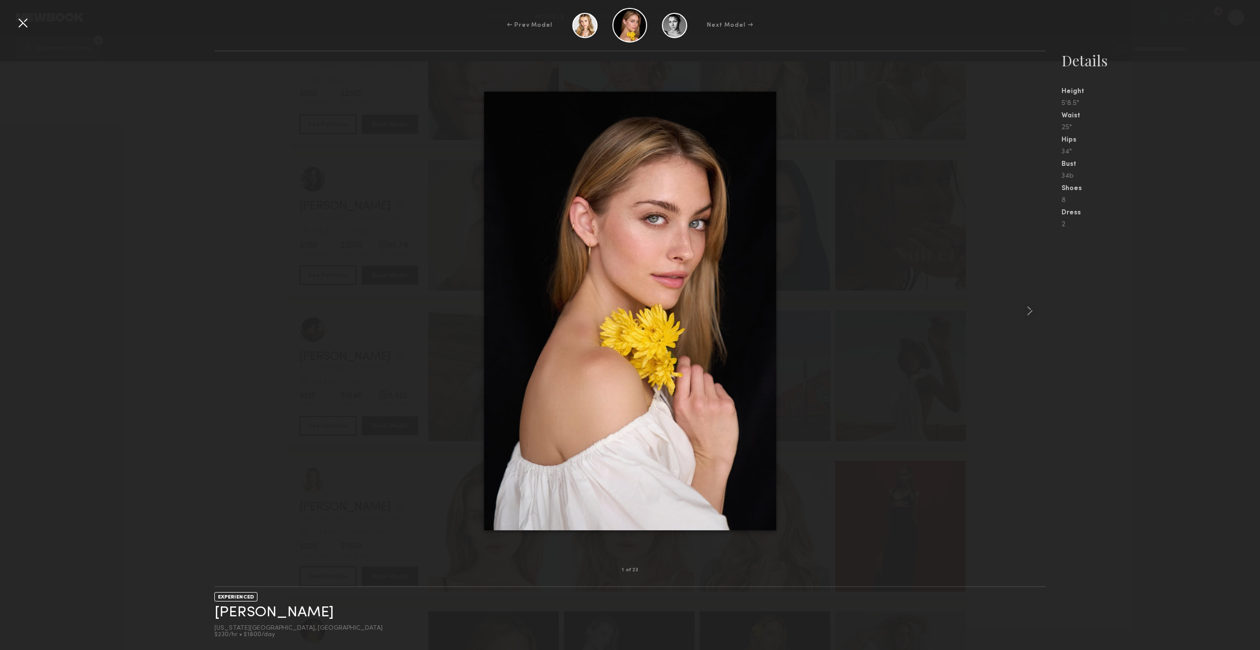
click at [25, 25] on div at bounding box center [23, 23] width 16 height 16
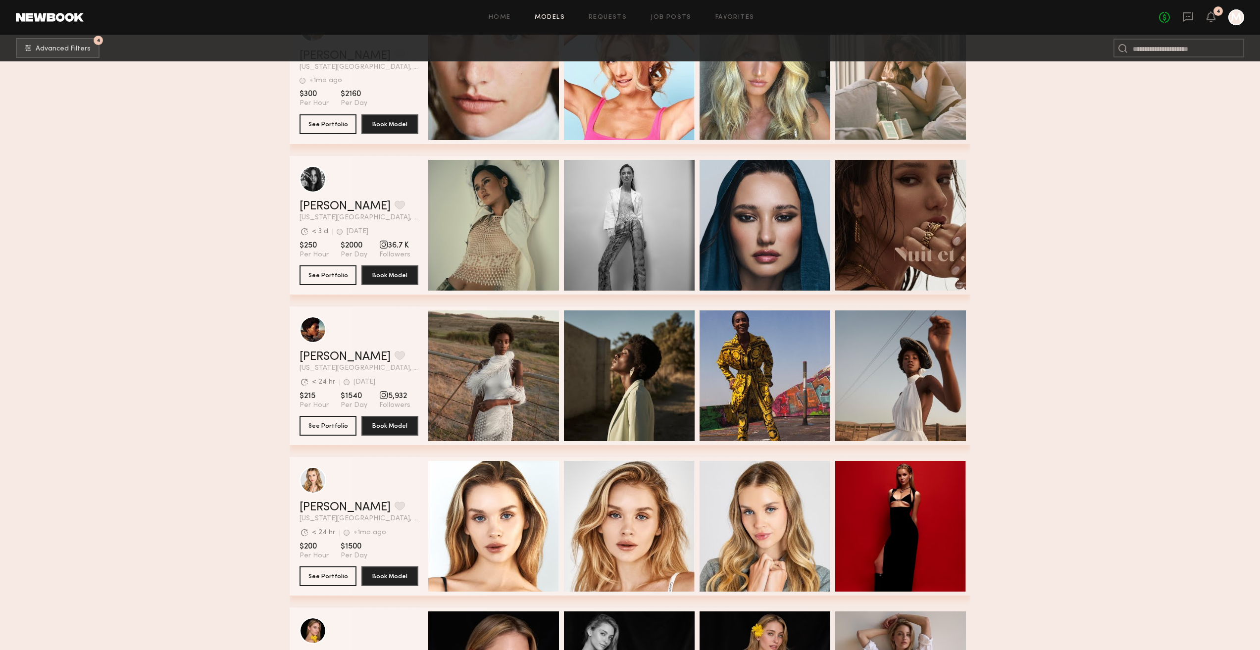
scroll to position [0, 0]
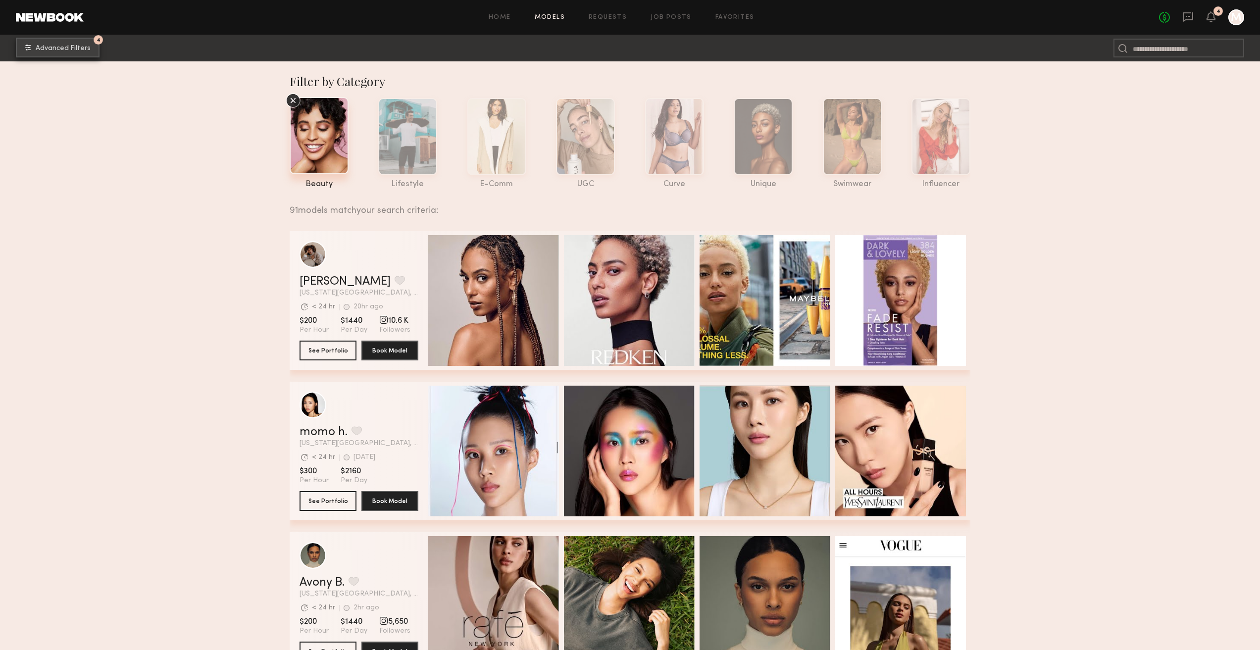
click at [82, 39] on button "4 Advanced Filters" at bounding box center [58, 48] width 84 height 20
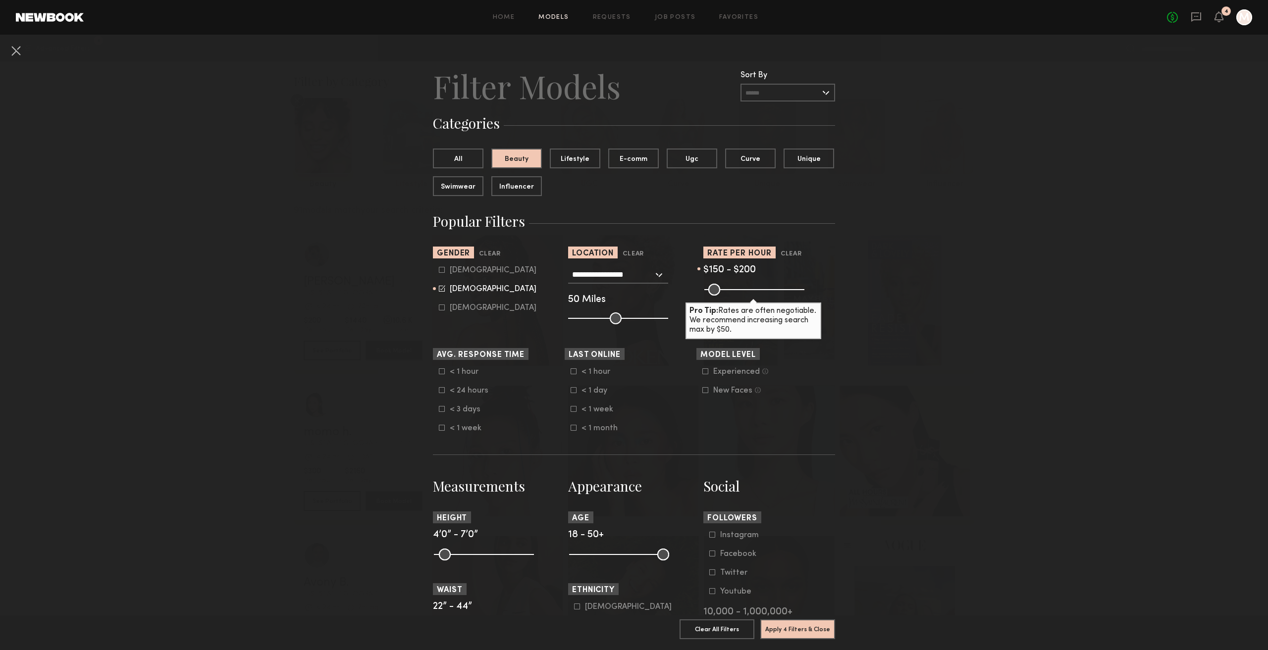
drag, startPoint x: 796, startPoint y: 288, endPoint x: 729, endPoint y: 302, distance: 68.2
type input "***"
click at [729, 296] on input "range" at bounding box center [754, 290] width 100 height 12
click at [802, 621] on button "Apply 4 Filters & Close" at bounding box center [797, 629] width 75 height 20
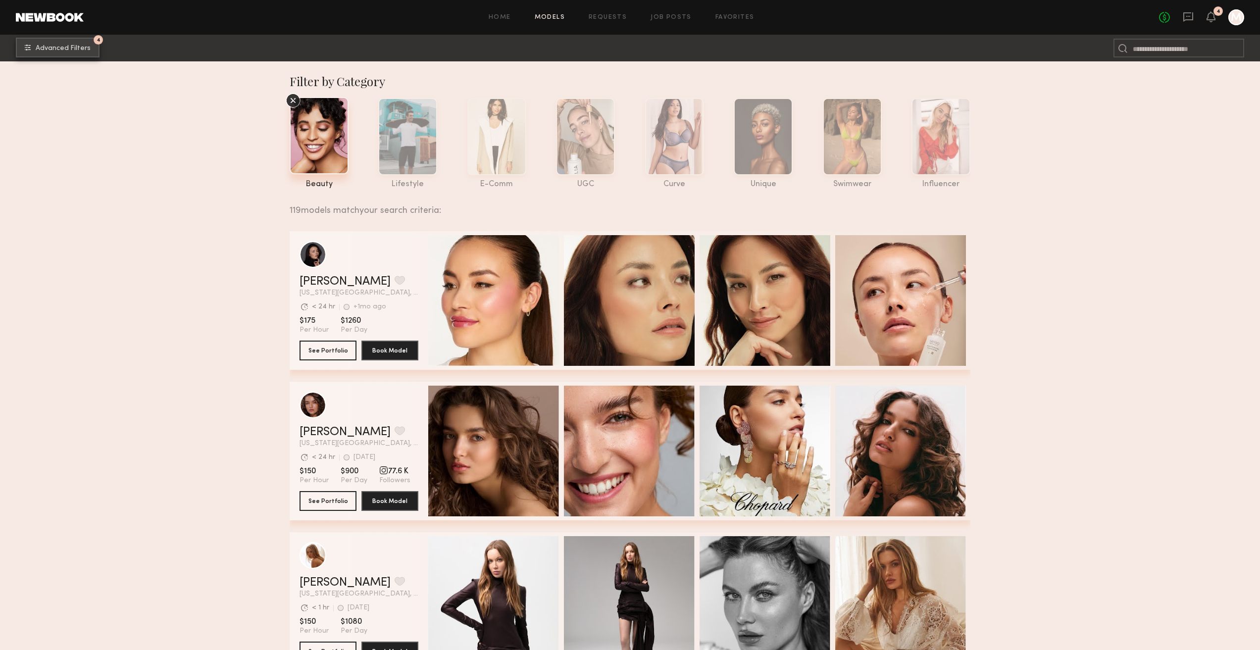
click at [83, 50] on span "Advanced Filters" at bounding box center [63, 48] width 55 height 7
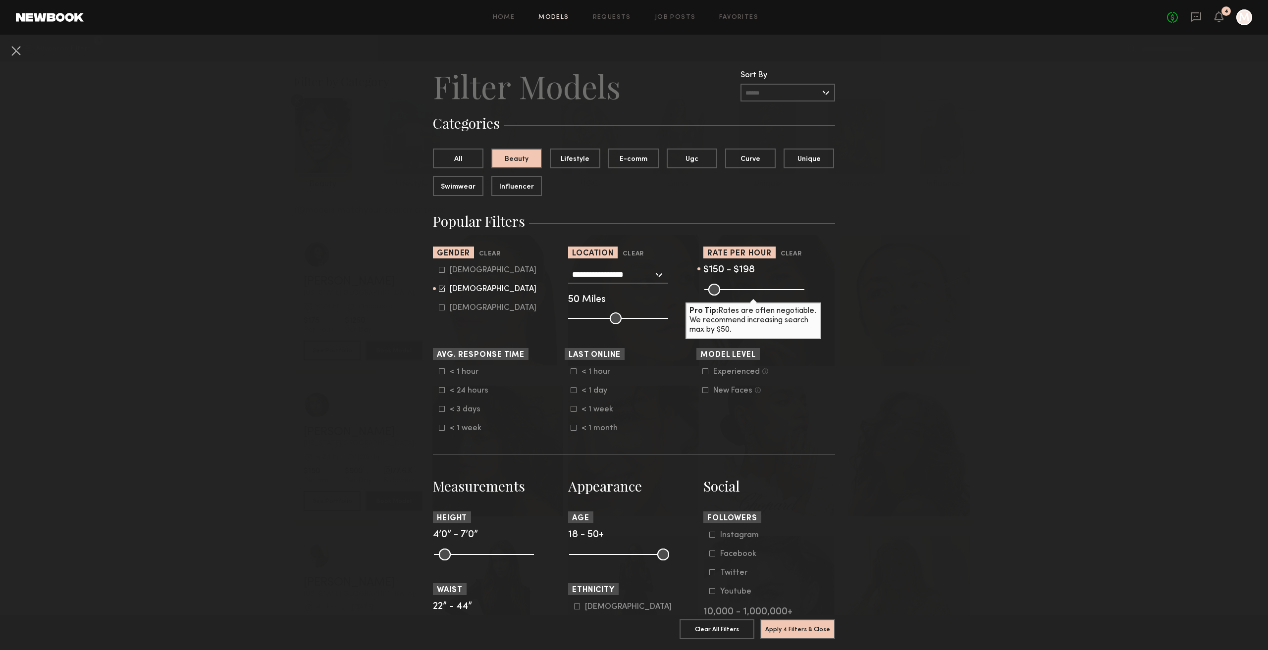
type input "***"
click at [738, 296] on input "range" at bounding box center [754, 290] width 100 height 12
click at [803, 623] on button "Apply 4 Filters & Close" at bounding box center [797, 629] width 75 height 20
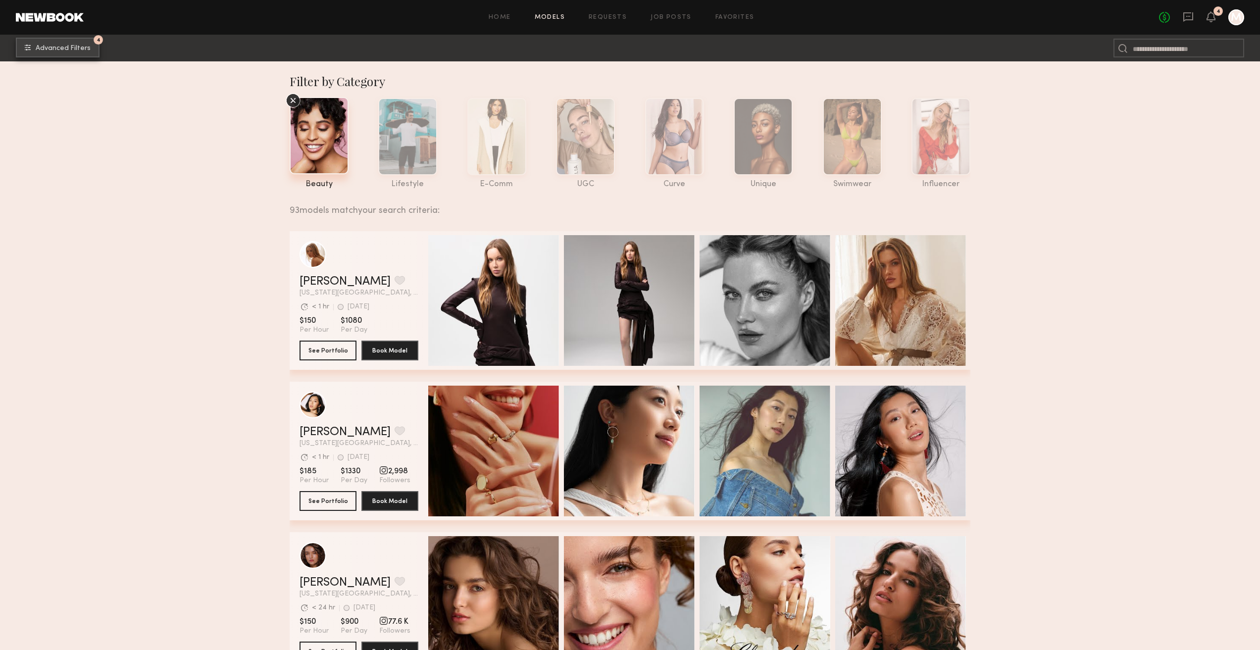
click at [73, 51] on span "Advanced Filters" at bounding box center [63, 48] width 55 height 7
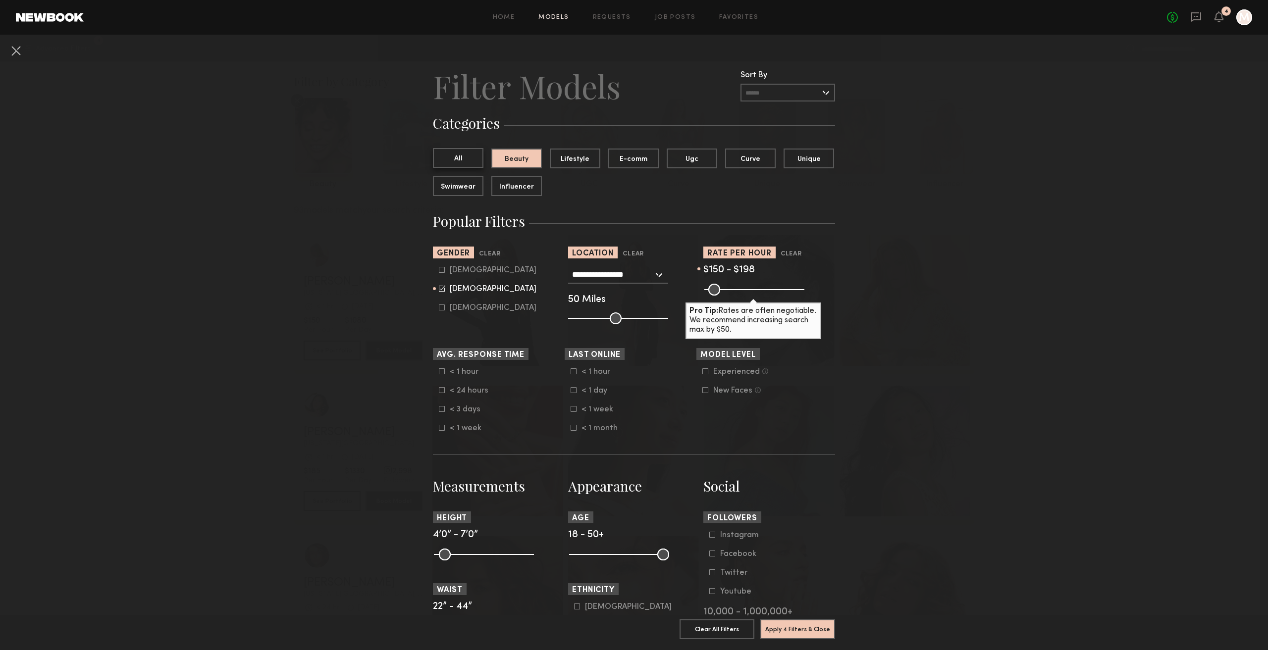
click at [461, 161] on button "All" at bounding box center [458, 158] width 51 height 20
click at [795, 627] on button "Apply 3 Filters & Close" at bounding box center [797, 629] width 75 height 20
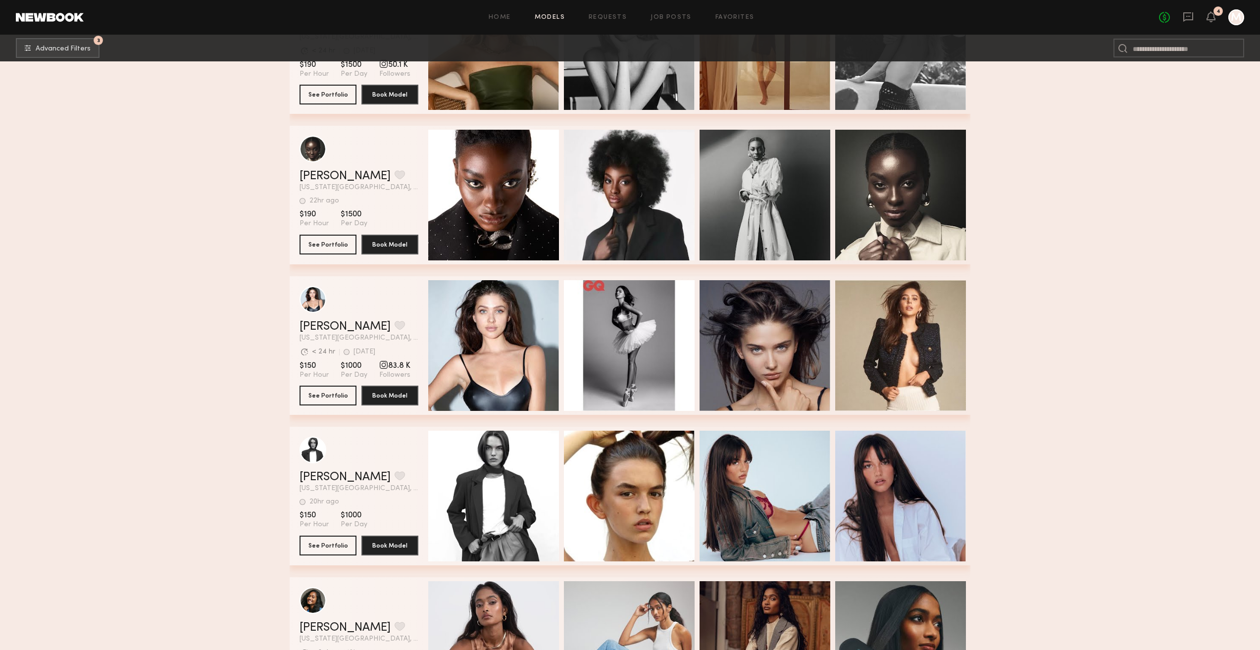
scroll to position [0, 3]
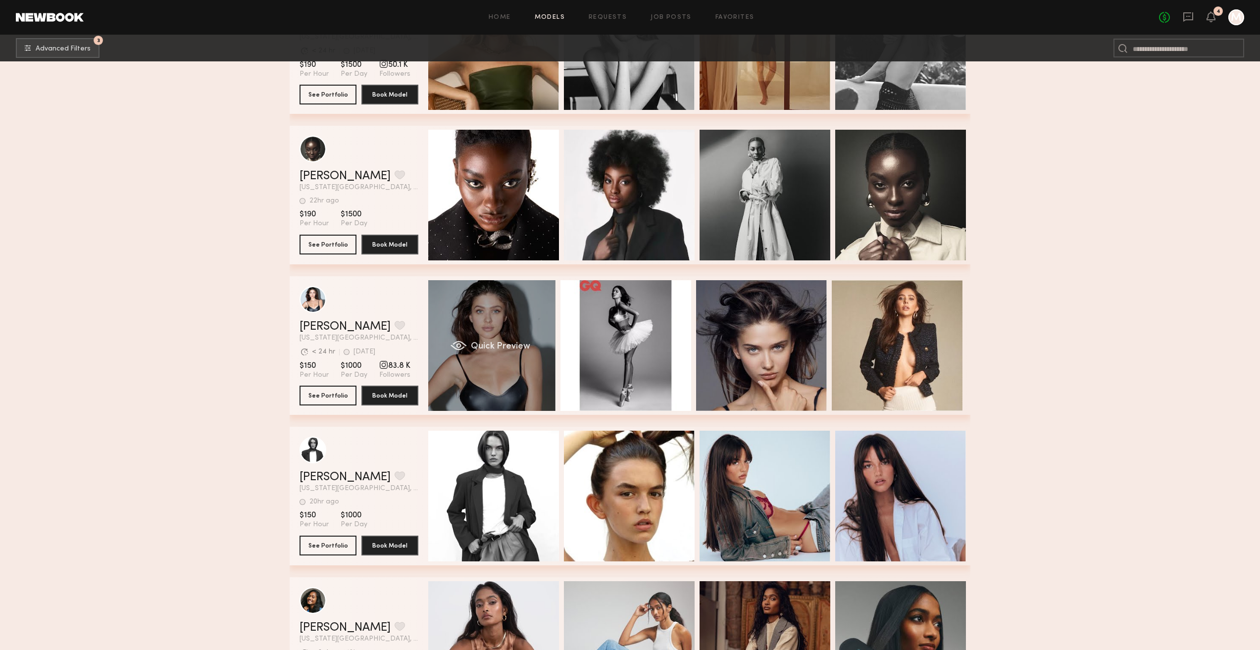
drag, startPoint x: 801, startPoint y: 369, endPoint x: 452, endPoint y: 380, distance: 349.7
click at [476, 378] on div "Arina M. Favorite New York City, NY Avg. request response time < 24 hr 1d ago L…" at bounding box center [630, 345] width 681 height 139
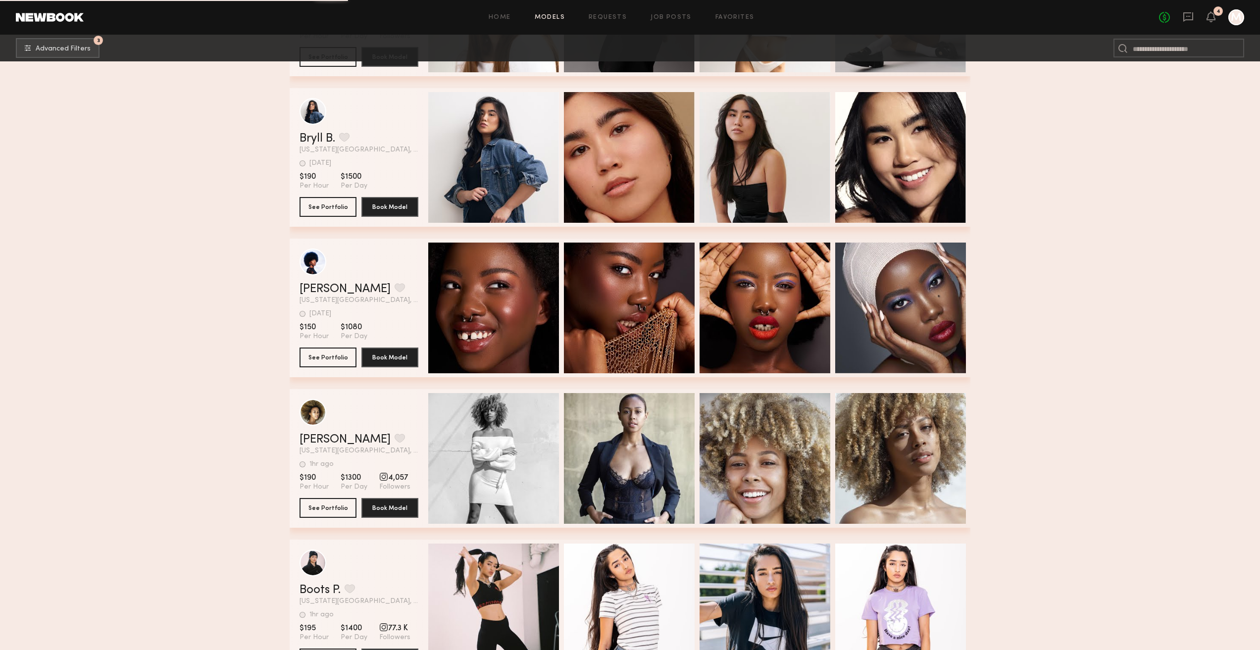
scroll to position [17673, 0]
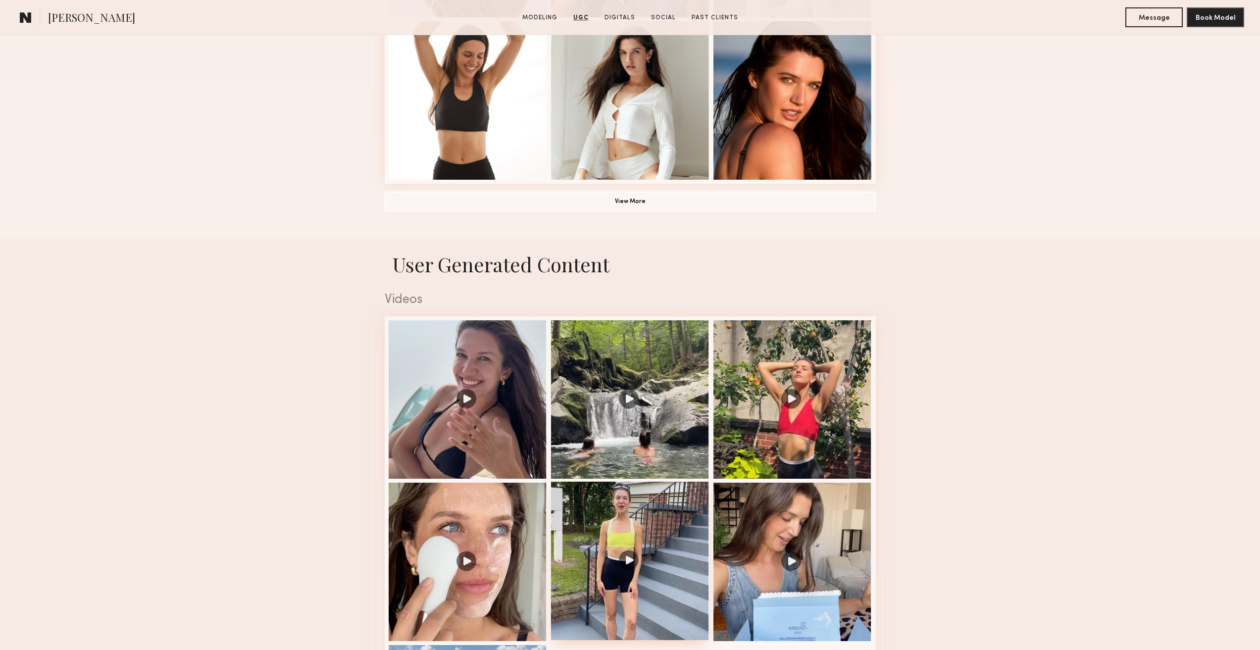
scroll to position [495, 0]
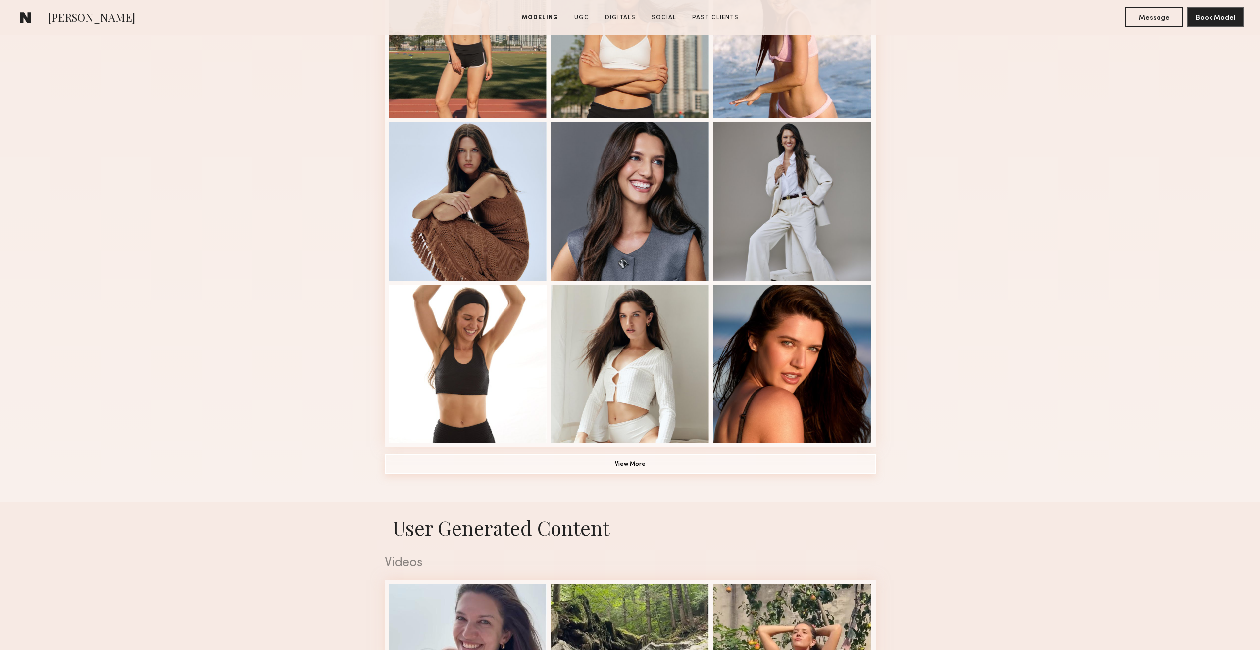
click at [617, 468] on button "View More" at bounding box center [630, 465] width 491 height 20
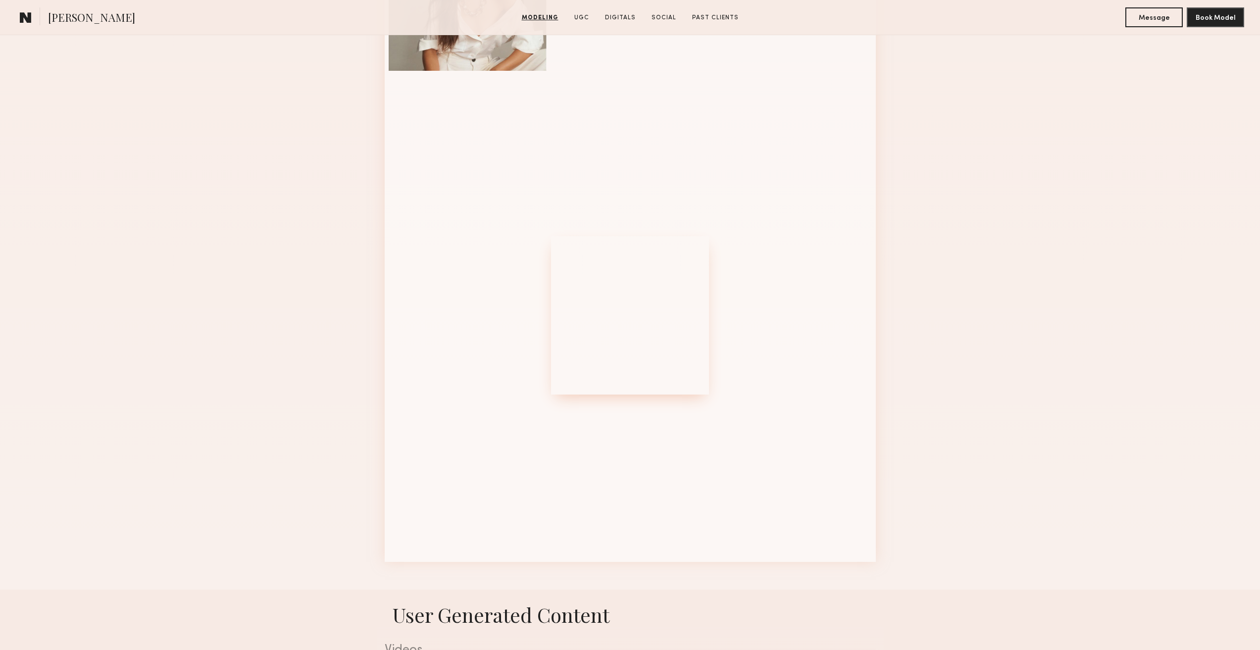
scroll to position [842, 0]
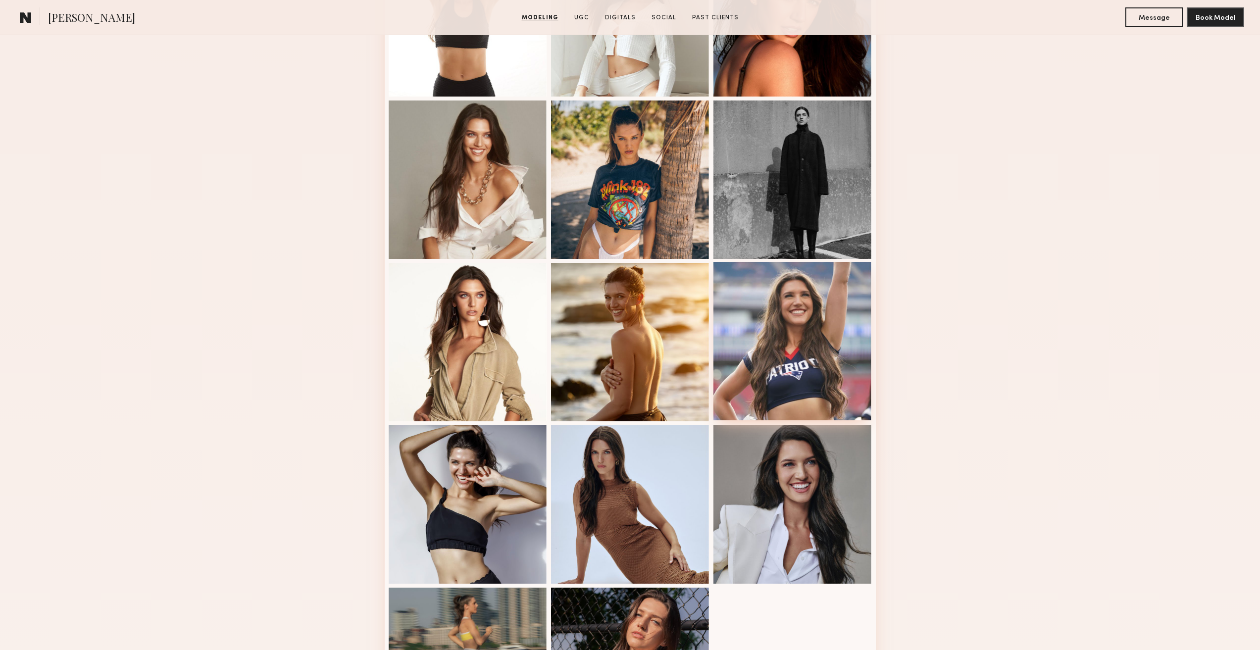
click at [842, 375] on div at bounding box center [792, 341] width 158 height 158
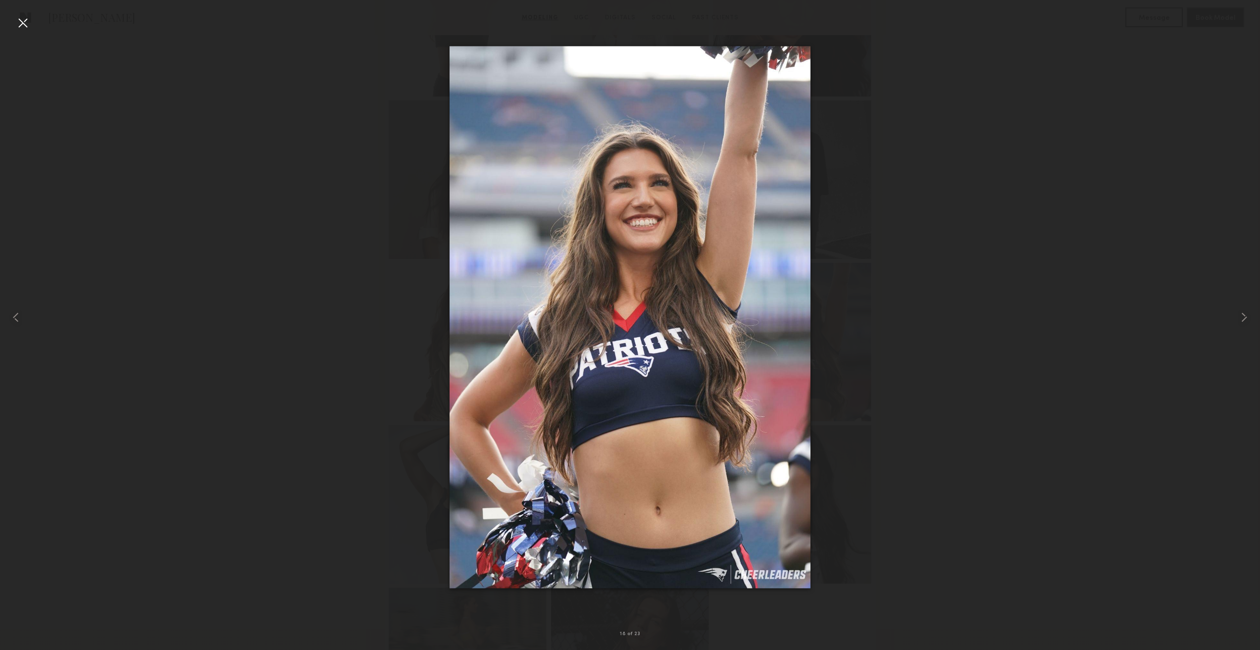
click at [27, 26] on div at bounding box center [23, 23] width 16 height 16
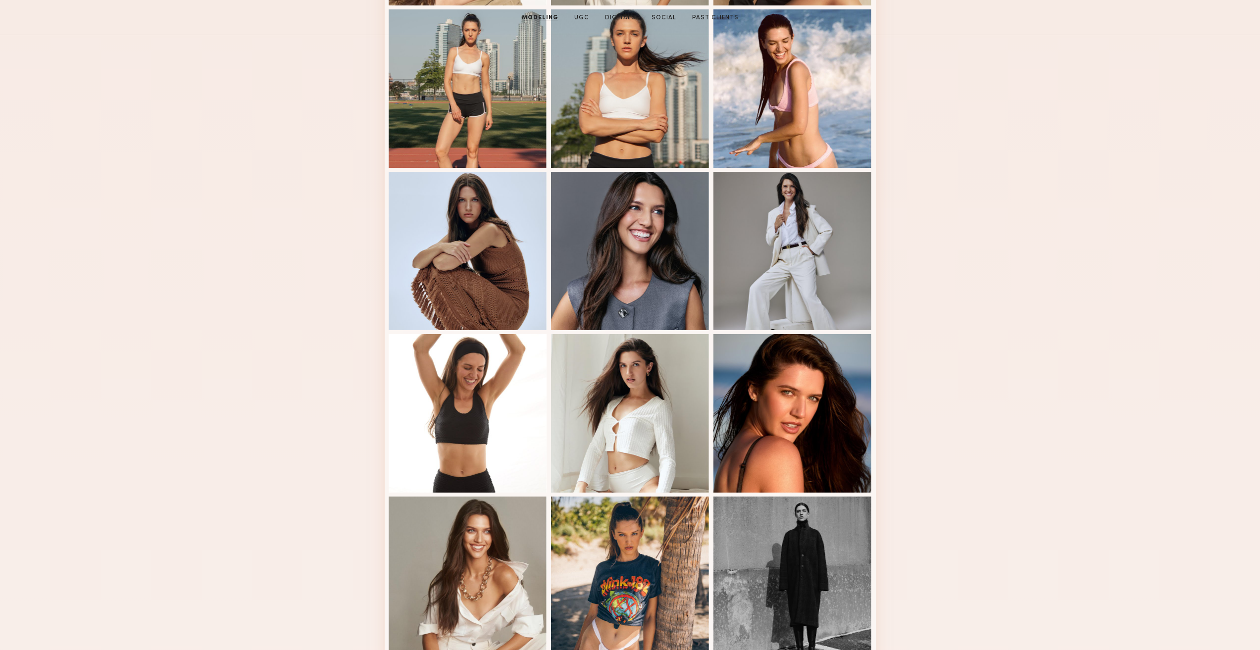
scroll to position [0, 0]
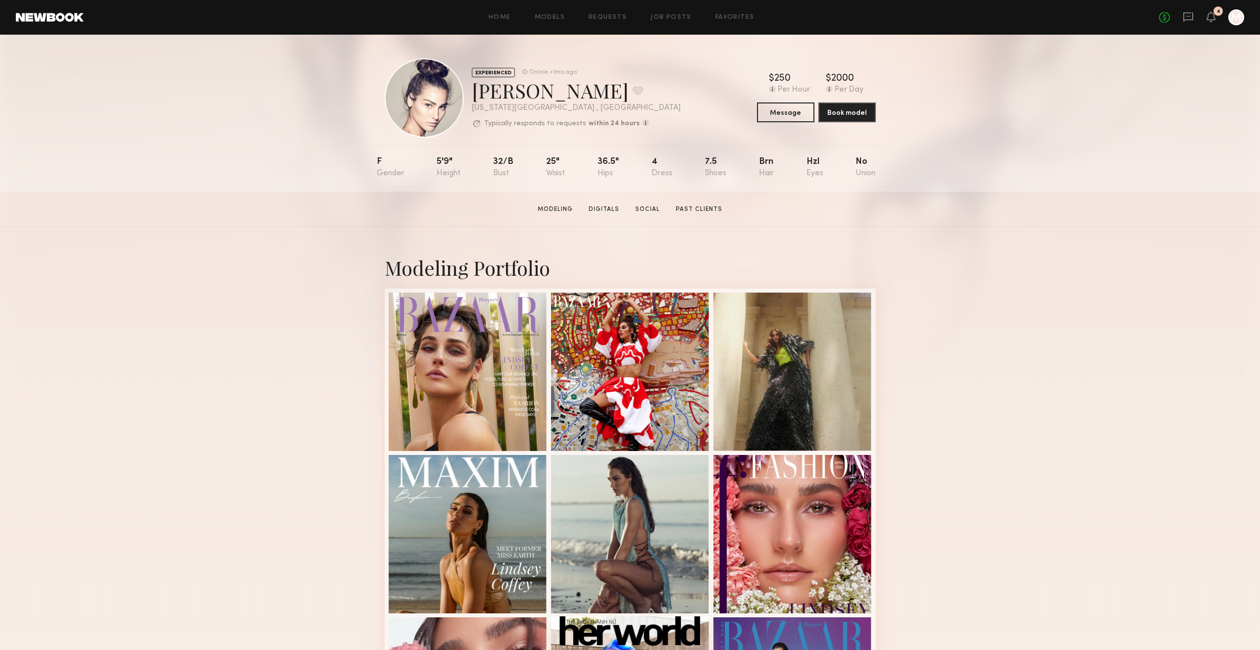
scroll to position [297, 0]
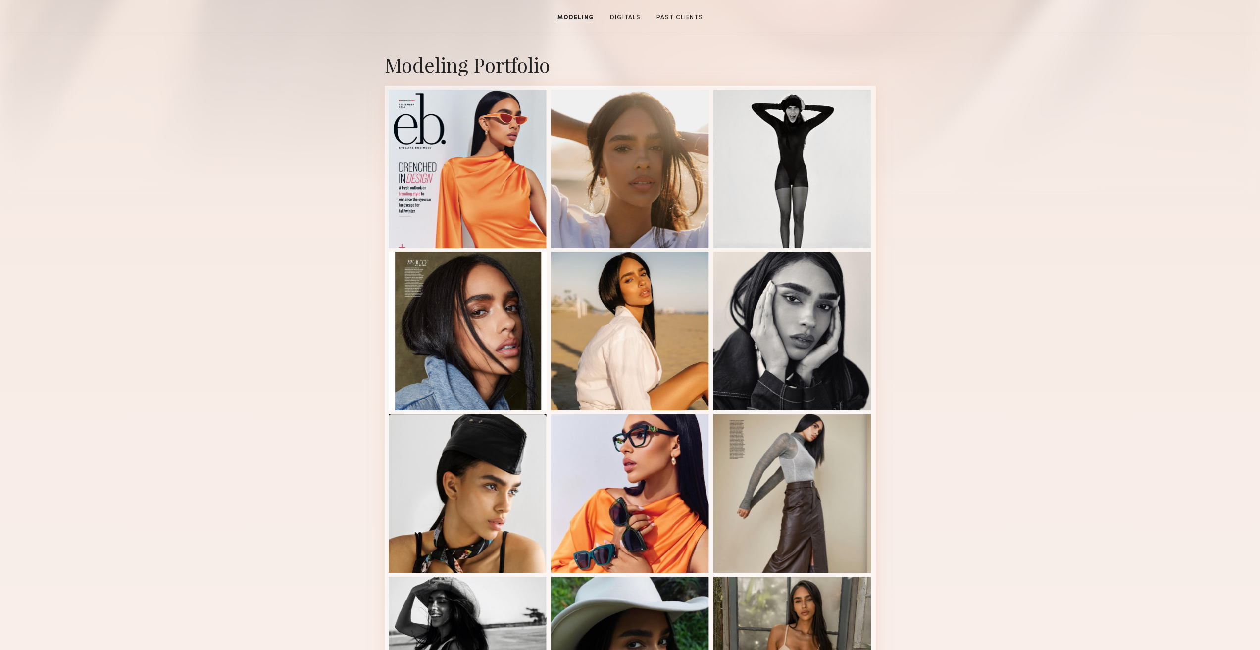
scroll to position [149, 0]
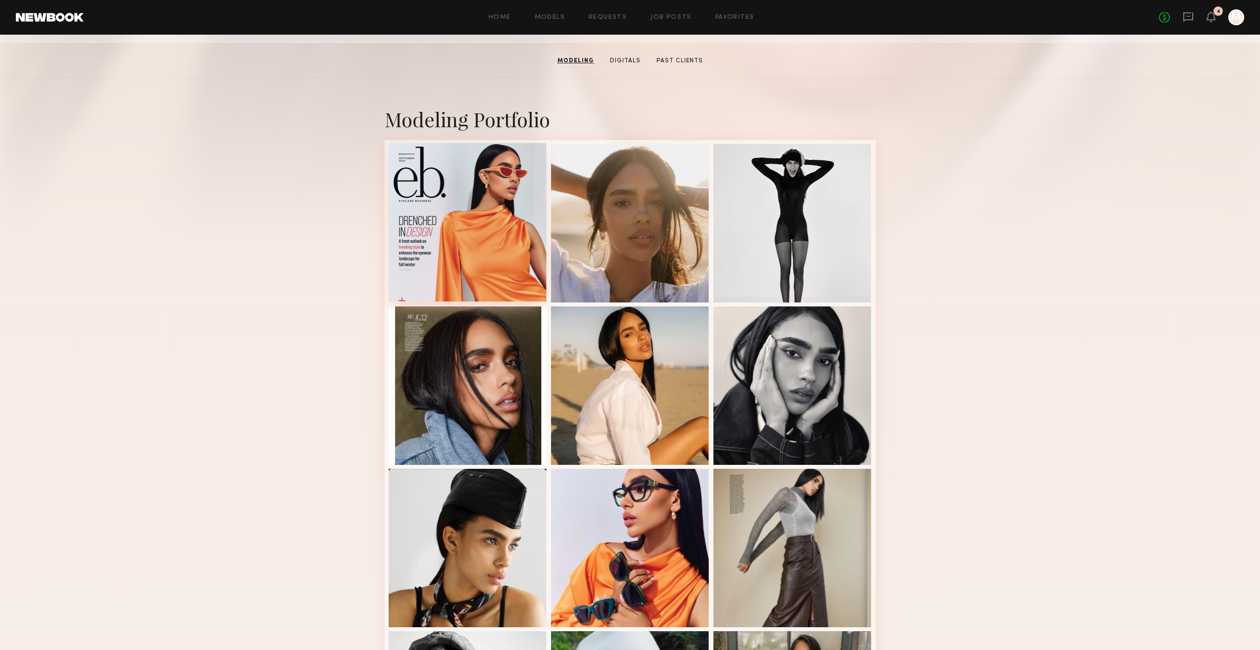
click at [519, 250] on div at bounding box center [468, 222] width 158 height 158
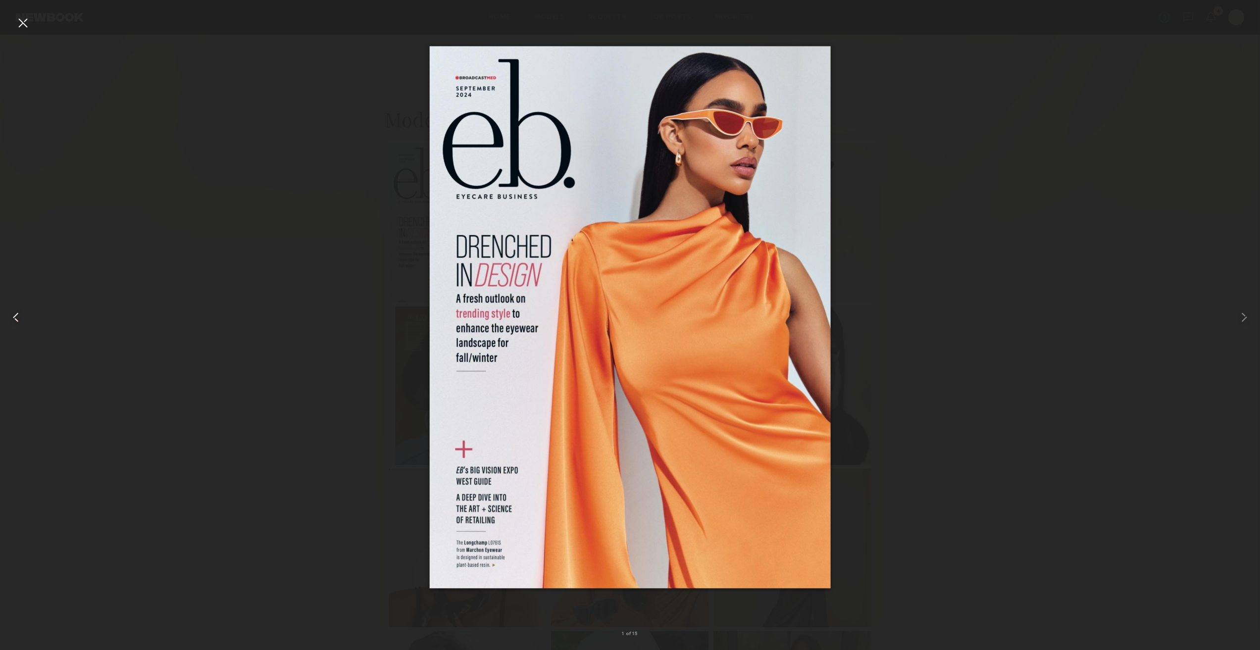
click at [26, 20] on div at bounding box center [23, 23] width 16 height 16
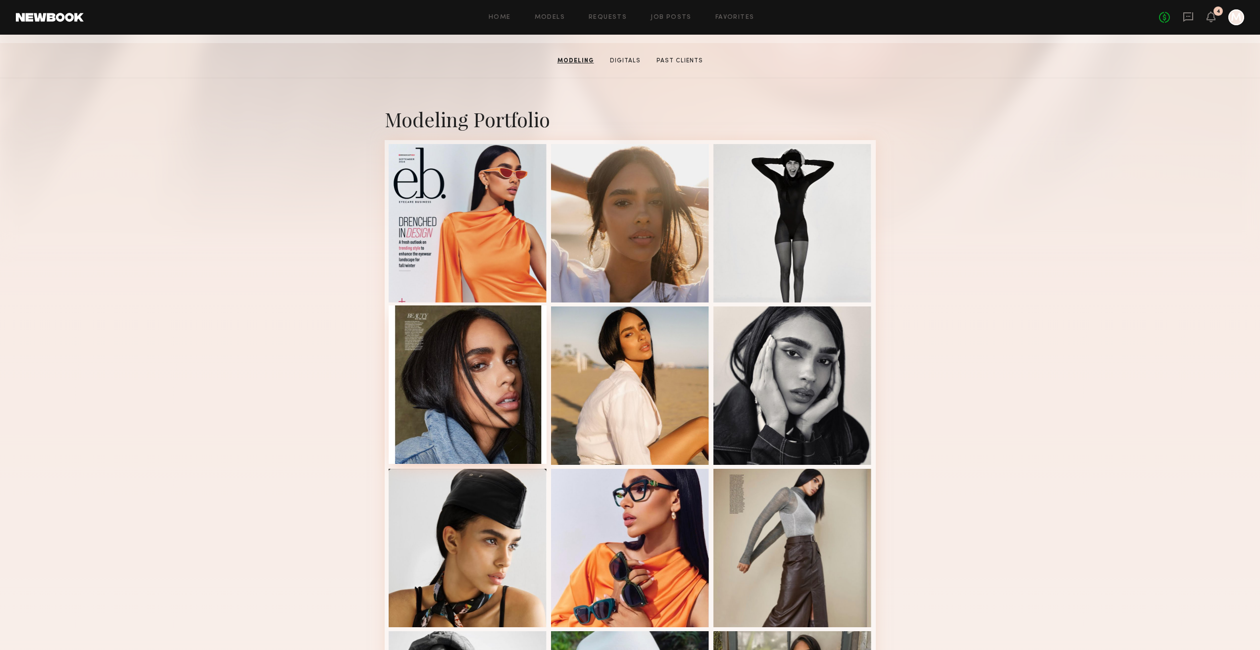
click at [477, 382] on div at bounding box center [468, 384] width 158 height 158
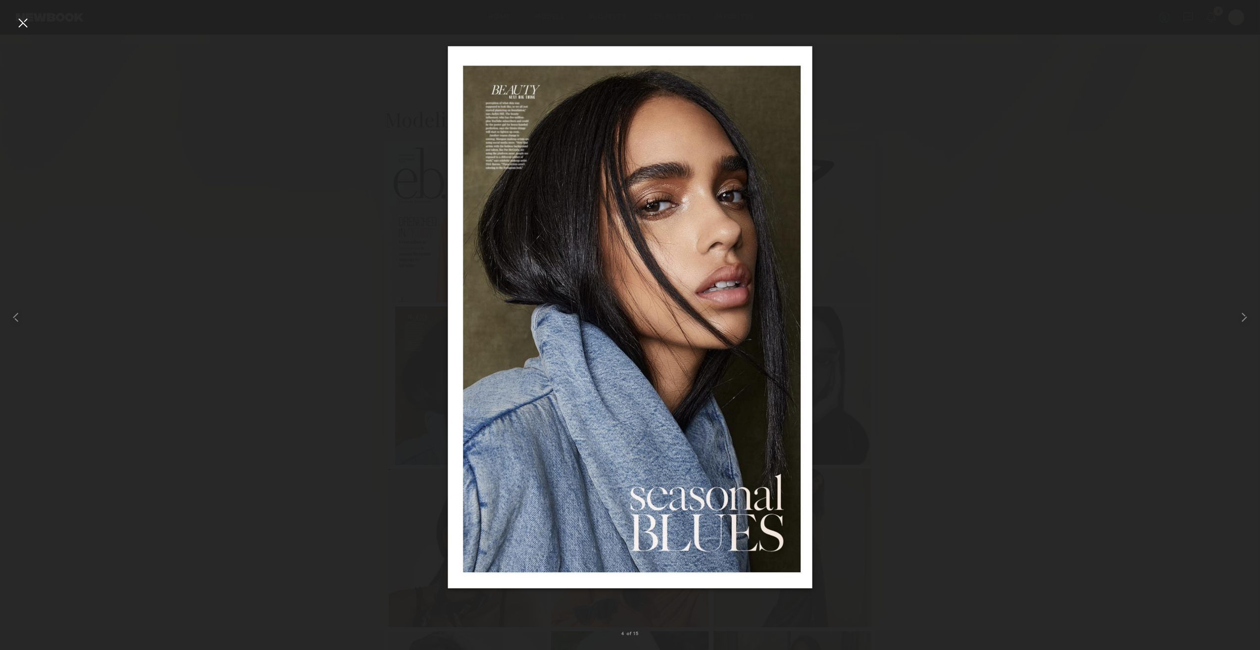
click at [970, 181] on div at bounding box center [630, 317] width 1260 height 603
click at [17, 22] on div at bounding box center [23, 23] width 16 height 16
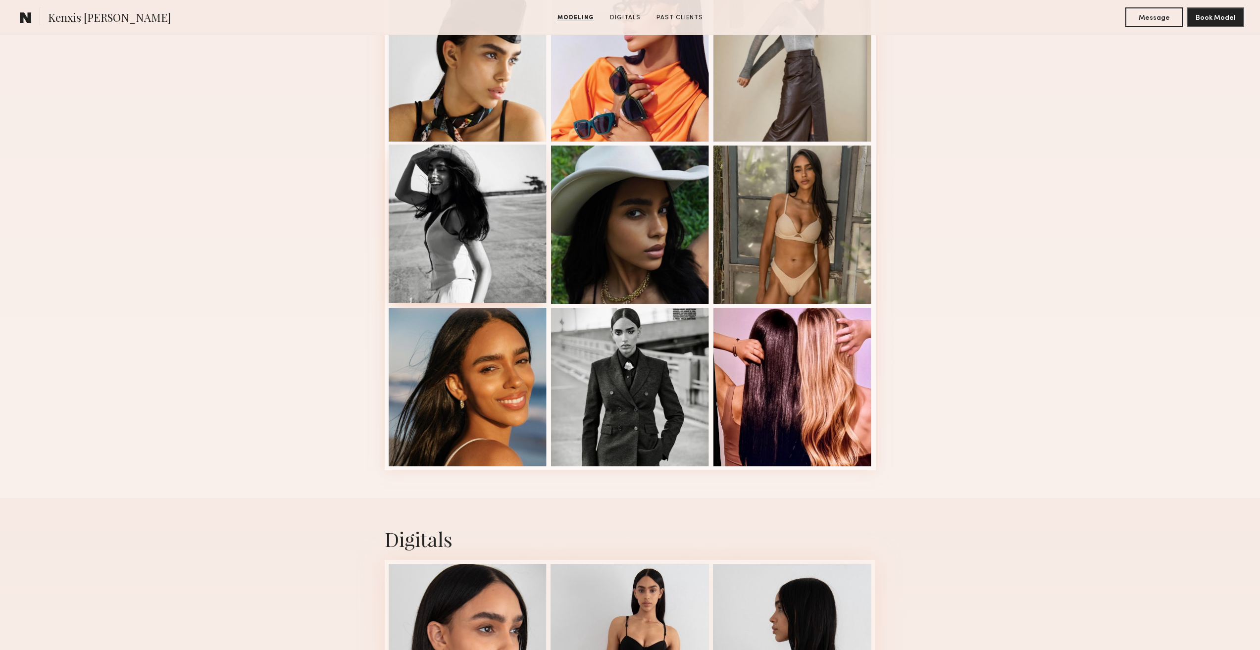
scroll to position [693, 0]
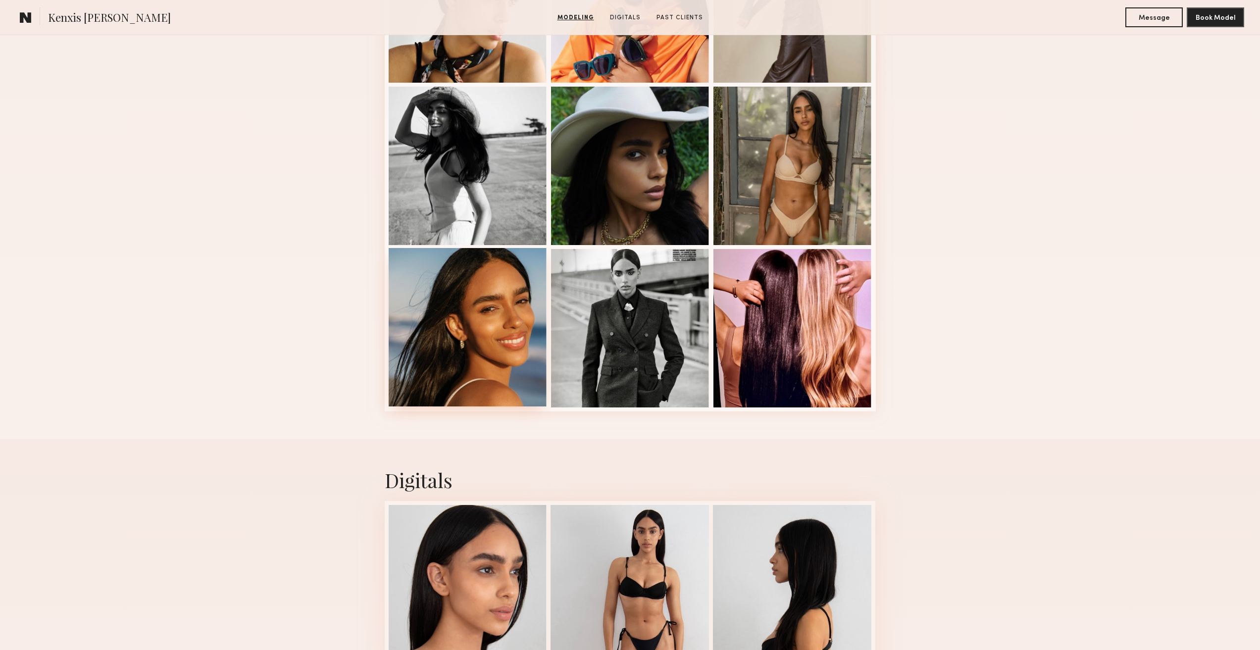
click at [496, 310] on div at bounding box center [468, 327] width 158 height 158
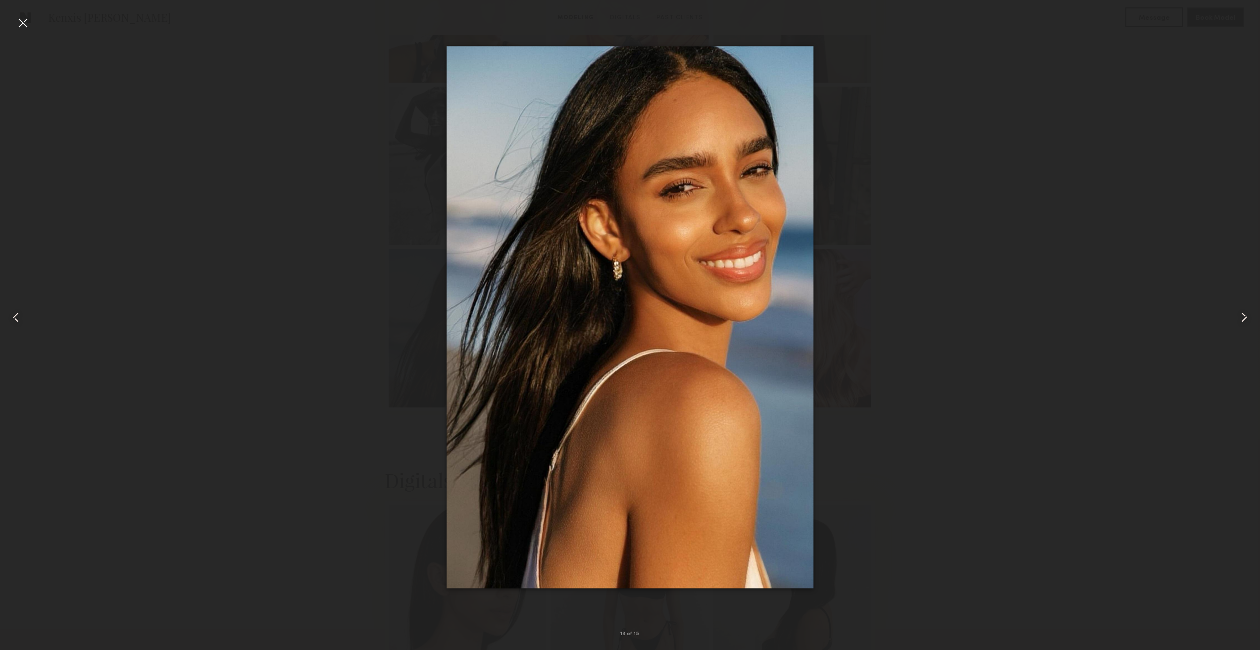
click at [28, 23] on div at bounding box center [23, 23] width 16 height 16
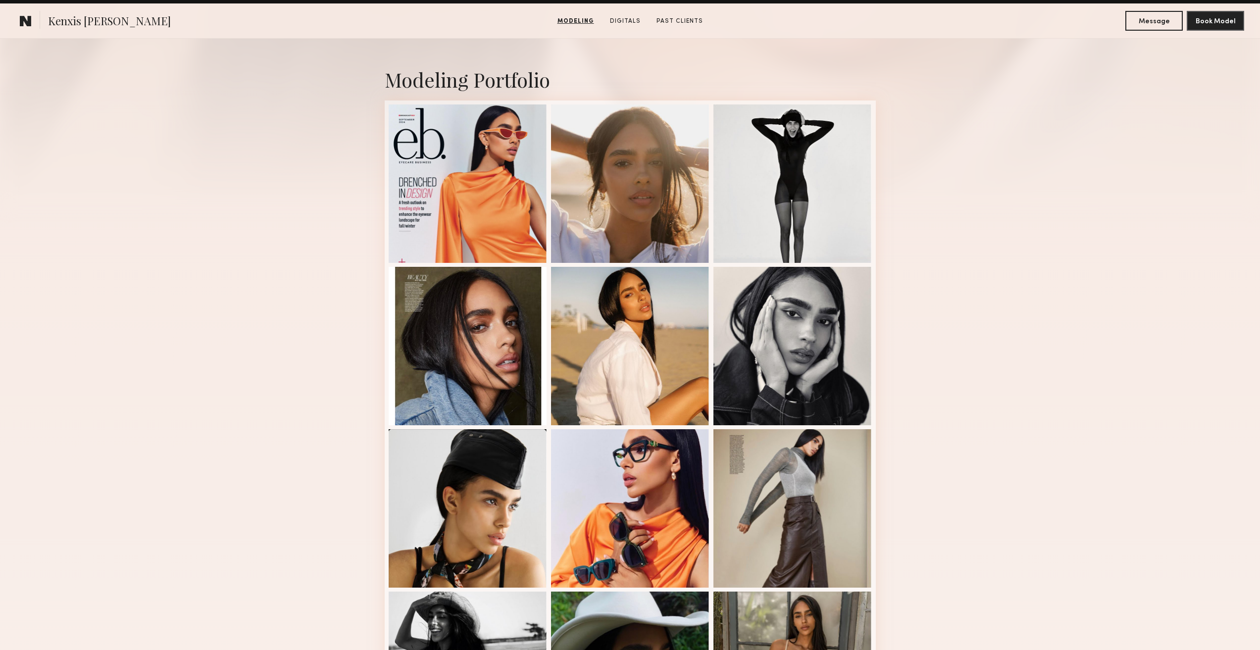
scroll to position [0, 0]
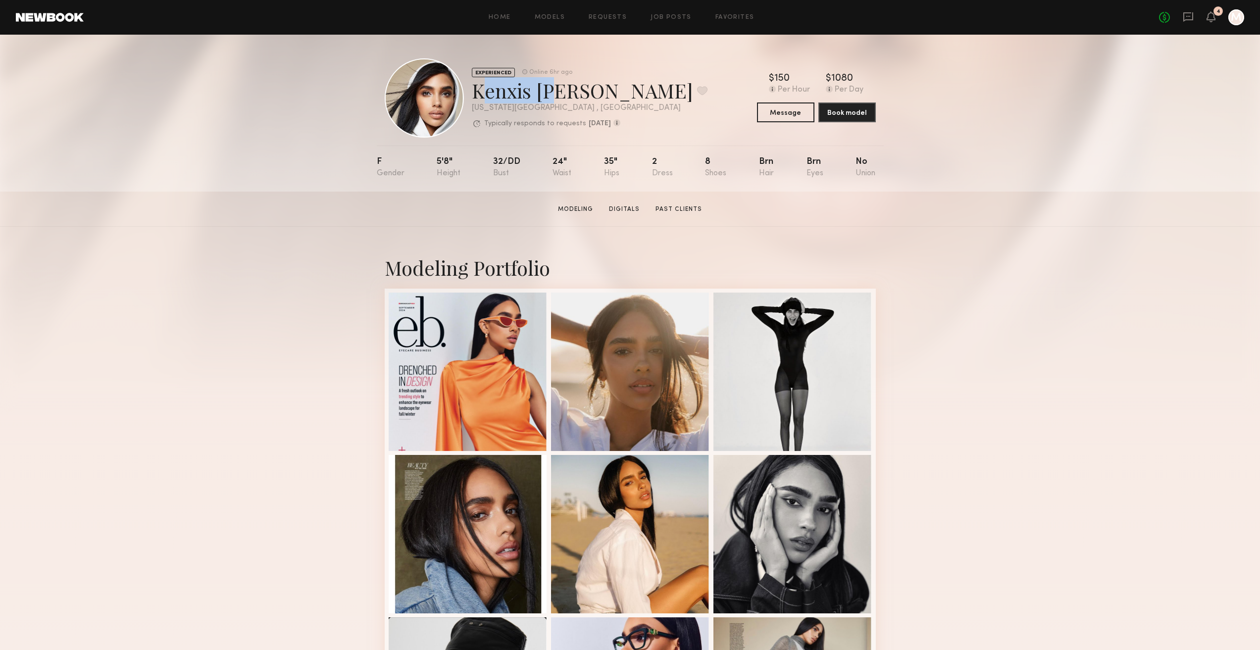
drag, startPoint x: 472, startPoint y: 93, endPoint x: 540, endPoint y: 97, distance: 67.9
click at [540, 97] on div "Kenxis J. Favorite" at bounding box center [590, 90] width 236 height 26
copy div "Kenxis J"
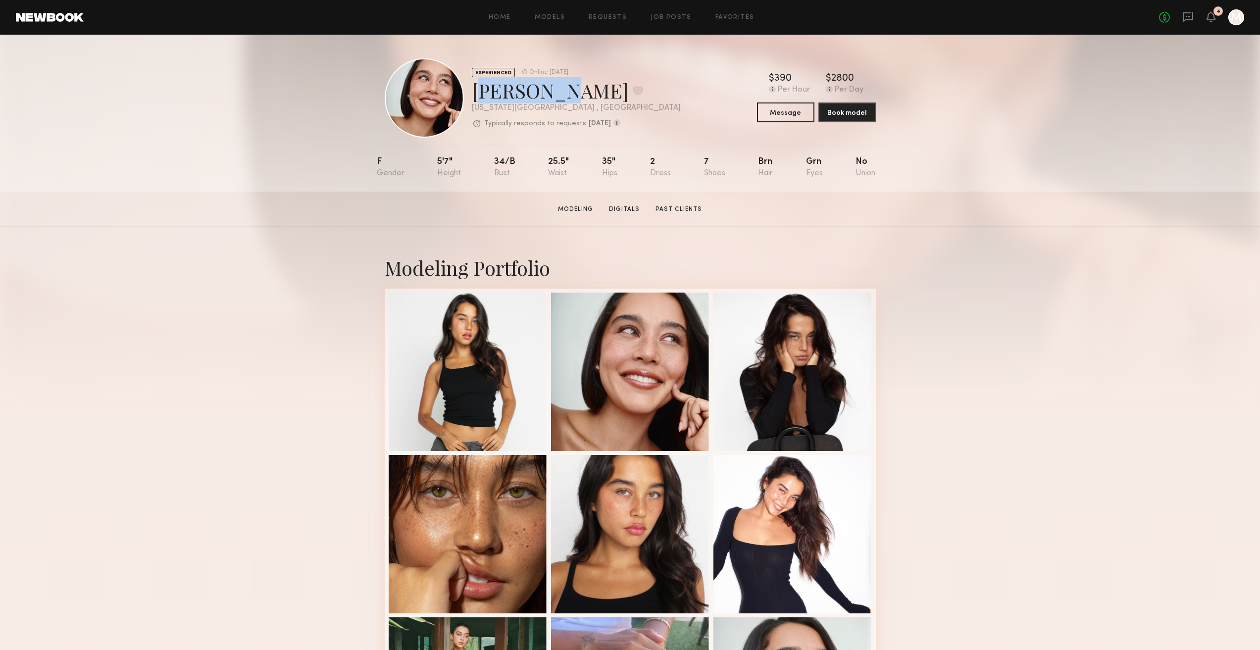
drag, startPoint x: 470, startPoint y: 92, endPoint x: 540, endPoint y: 99, distance: 70.2
click at [540, 99] on div "EXPERIENCED Online [DATE] [PERSON_NAME] Favorite [US_STATE][GEOGRAPHIC_DATA] , …" at bounding box center [533, 97] width 296 height 79
copy div "[PERSON_NAME] Y"
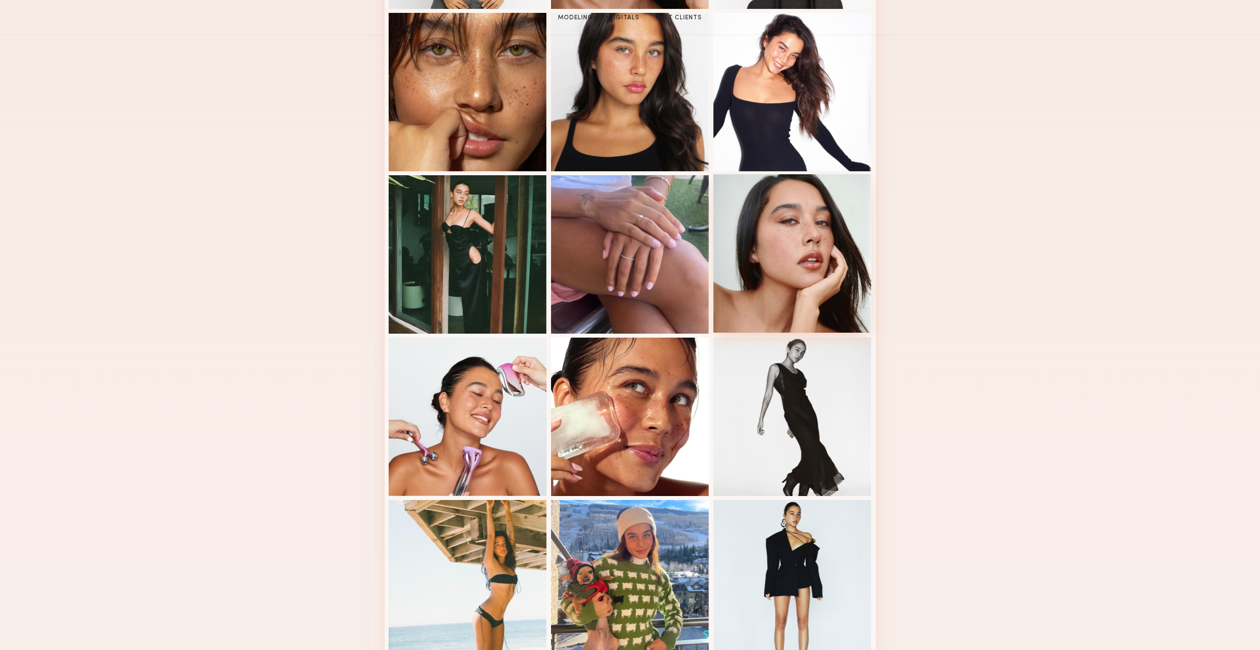
scroll to position [446, 0]
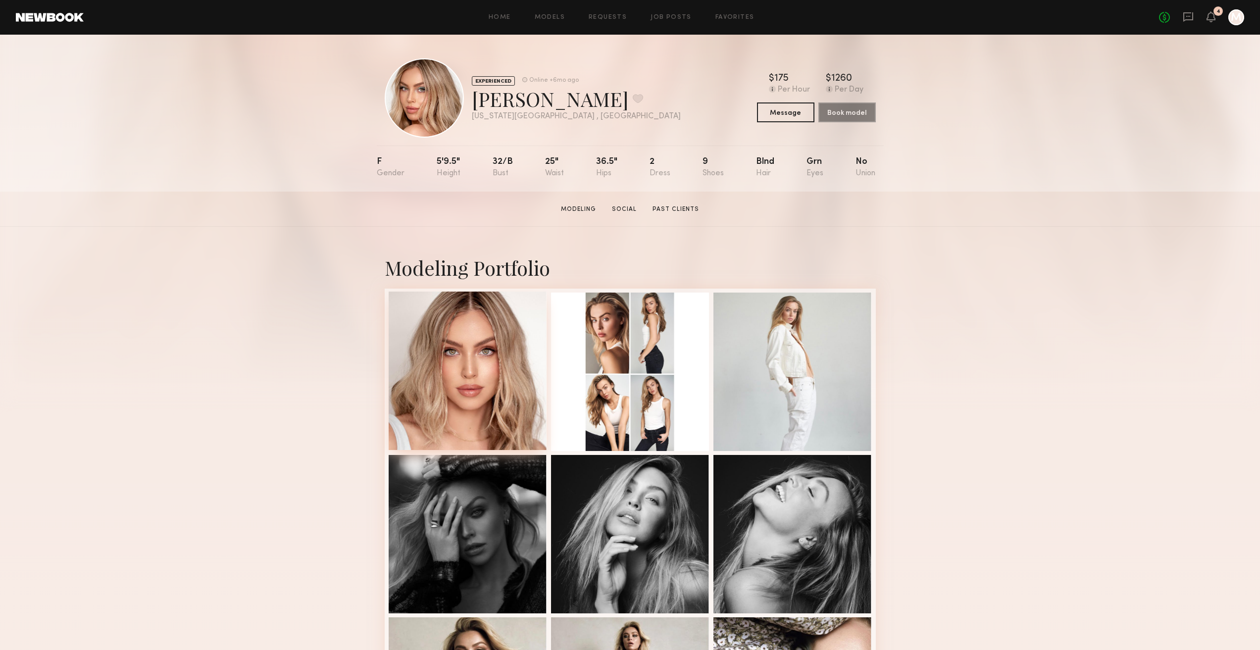
click at [494, 386] on div at bounding box center [468, 371] width 158 height 158
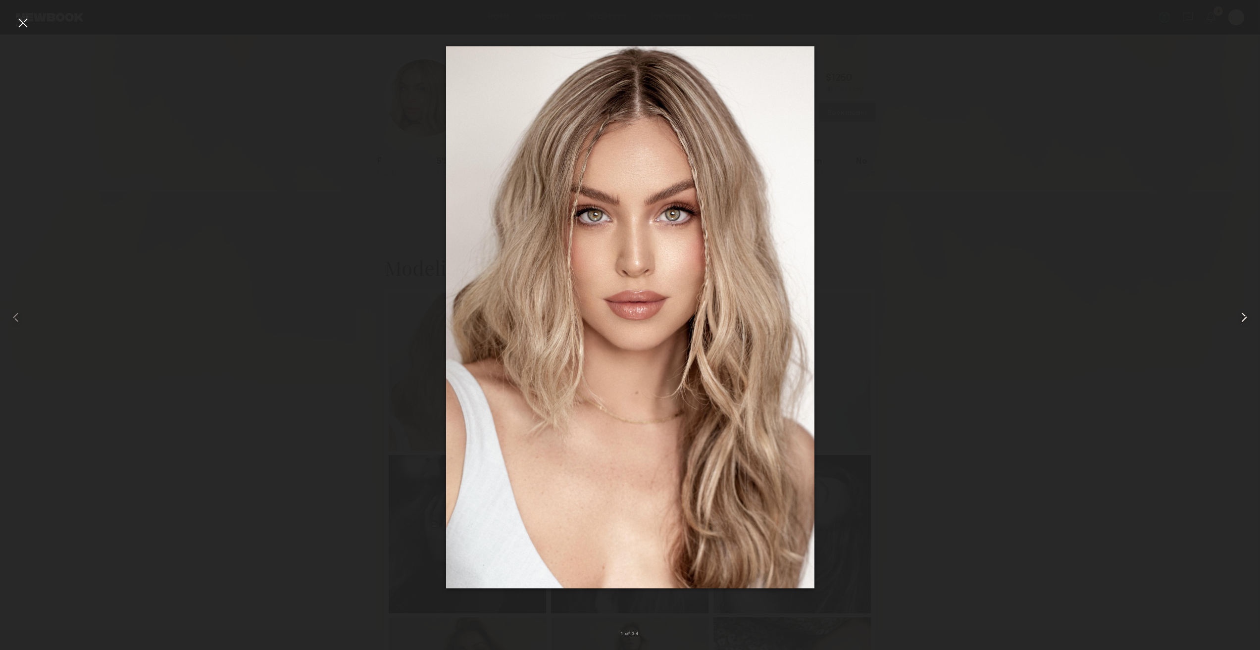
click at [1247, 324] on common-icon at bounding box center [1244, 317] width 16 height 16
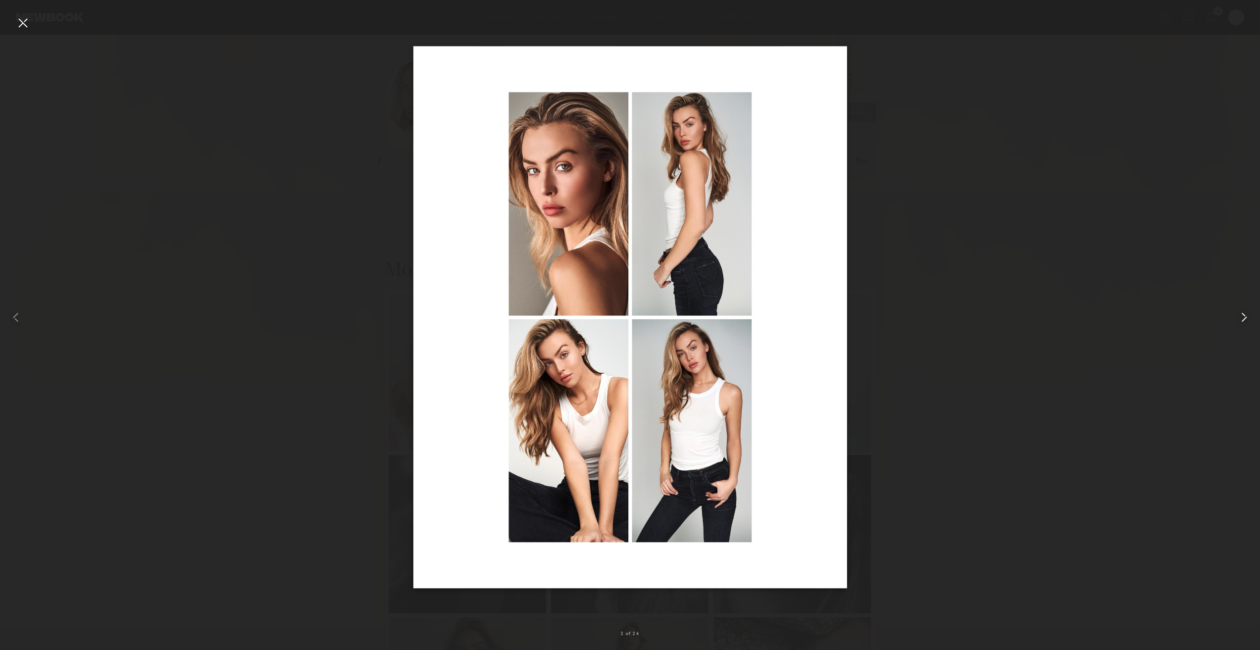
click at [1247, 324] on common-icon at bounding box center [1244, 317] width 16 height 16
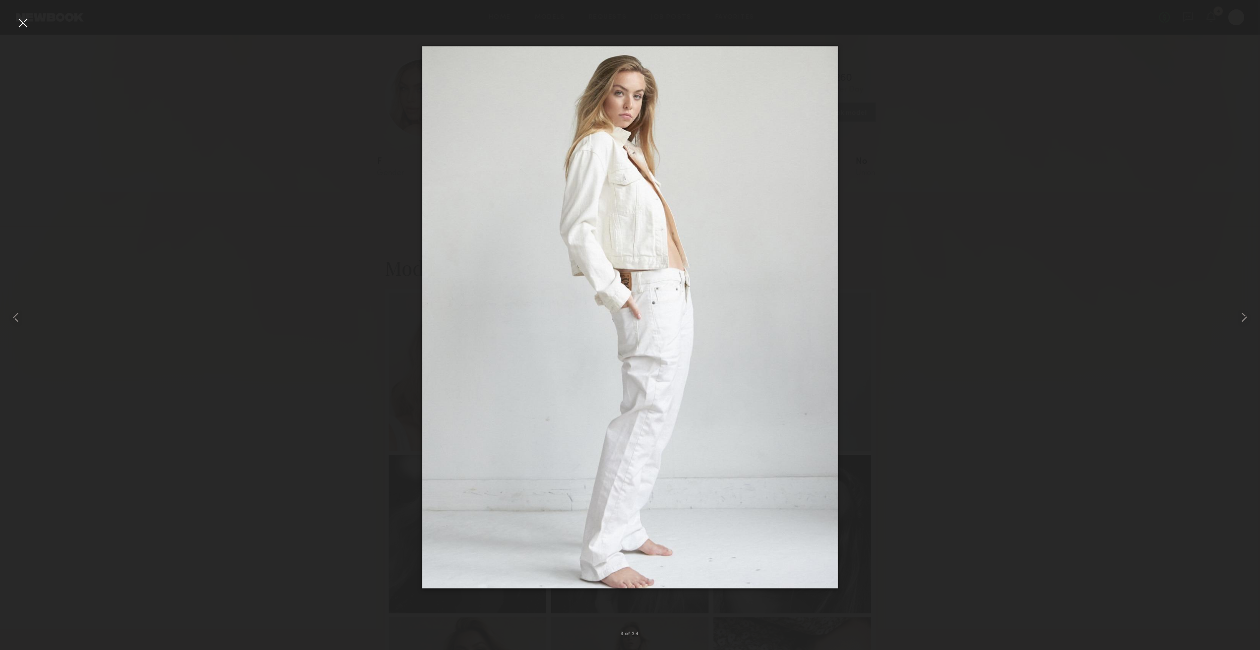
click at [1139, 323] on div at bounding box center [630, 317] width 1260 height 603
click at [28, 25] on div at bounding box center [23, 23] width 16 height 16
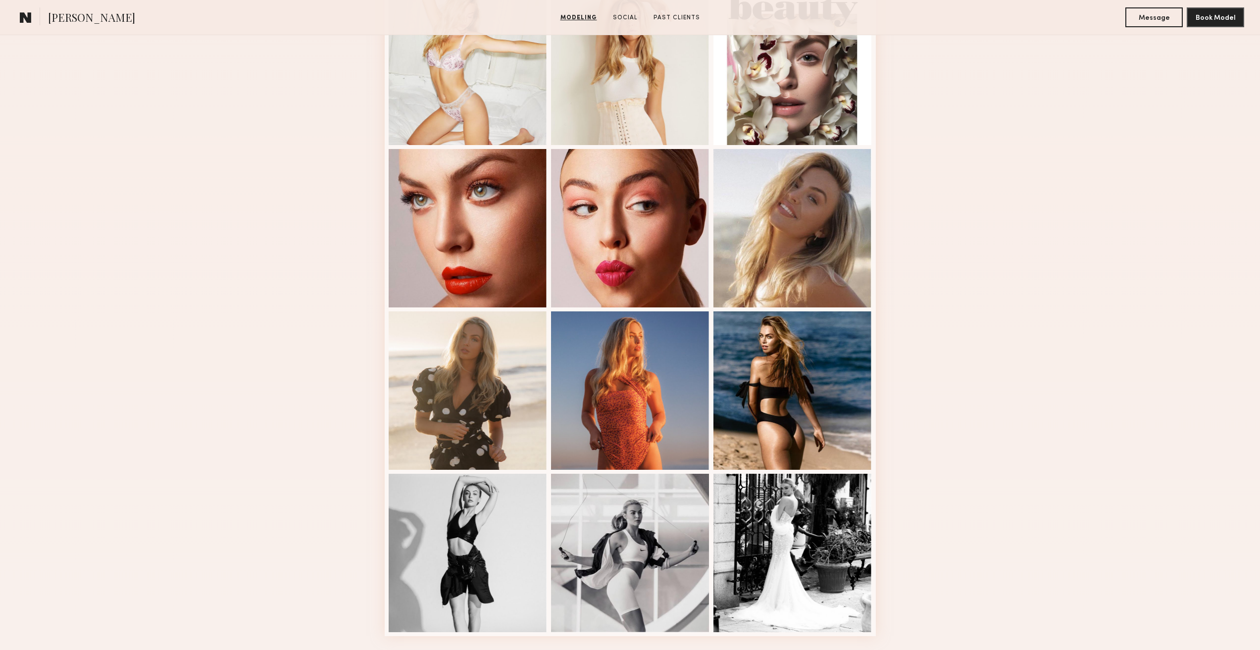
scroll to position [1287, 0]
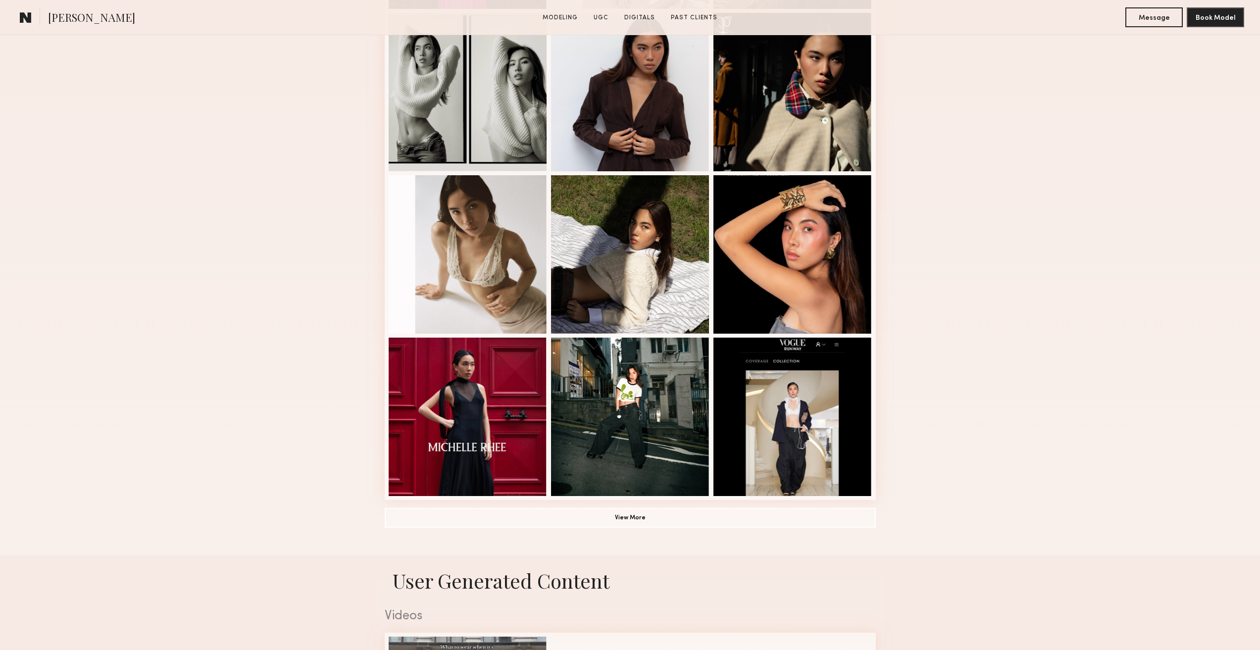
scroll to position [446, 0]
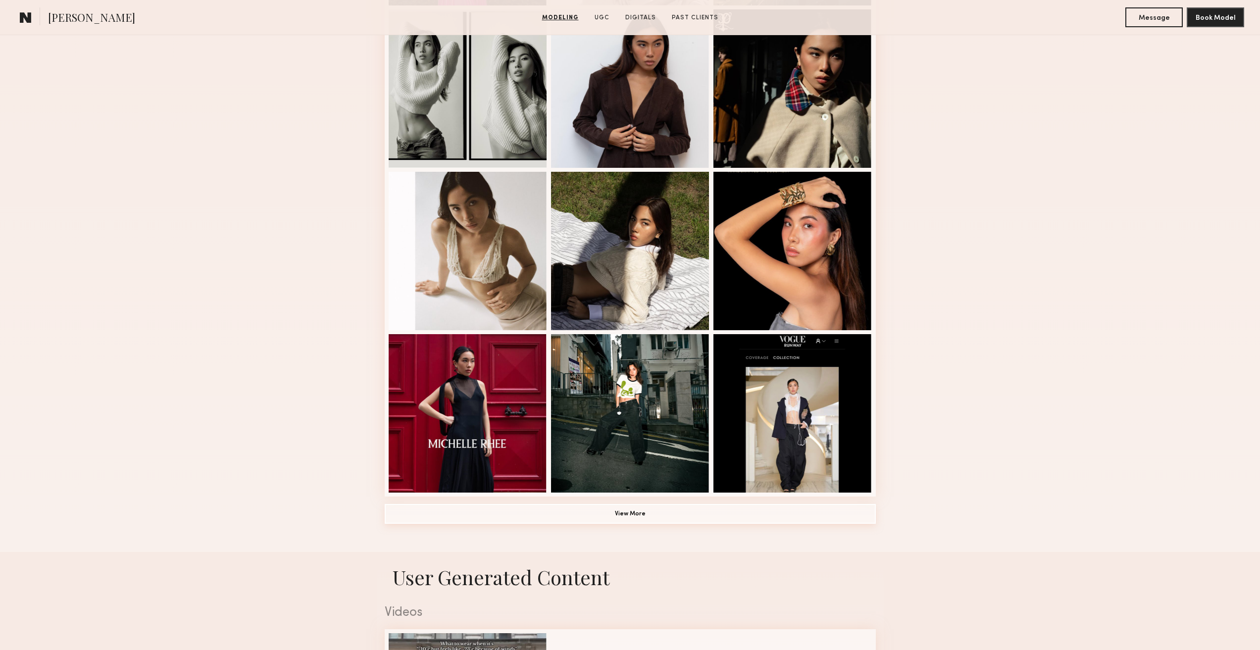
click at [705, 513] on button "View More" at bounding box center [630, 514] width 491 height 20
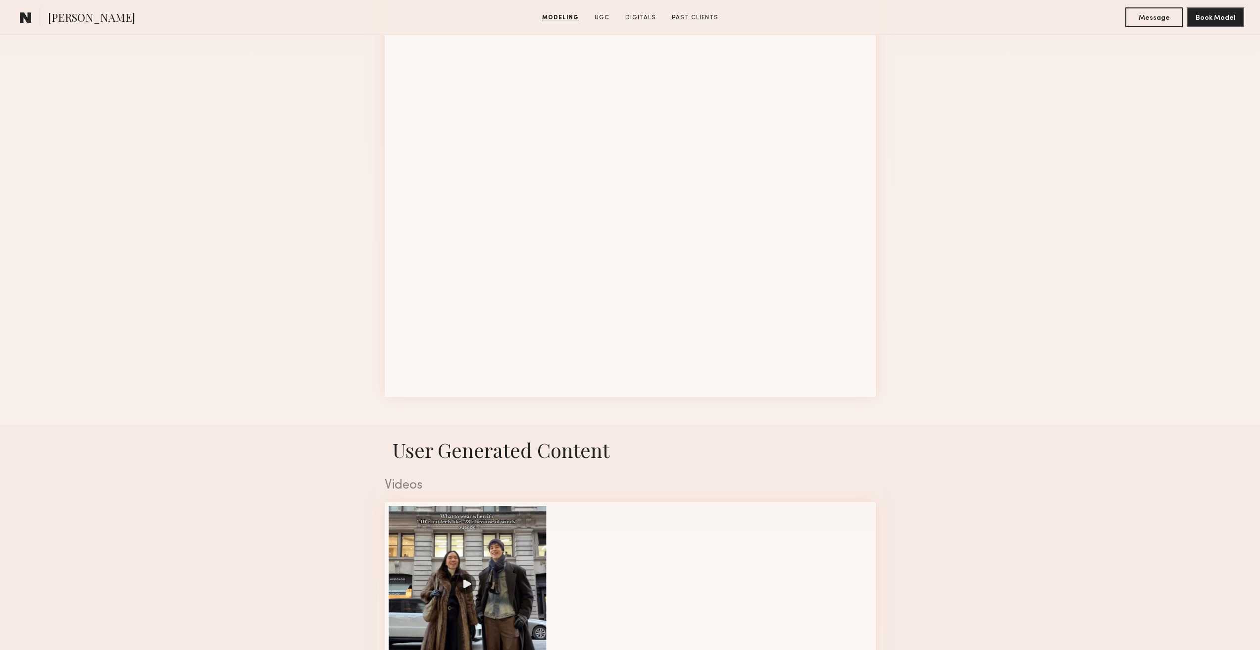
scroll to position [1238, 0]
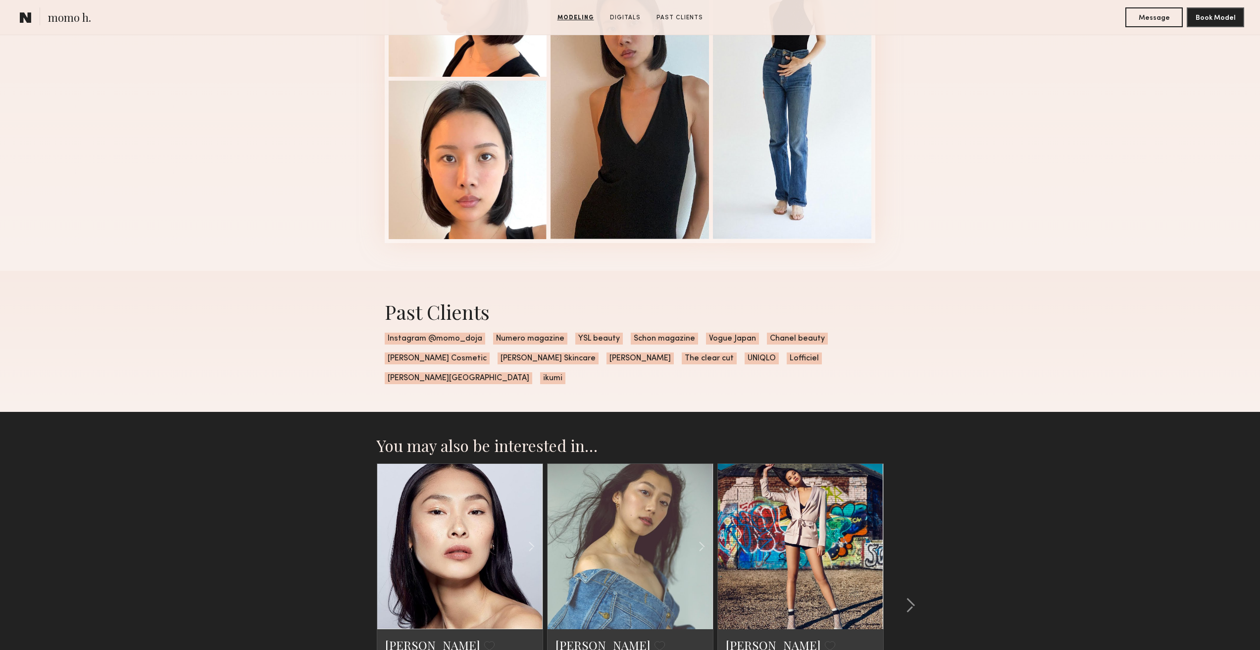
scroll to position [1238, 0]
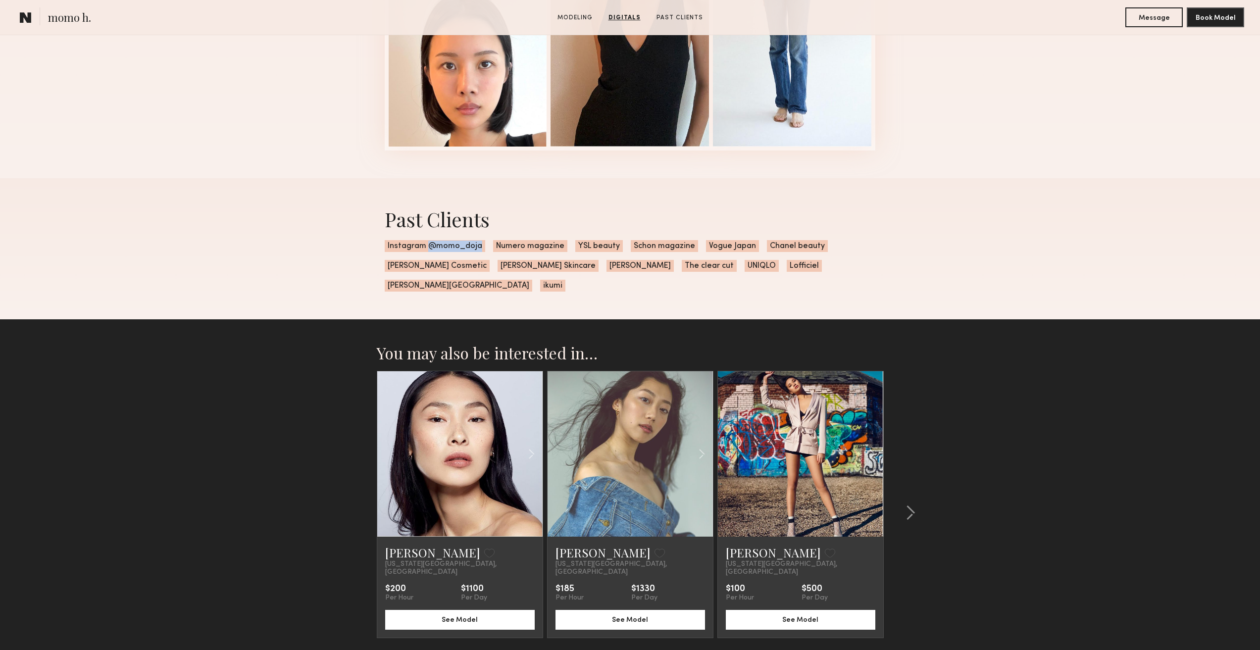
drag, startPoint x: 428, startPoint y: 250, endPoint x: 489, endPoint y: 249, distance: 60.4
click at [489, 249] on div "Past Clients Instagram @momo_doja Numero magazine YSL beauty Schon magazine Vog…" at bounding box center [630, 248] width 507 height 141
copy span "@momo_doja"
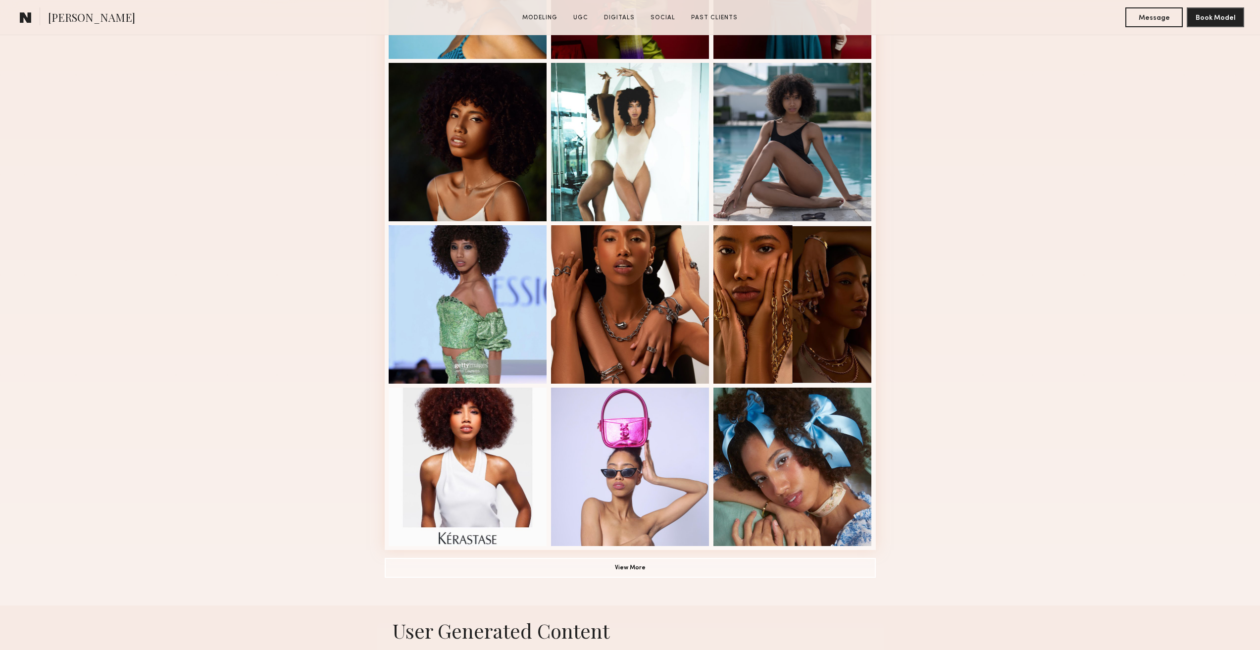
scroll to position [446, 0]
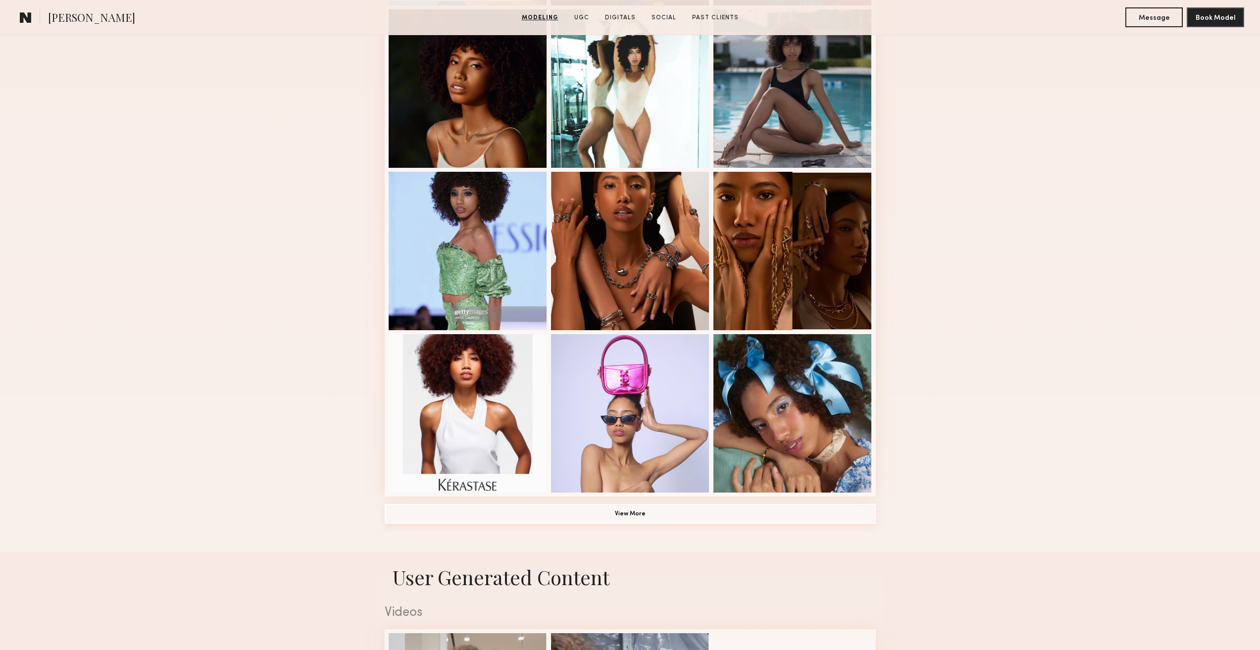
click at [551, 513] on button "View More" at bounding box center [630, 514] width 491 height 20
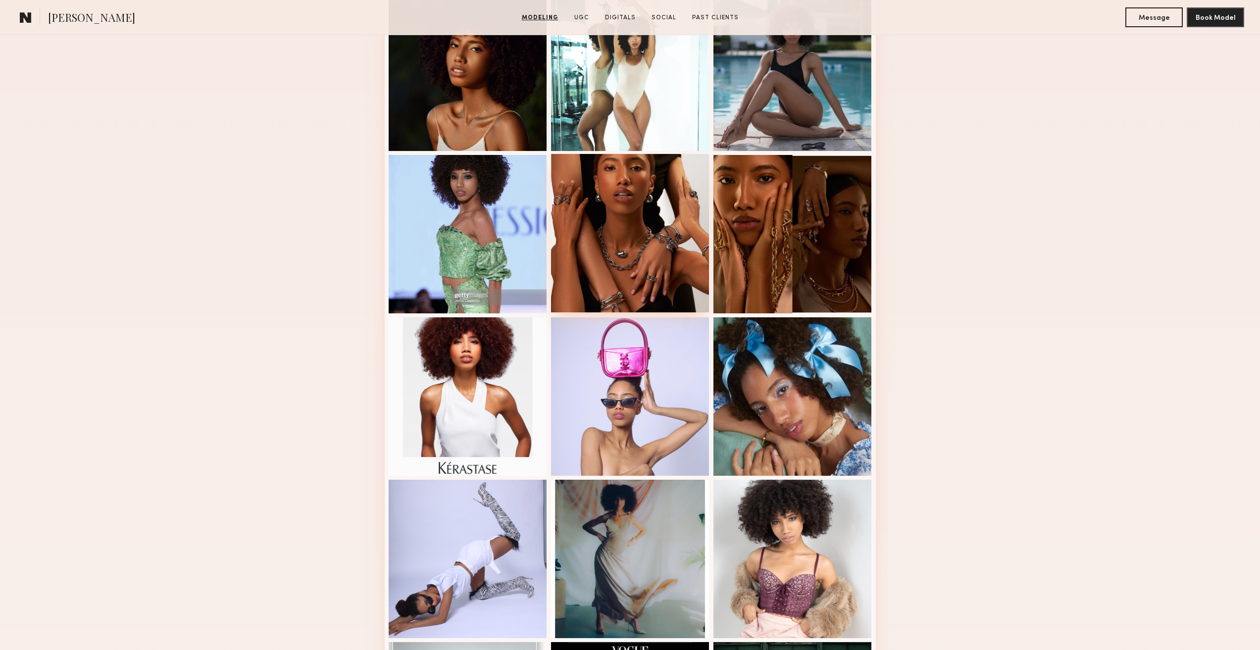
scroll to position [347, 0]
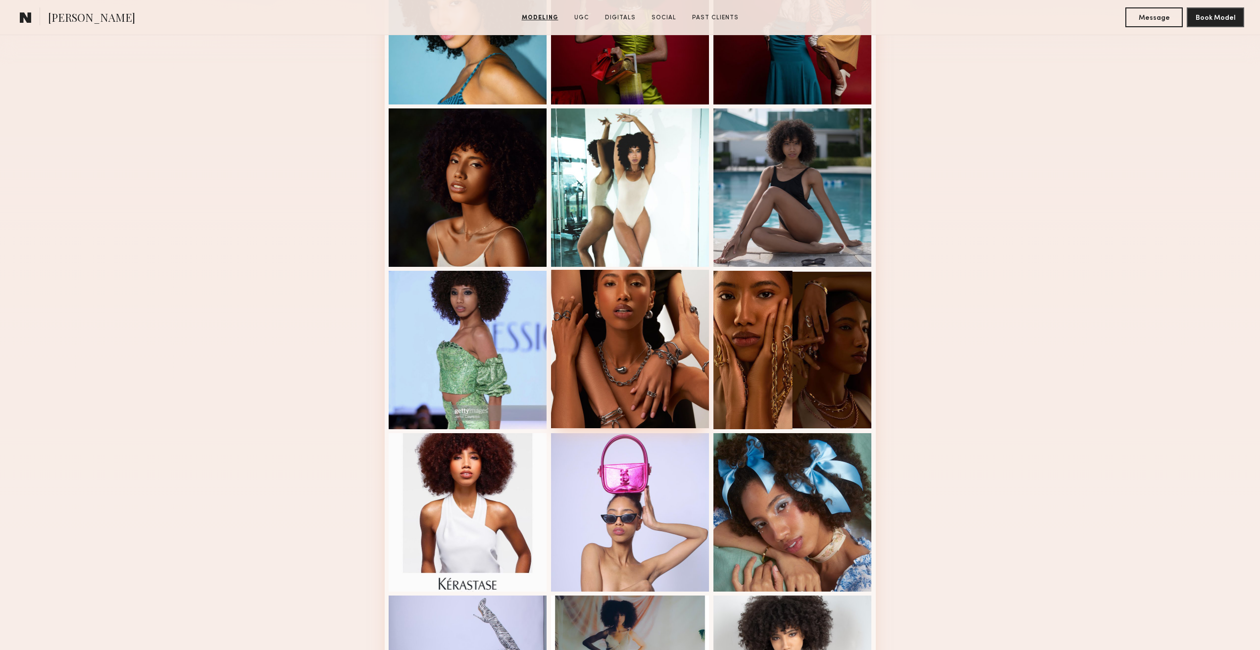
click at [621, 314] on div at bounding box center [630, 349] width 158 height 158
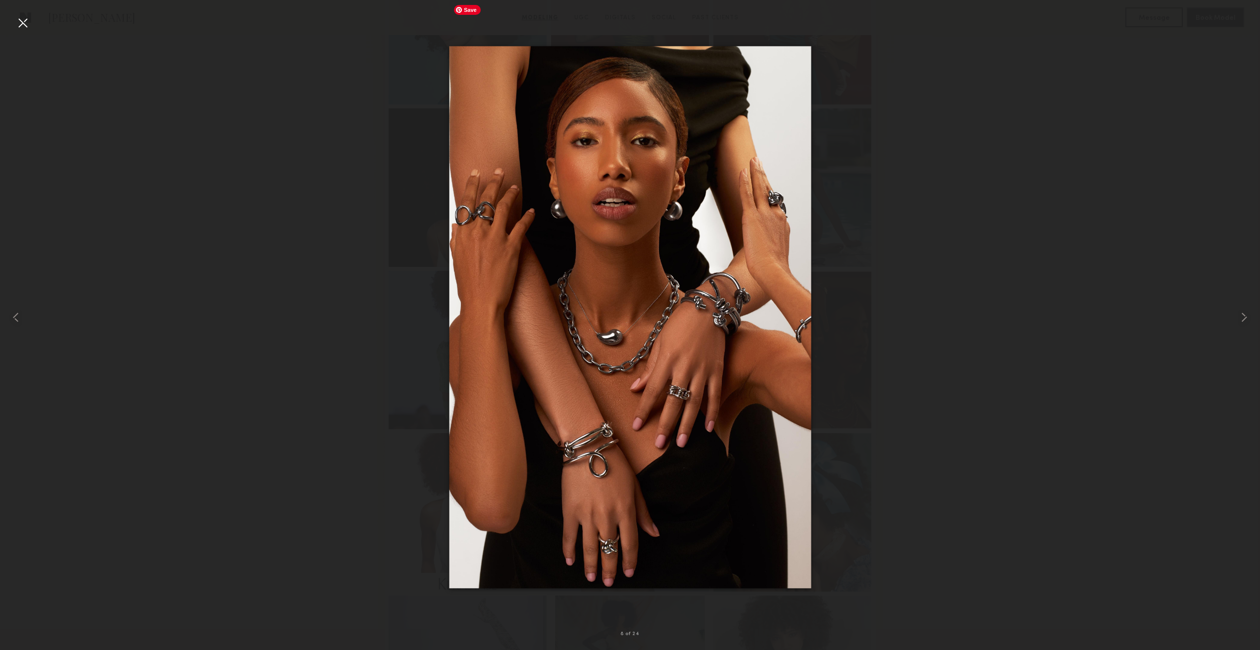
click at [551, 369] on img at bounding box center [630, 317] width 362 height 542
click at [981, 168] on div at bounding box center [630, 317] width 1260 height 603
click at [29, 24] on div at bounding box center [23, 23] width 16 height 16
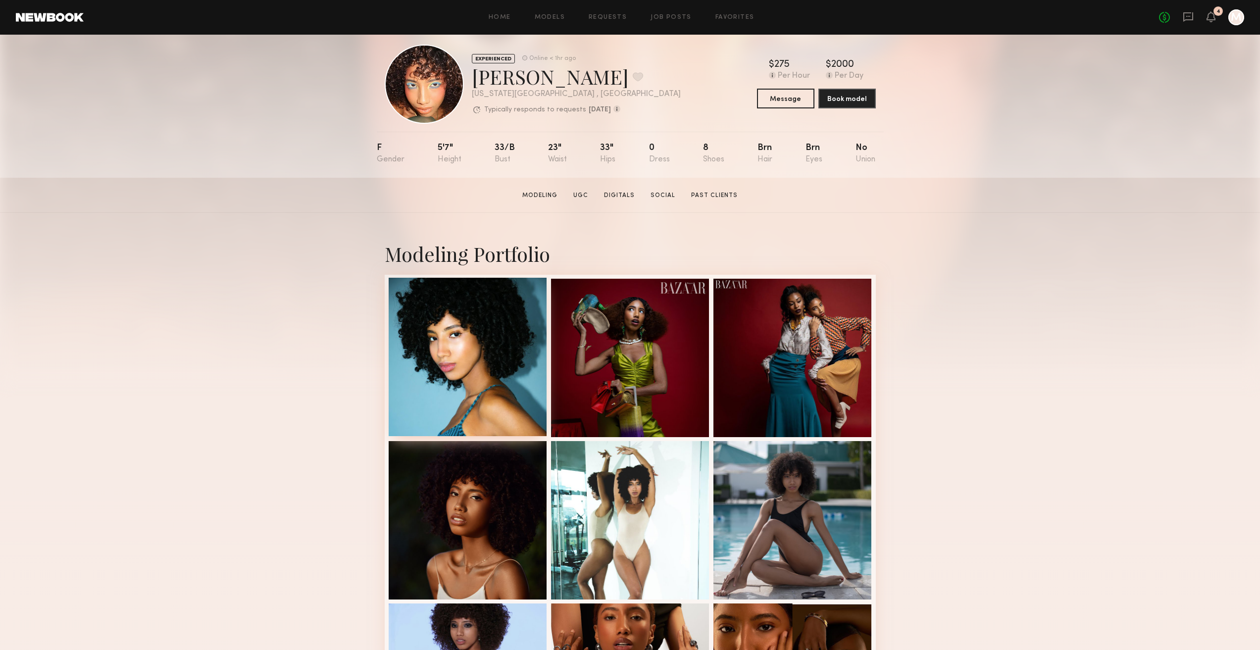
scroll to position [0, 0]
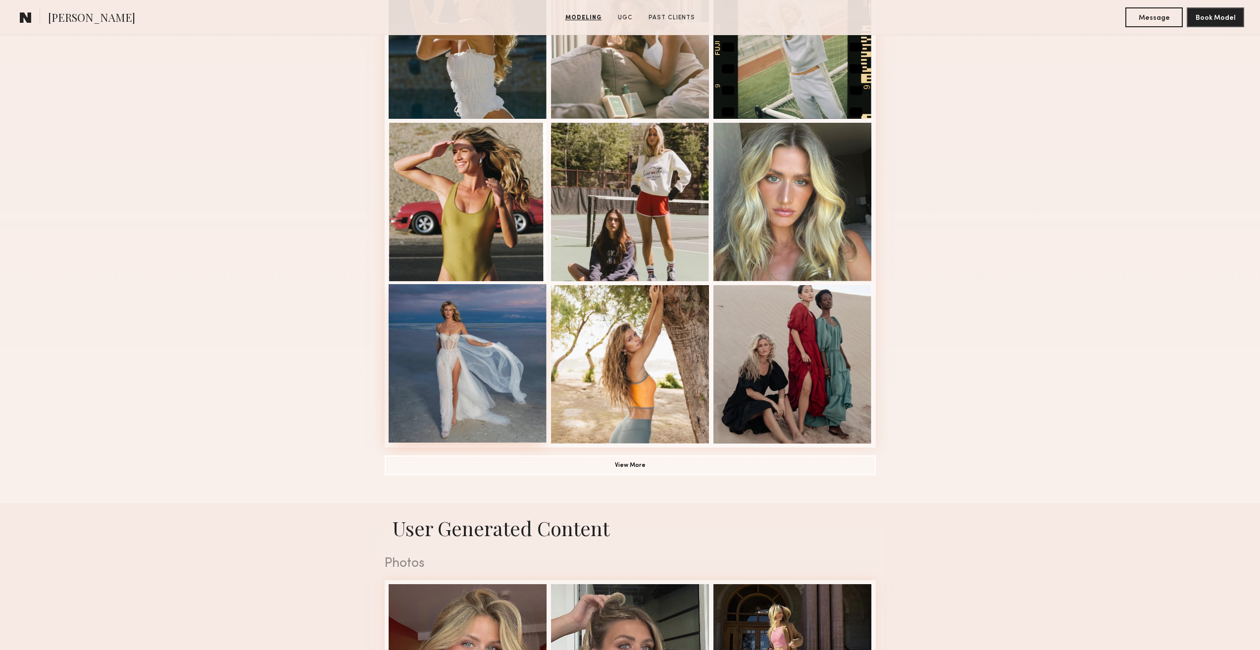
scroll to position [495, 0]
click at [605, 474] on button "View More" at bounding box center [630, 465] width 491 height 20
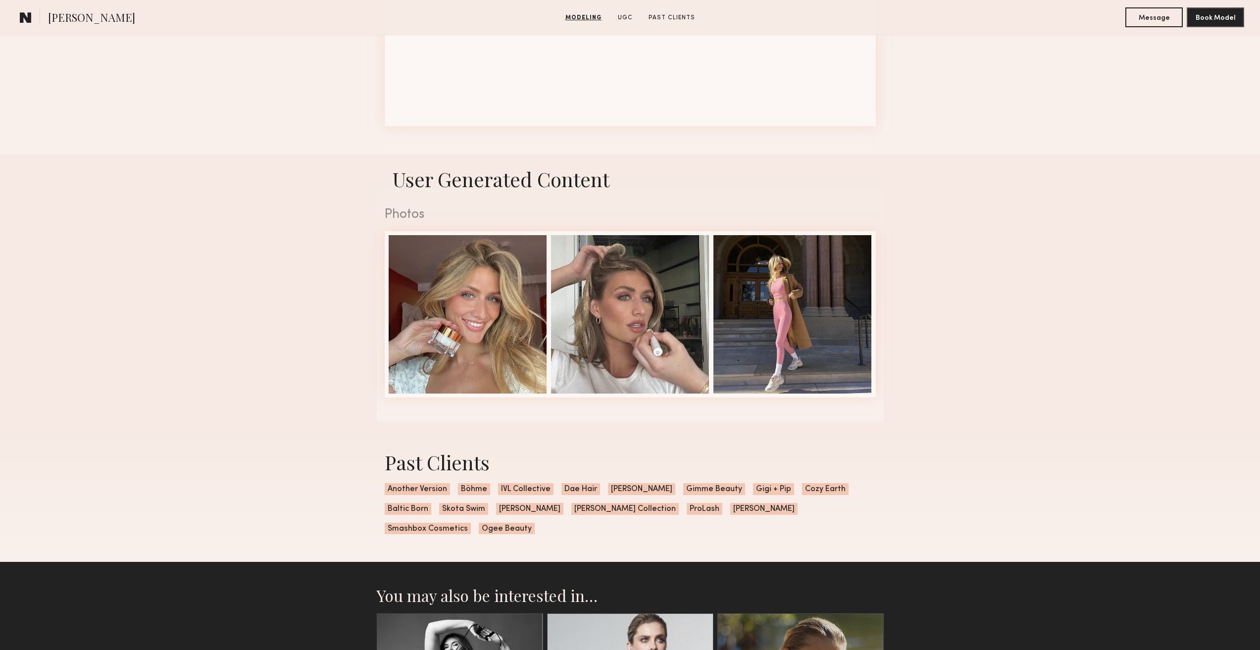
scroll to position [1784, 0]
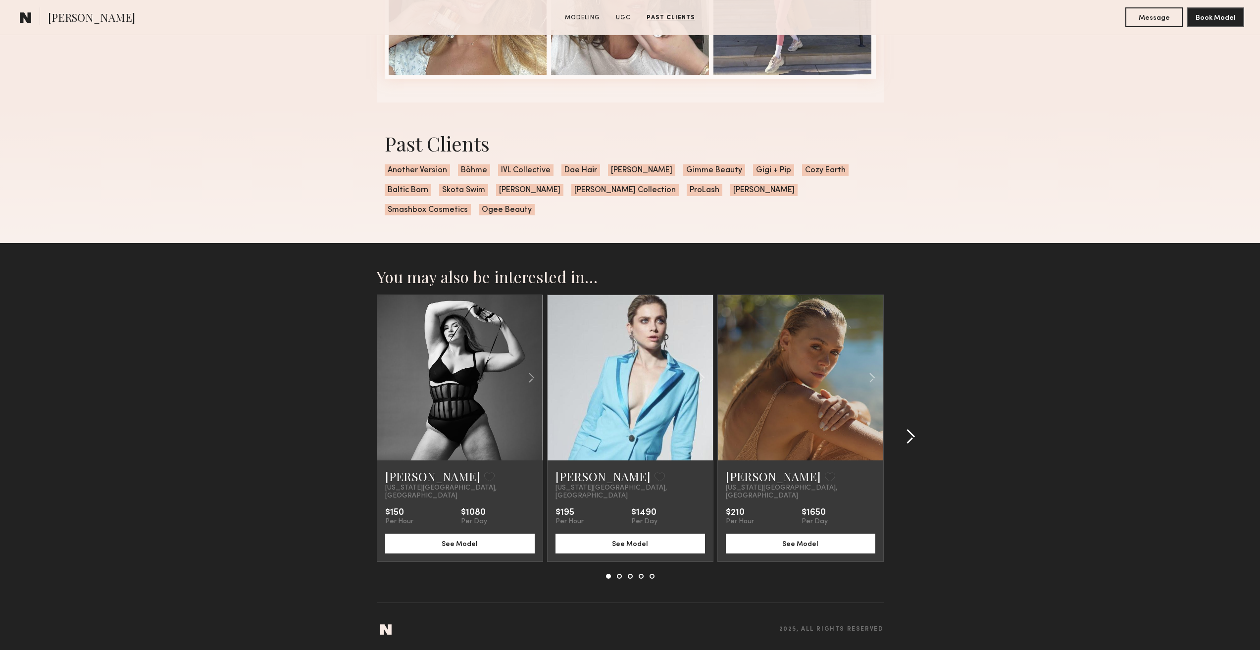
click at [906, 449] on div at bounding box center [908, 437] width 48 height 284
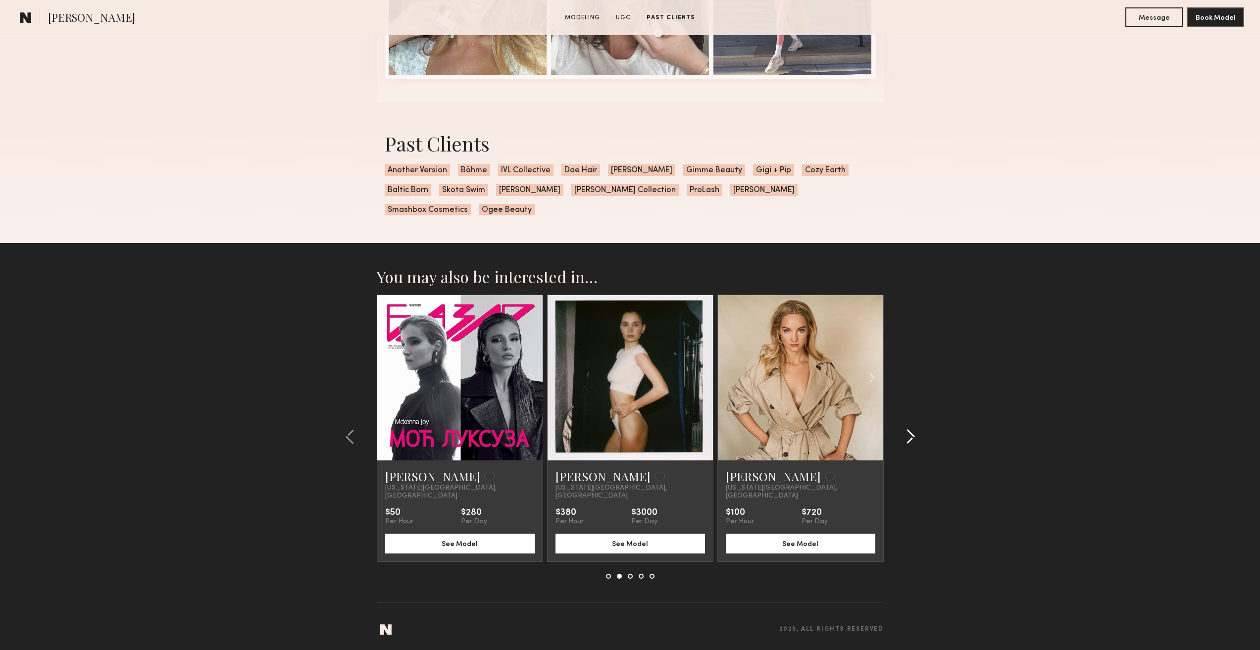
click at [906, 449] on div at bounding box center [908, 437] width 48 height 284
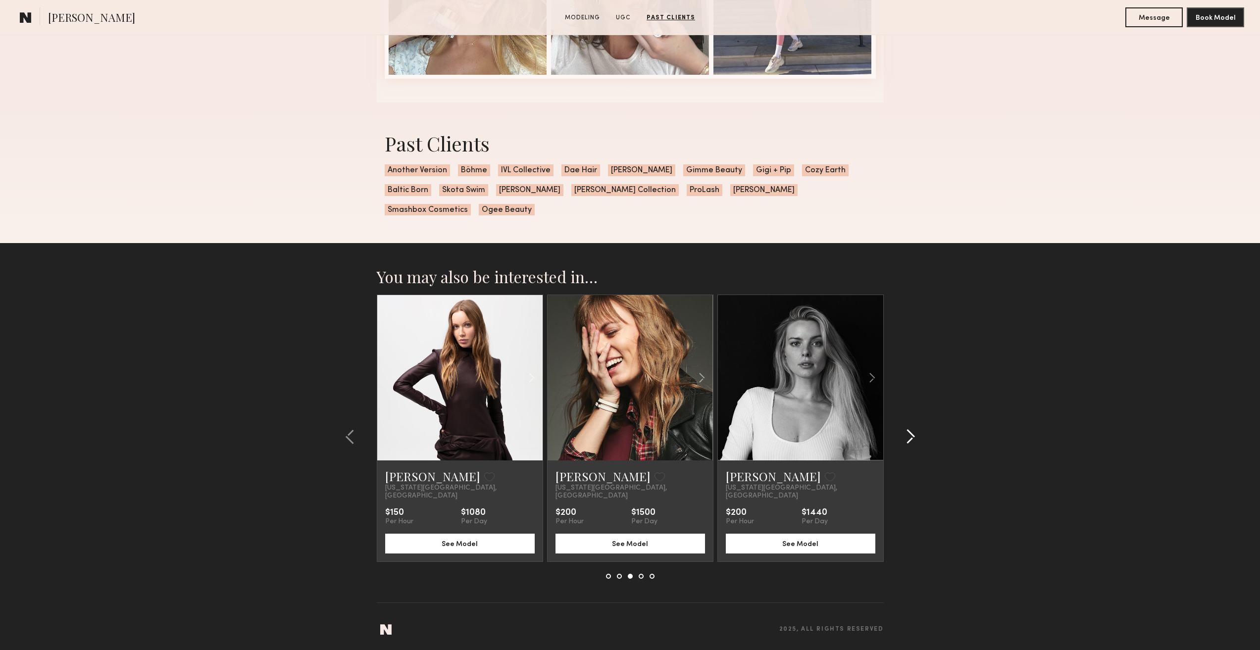
click at [906, 449] on div at bounding box center [908, 437] width 48 height 284
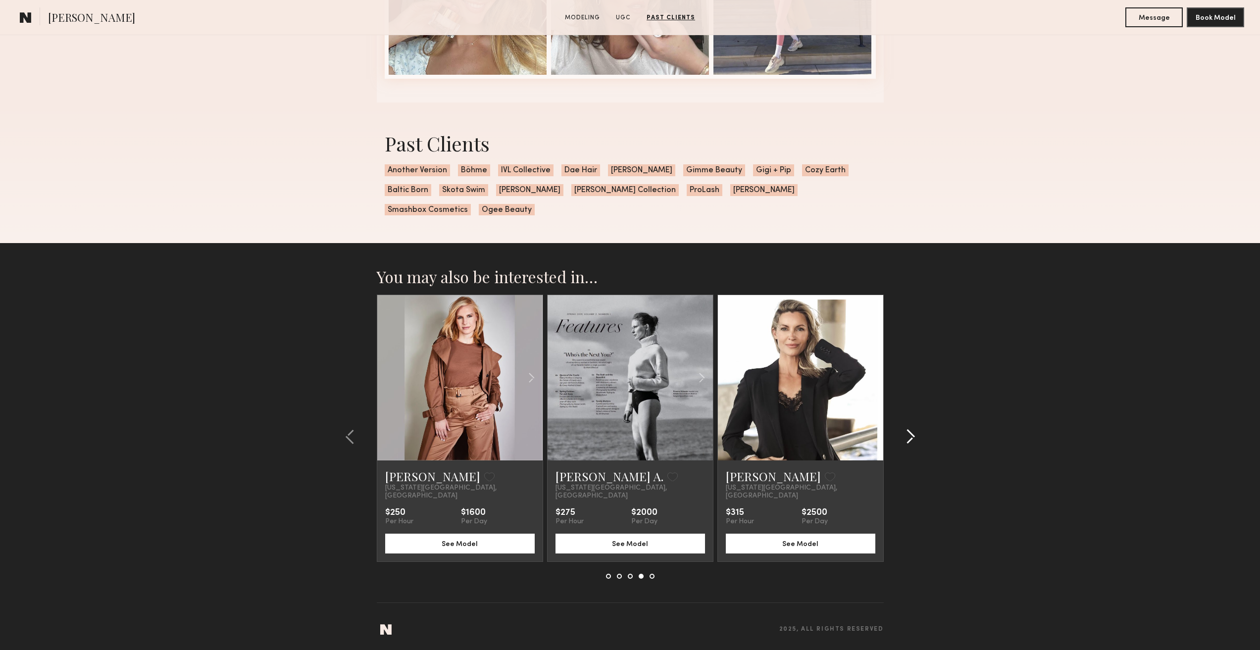
click at [906, 449] on div at bounding box center [908, 437] width 48 height 284
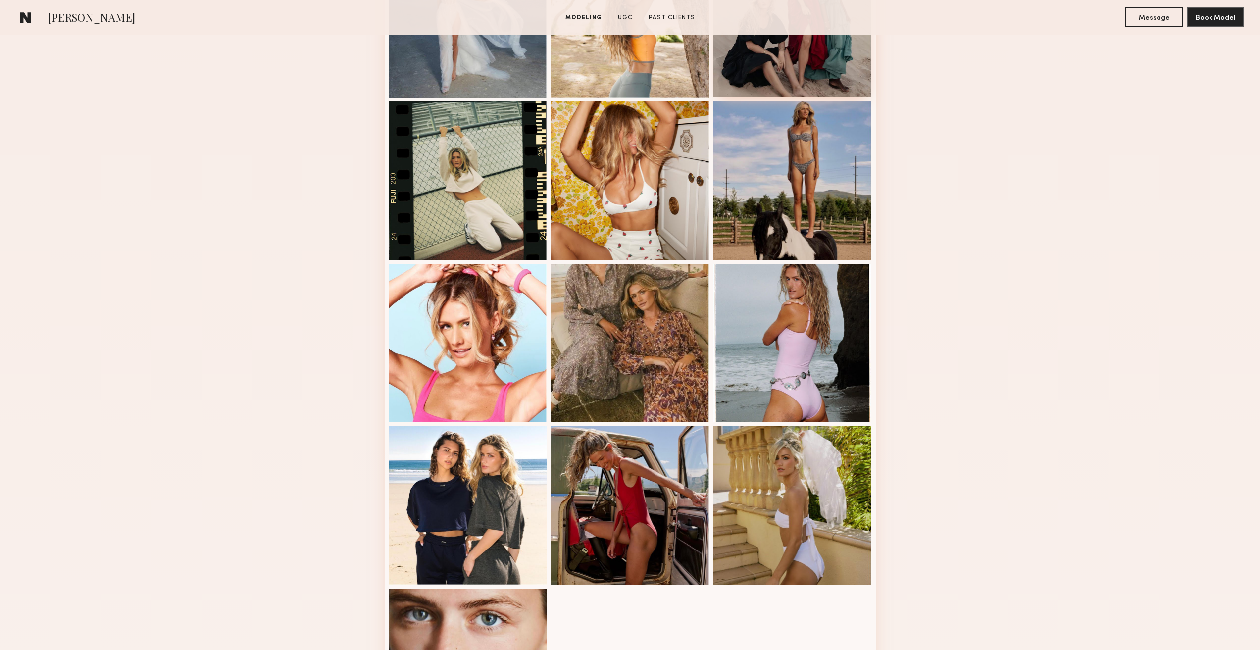
scroll to position [842, 0]
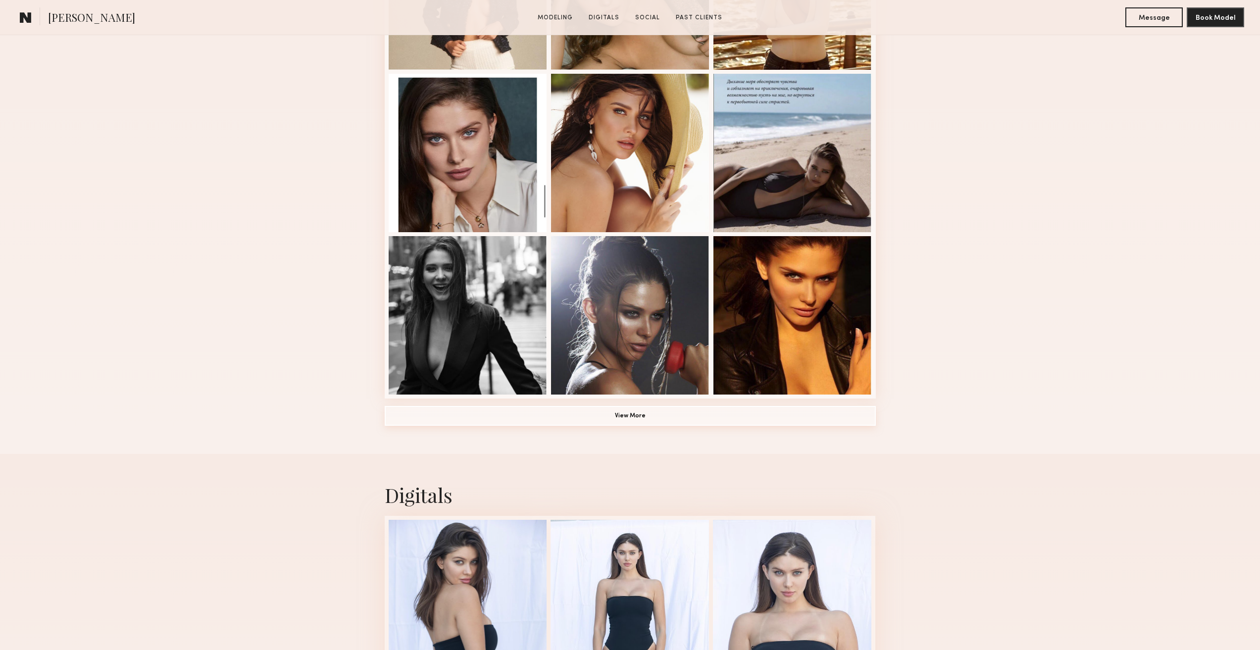
scroll to position [545, 0]
click at [618, 422] on button "View More" at bounding box center [630, 415] width 491 height 20
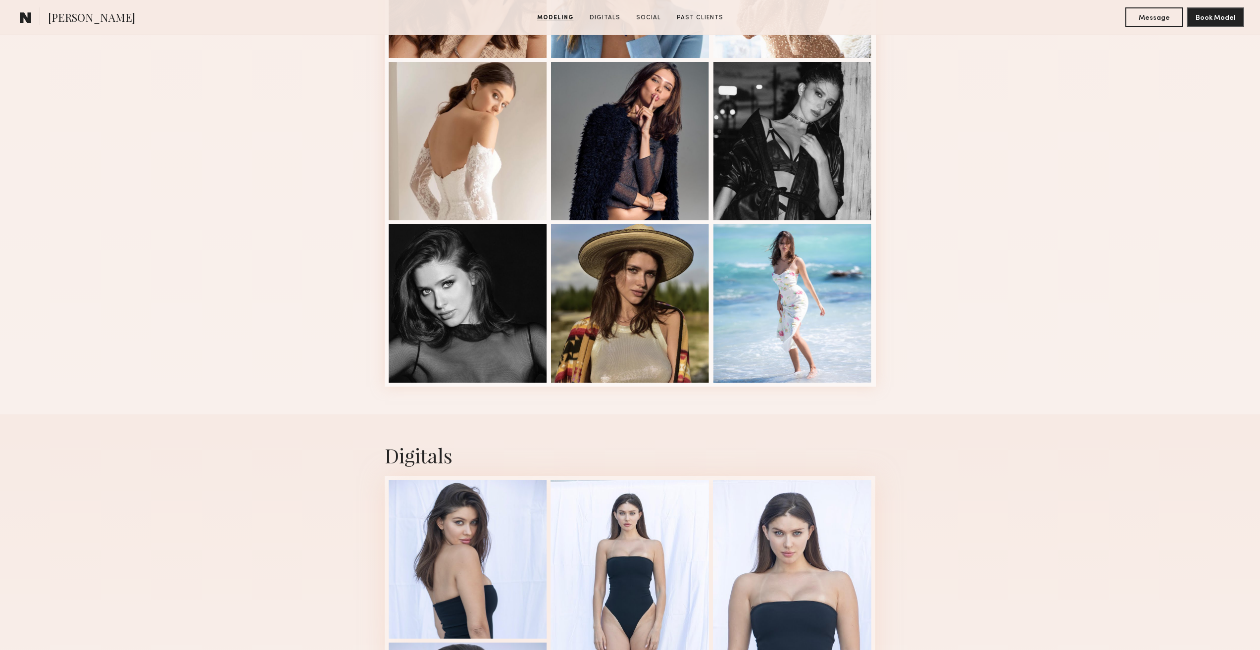
scroll to position [1188, 0]
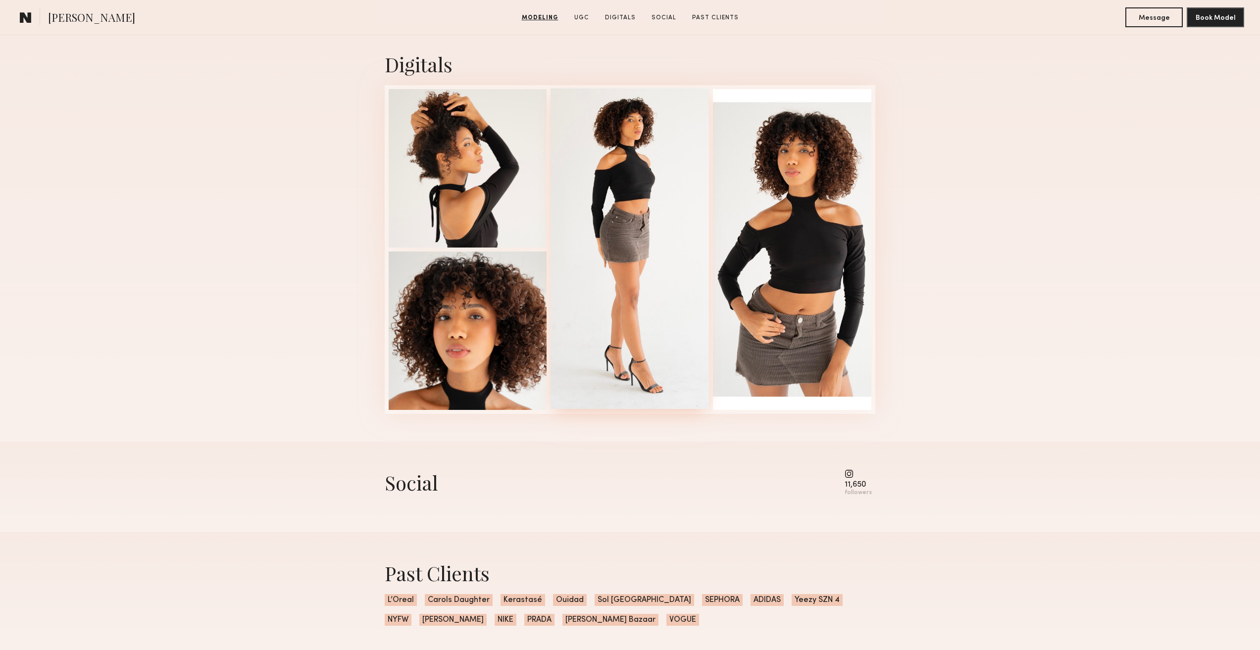
scroll to position [1882, 0]
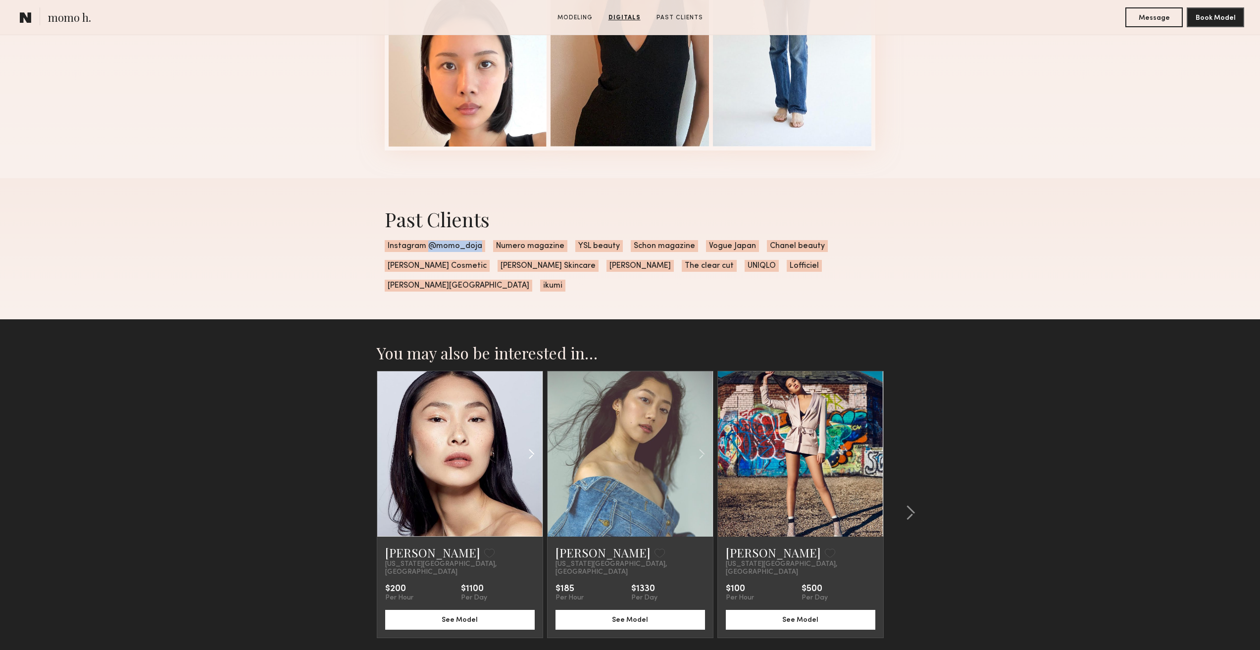
scroll to position [1238, 0]
click at [534, 455] on common-icon at bounding box center [531, 454] width 14 height 19
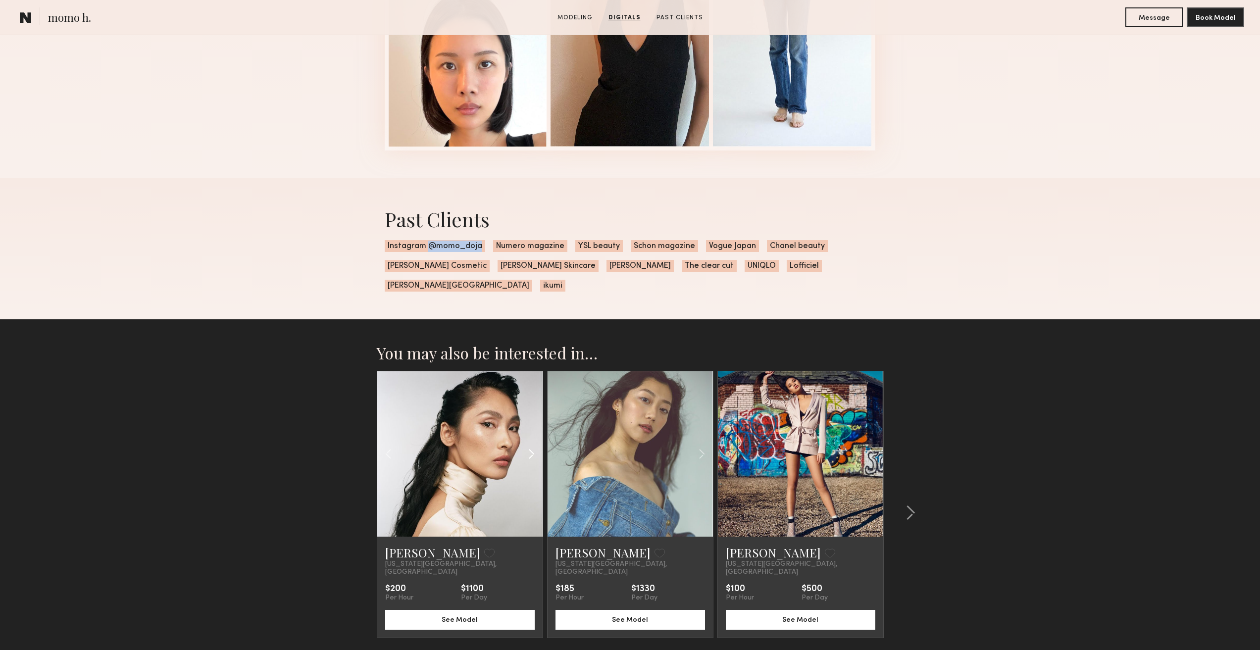
click at [534, 455] on common-icon at bounding box center [531, 454] width 14 height 19
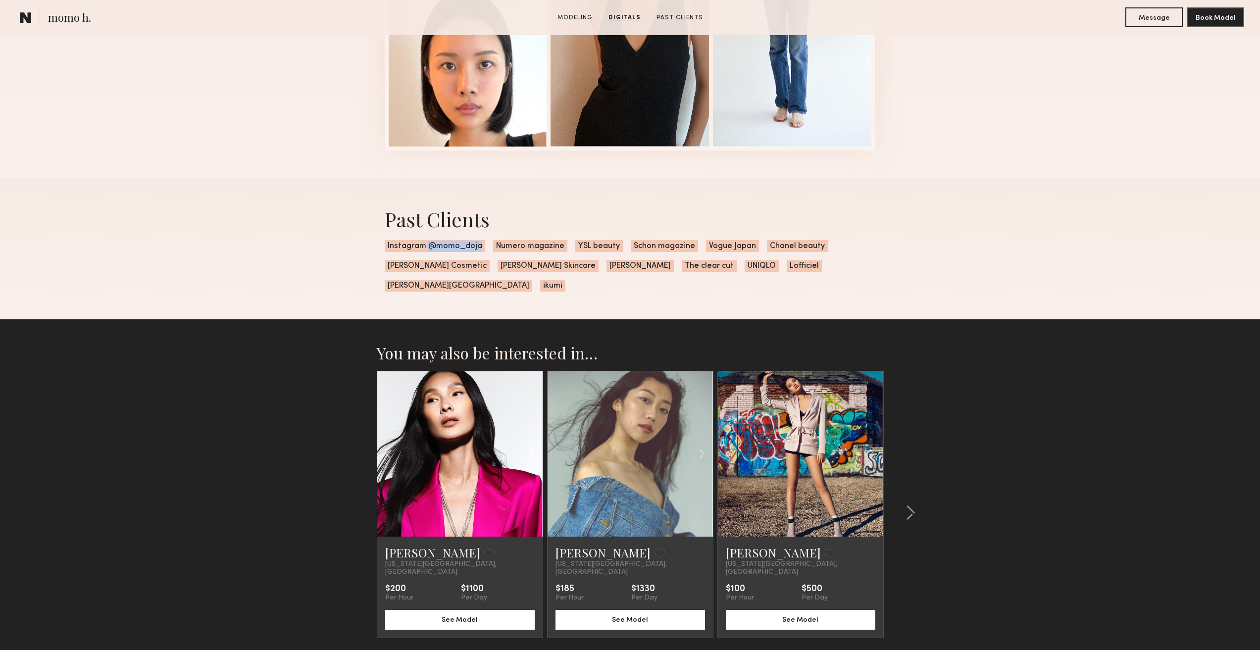
click at [534, 455] on common-icon at bounding box center [531, 454] width 14 height 19
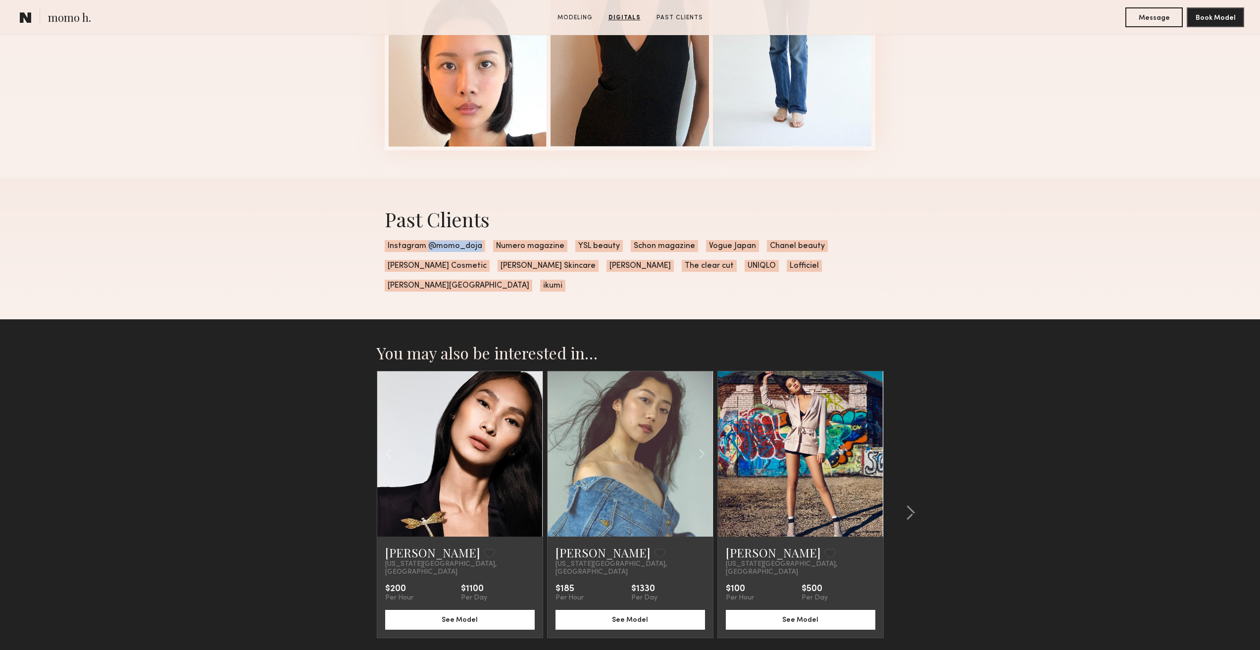
click at [534, 455] on div at bounding box center [459, 453] width 165 height 165
click at [905, 508] on button at bounding box center [908, 513] width 16 height 16
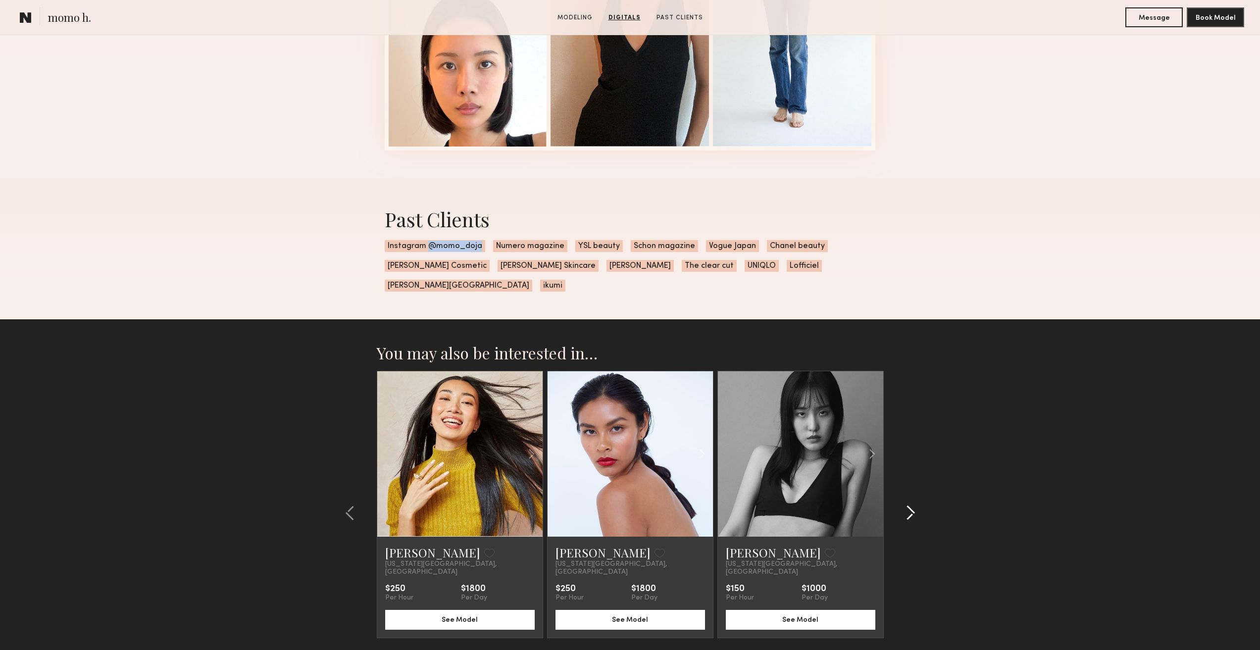
click at [905, 508] on button at bounding box center [908, 513] width 16 height 16
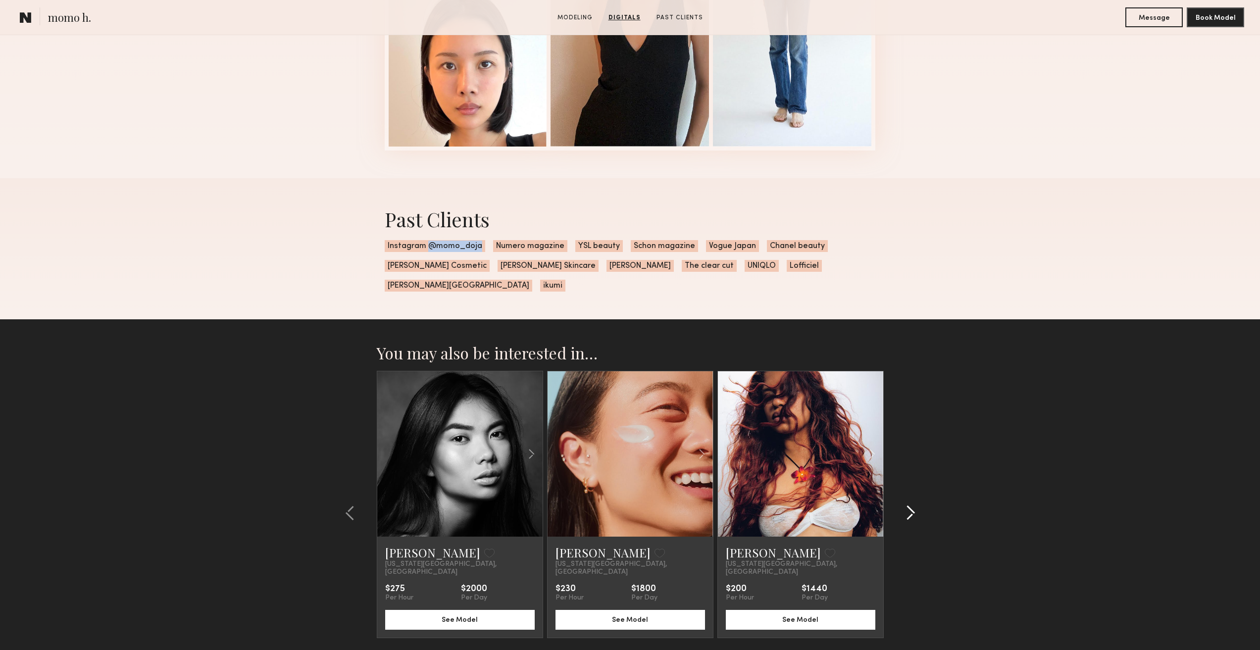
click at [905, 508] on button at bounding box center [908, 513] width 16 height 16
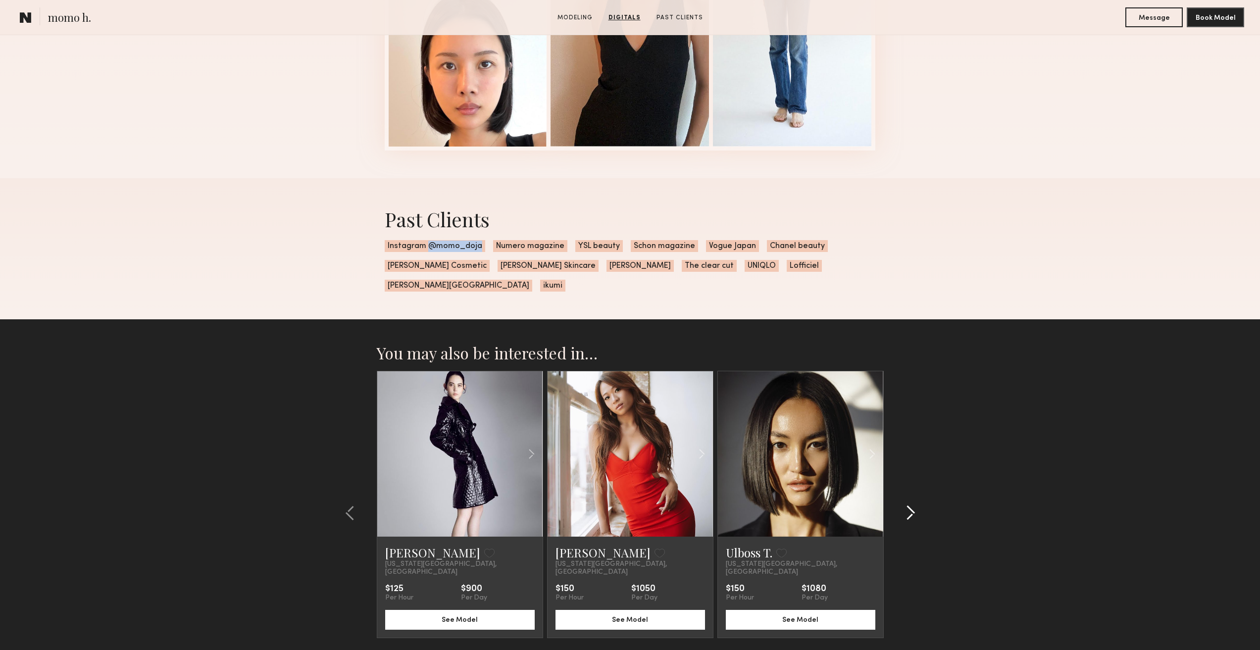
click at [905, 508] on button at bounding box center [908, 513] width 16 height 16
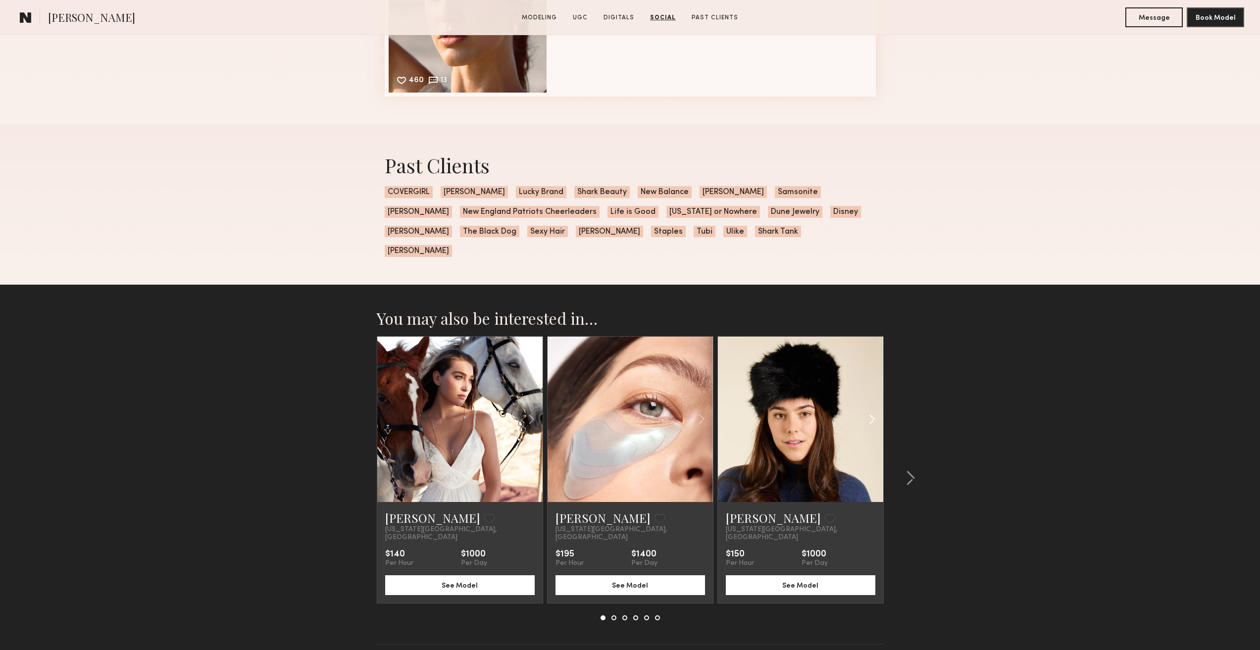
scroll to position [2811, 0]
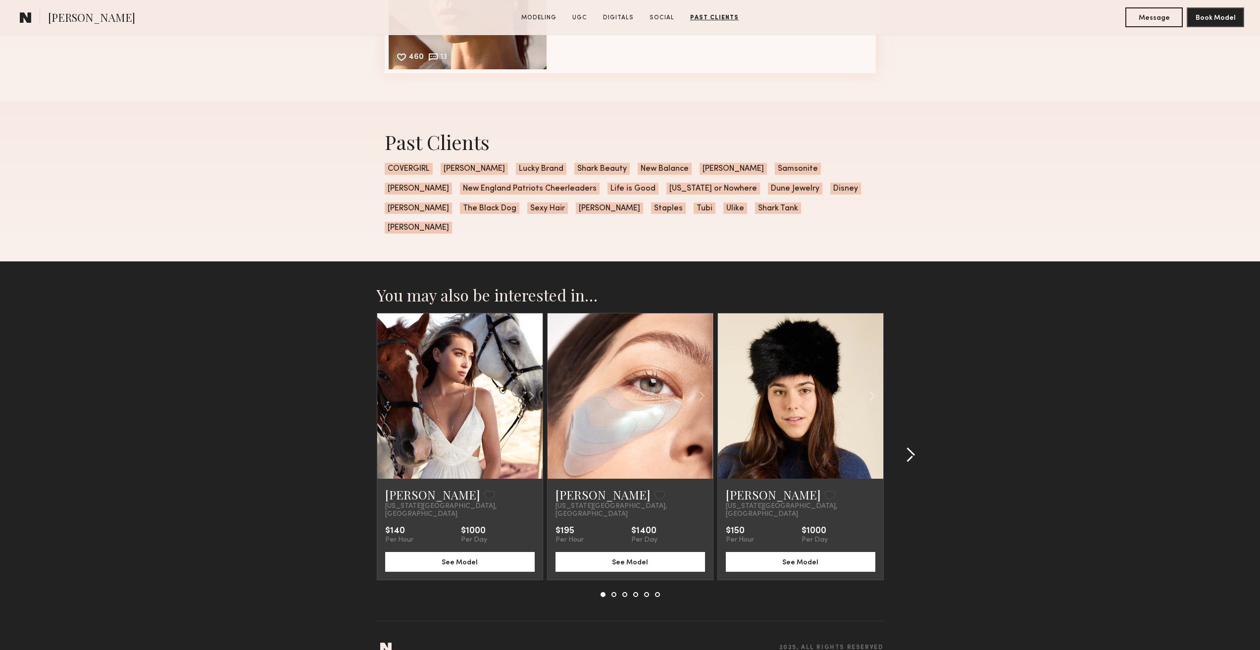
click at [901, 431] on div at bounding box center [908, 455] width 48 height 284
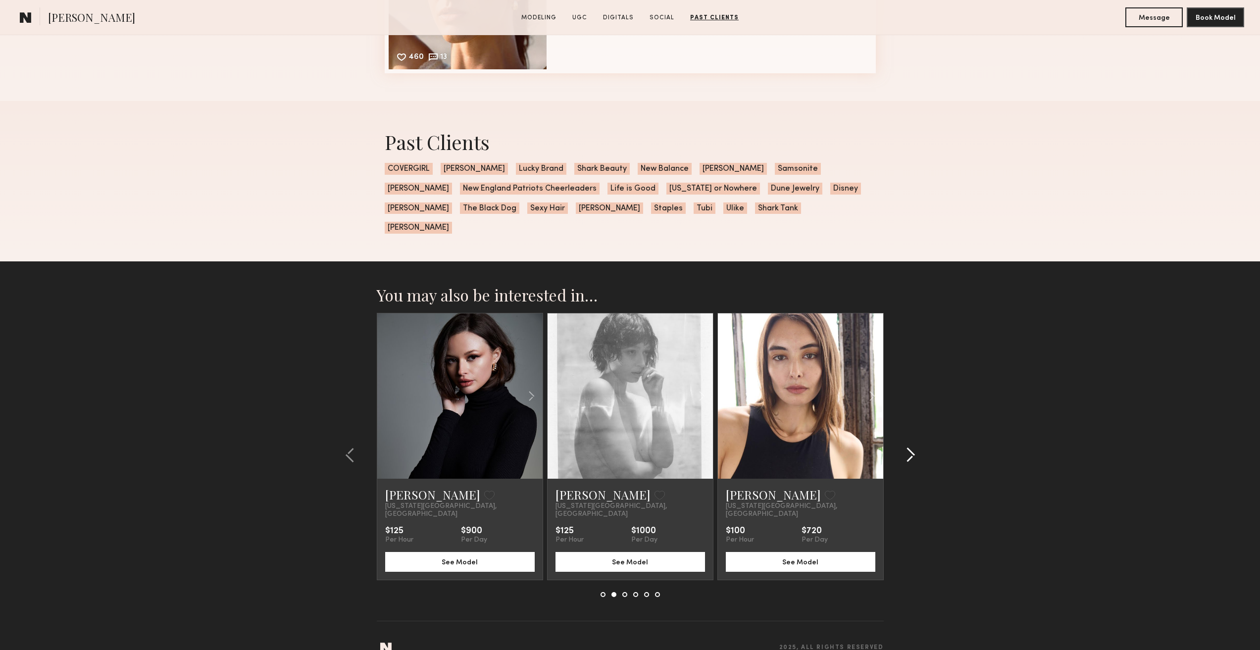
click at [901, 431] on div at bounding box center [908, 455] width 48 height 284
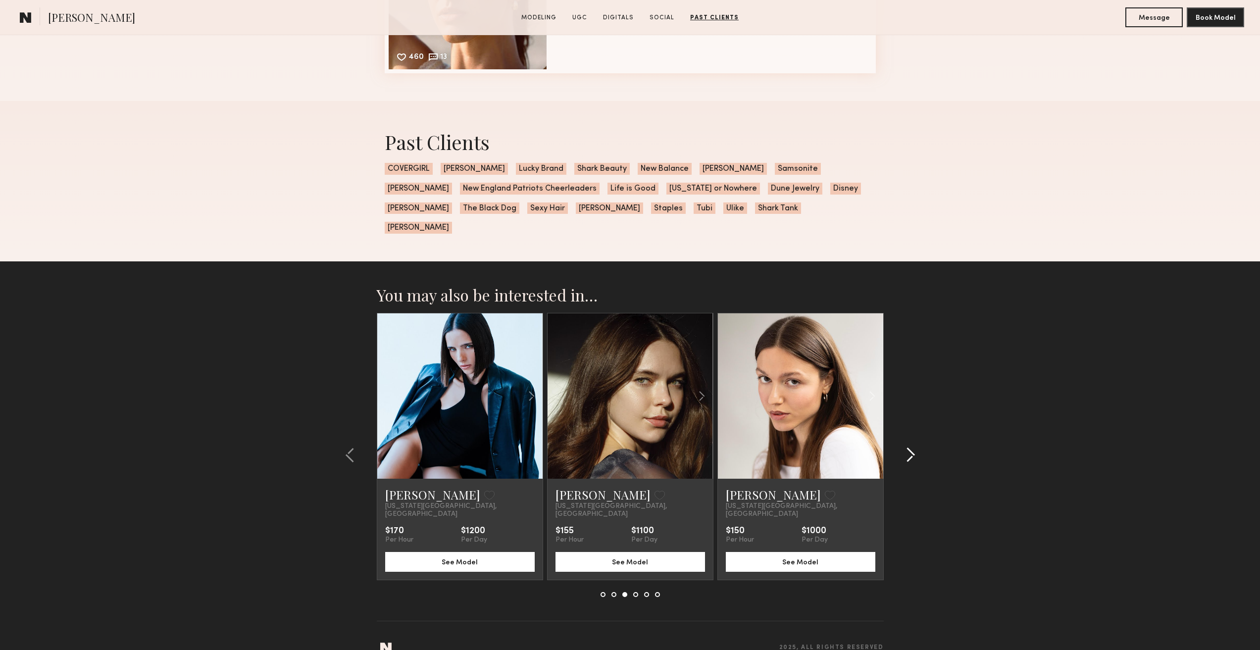
click at [901, 431] on div at bounding box center [908, 455] width 48 height 284
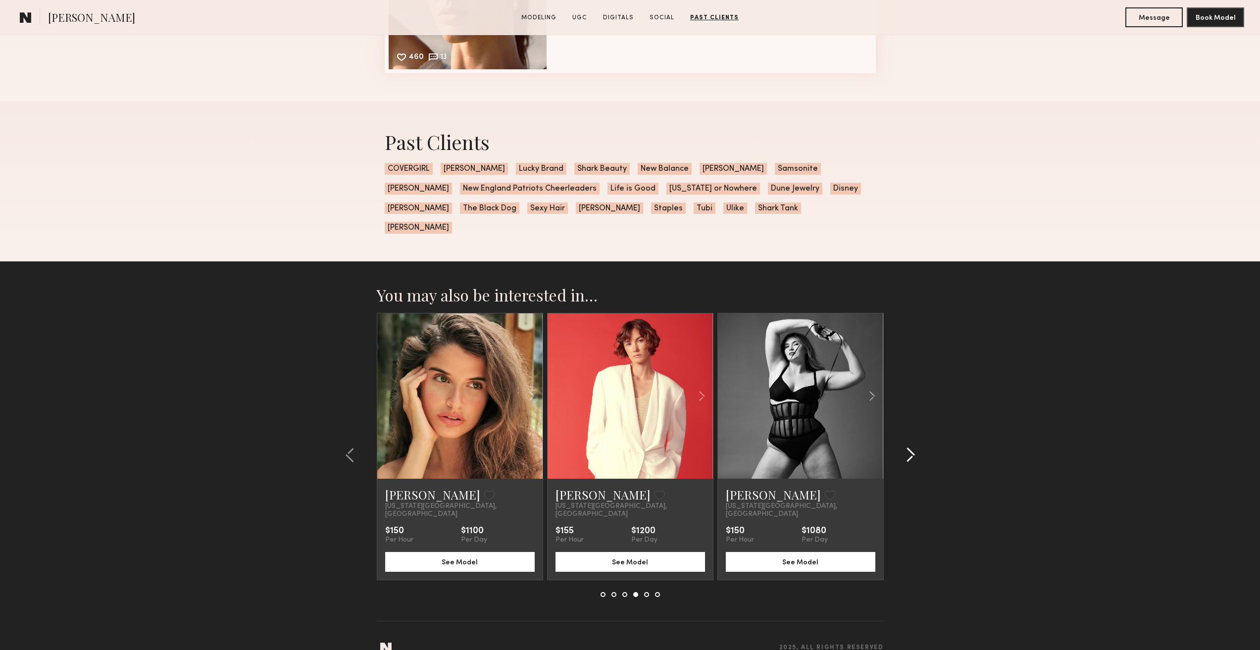
click at [901, 431] on div at bounding box center [908, 455] width 48 height 284
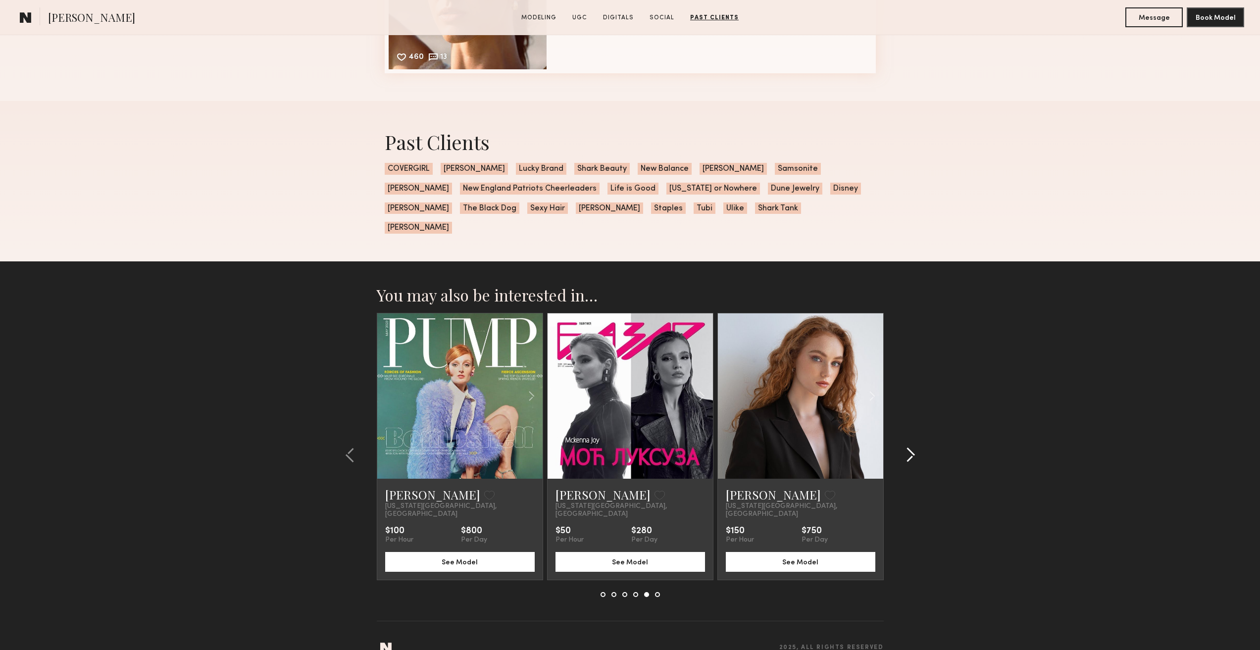
click at [901, 431] on div at bounding box center [908, 455] width 48 height 284
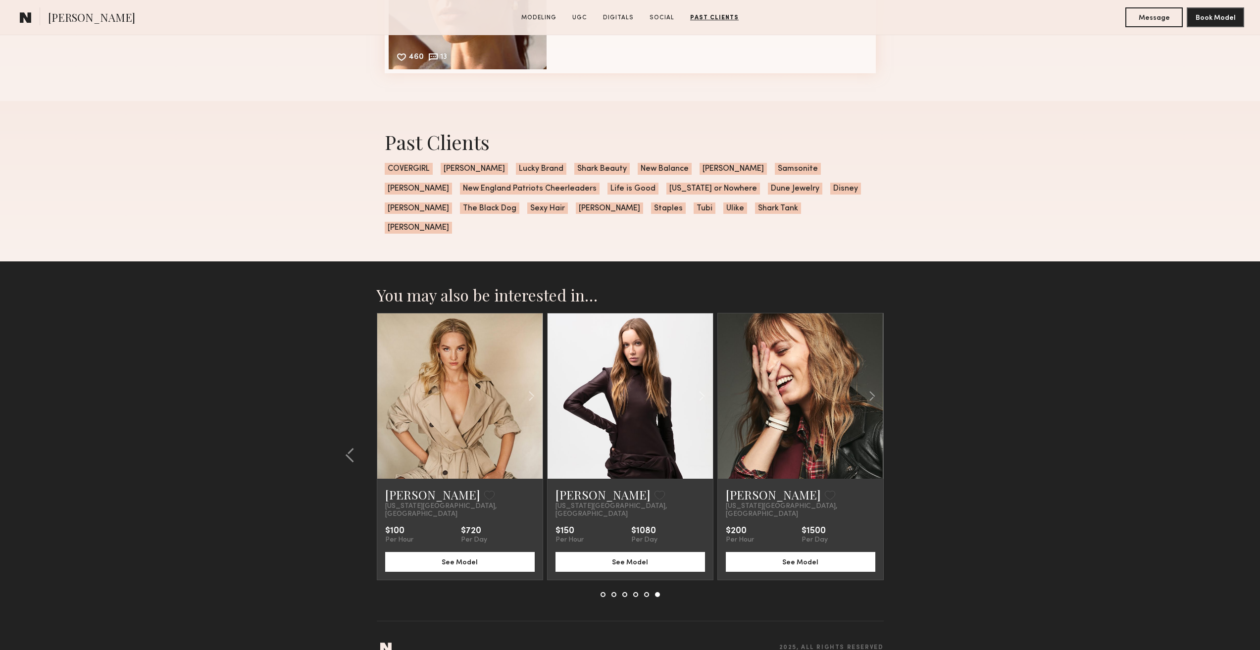
click at [901, 431] on section "You may also be interested in… Sarah D. Favorite New York City, NY $140 Per Hou…" at bounding box center [630, 465] width 1260 height 408
click at [533, 387] on common-icon at bounding box center [531, 396] width 14 height 19
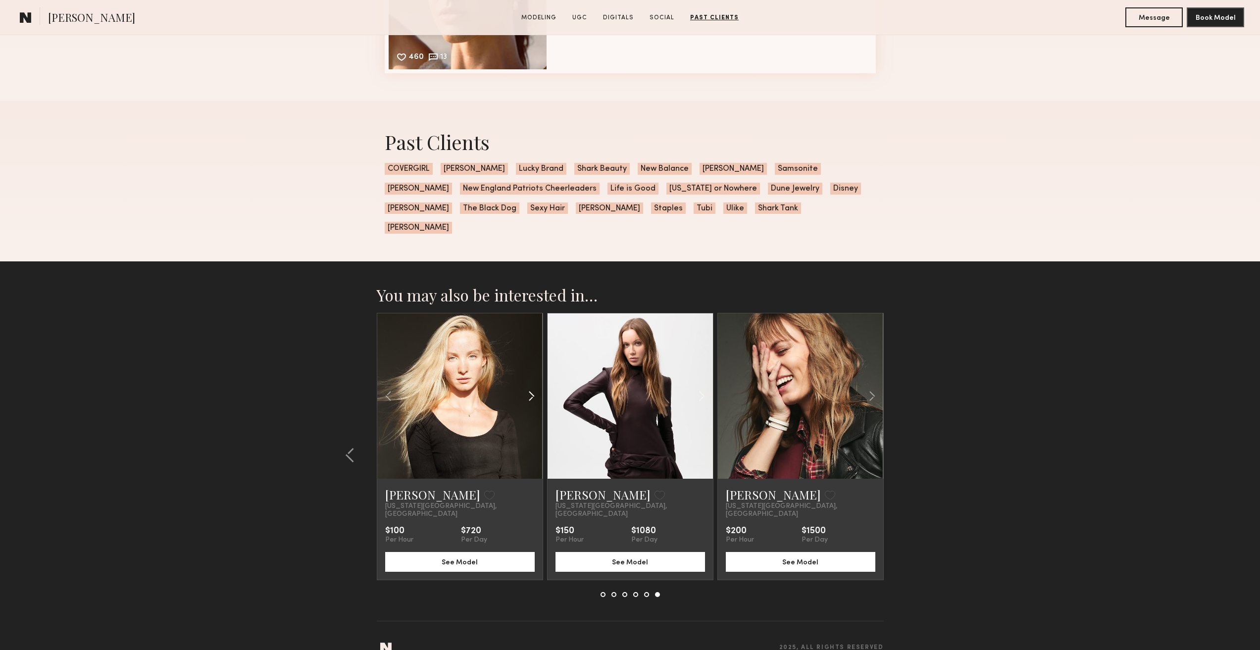
click at [533, 387] on common-icon at bounding box center [531, 396] width 14 height 19
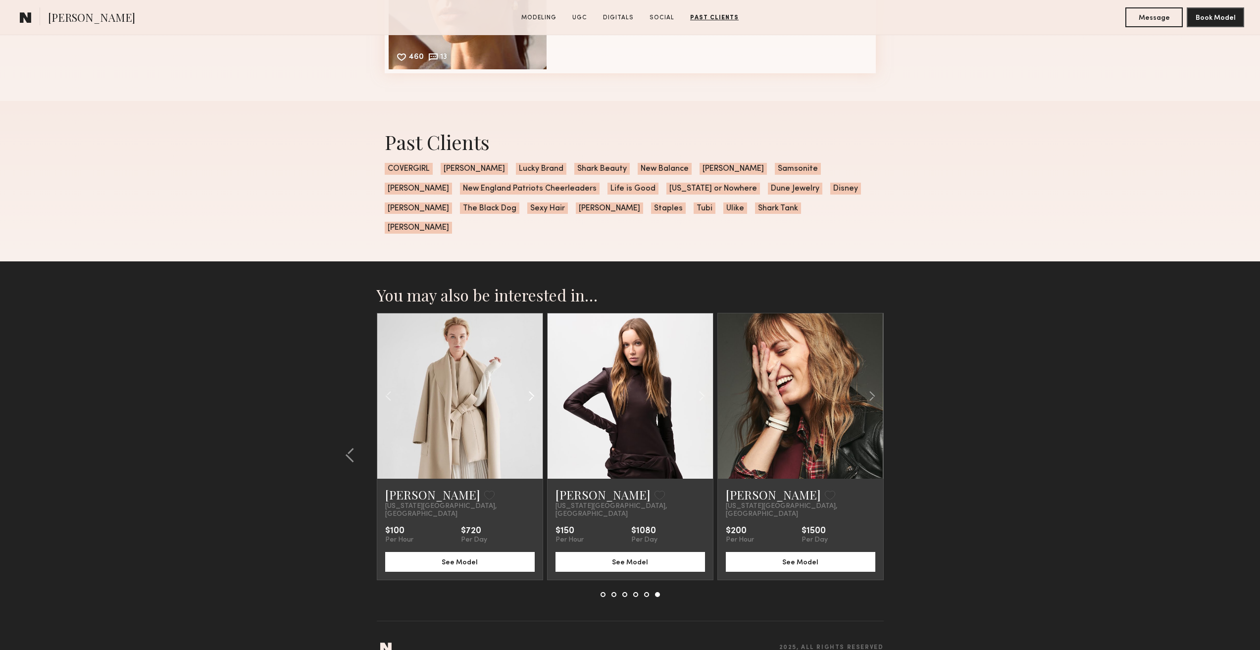
click at [533, 387] on common-icon at bounding box center [531, 396] width 14 height 19
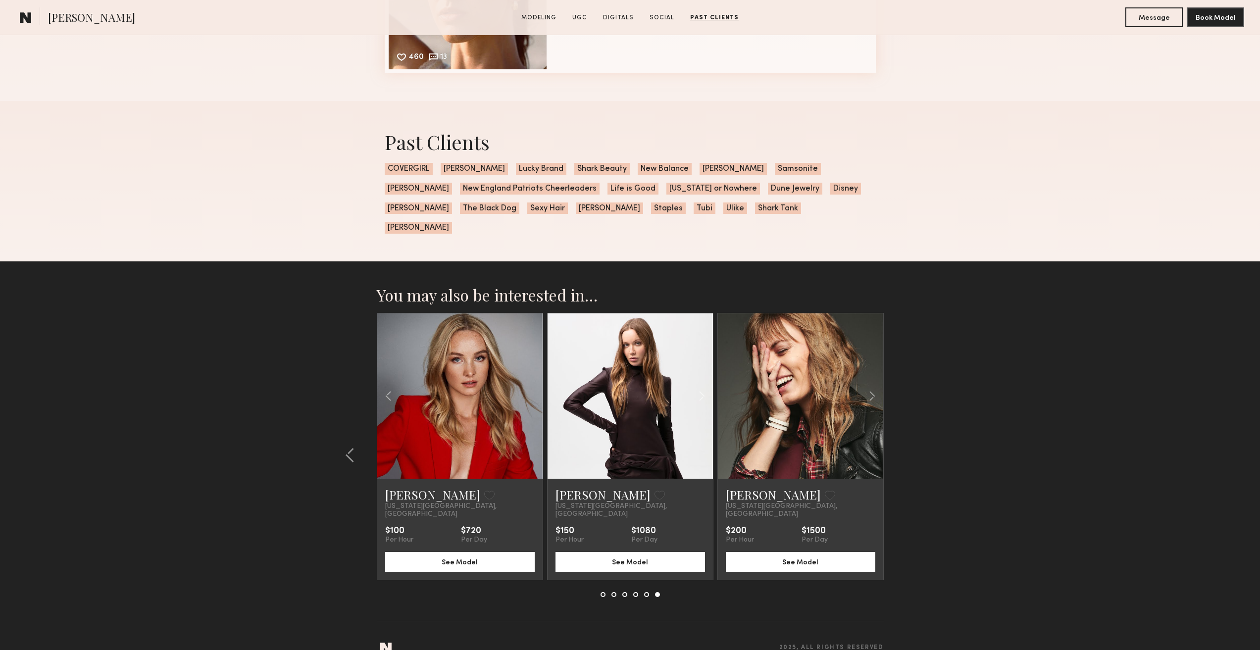
click at [533, 382] on div at bounding box center [459, 395] width 165 height 165
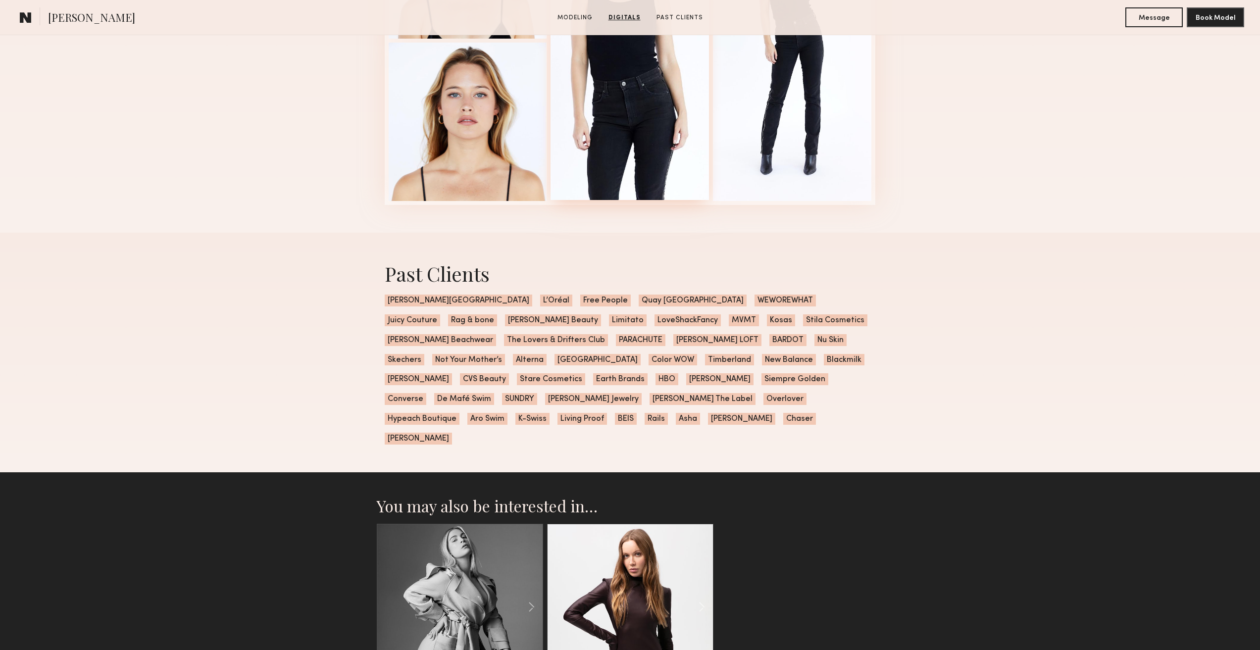
scroll to position [1632, 0]
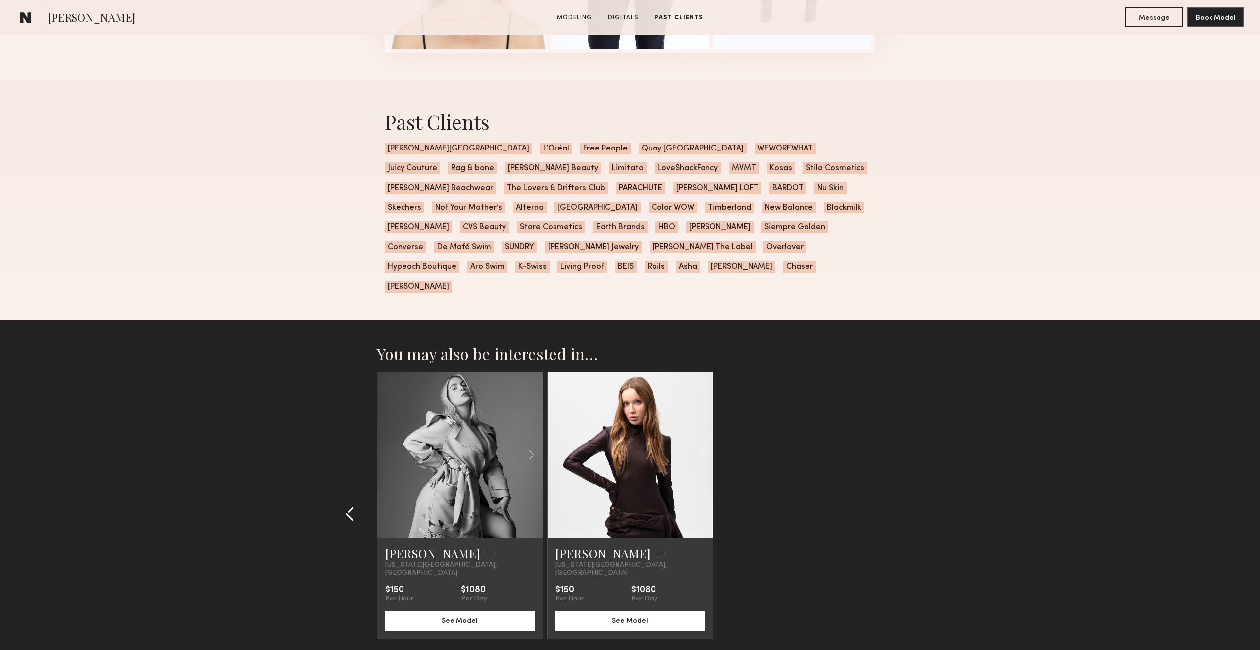
click at [354, 506] on common-icon at bounding box center [350, 514] width 10 height 16
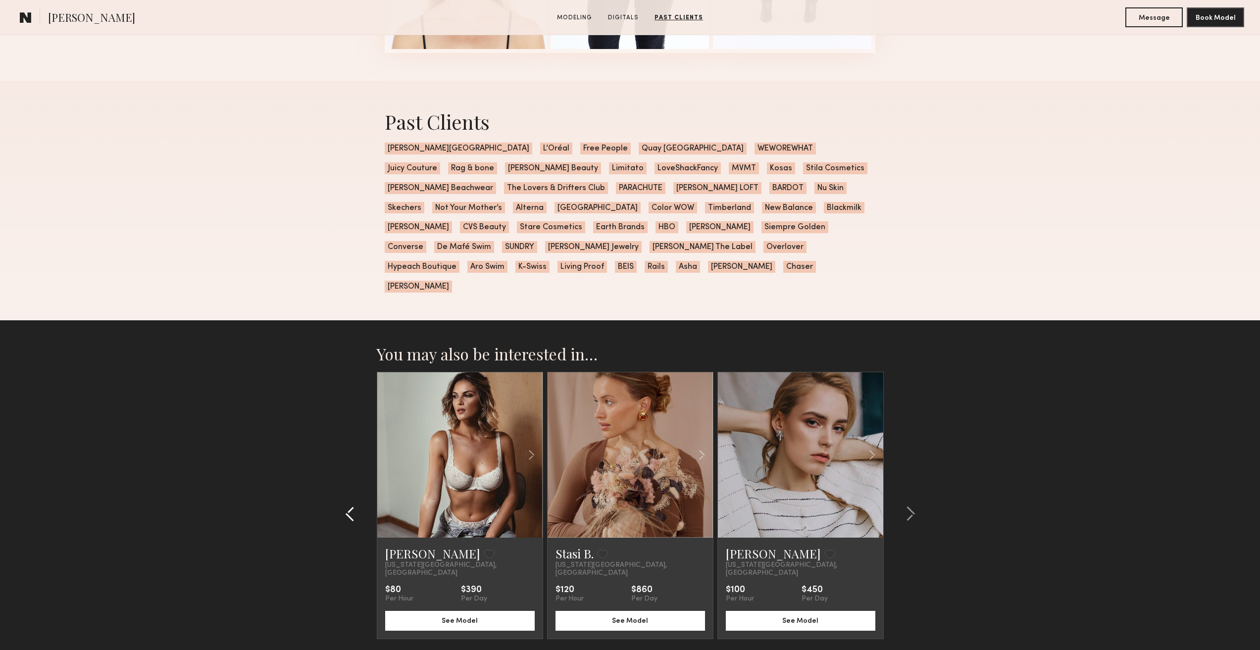
click at [354, 506] on common-icon at bounding box center [350, 514] width 10 height 16
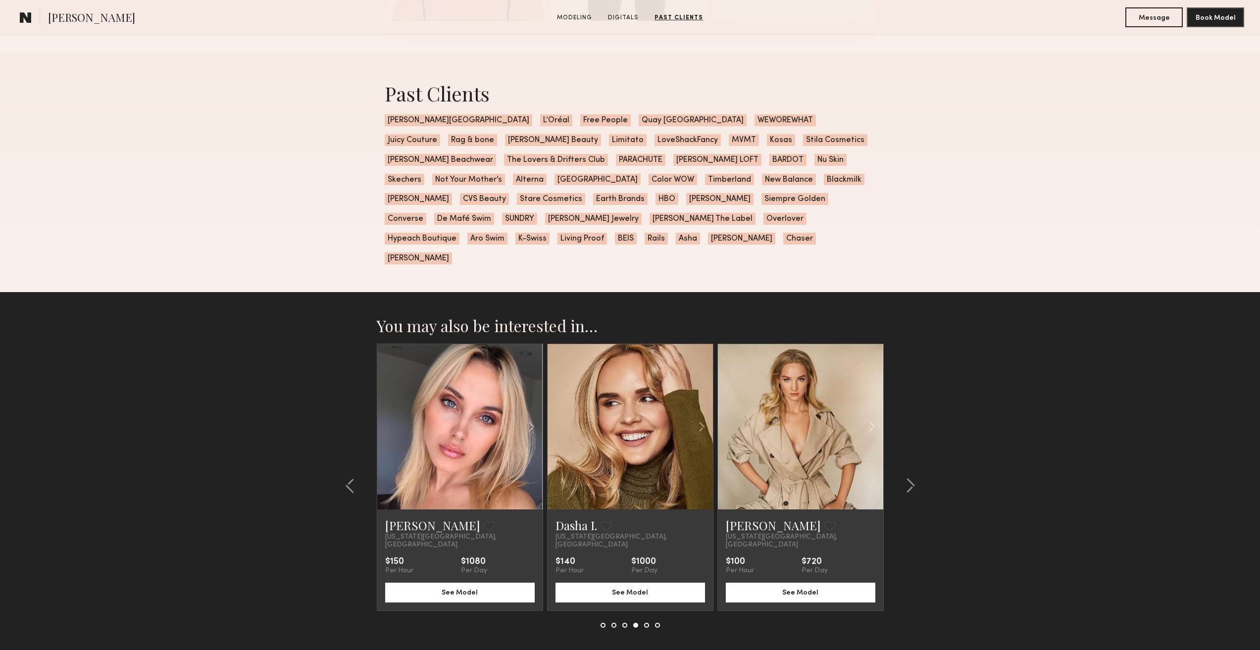
scroll to position [1667, 0]
